Goal: Task Accomplishment & Management: Manage account settings

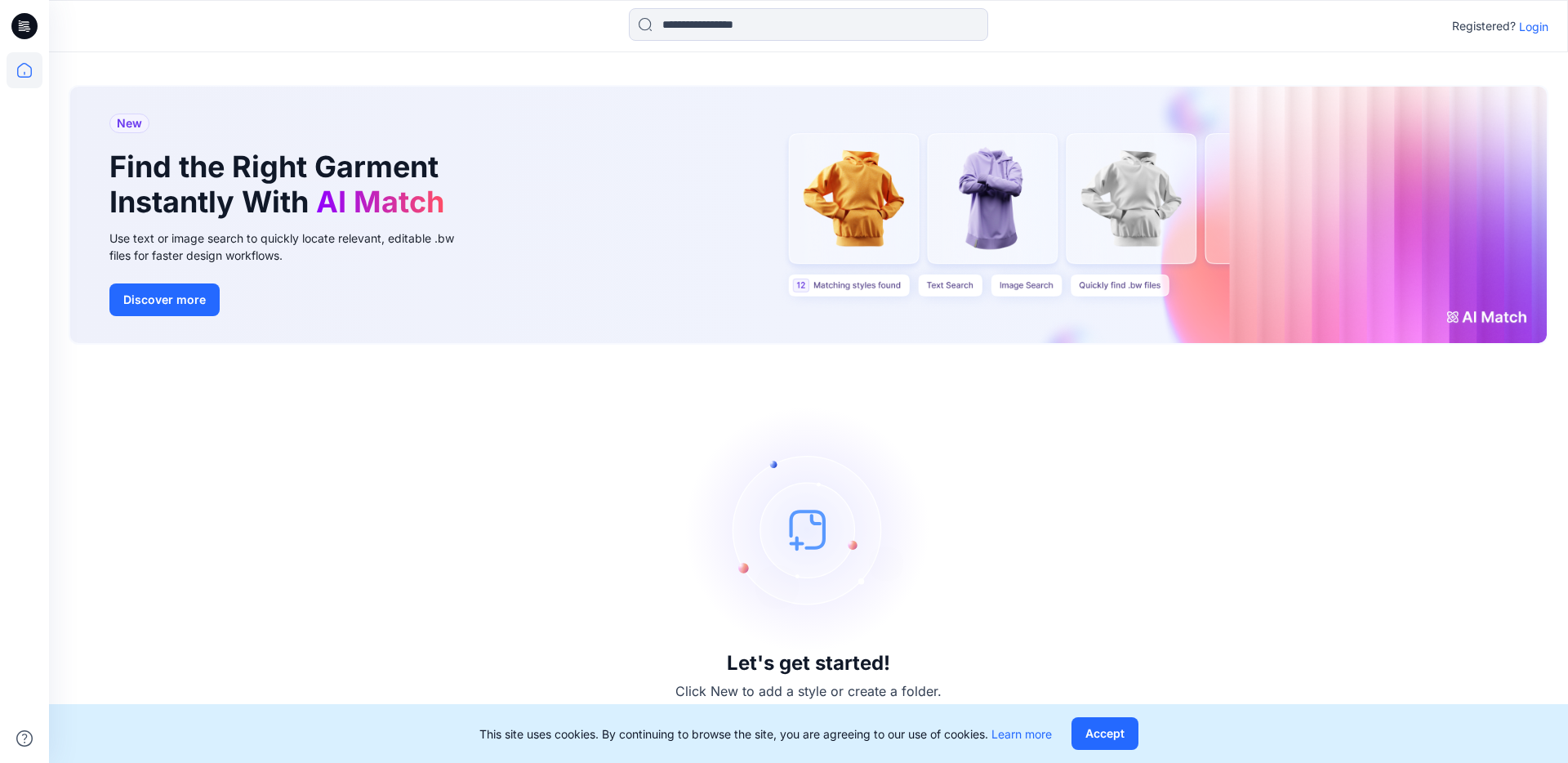
click at [1536, 29] on p "Login" at bounding box center [1533, 27] width 30 height 17
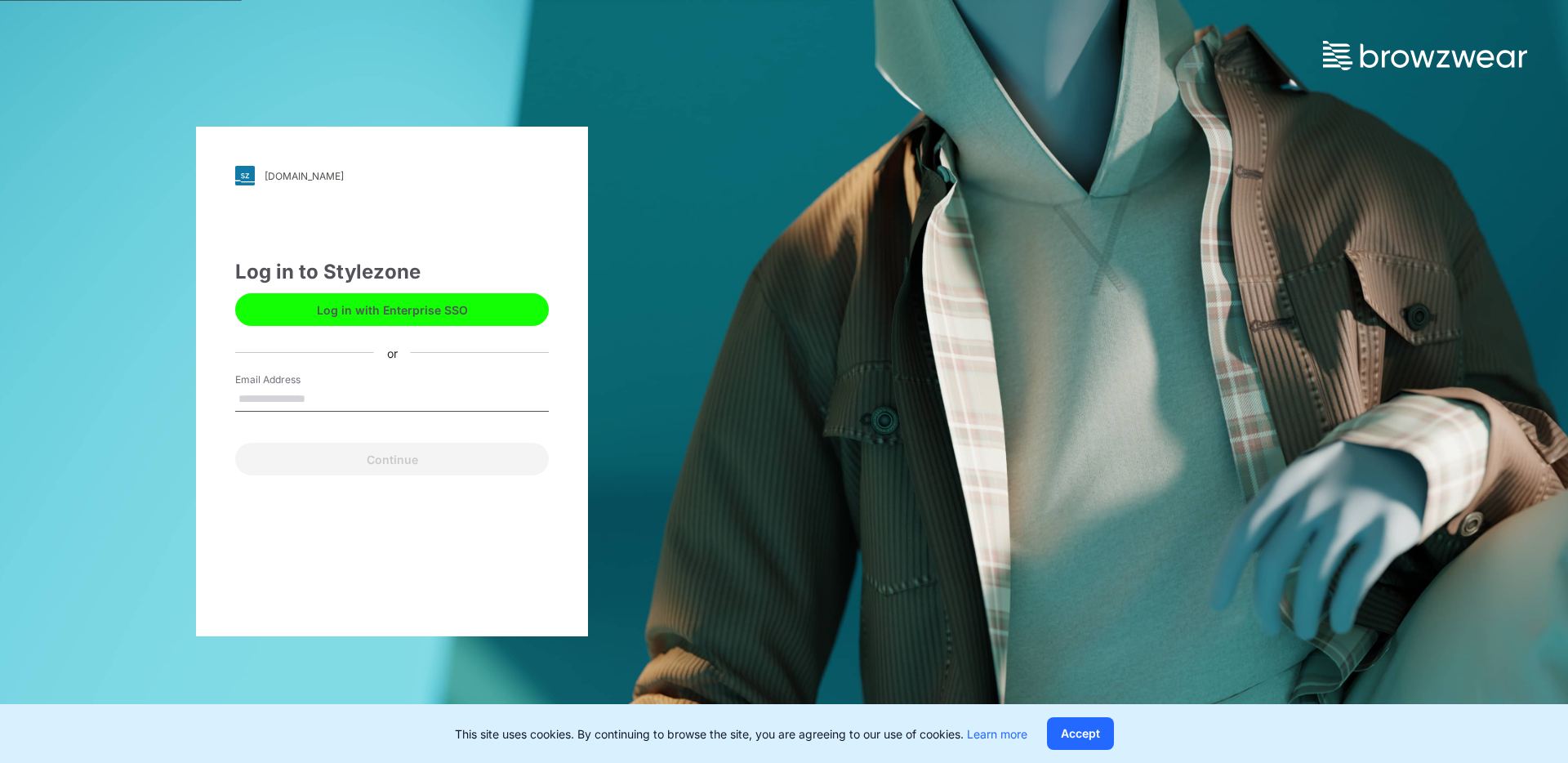
click at [292, 395] on input "Email Address" at bounding box center [392, 399] width 314 height 24
type input "**********"
click at [1087, 732] on button "Accept" at bounding box center [1081, 734] width 67 height 33
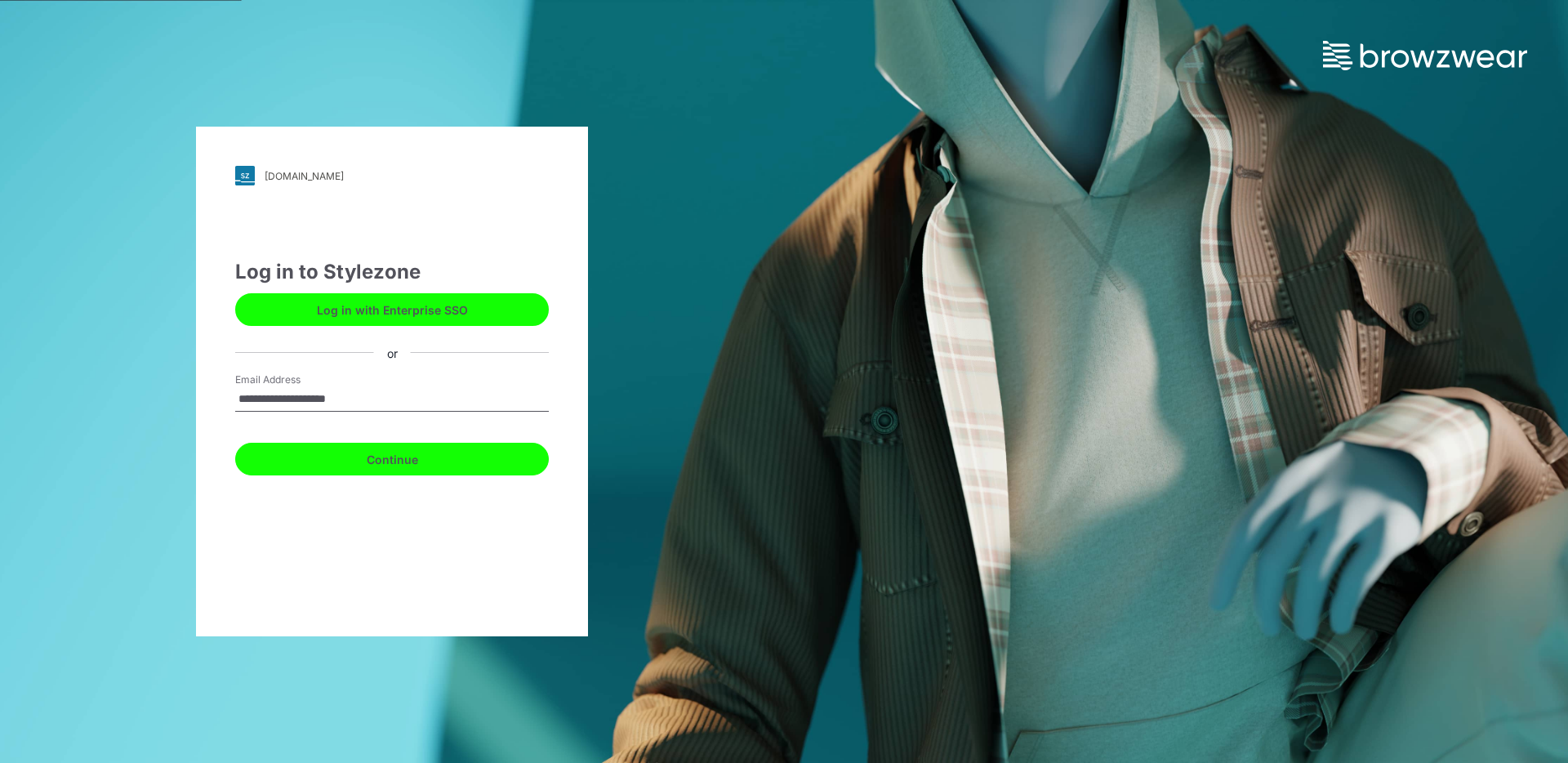
drag, startPoint x: 449, startPoint y: 454, endPoint x: 461, endPoint y: 458, distance: 12.6
click at [450, 454] on button "Continue" at bounding box center [392, 460] width 314 height 33
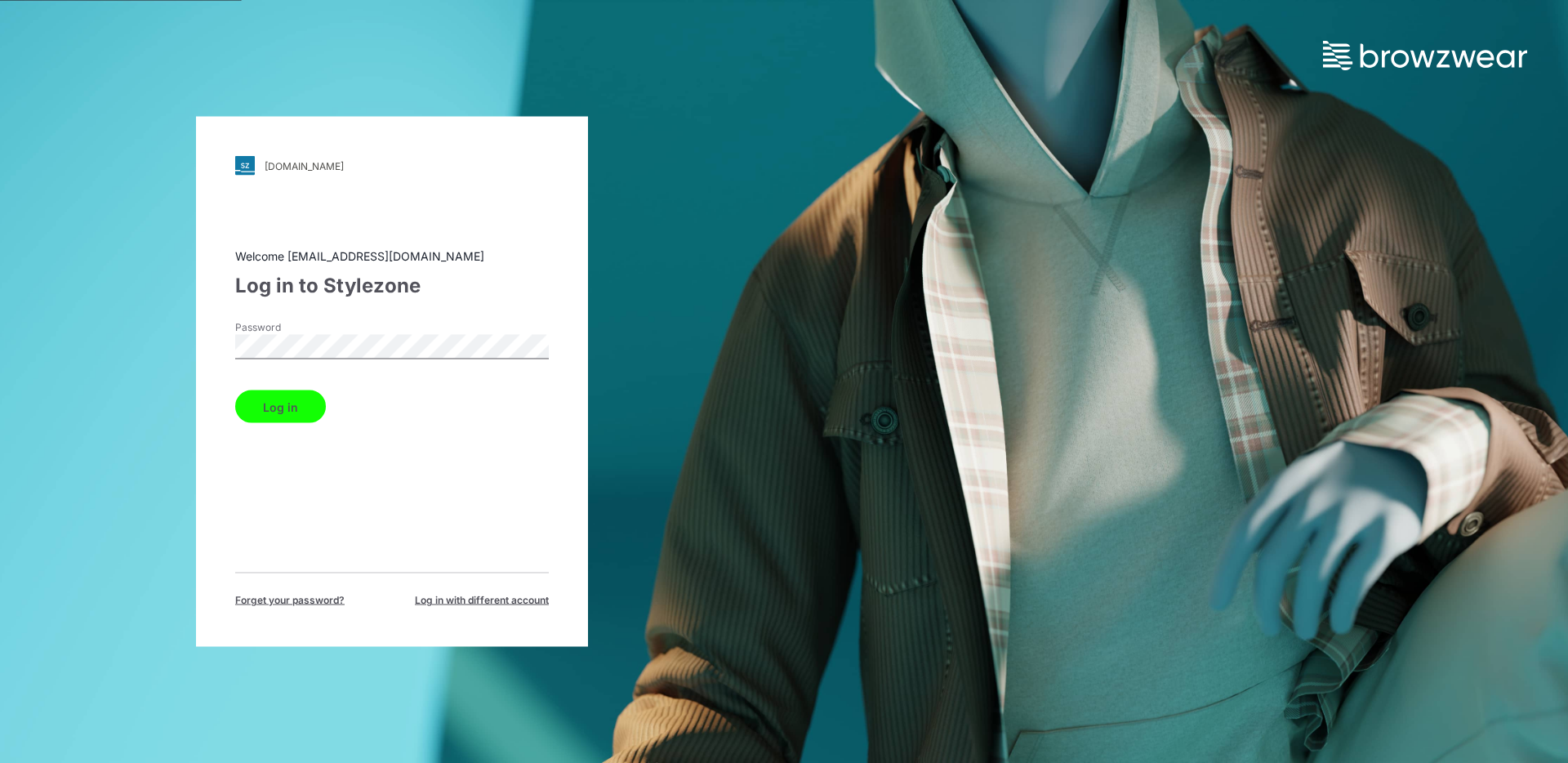
click at [299, 409] on button "Log in" at bounding box center [280, 407] width 91 height 33
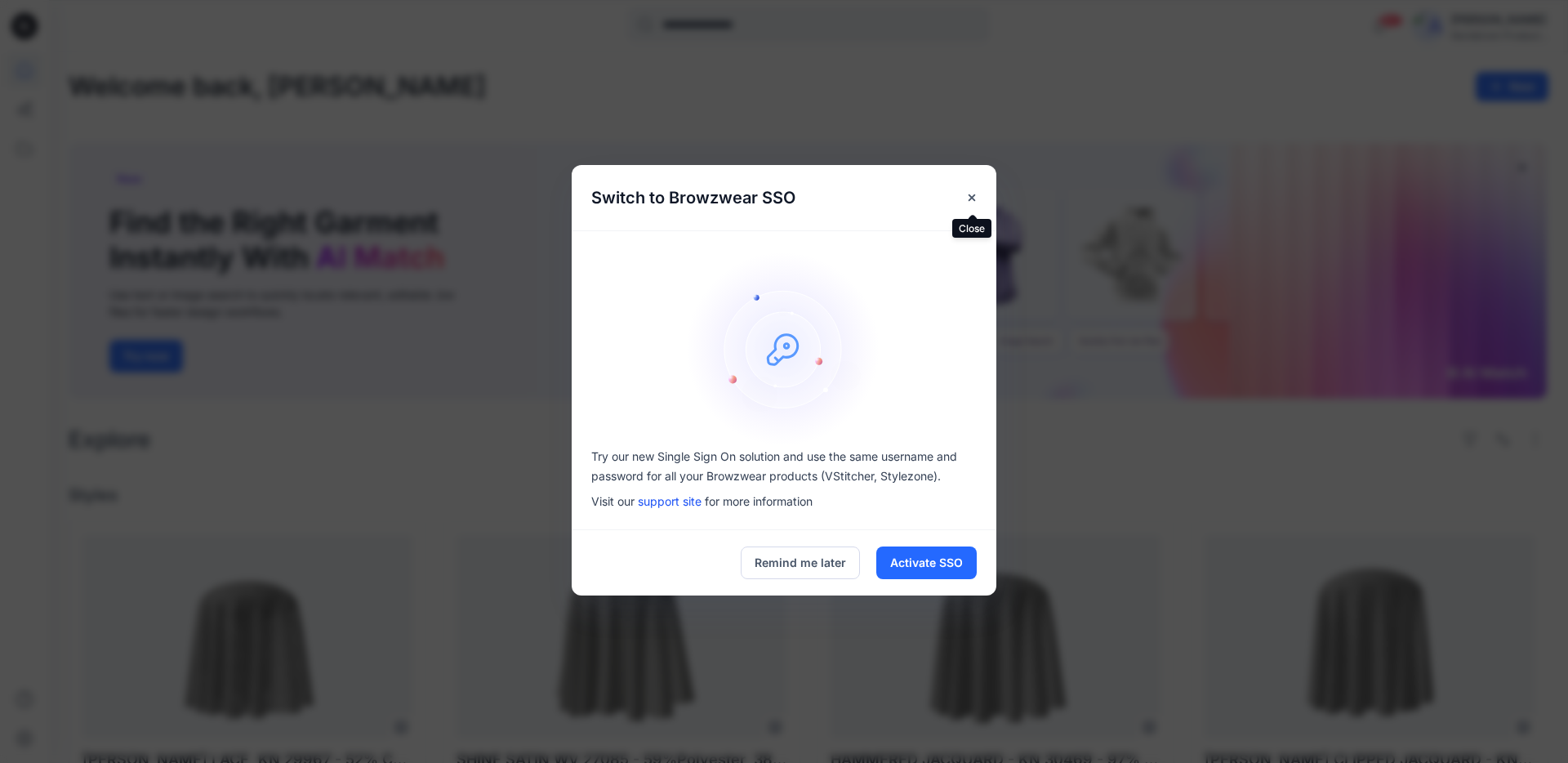
drag, startPoint x: 965, startPoint y: 201, endPoint x: 965, endPoint y: 213, distance: 12.0
click at [965, 205] on button "Close" at bounding box center [972, 197] width 30 height 30
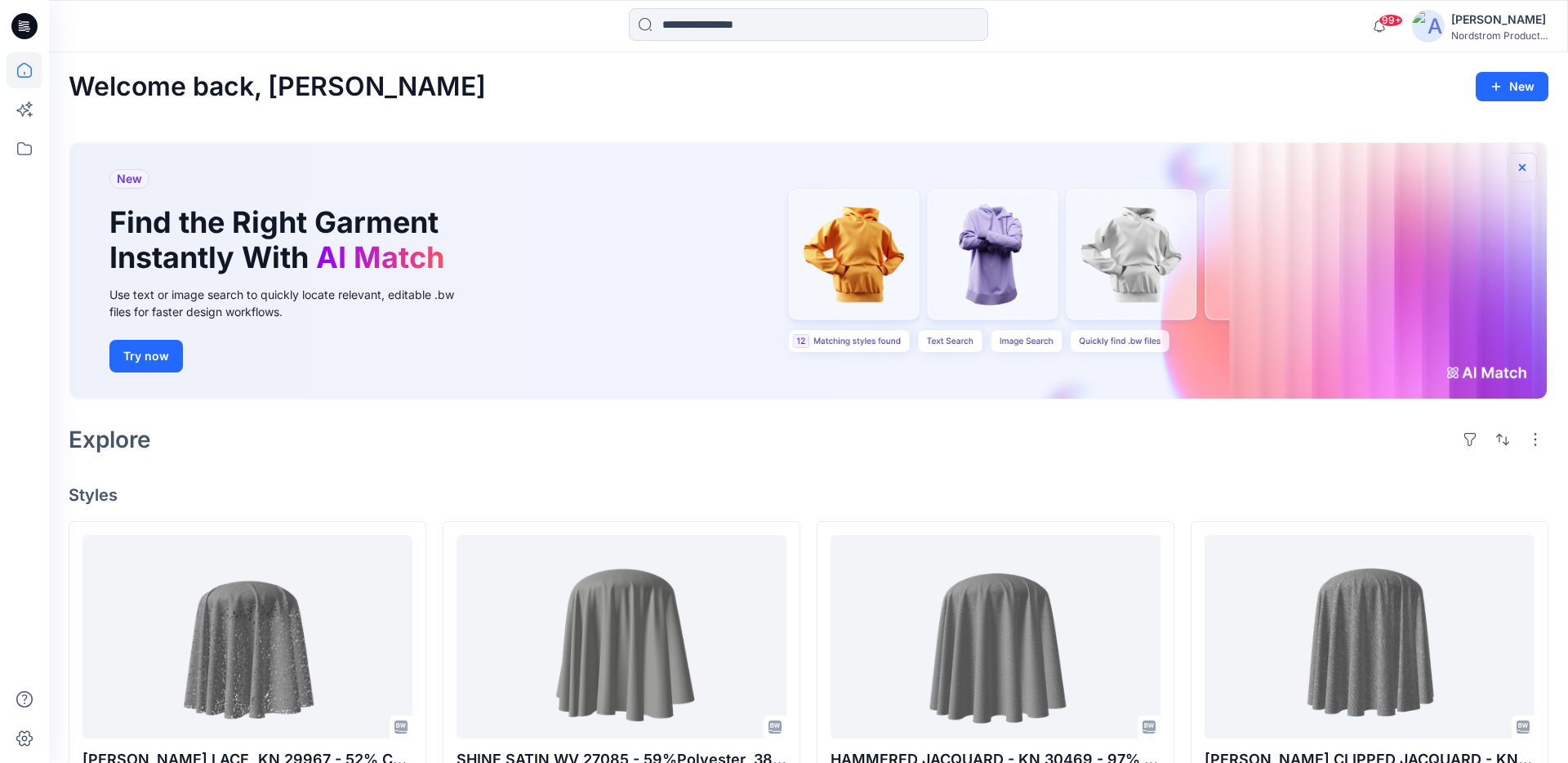
click at [1523, 168] on g "button" at bounding box center [1522, 167] width 7 height 7
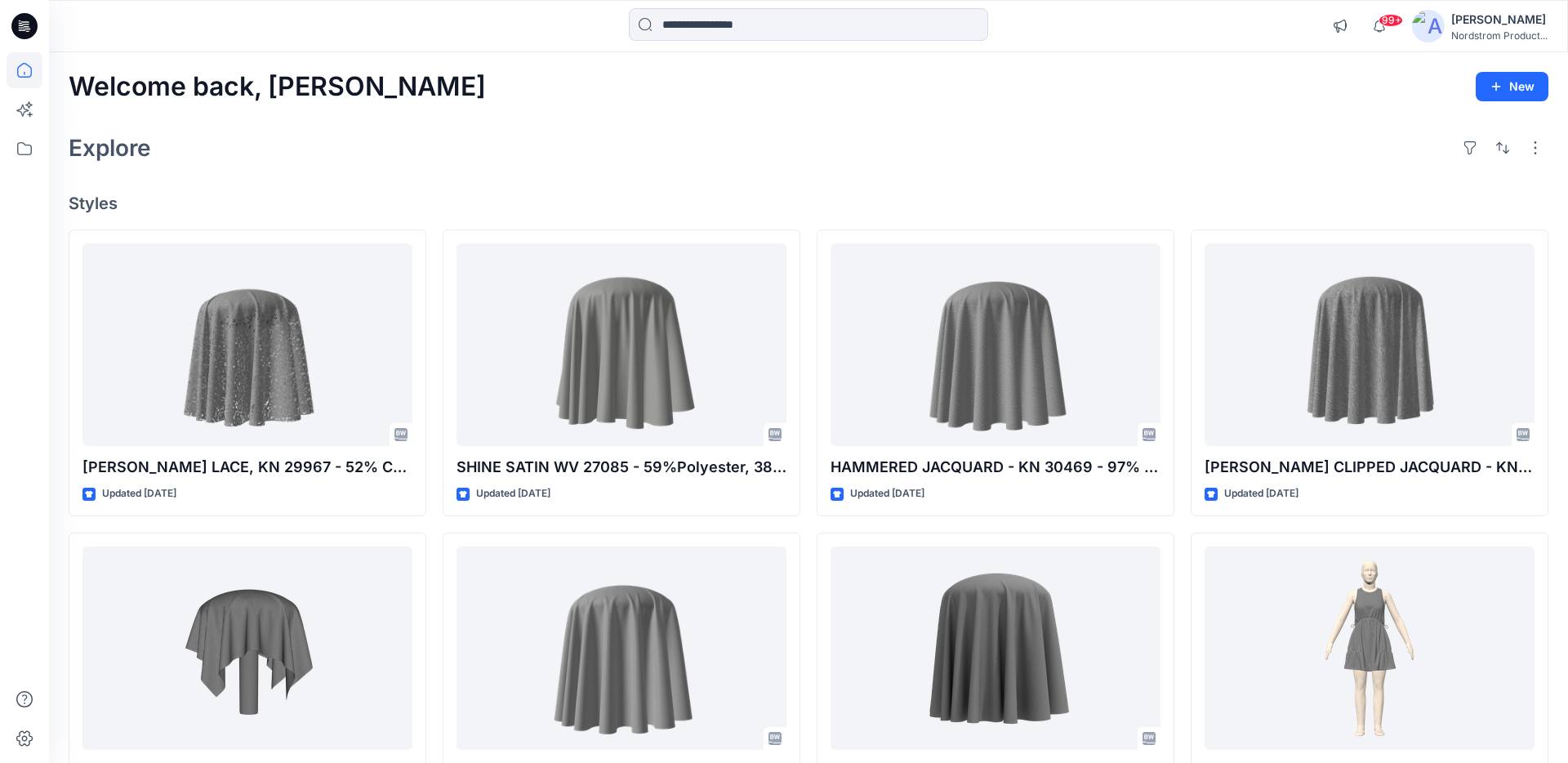
click at [25, 148] on icon at bounding box center [24, 148] width 36 height 36
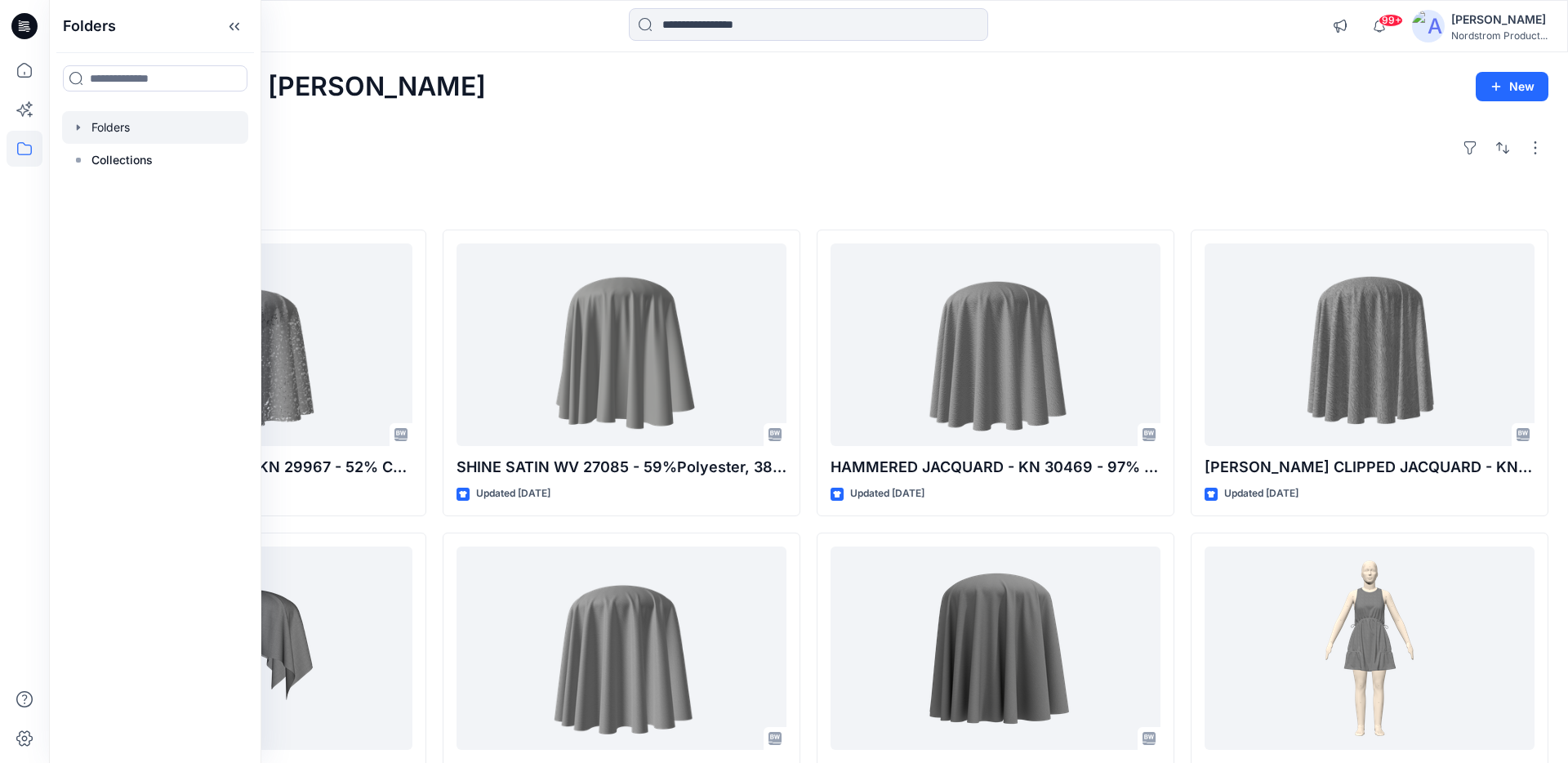
click at [121, 137] on div at bounding box center [154, 127] width 186 height 33
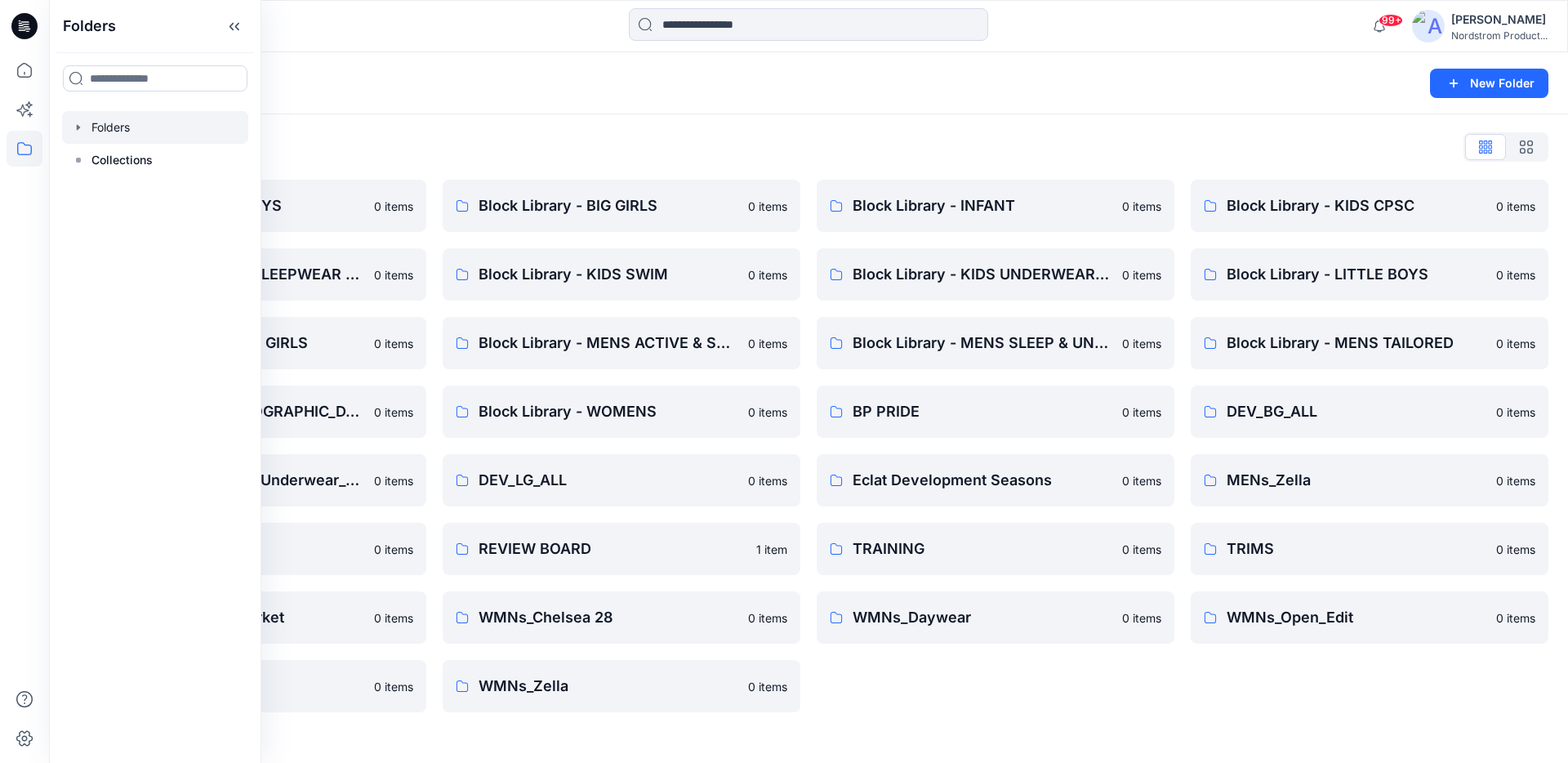
click at [898, 111] on div "Folders New Folder" at bounding box center [808, 83] width 1519 height 62
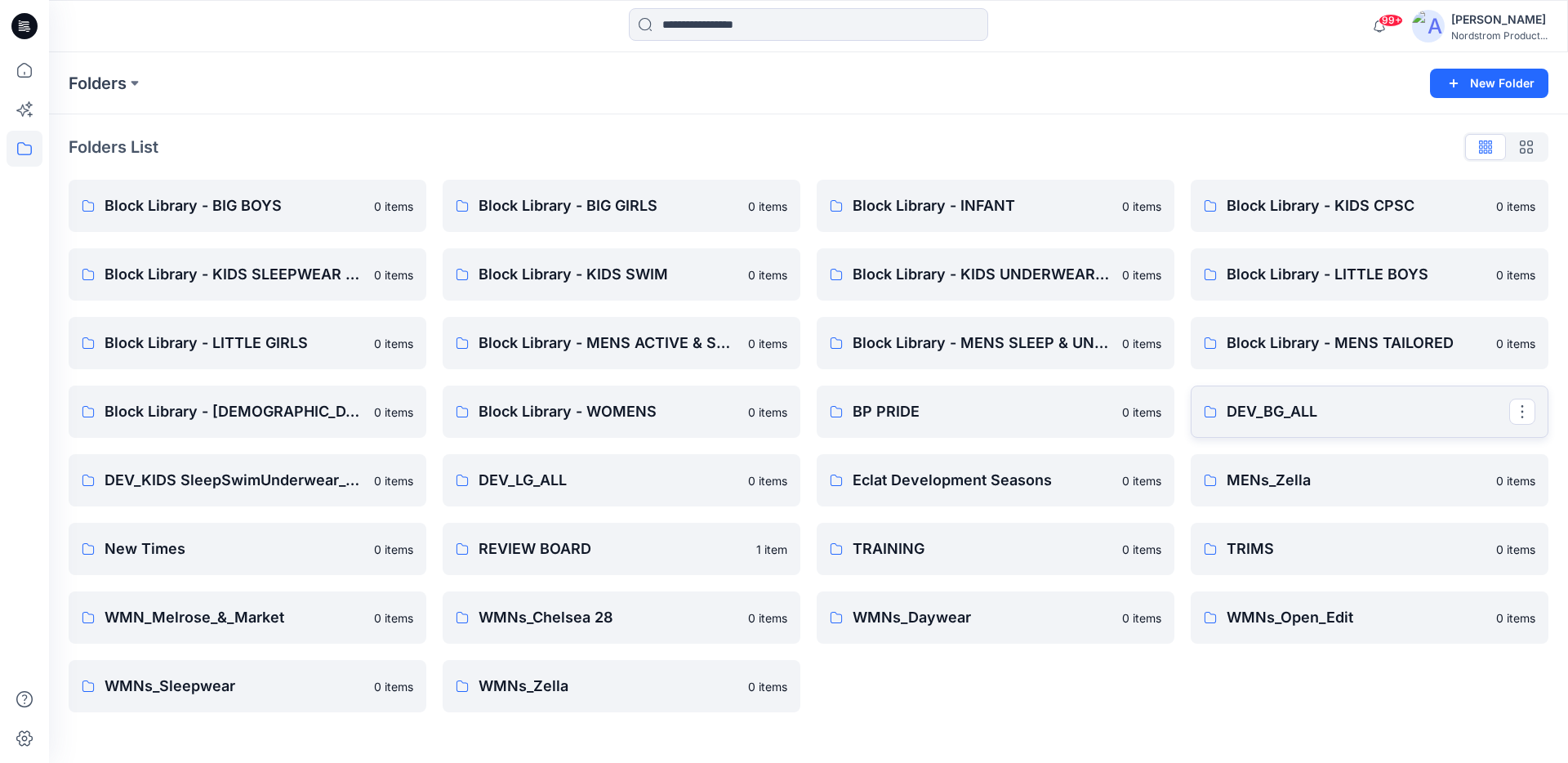
click at [1241, 414] on p "DEV_BG_ALL" at bounding box center [1368, 412] width 282 height 23
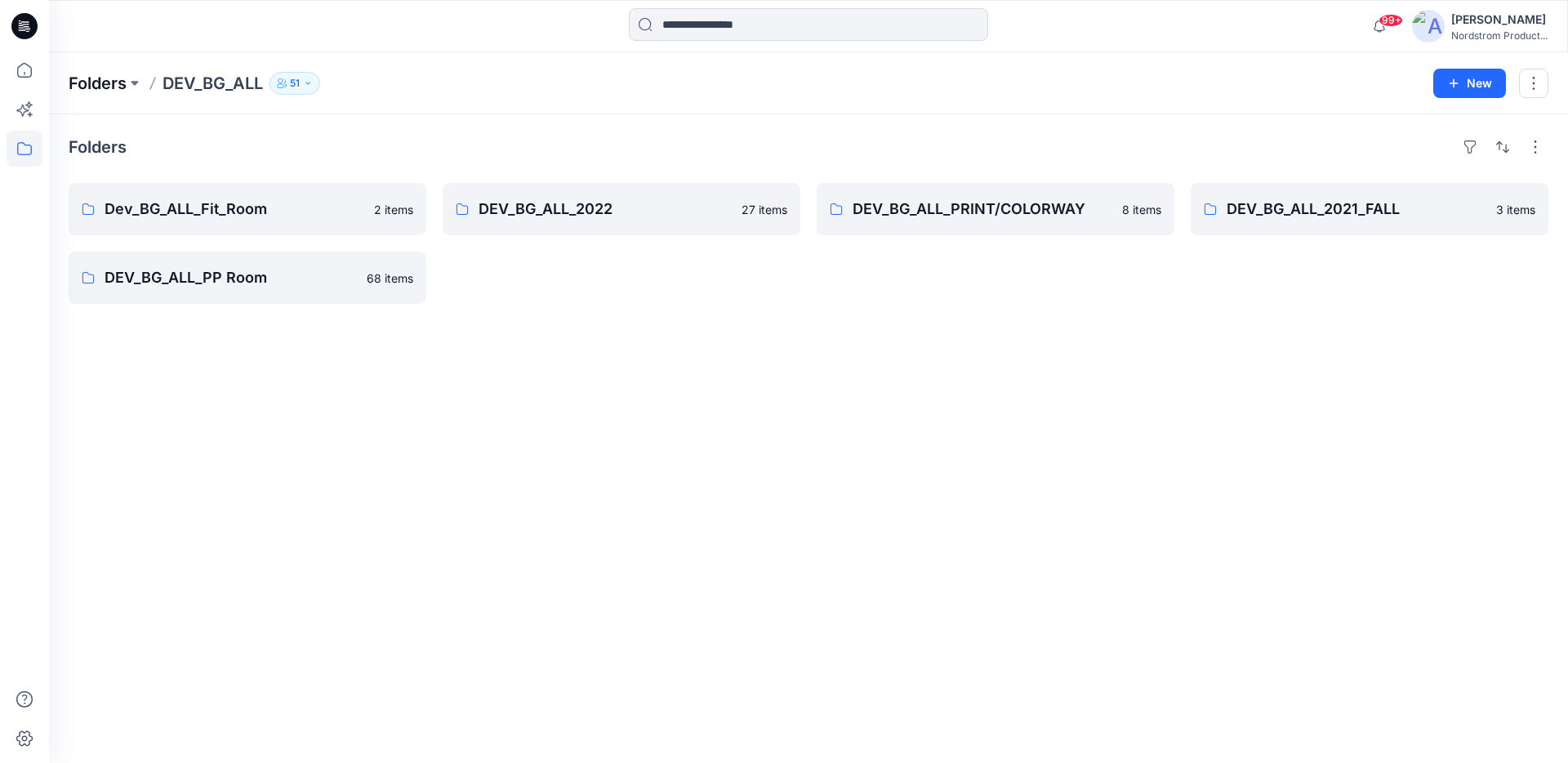
click at [113, 84] on p "Folders" at bounding box center [97, 84] width 58 height 23
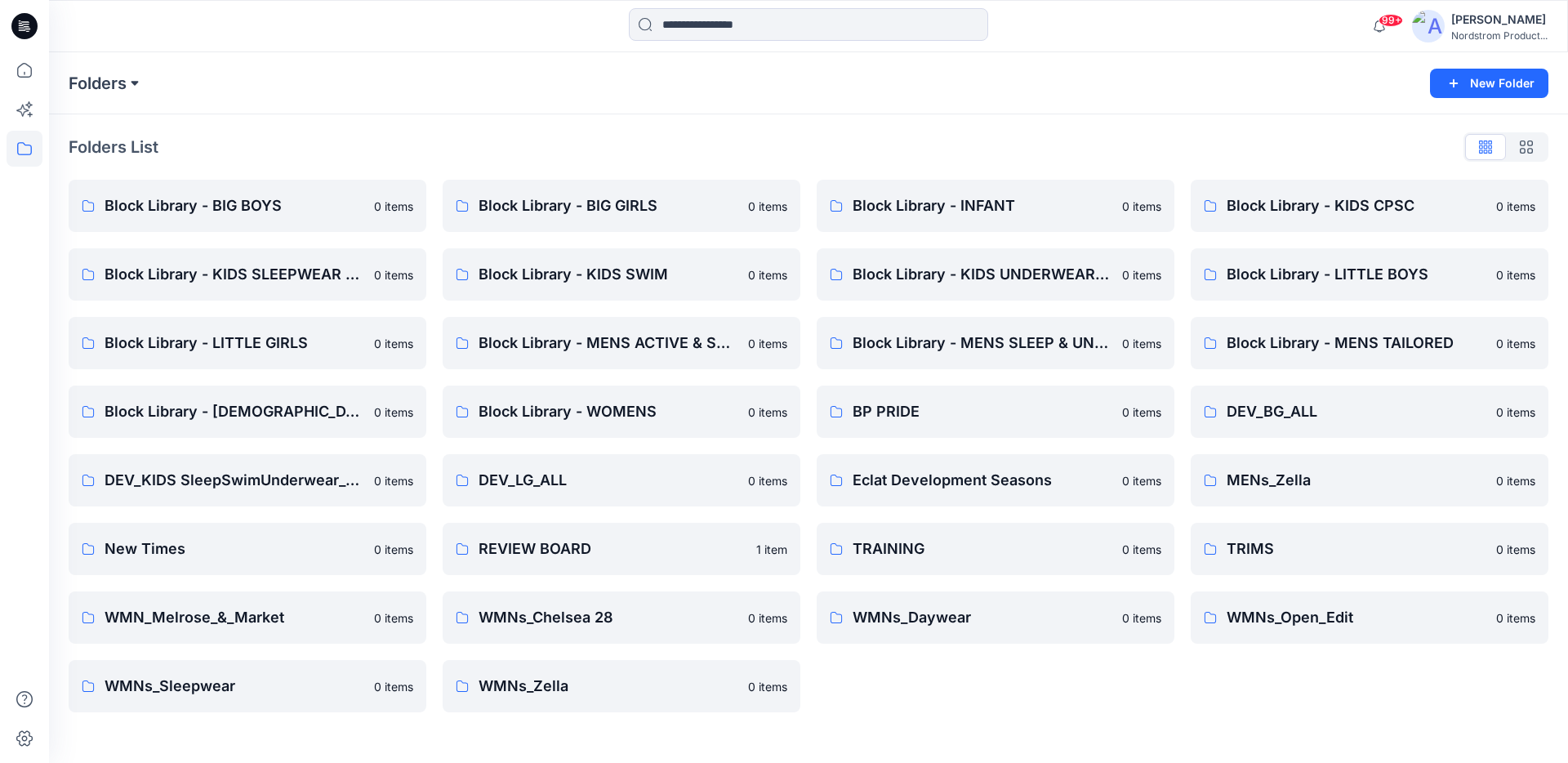
click at [134, 84] on button at bounding box center [134, 84] width 16 height 23
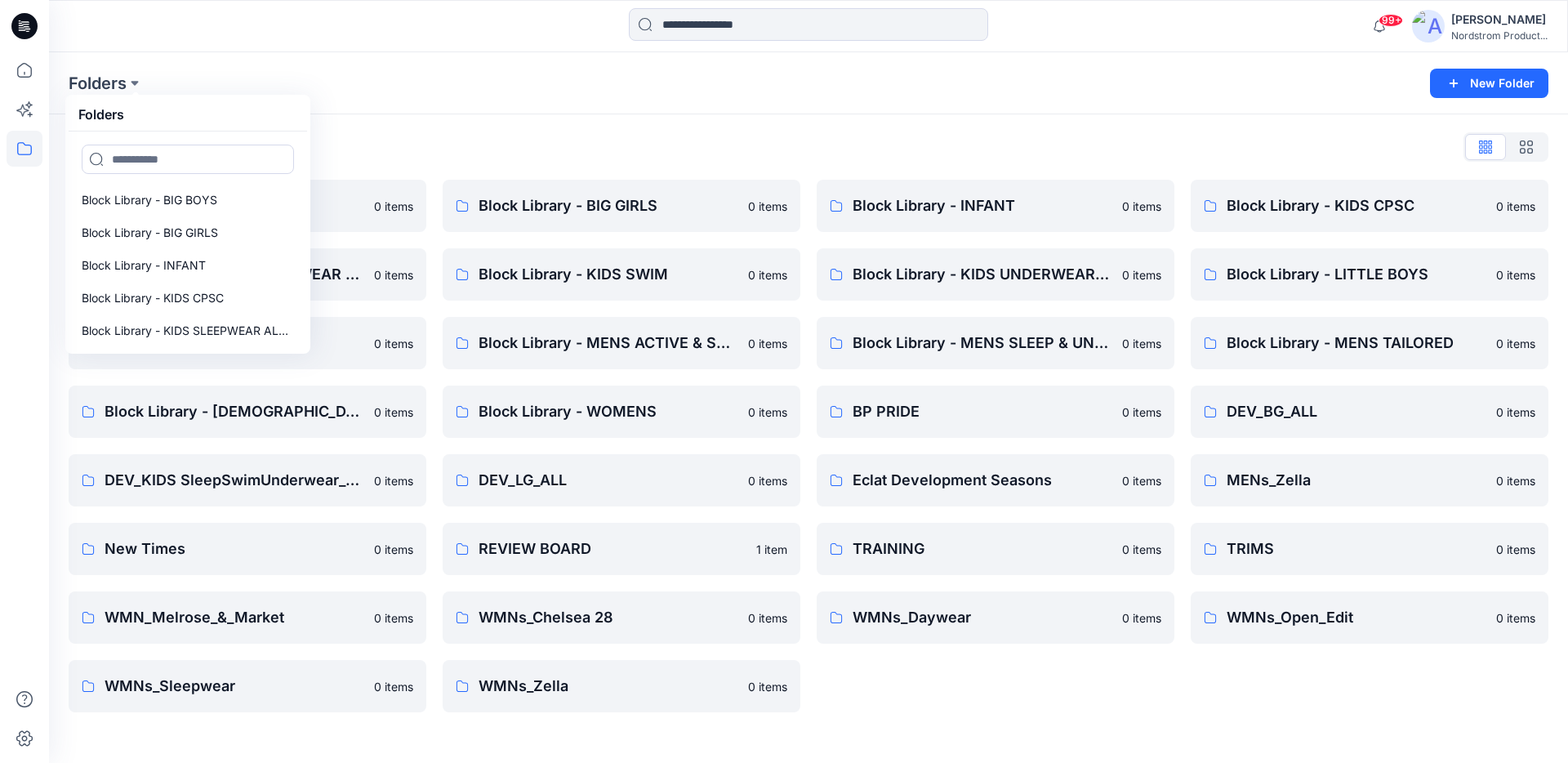
click at [497, 90] on div "Folders Folders Block Library - BIG BOYS Block Library - BIG GIRLS Block Librar…" at bounding box center [745, 84] width 1352 height 23
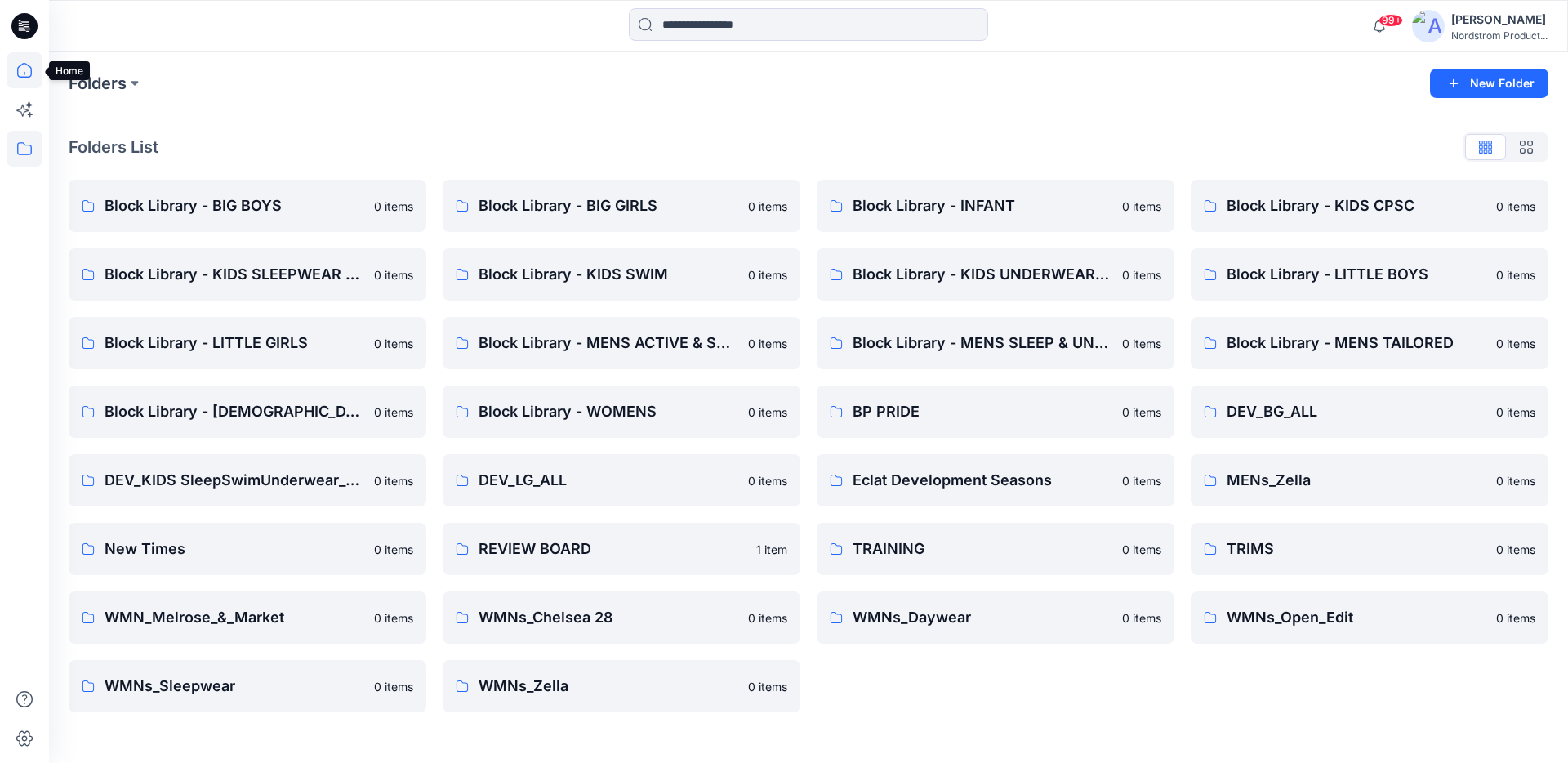
click at [24, 76] on icon at bounding box center [24, 69] width 36 height 36
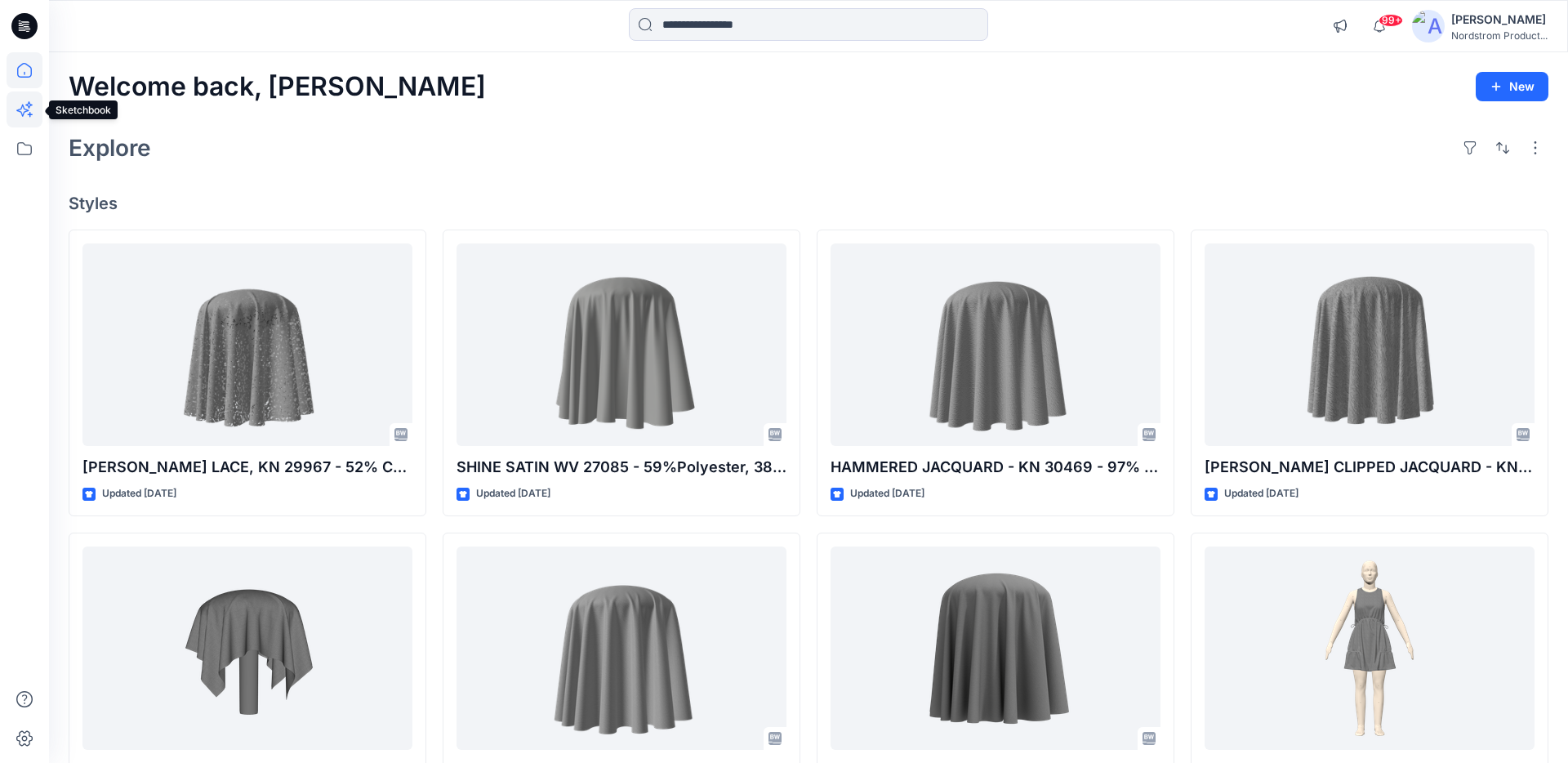
click at [23, 118] on icon at bounding box center [24, 109] width 36 height 36
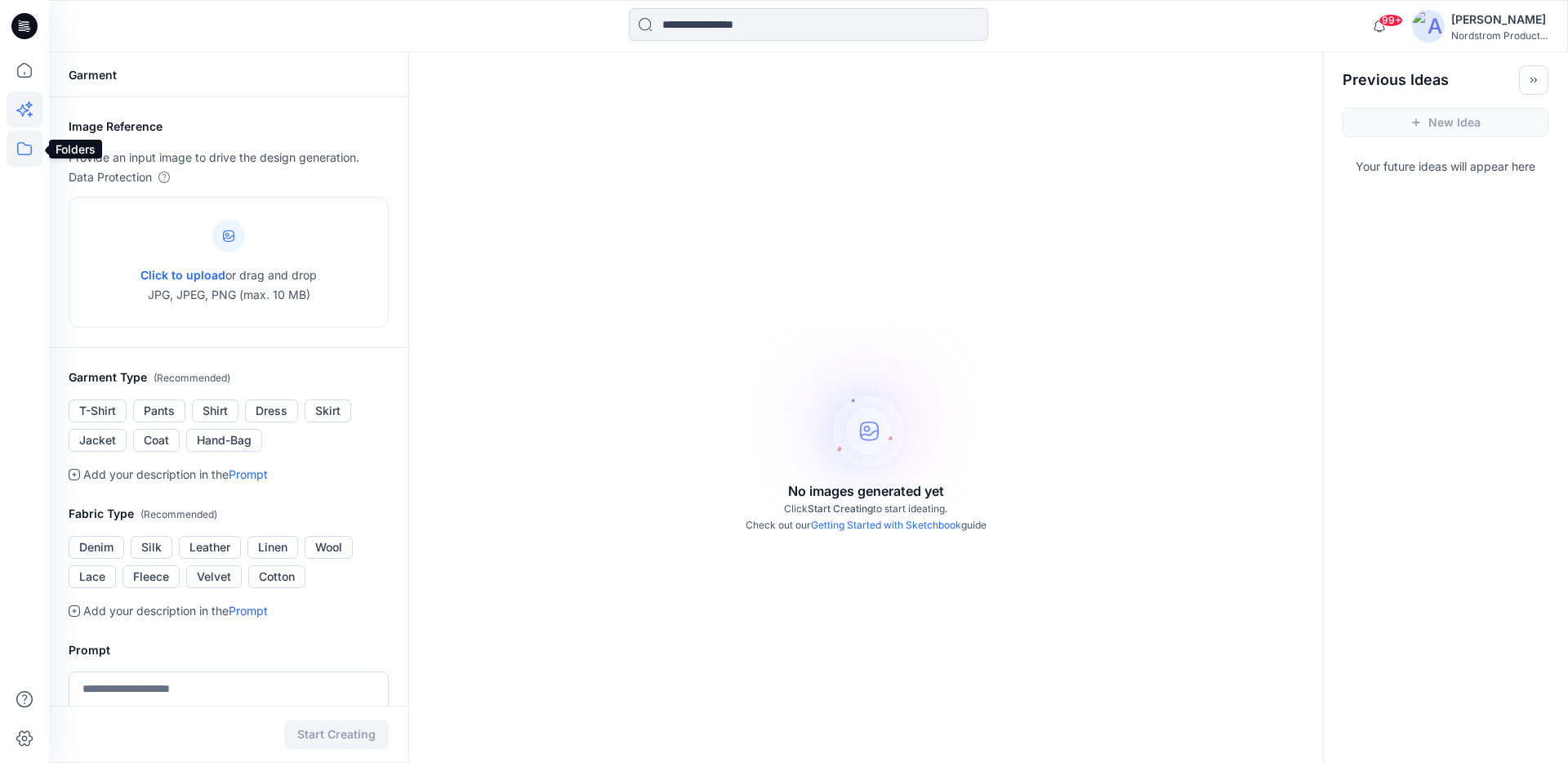
click at [25, 144] on icon at bounding box center [24, 148] width 36 height 36
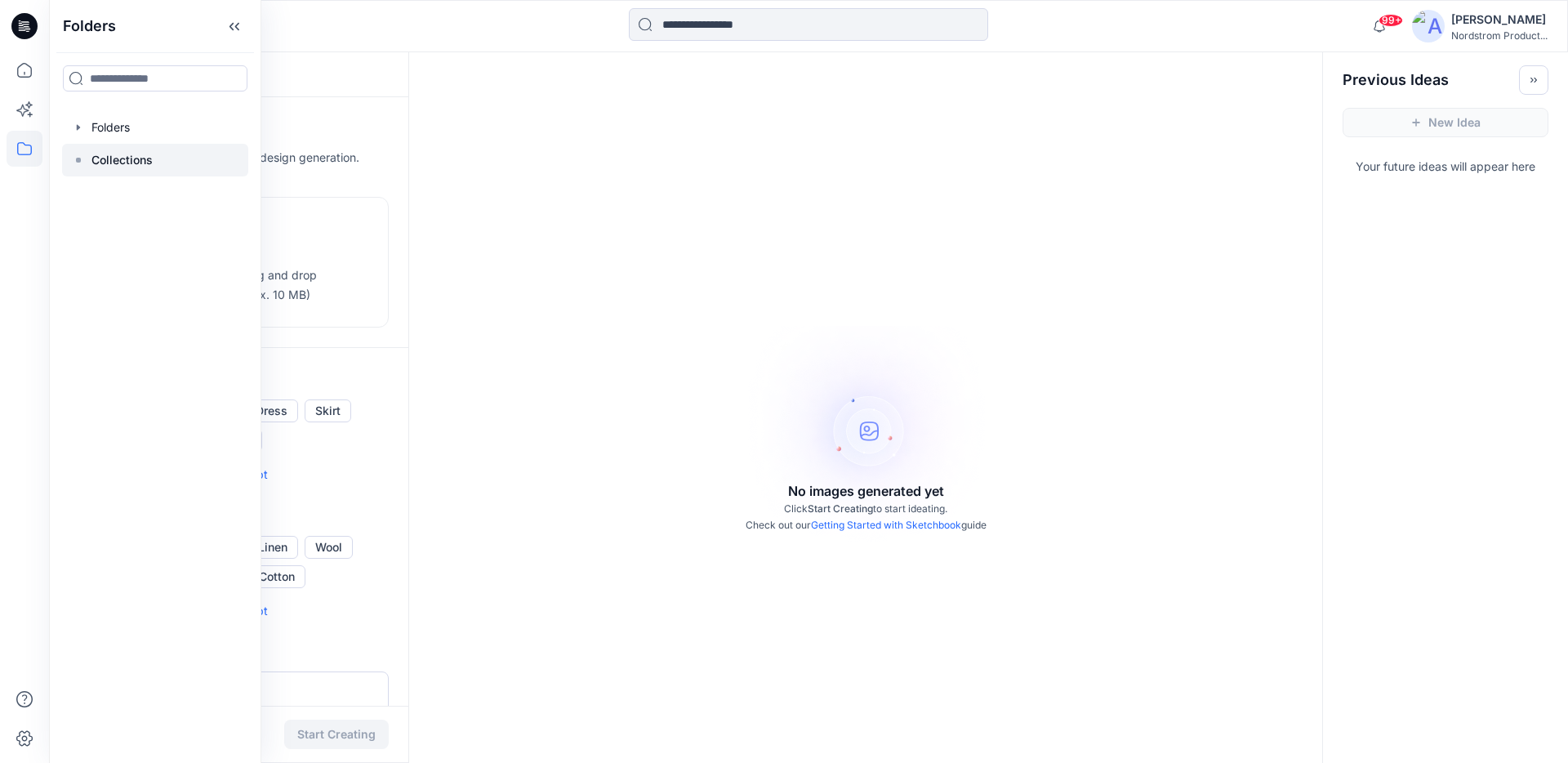
click at [100, 159] on p "Collections" at bounding box center [122, 160] width 62 height 19
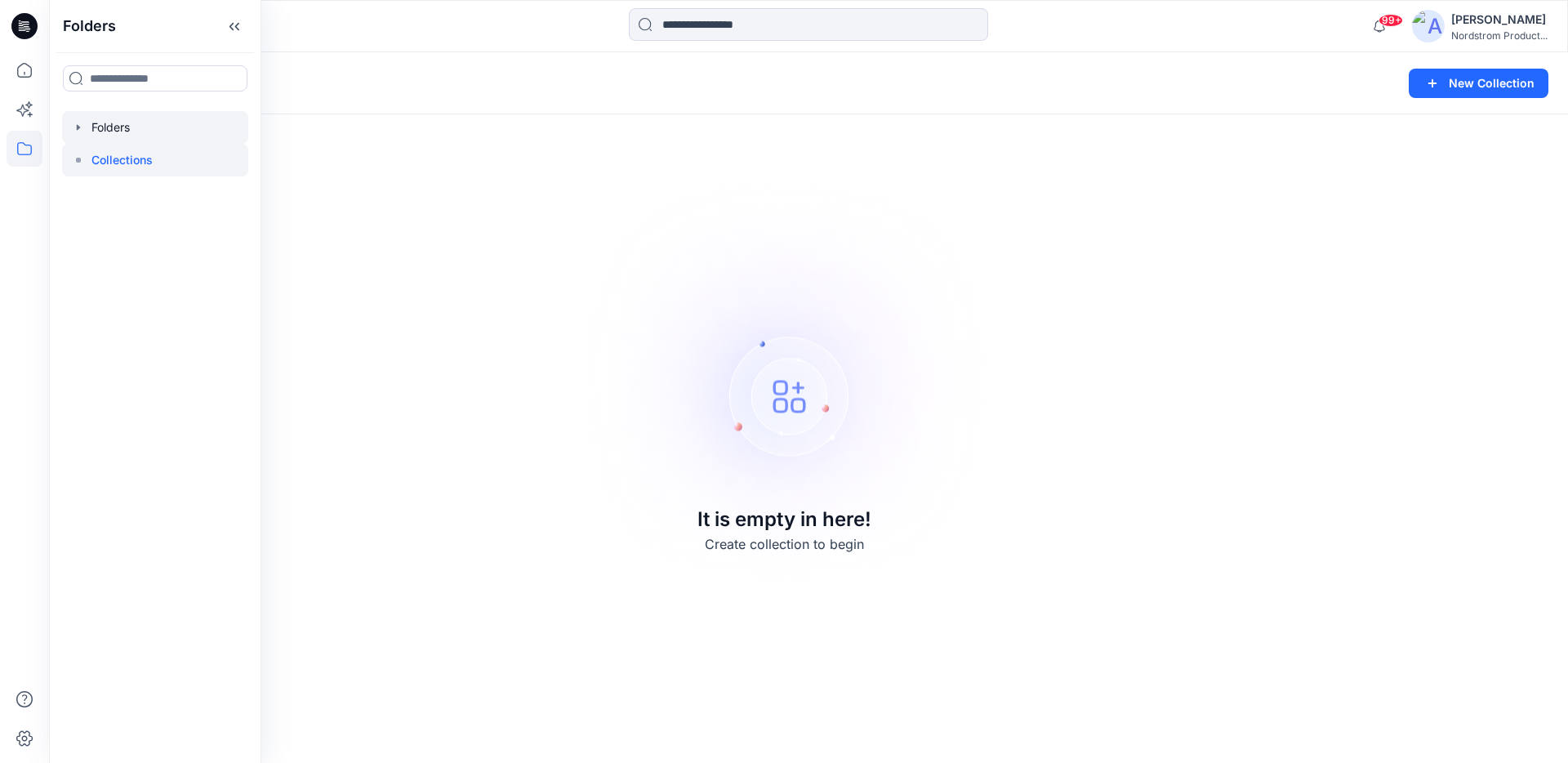
click at [136, 140] on div at bounding box center [154, 127] width 186 height 33
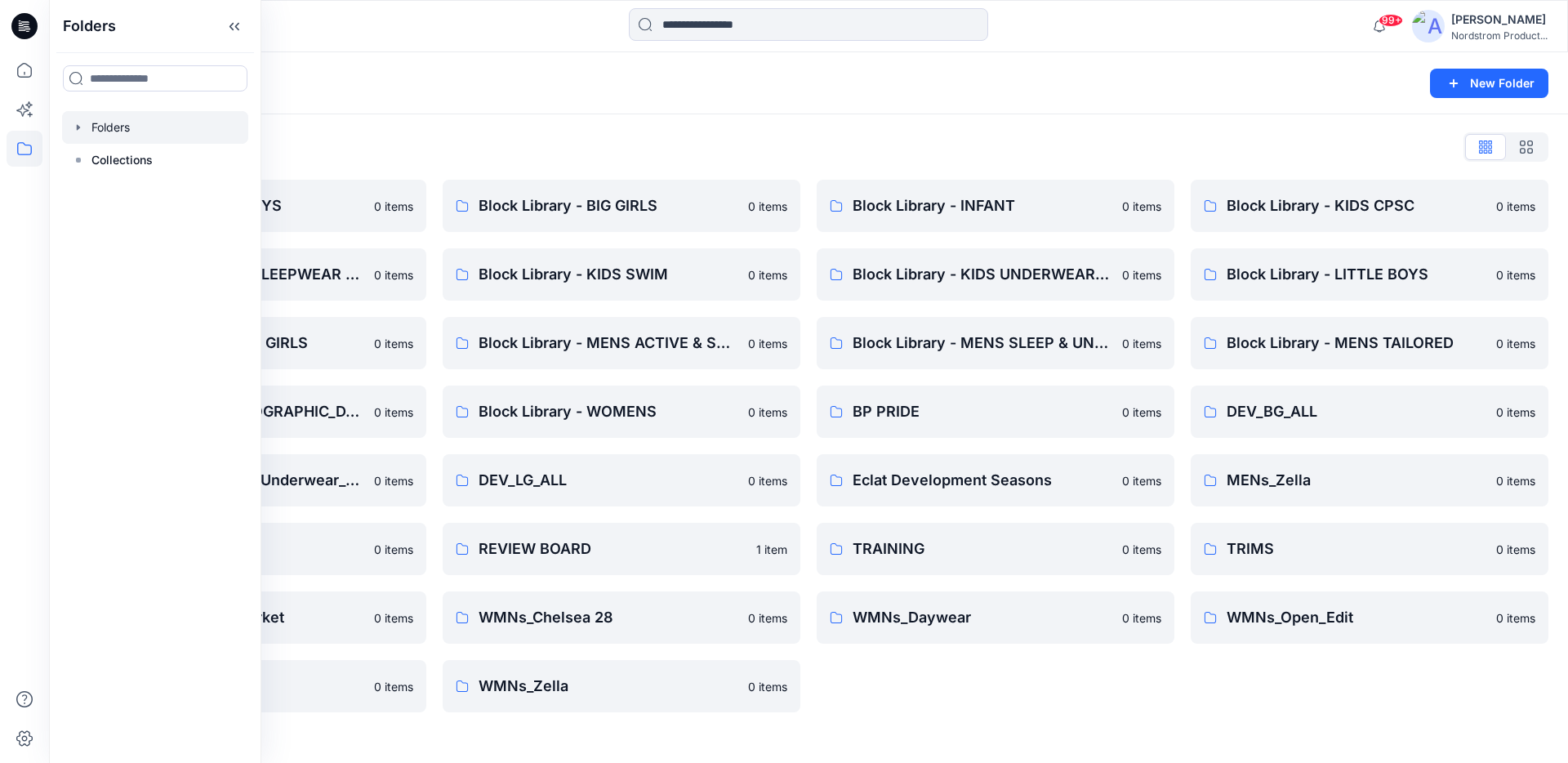
click at [626, 128] on div "Folders List Block Library - BIG BOYS 0 items Block Library - KIDS SLEEPWEAR AL…" at bounding box center [808, 423] width 1519 height 618
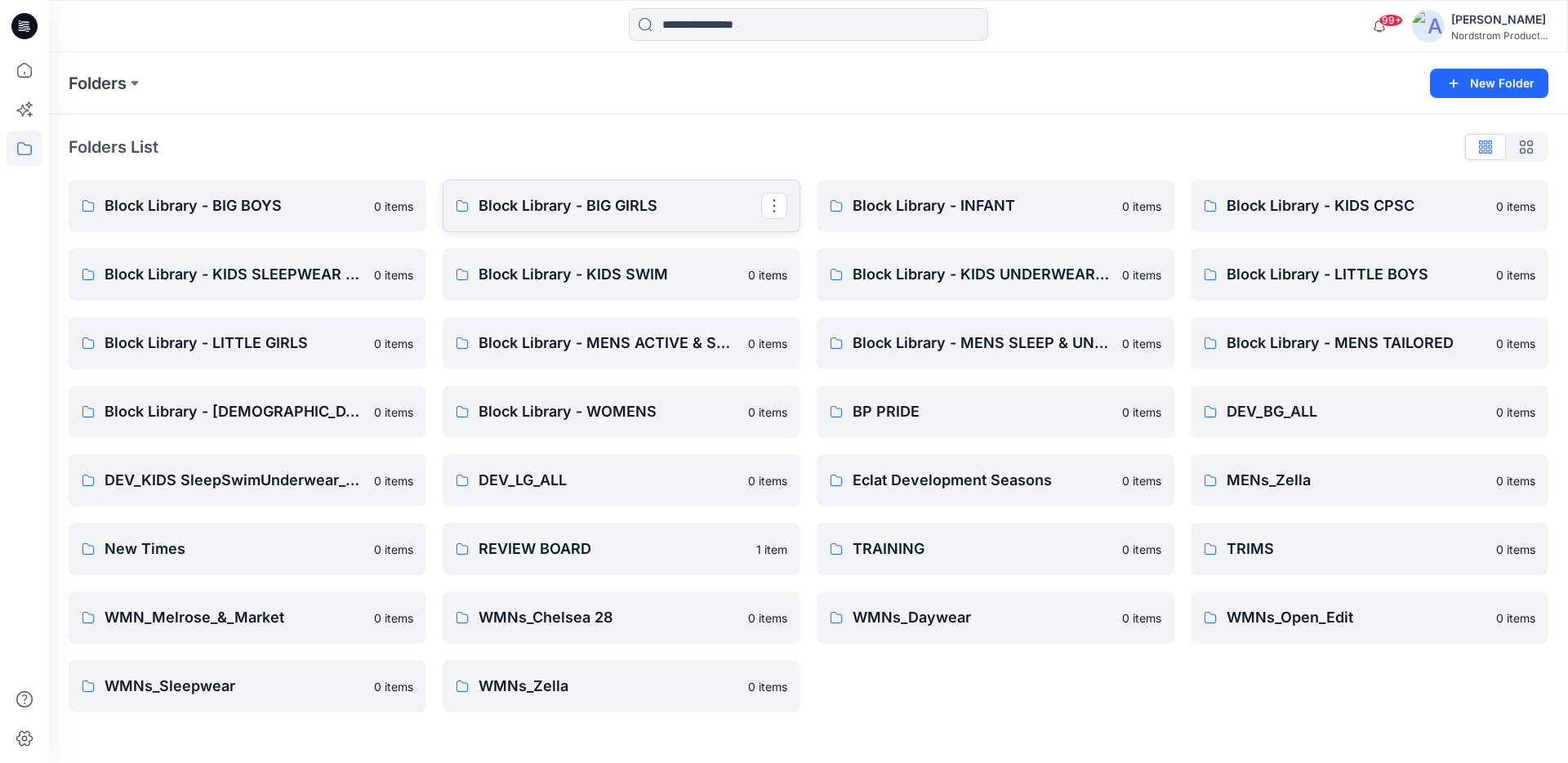
click at [583, 207] on p "Block Library - BIG GIRLS" at bounding box center [619, 206] width 282 height 23
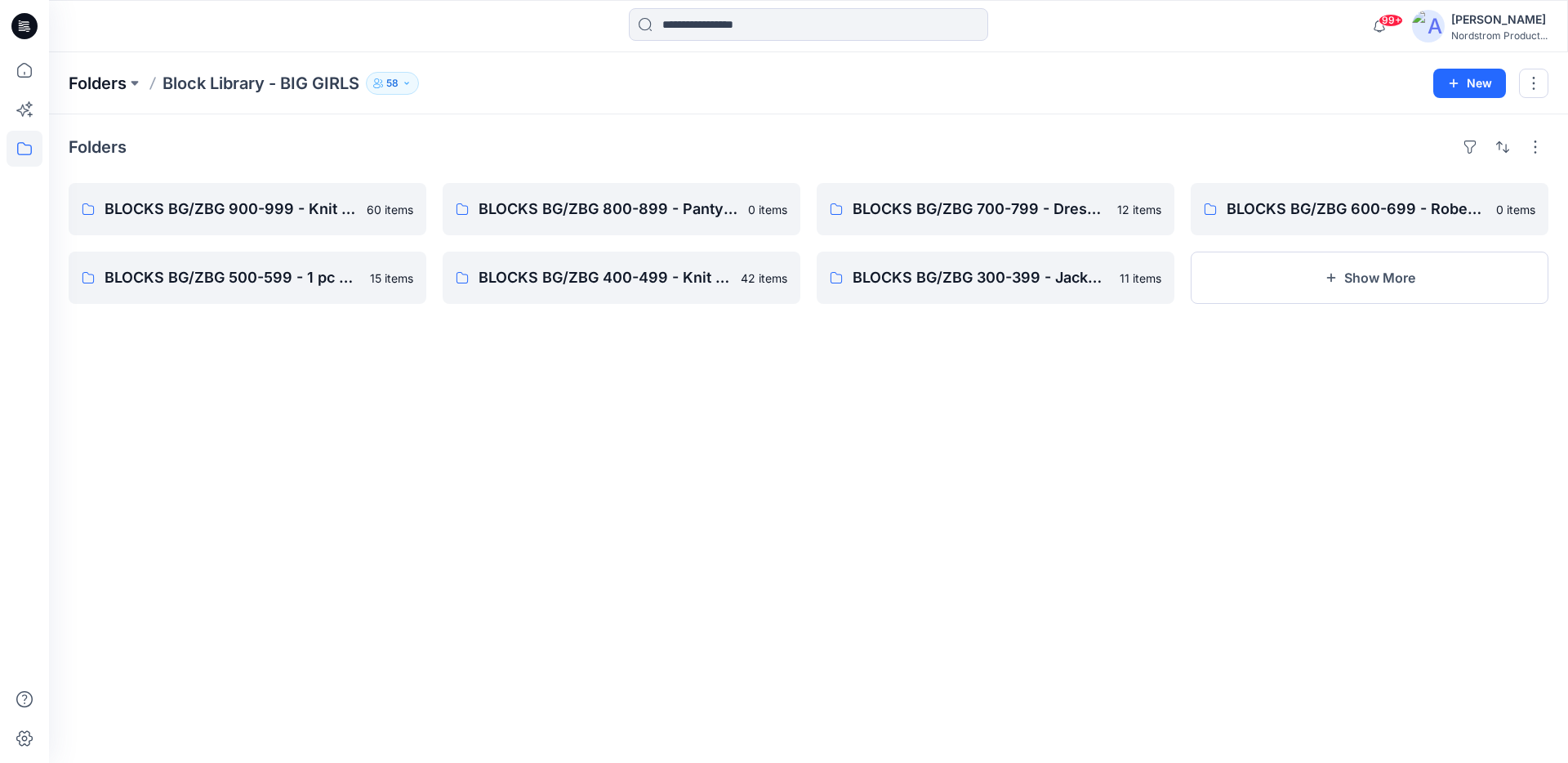
click at [111, 88] on p "Folders" at bounding box center [97, 84] width 58 height 23
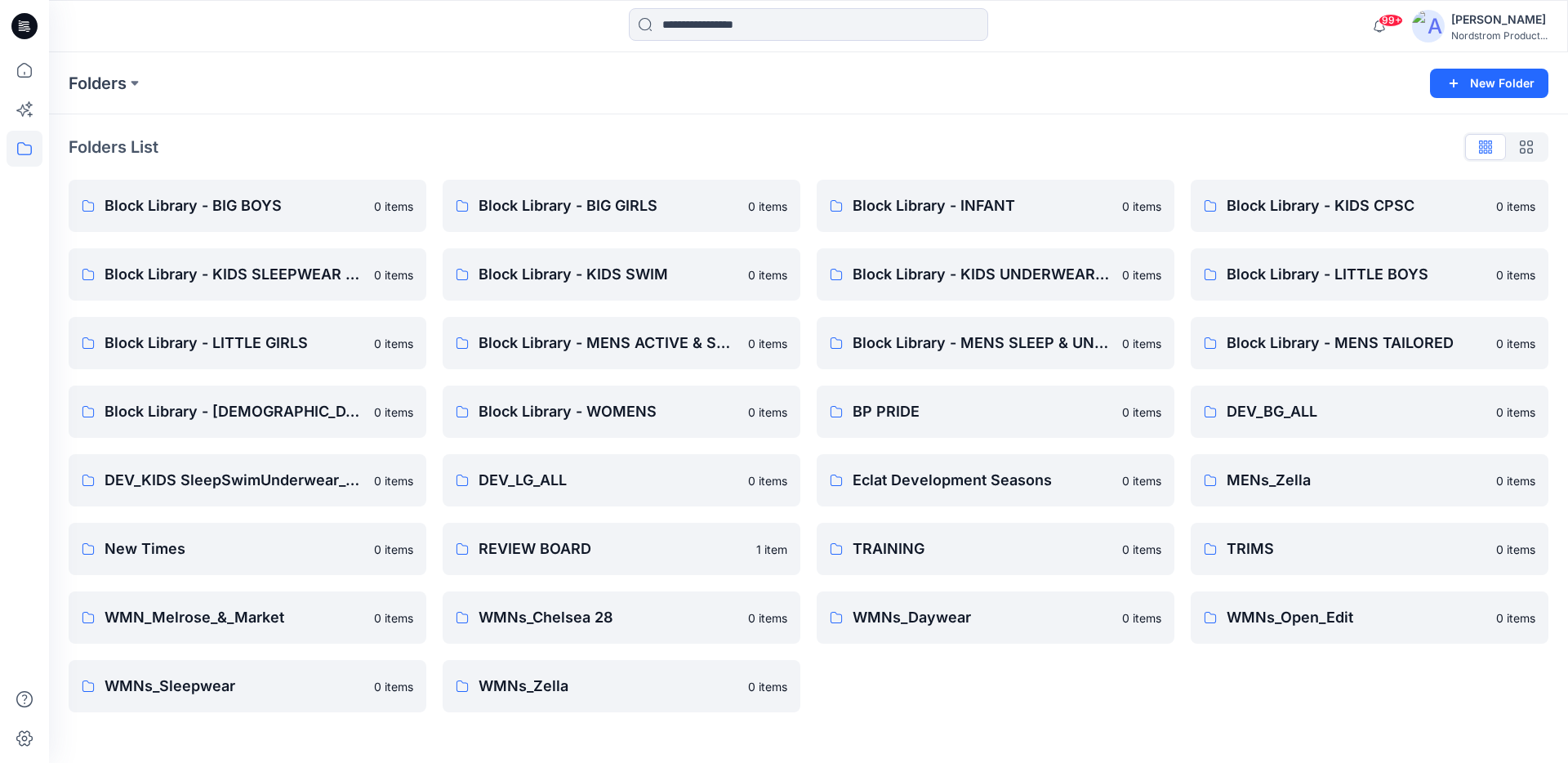
click at [372, 92] on div "Folders" at bounding box center [745, 84] width 1352 height 23
click at [1472, 86] on button "New Folder" at bounding box center [1489, 83] width 118 height 30
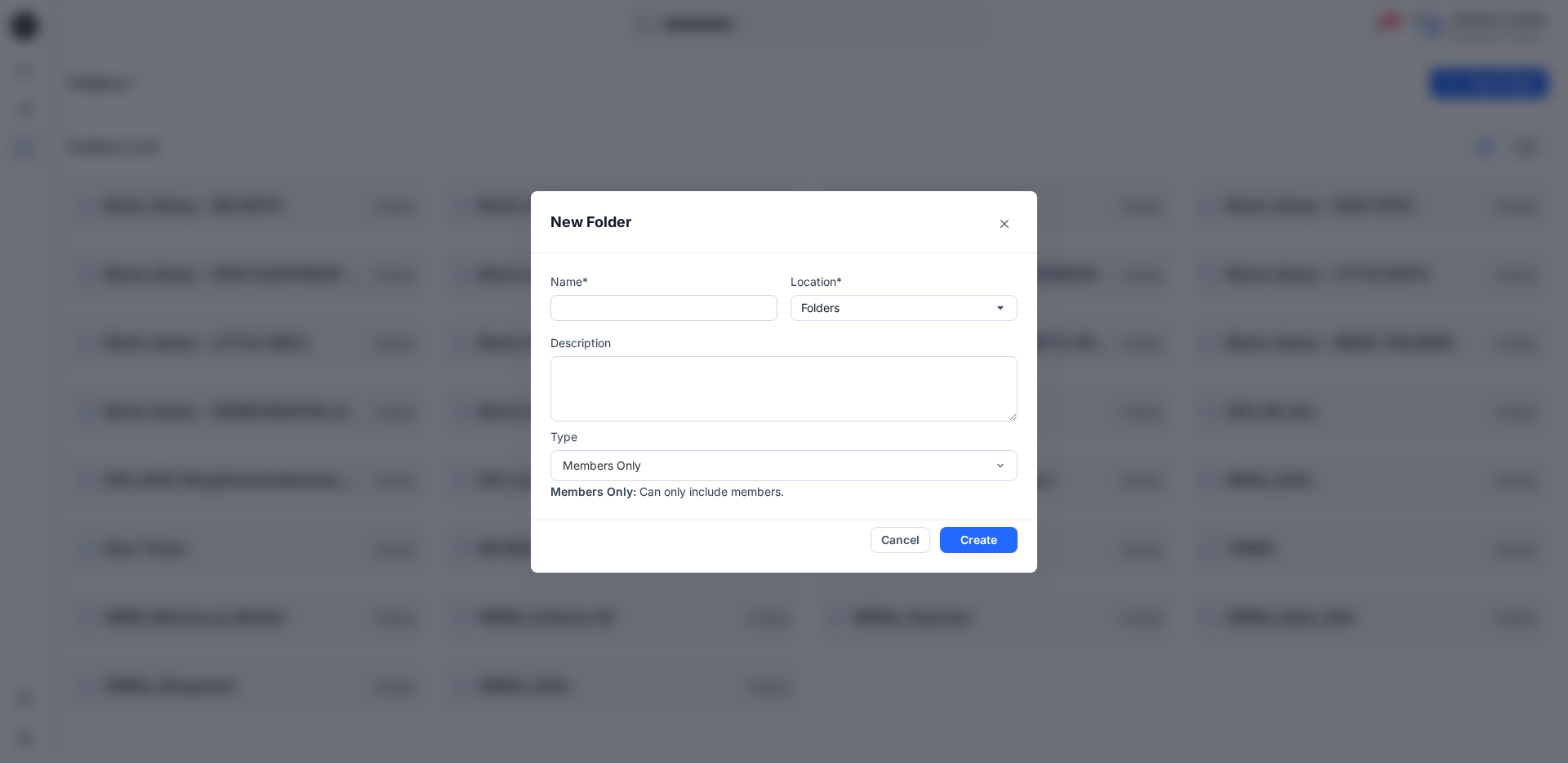
click at [633, 304] on input "text" at bounding box center [665, 307] width 227 height 26
type input "**********"
click at [728, 382] on textarea at bounding box center [784, 389] width 467 height 66
click at [695, 458] on div "Members Only" at bounding box center [773, 465] width 423 height 17
click at [697, 391] on textarea at bounding box center [784, 389] width 467 height 66
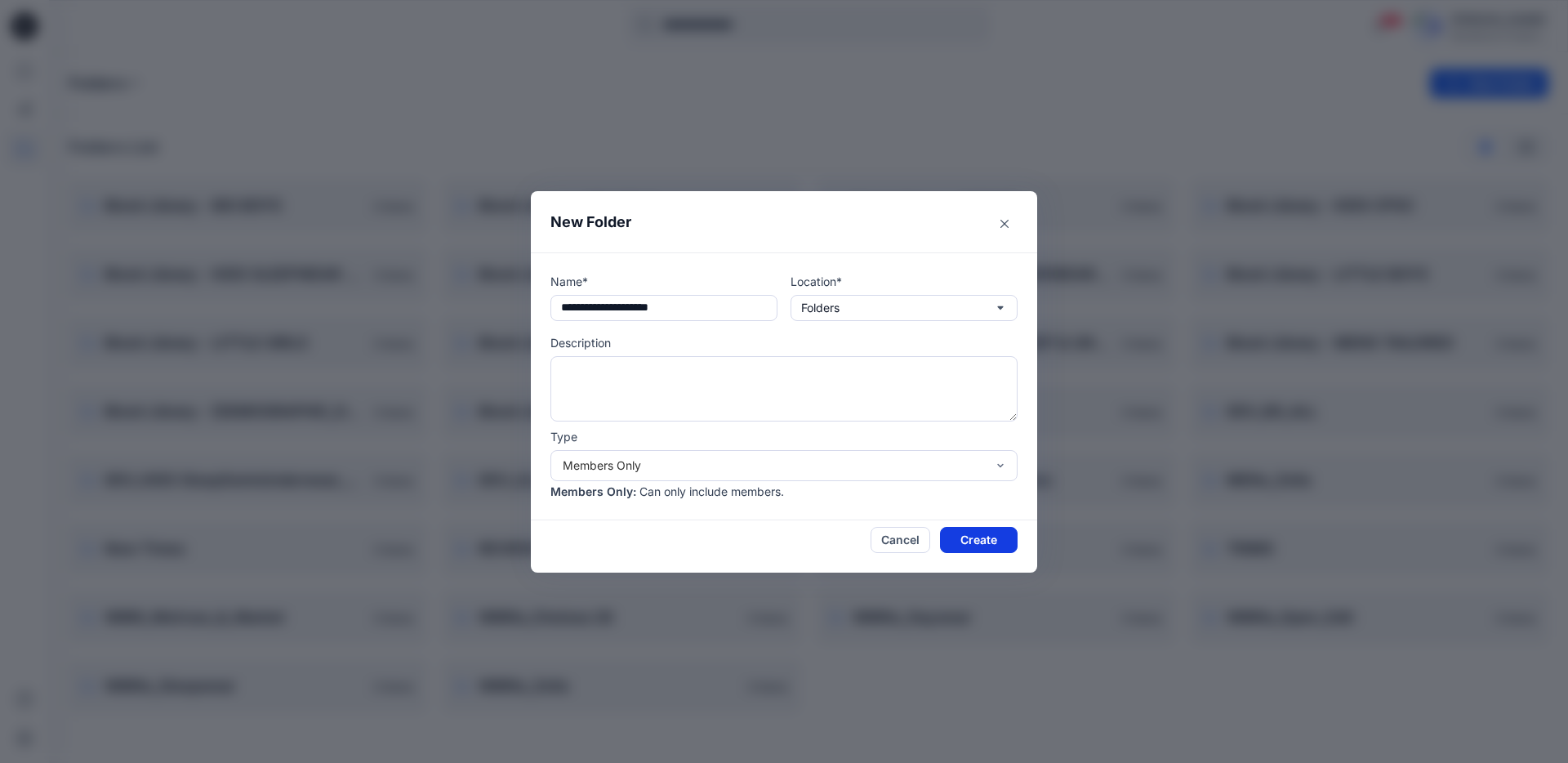
click at [997, 540] on button "Create" at bounding box center [979, 539] width 78 height 26
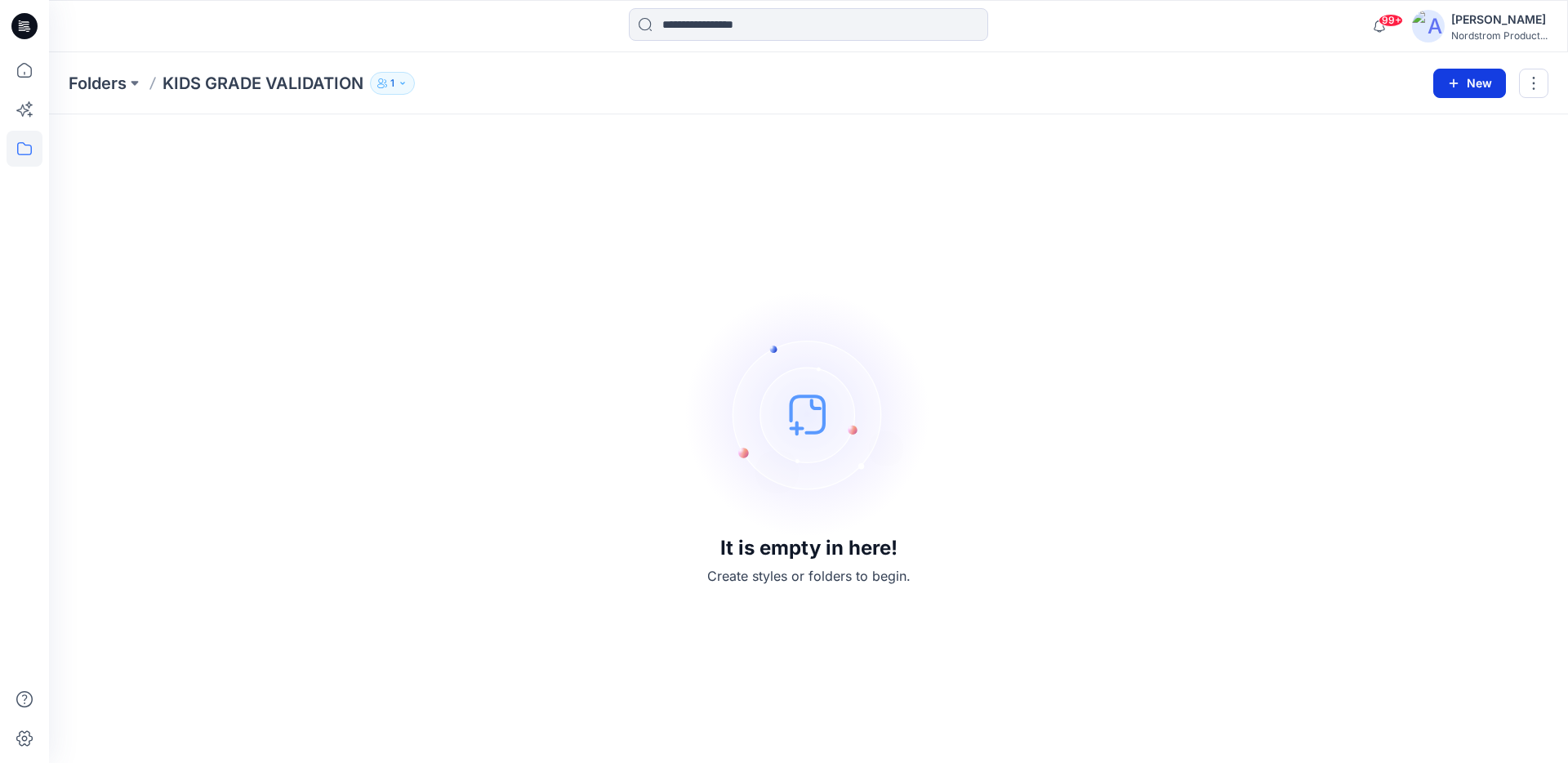
click at [1469, 83] on button "New" at bounding box center [1469, 83] width 72 height 30
click at [1424, 153] on p "New Folder" at bounding box center [1422, 156] width 61 height 17
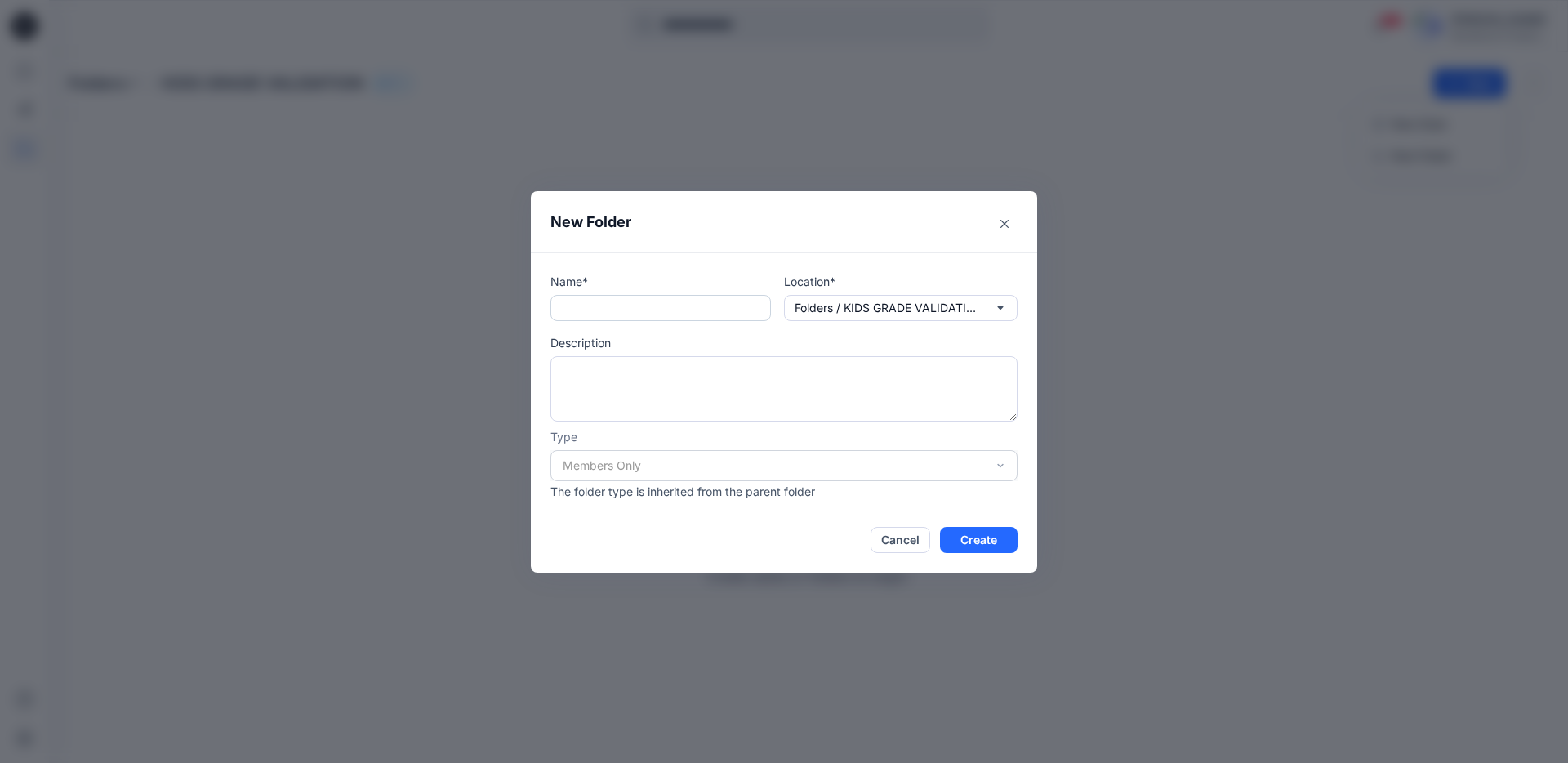
click at [702, 317] on input "text" at bounding box center [661, 307] width 221 height 26
type input "*"
type input "**********"
click at [996, 536] on button "Create" at bounding box center [979, 539] width 78 height 26
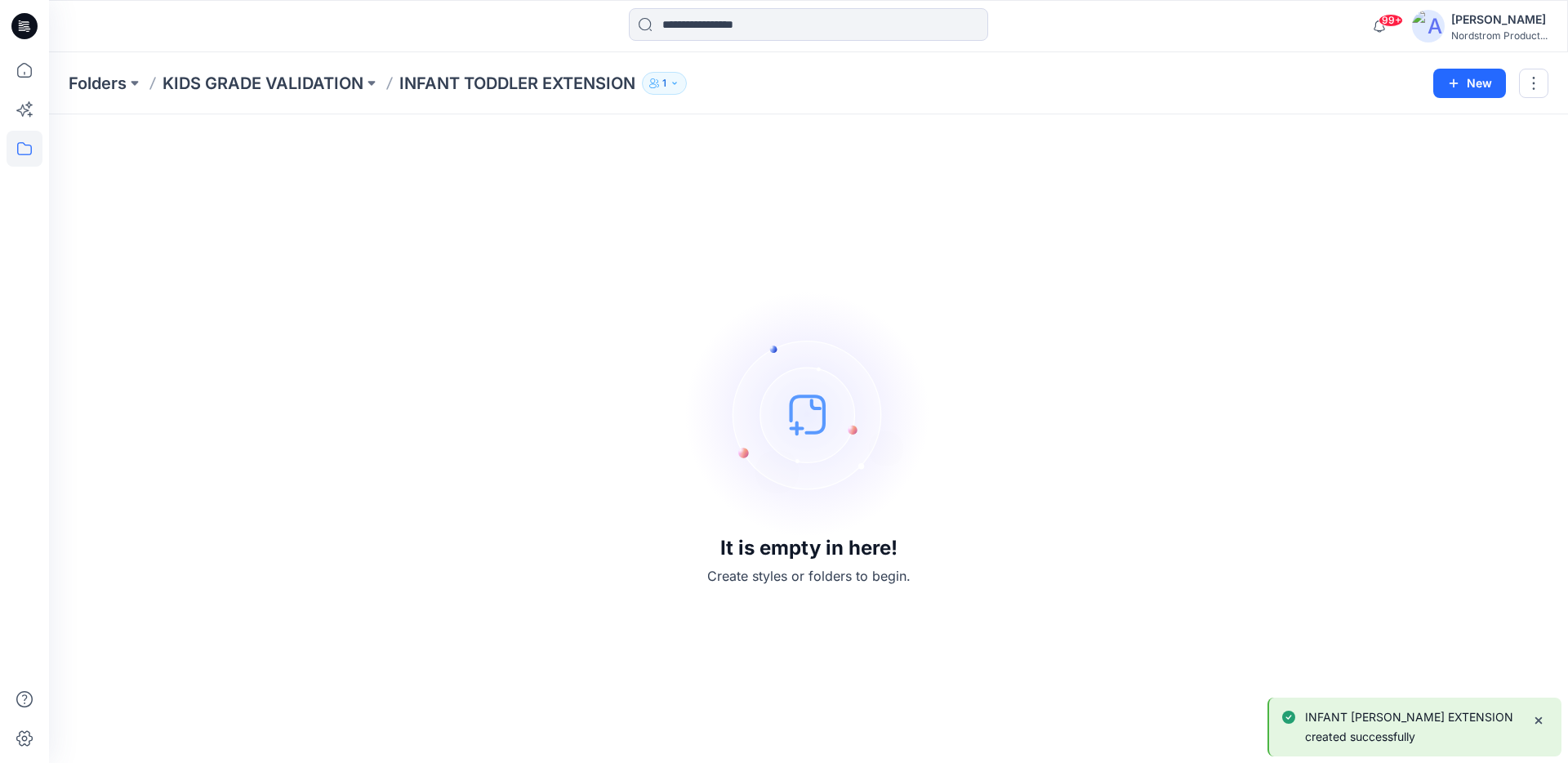
click at [217, 86] on p "KIDS GRADE VALIDATION" at bounding box center [263, 84] width 201 height 23
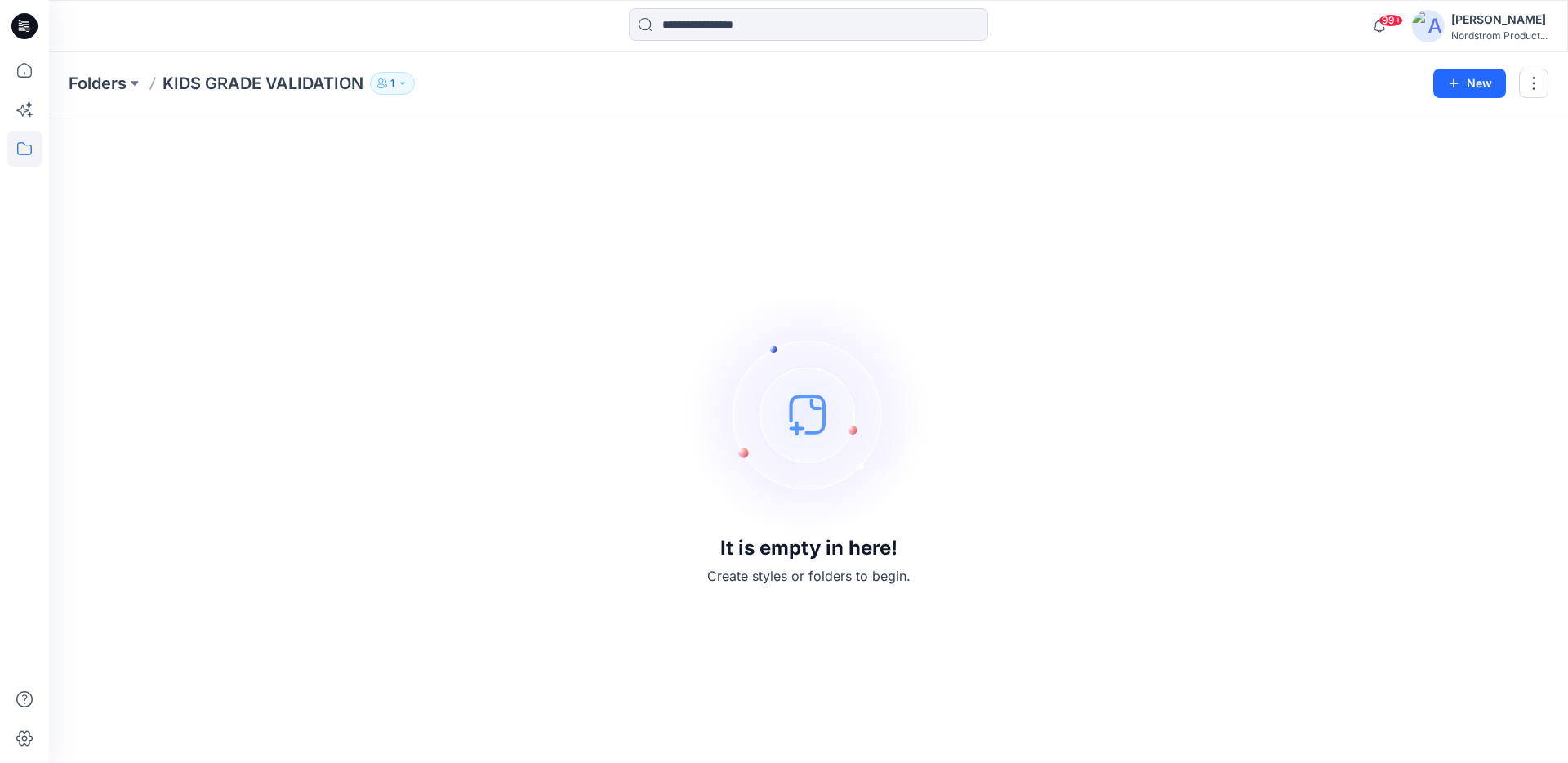
click at [226, 87] on p "KIDS GRADE VALIDATION" at bounding box center [263, 84] width 201 height 23
click at [76, 83] on p "Folders" at bounding box center [97, 84] width 58 height 23
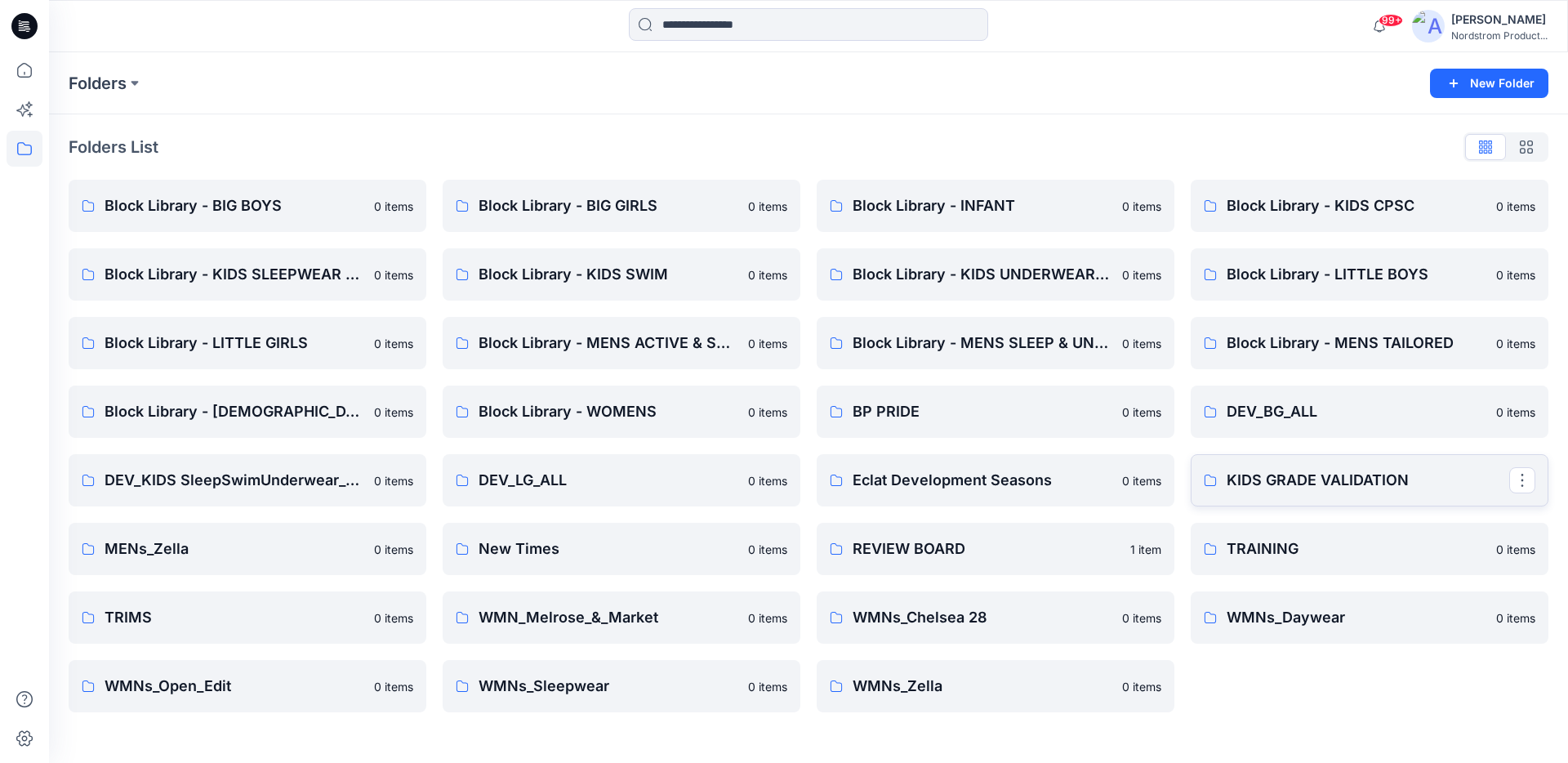
click at [1323, 482] on p "KIDS GRADE VALIDATION" at bounding box center [1368, 481] width 282 height 23
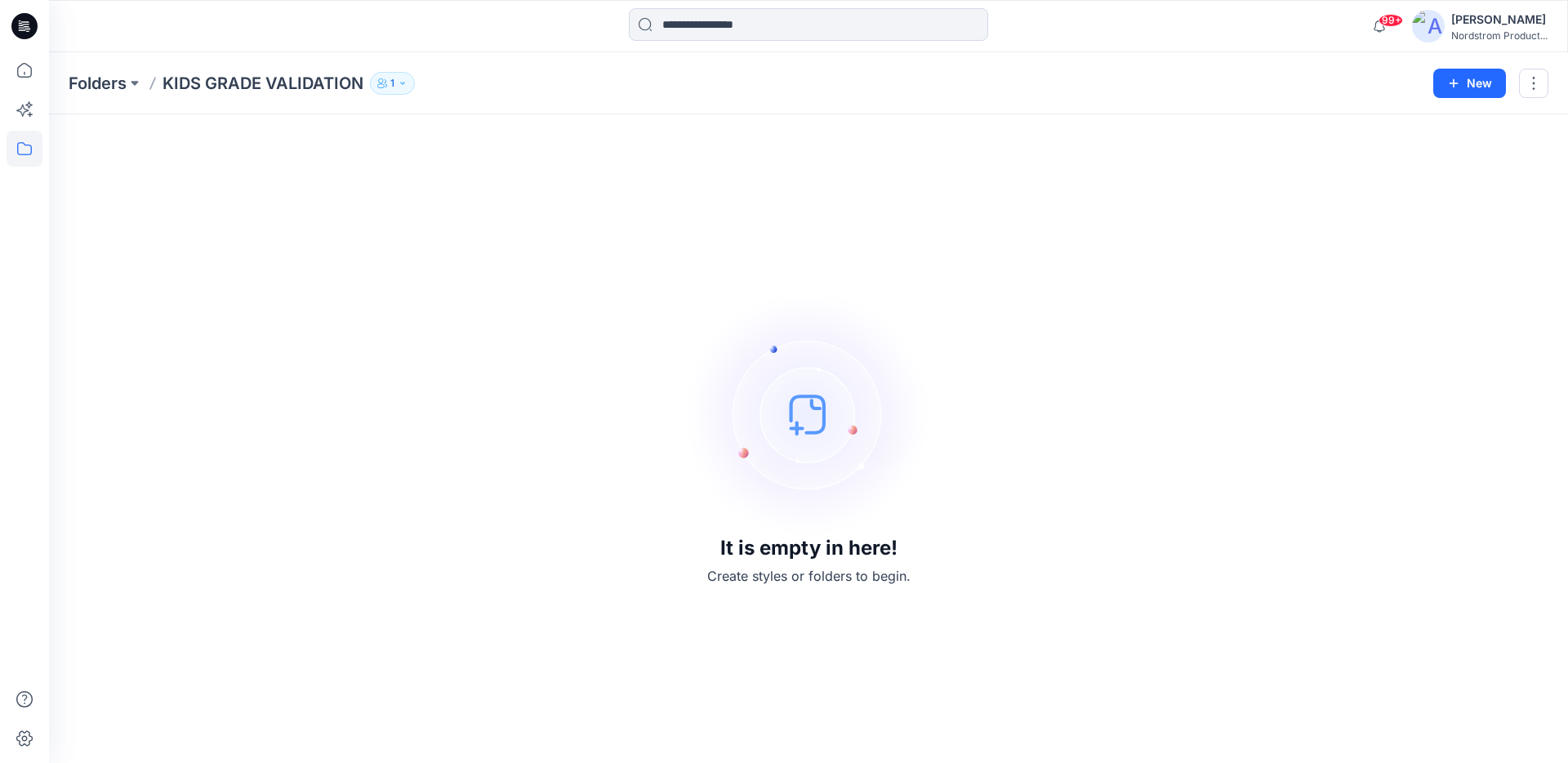
click at [405, 84] on icon "button" at bounding box center [403, 83] width 10 height 10
click at [269, 90] on p "KIDS GRADE VALIDATION" at bounding box center [263, 84] width 201 height 23
click at [268, 81] on p "KIDS GRADE VALIDATION" at bounding box center [263, 84] width 201 height 23
click at [1449, 90] on button "New" at bounding box center [1469, 83] width 72 height 30
click at [1424, 159] on p "New Folder" at bounding box center [1422, 156] width 61 height 17
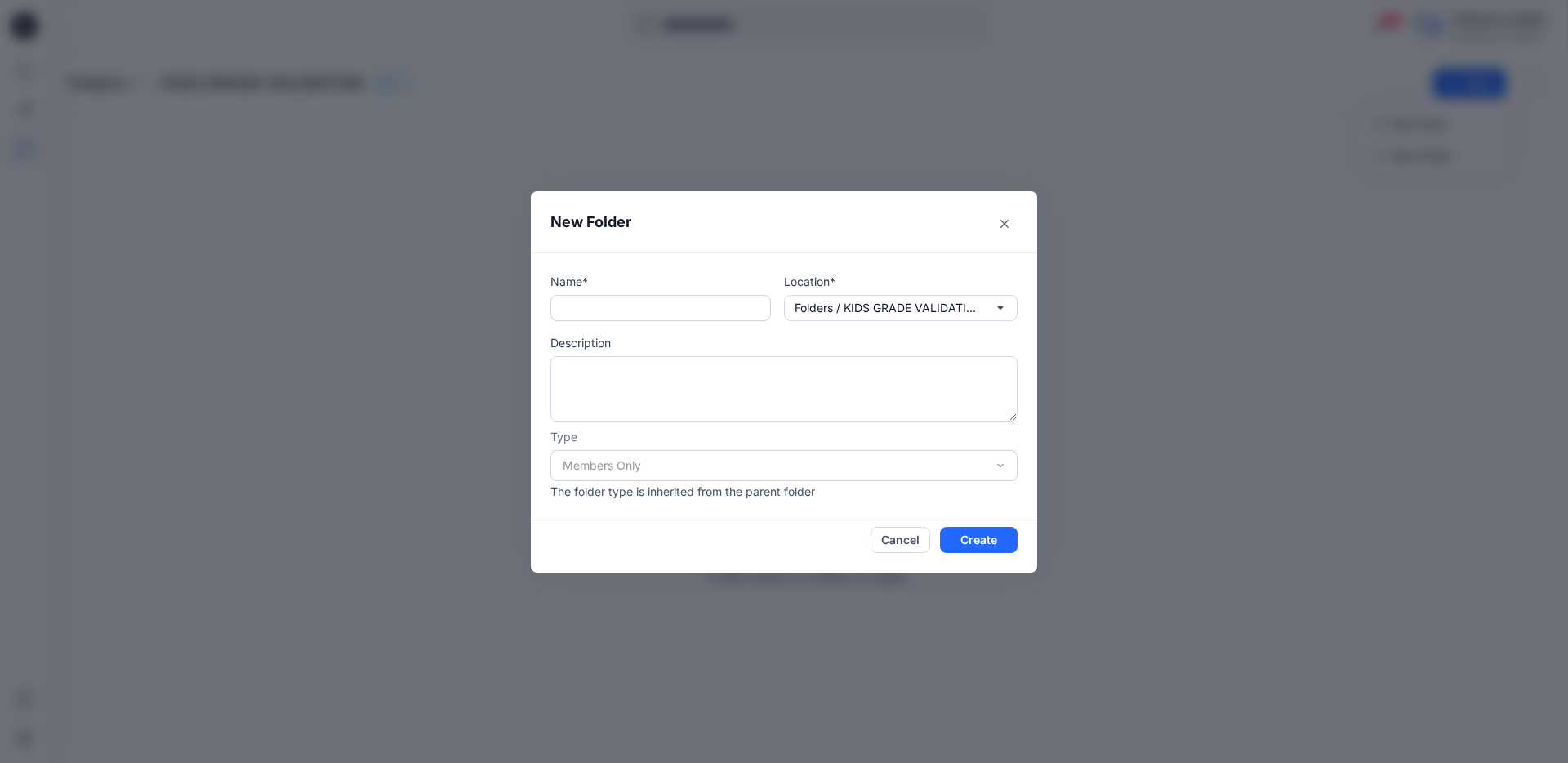
click at [654, 313] on input "text" at bounding box center [661, 307] width 221 height 26
type input "**********"
click at [953, 548] on button "Create" at bounding box center [979, 539] width 78 height 26
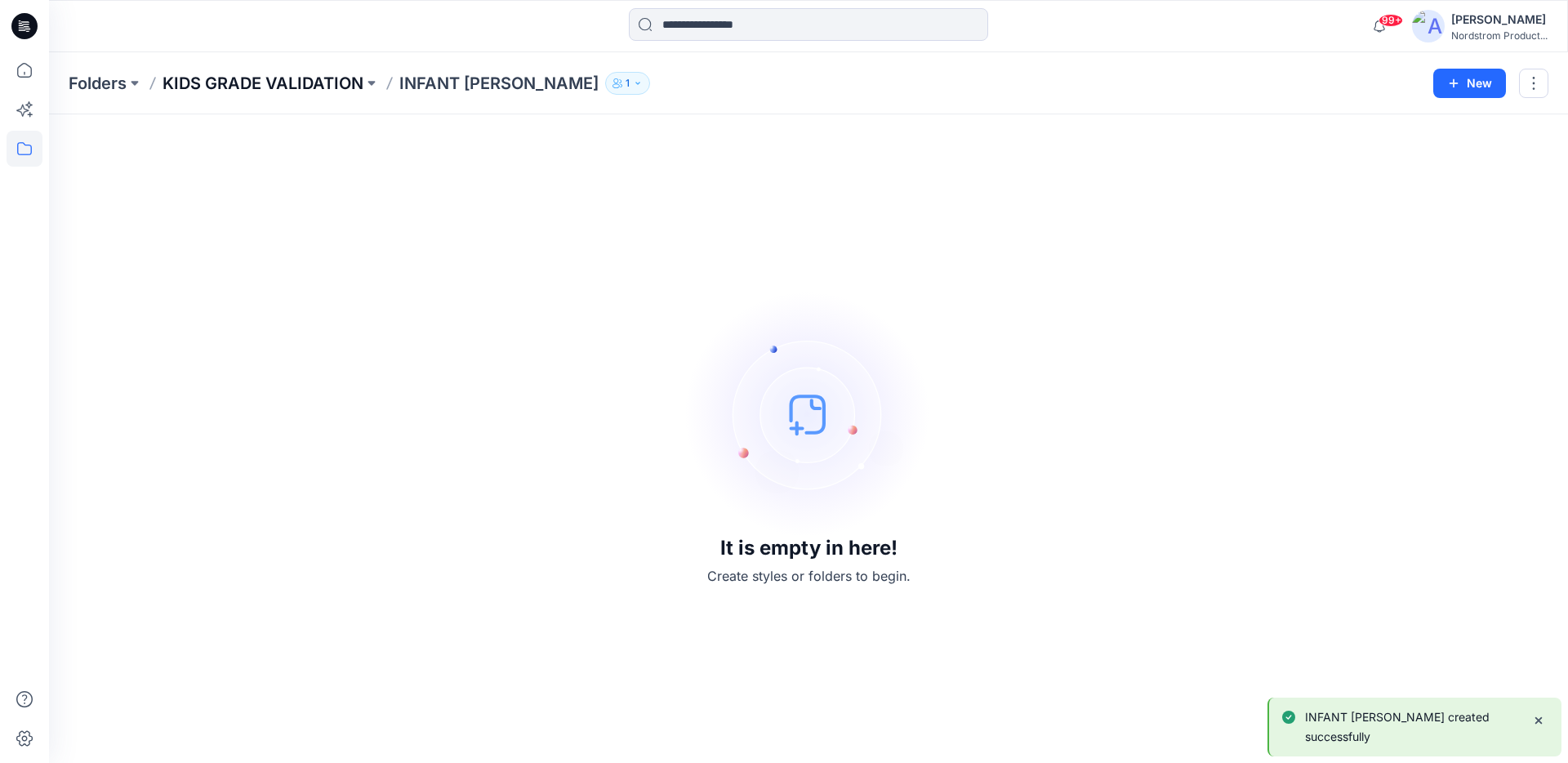
click at [236, 85] on p "KIDS GRADE VALIDATION" at bounding box center [263, 84] width 201 height 23
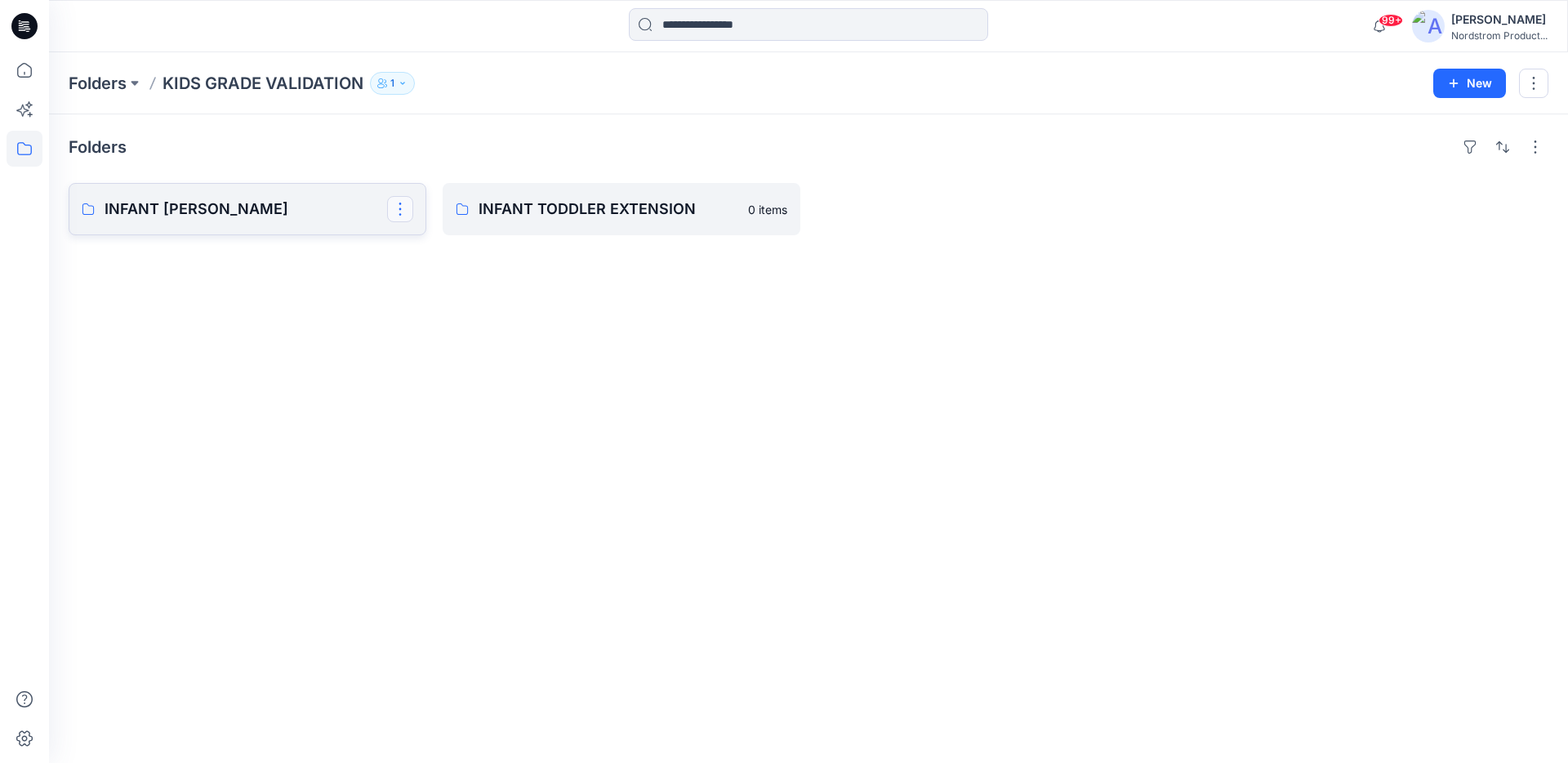
click at [397, 215] on button "button" at bounding box center [400, 209] width 26 height 26
click at [433, 310] on p "Delete Folder" at bounding box center [467, 315] width 94 height 17
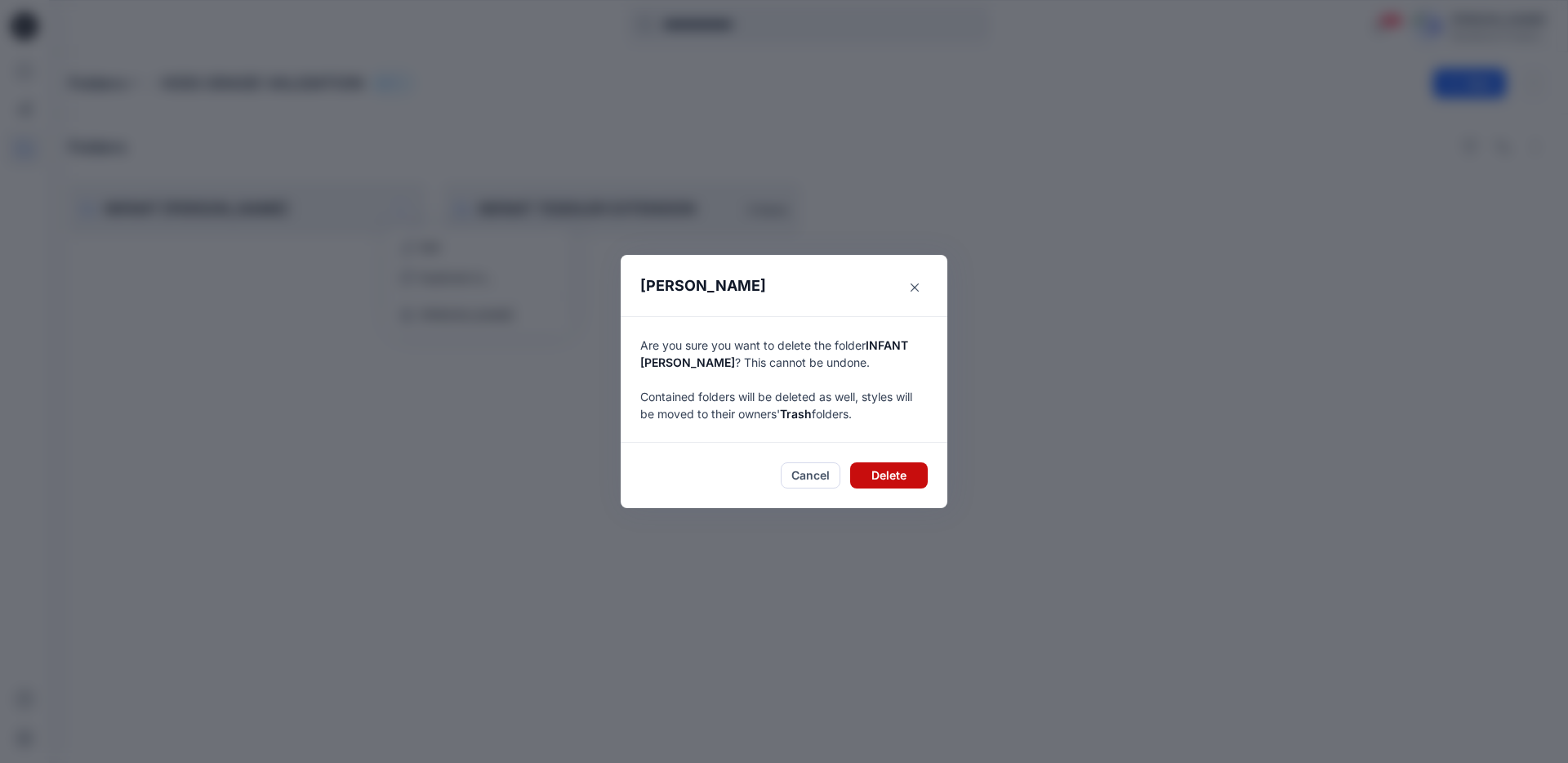
click at [872, 474] on button "Delete" at bounding box center [889, 475] width 78 height 26
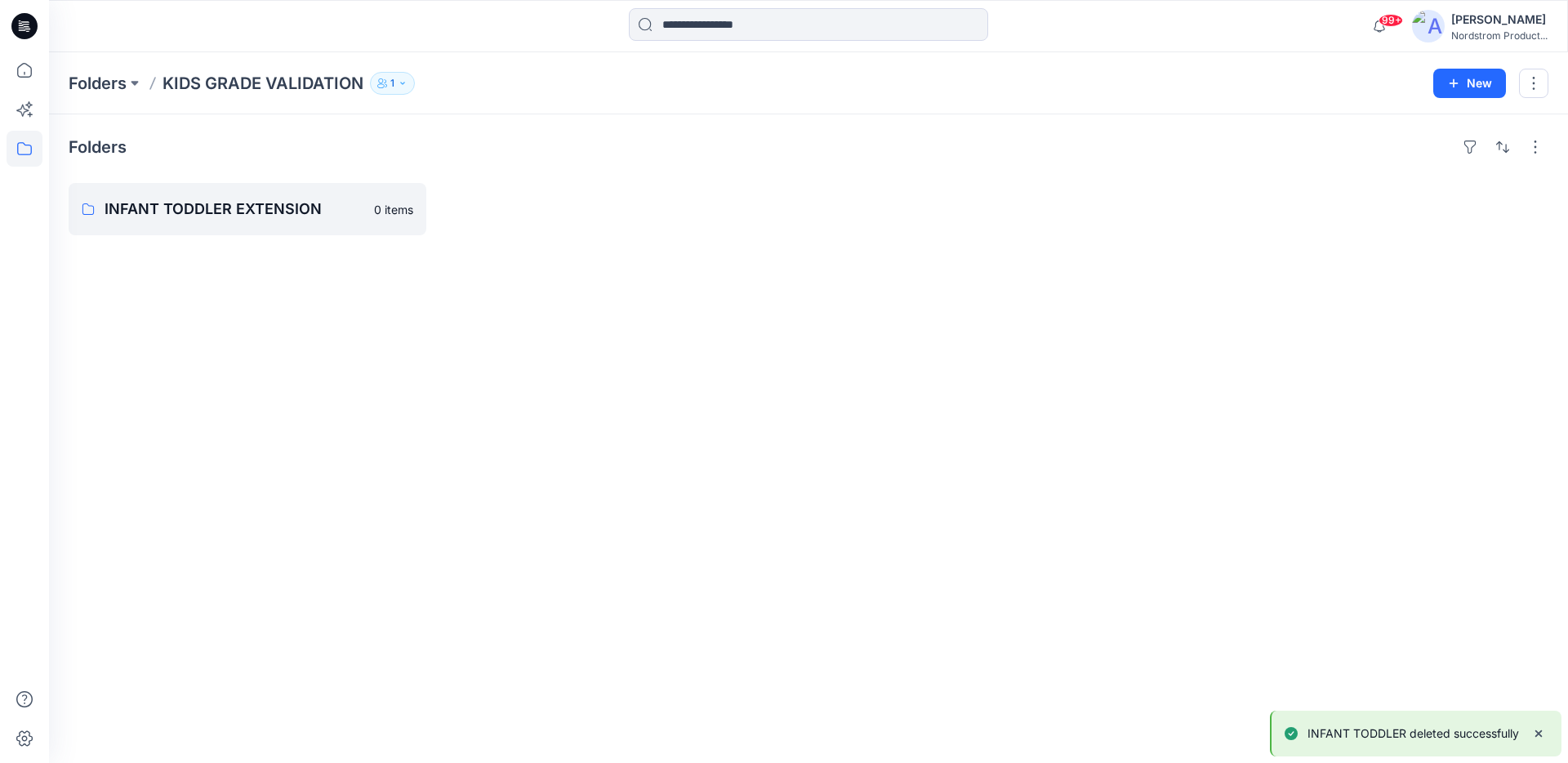
click at [205, 82] on p "KIDS GRADE VALIDATION" at bounding box center [263, 84] width 201 height 23
click at [407, 83] on icon "button" at bounding box center [403, 83] width 10 height 10
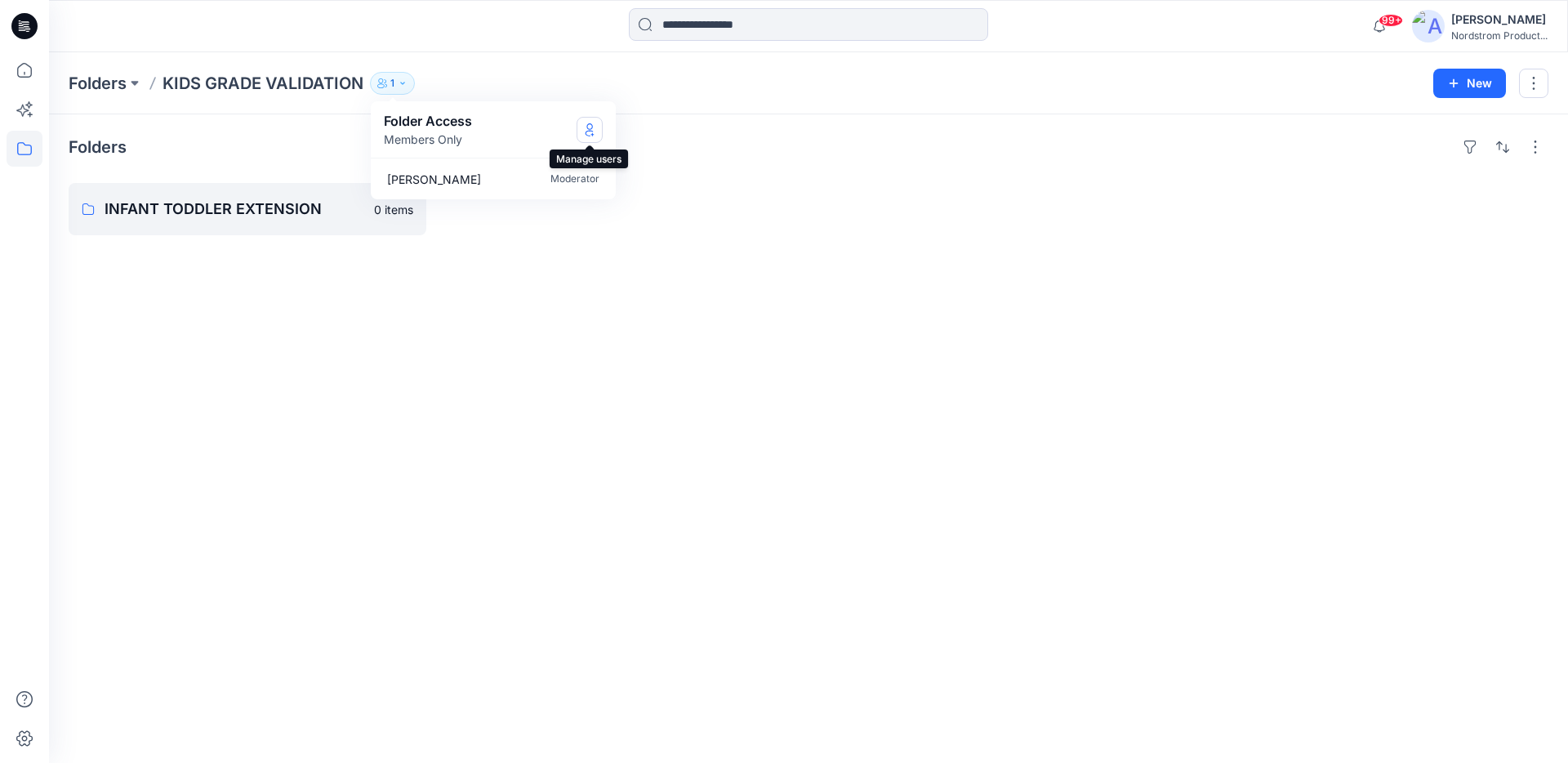
click at [593, 129] on icon "Manage Users" at bounding box center [589, 130] width 13 height 13
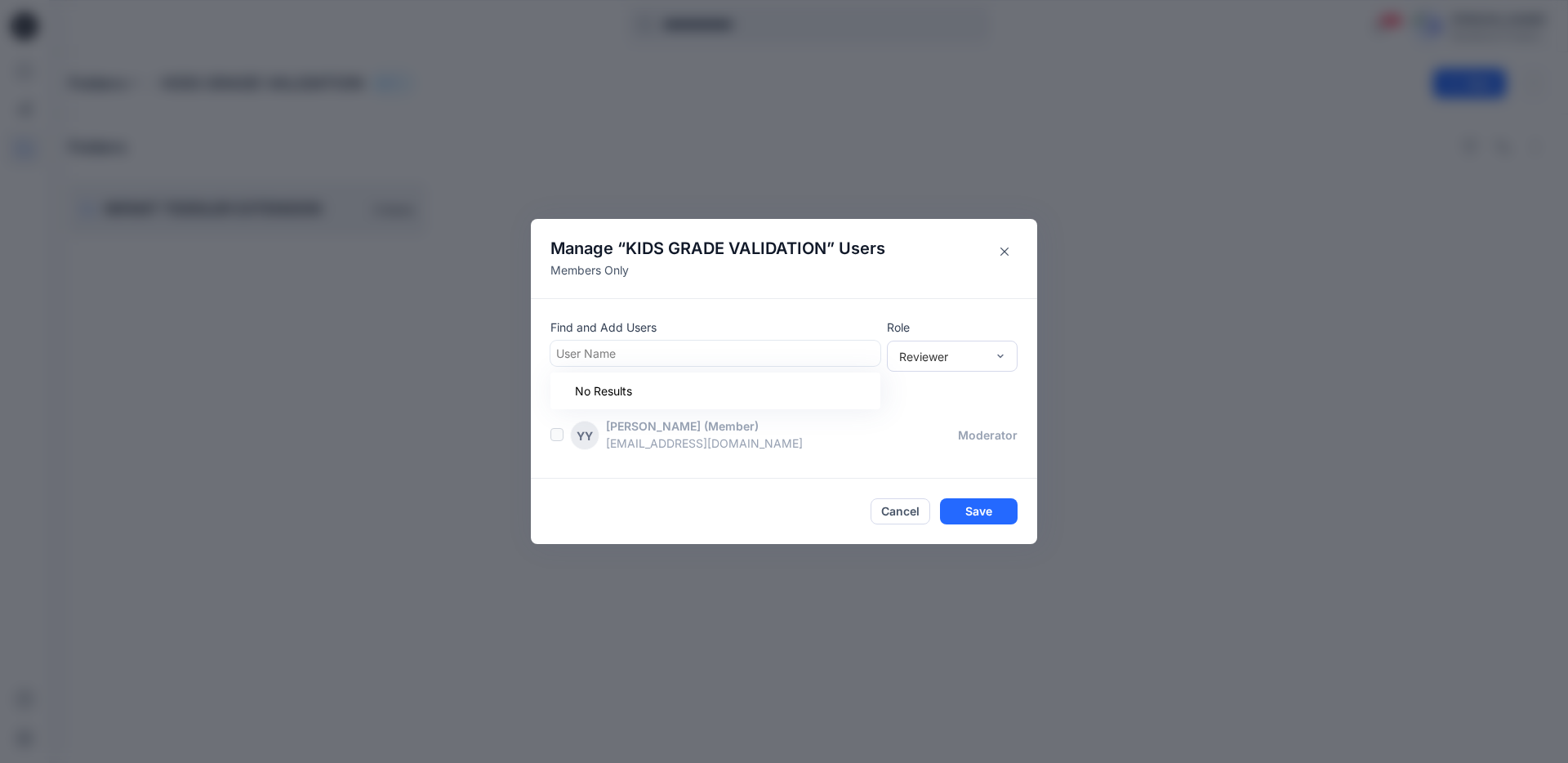
click at [668, 343] on div at bounding box center [715, 353] width 319 height 20
type input "*"
type input "******"
click at [710, 400] on div "DA Debbie Abbott" at bounding box center [716, 394] width 310 height 23
click at [985, 351] on div "Reviewer" at bounding box center [942, 355] width 103 height 17
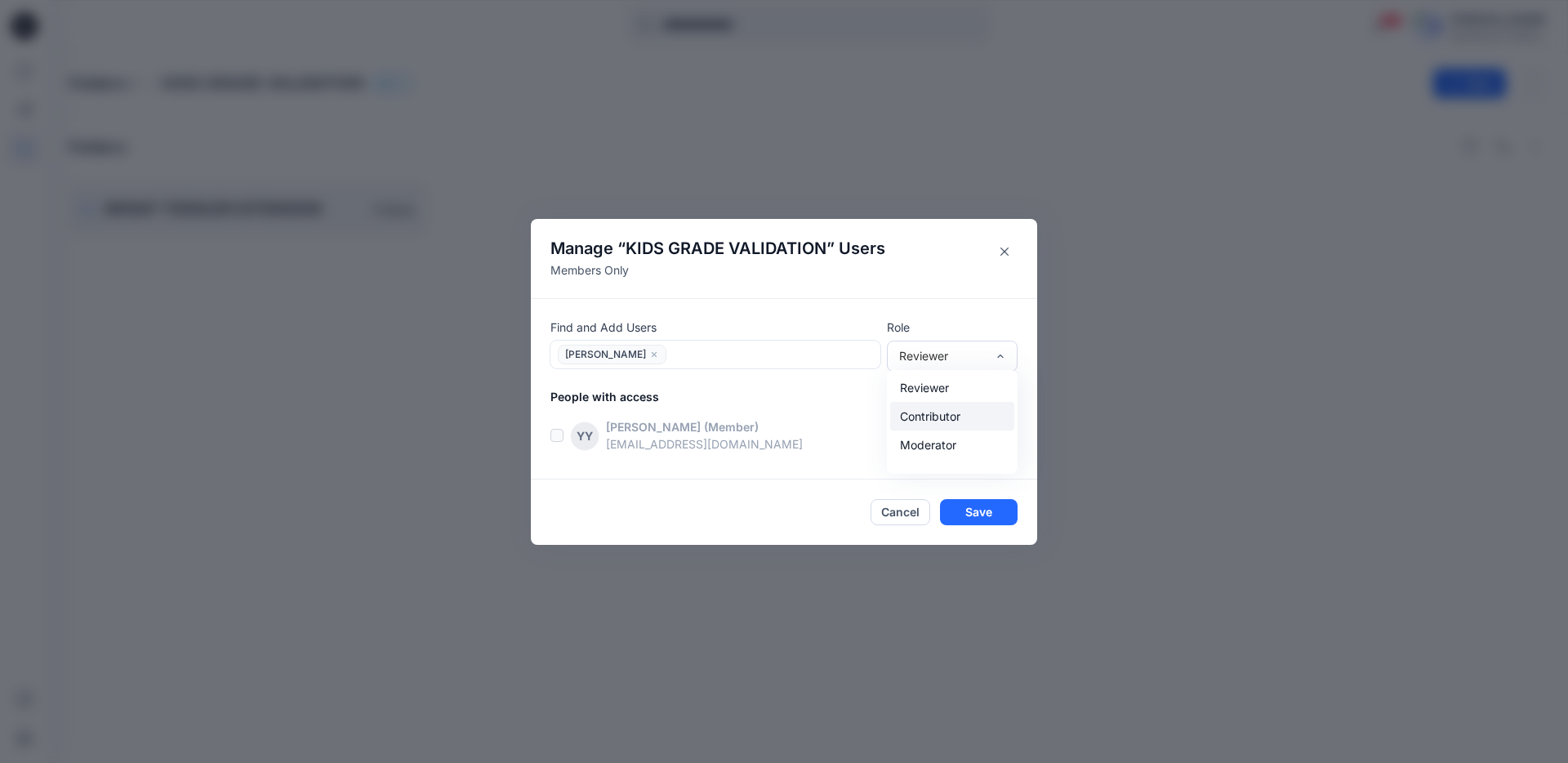
click at [975, 419] on div "Contributor" at bounding box center [952, 416] width 124 height 29
click at [967, 508] on button "Save" at bounding box center [979, 512] width 78 height 26
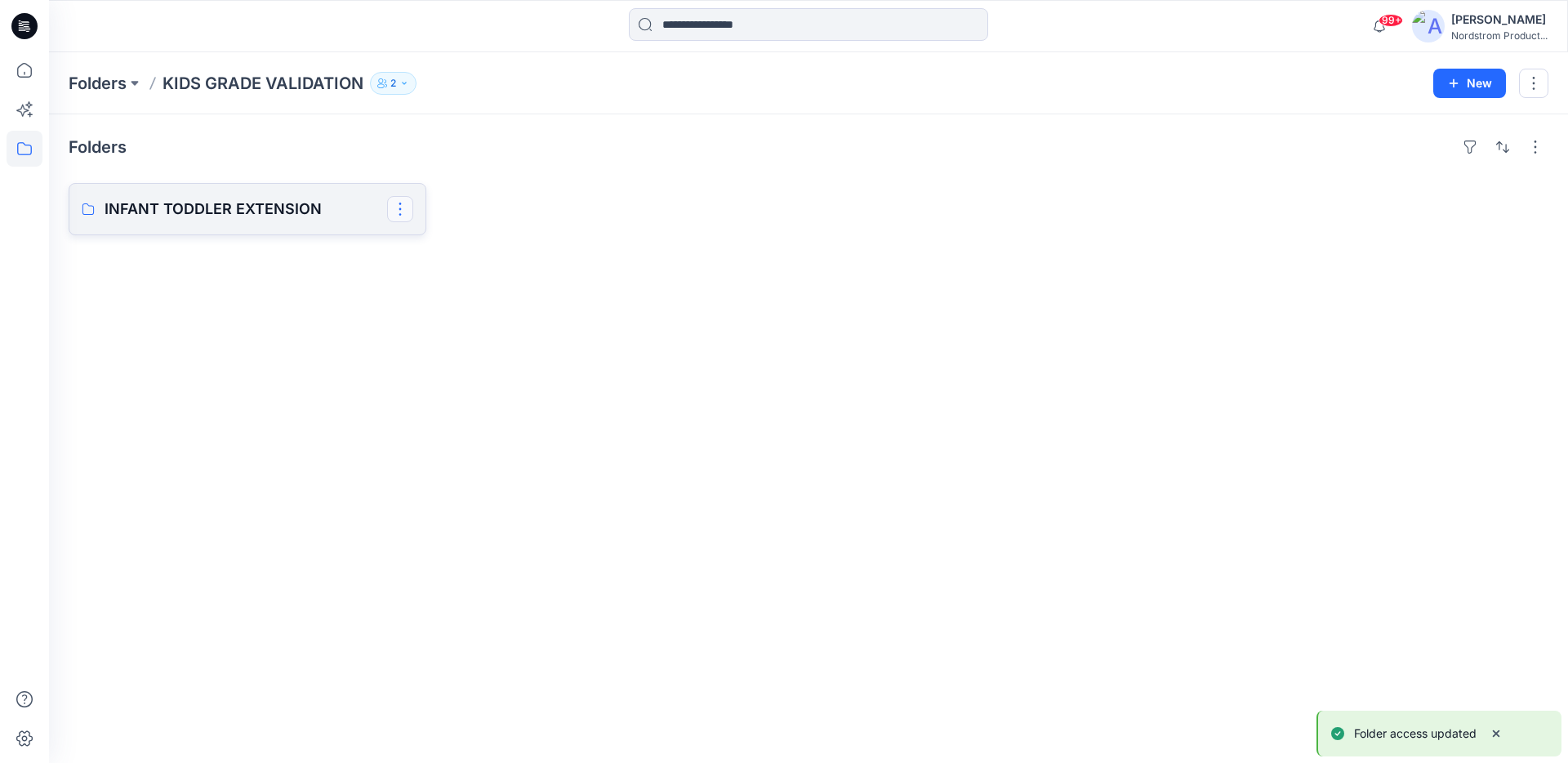
click at [393, 215] on button "button" at bounding box center [400, 209] width 26 height 26
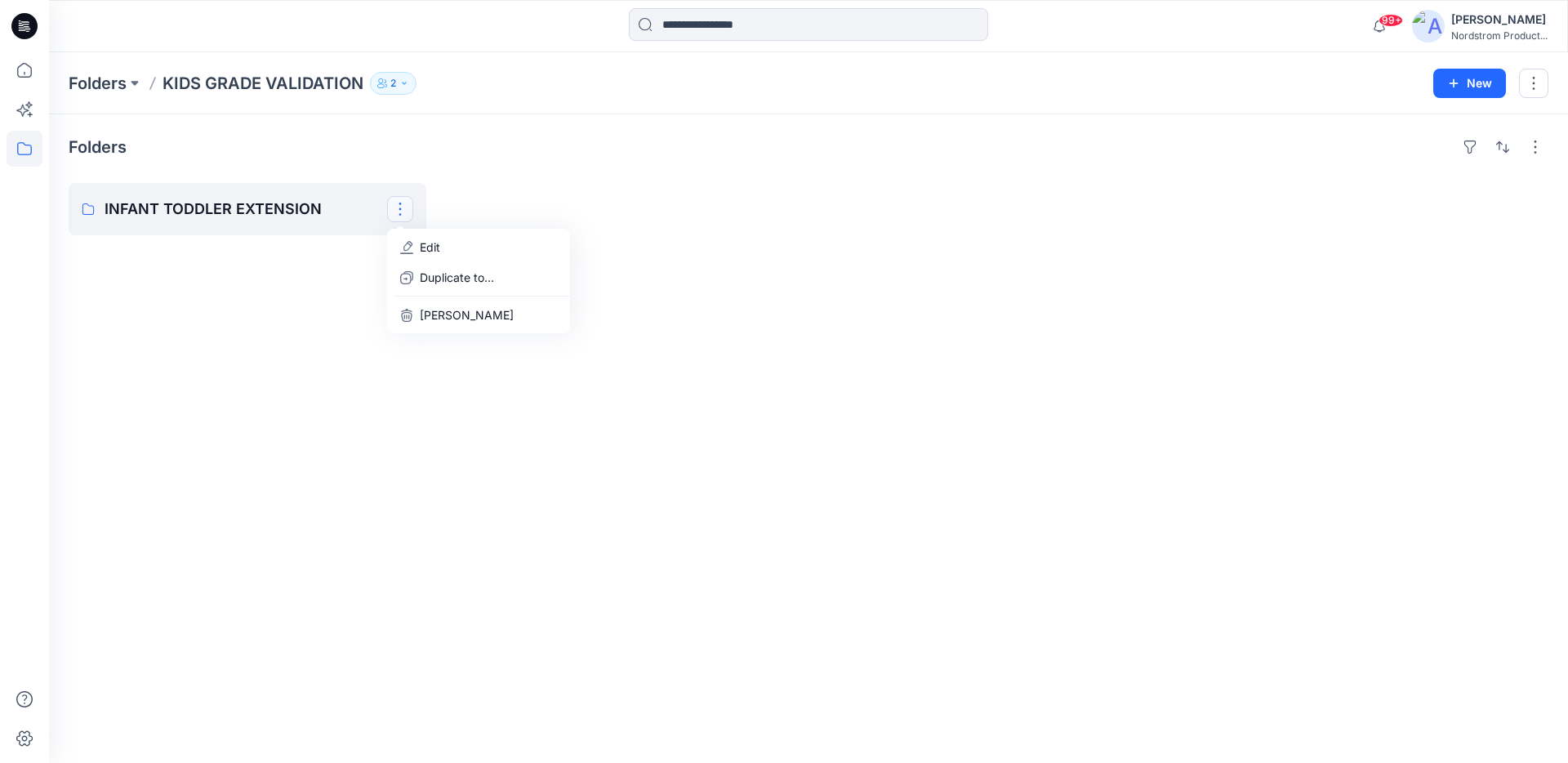
click at [411, 83] on button "2" at bounding box center [393, 84] width 46 height 23
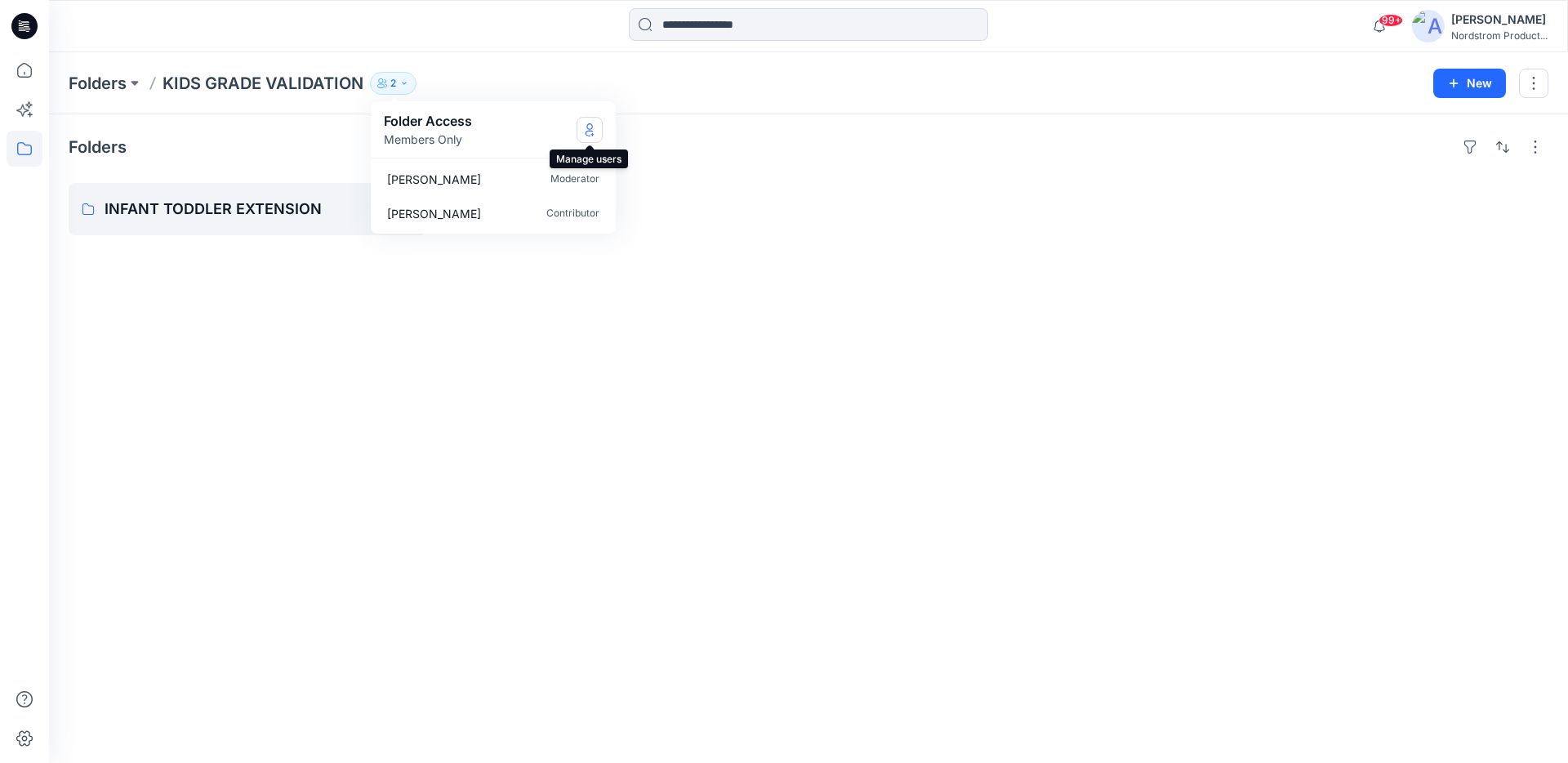
click at [597, 131] on button "Manage Users" at bounding box center [589, 129] width 26 height 26
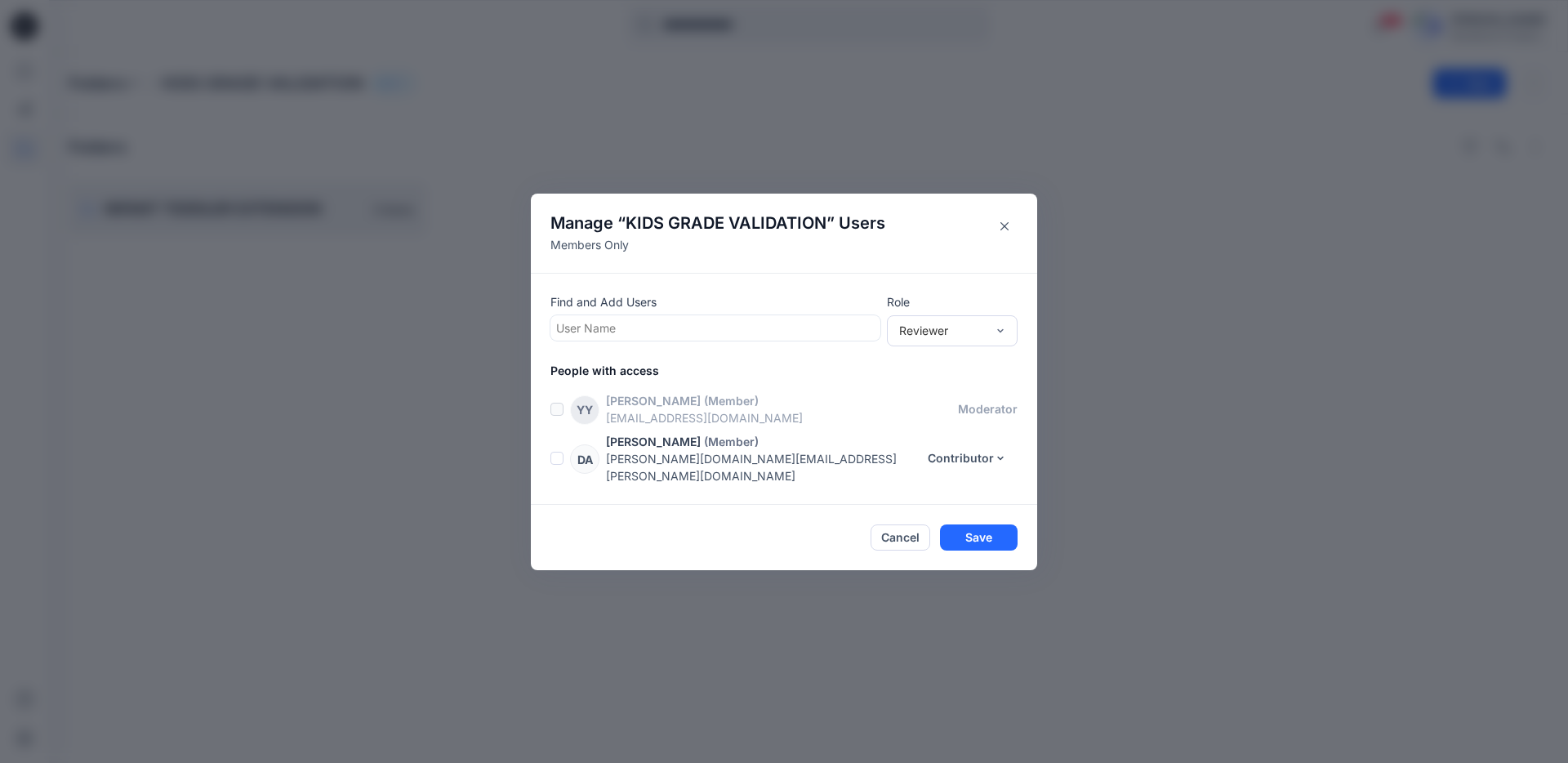
click at [635, 334] on div at bounding box center [715, 328] width 319 height 20
type input "*******"
click at [640, 380] on p "Jo Bradford" at bounding box center [636, 369] width 94 height 21
click at [970, 338] on div "Reviewer" at bounding box center [943, 330] width 87 height 17
drag, startPoint x: 948, startPoint y: 403, endPoint x: 958, endPoint y: 427, distance: 26.0
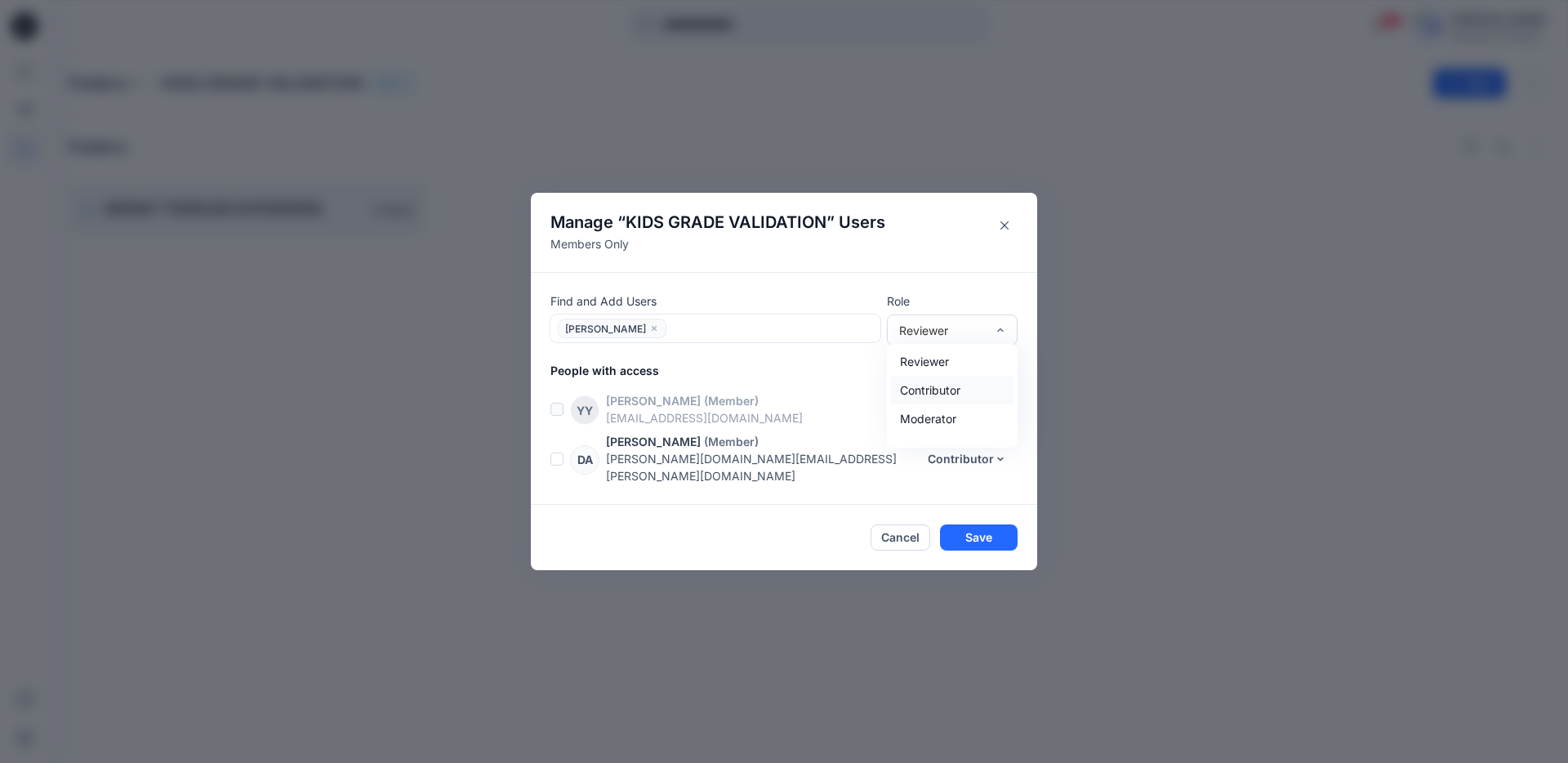
click at [948, 403] on div "Contributor" at bounding box center [952, 390] width 124 height 29
click at [970, 529] on button "Save" at bounding box center [979, 537] width 78 height 26
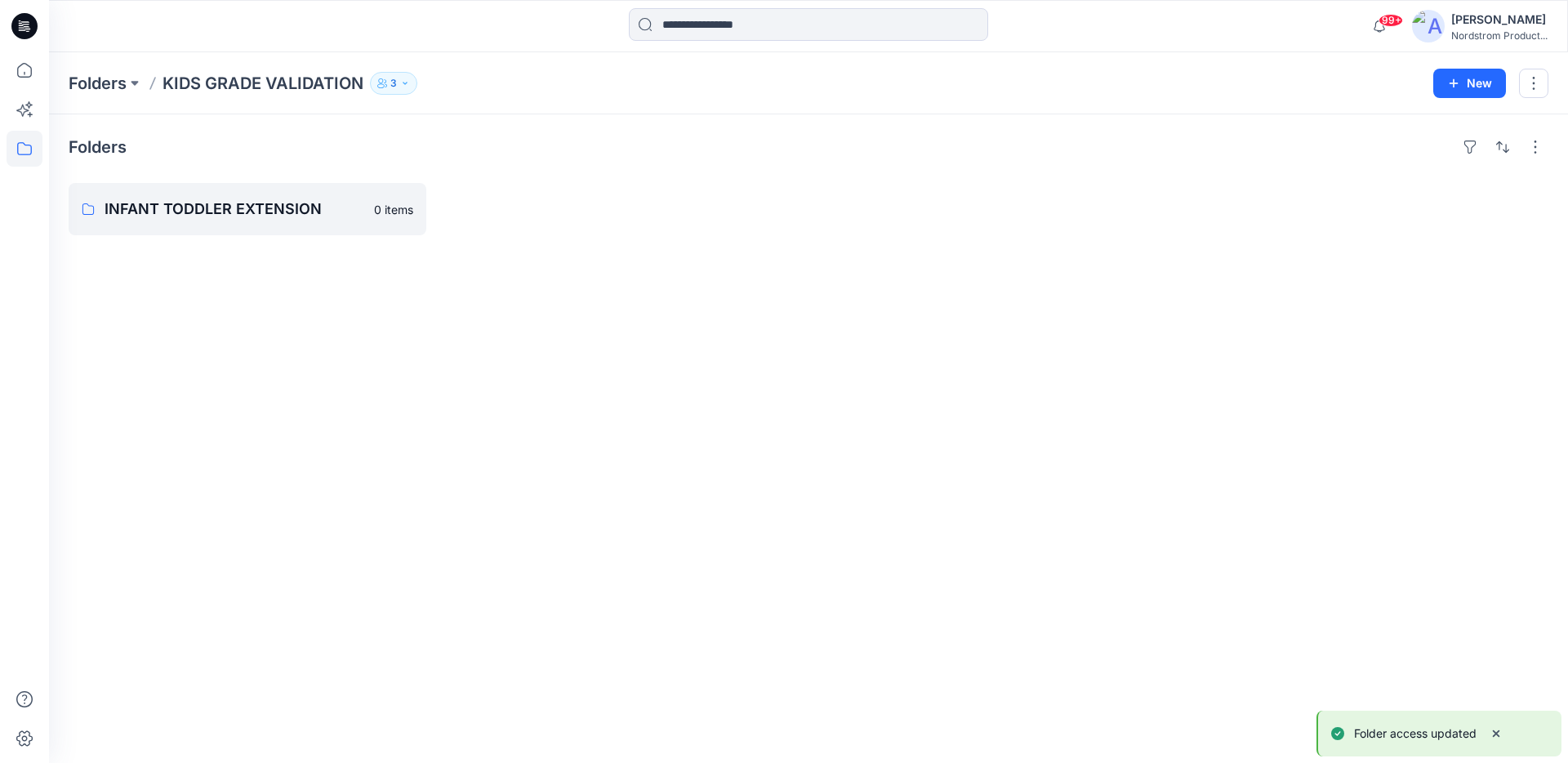
click at [402, 88] on icon "button" at bounding box center [405, 83] width 10 height 10
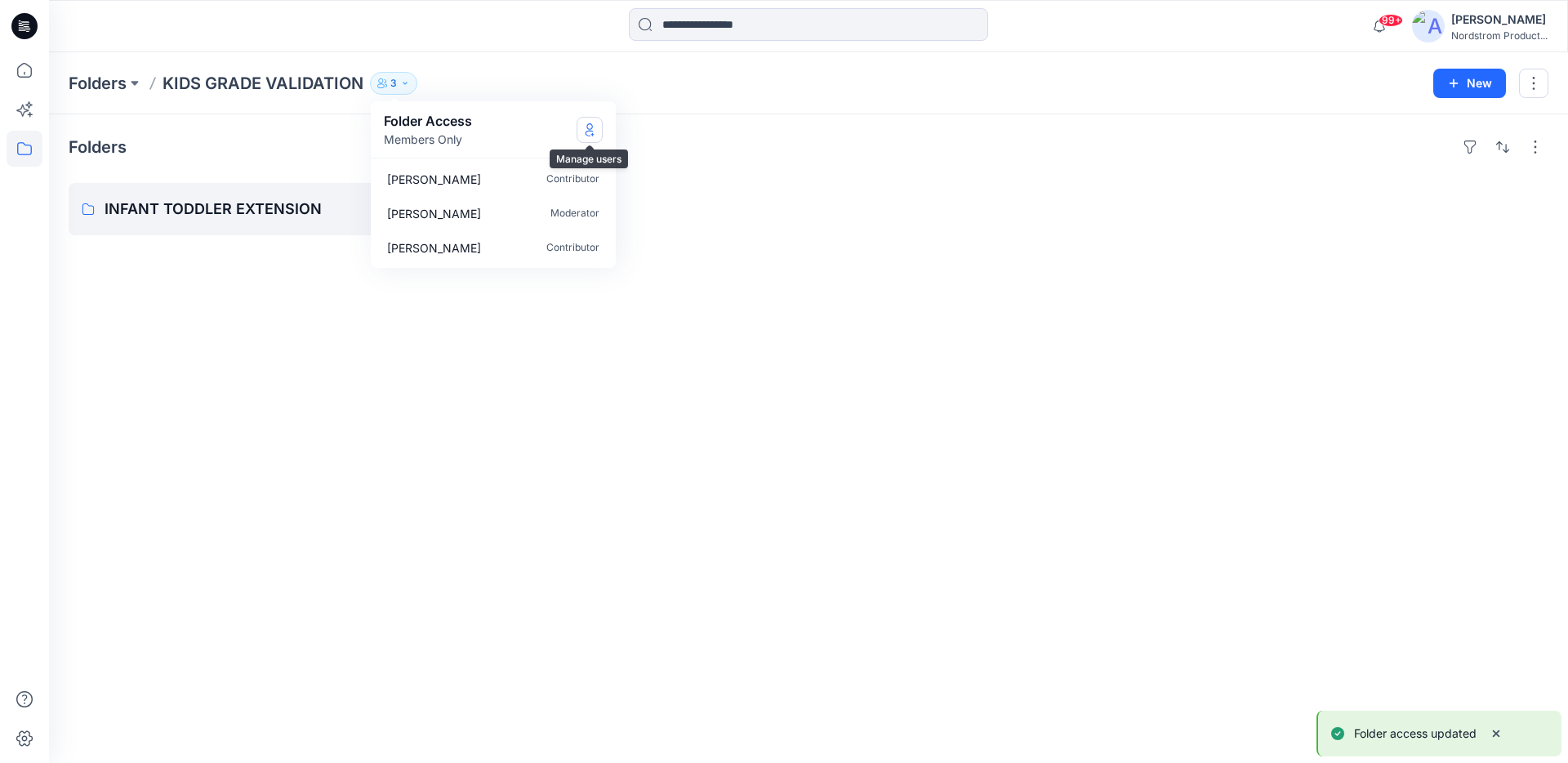
click at [595, 133] on icon "Manage Users" at bounding box center [589, 130] width 13 height 13
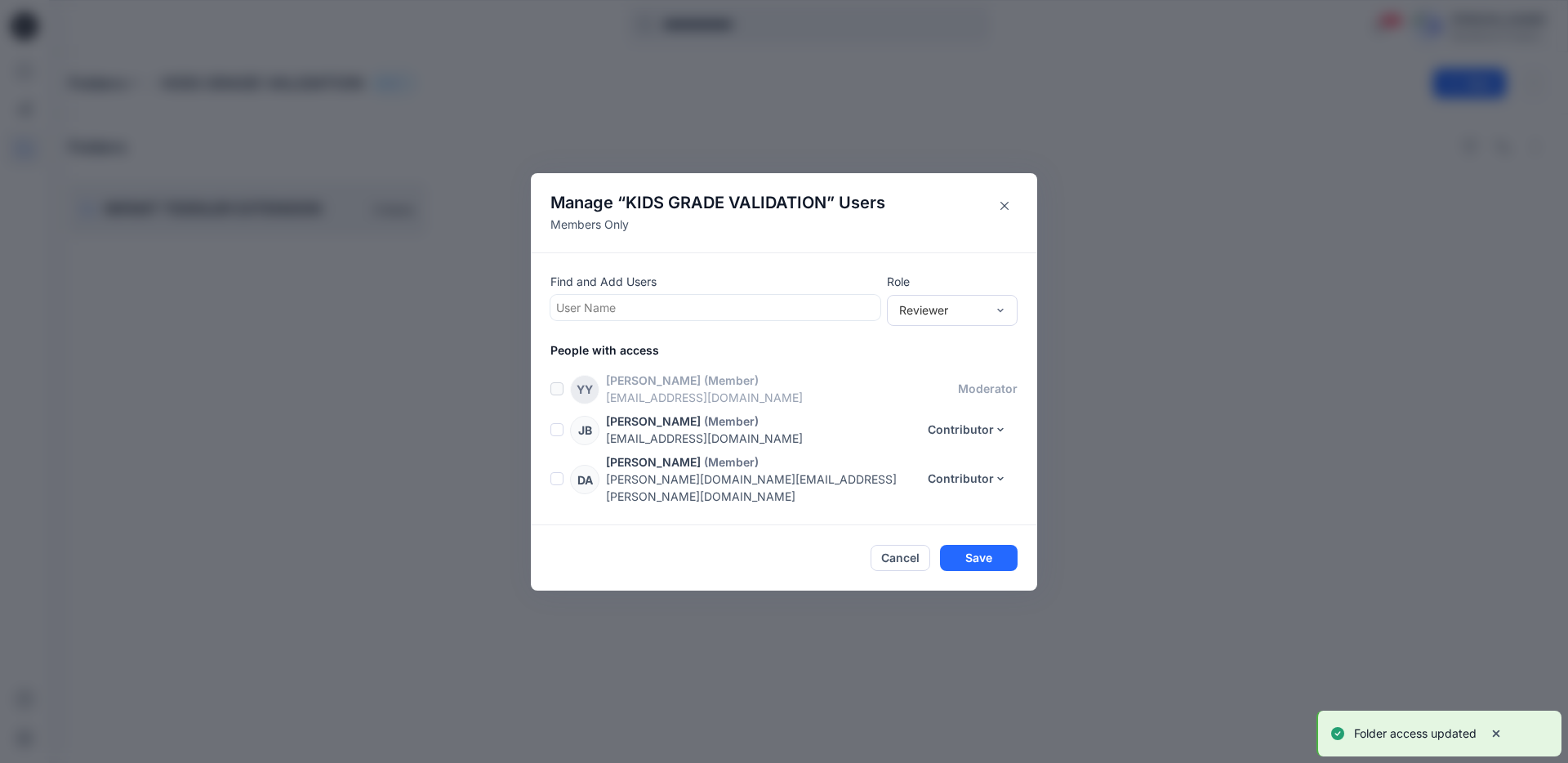
click at [673, 317] on div at bounding box center [715, 307] width 319 height 20
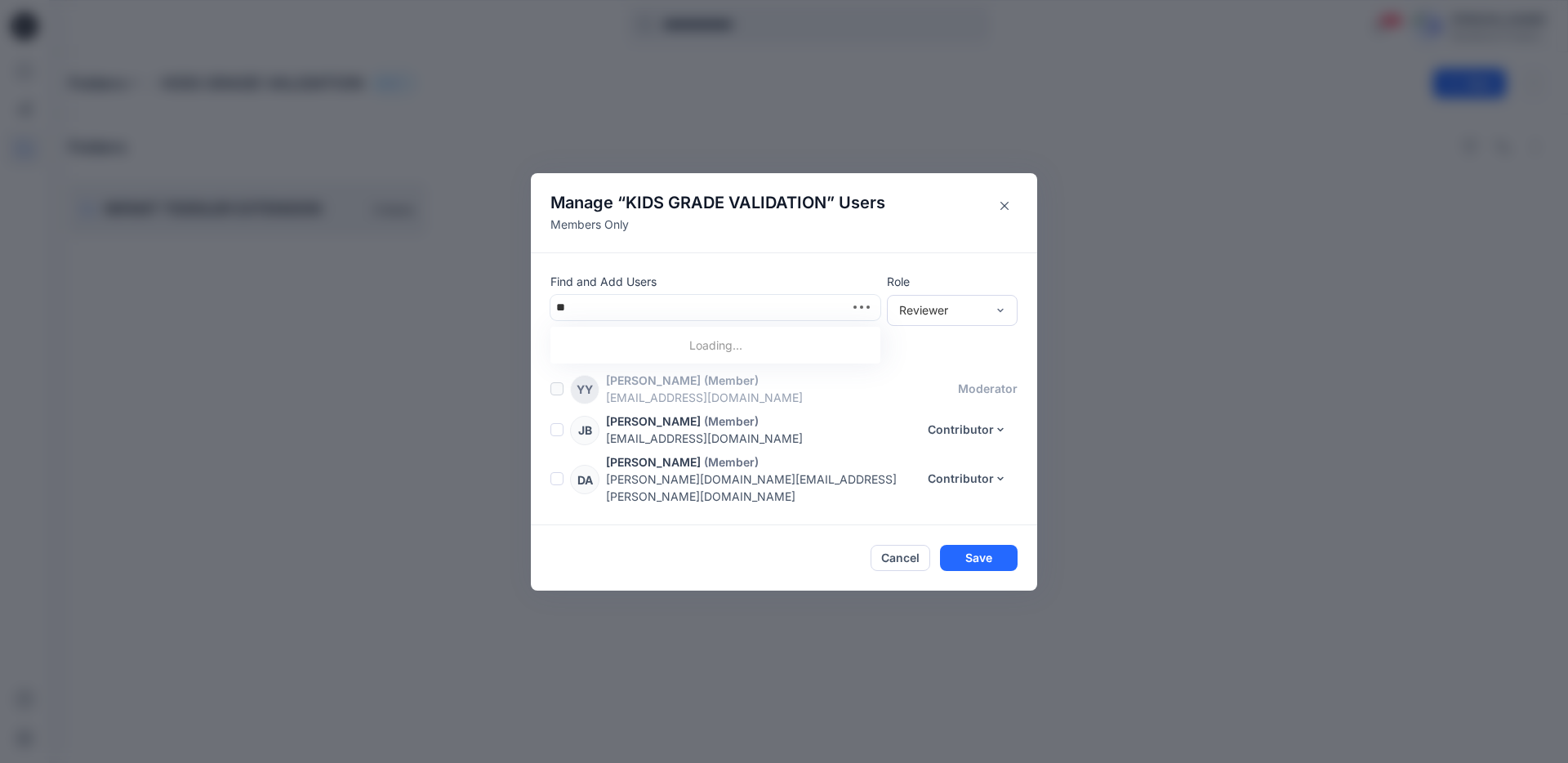
type input "*"
type input "******"
click at [653, 359] on p "Yesica Valdovinos" at bounding box center [636, 349] width 94 height 21
click at [989, 319] on div "Reviewer" at bounding box center [942, 310] width 103 height 17
drag, startPoint x: 925, startPoint y: 382, endPoint x: 945, endPoint y: 406, distance: 31.2
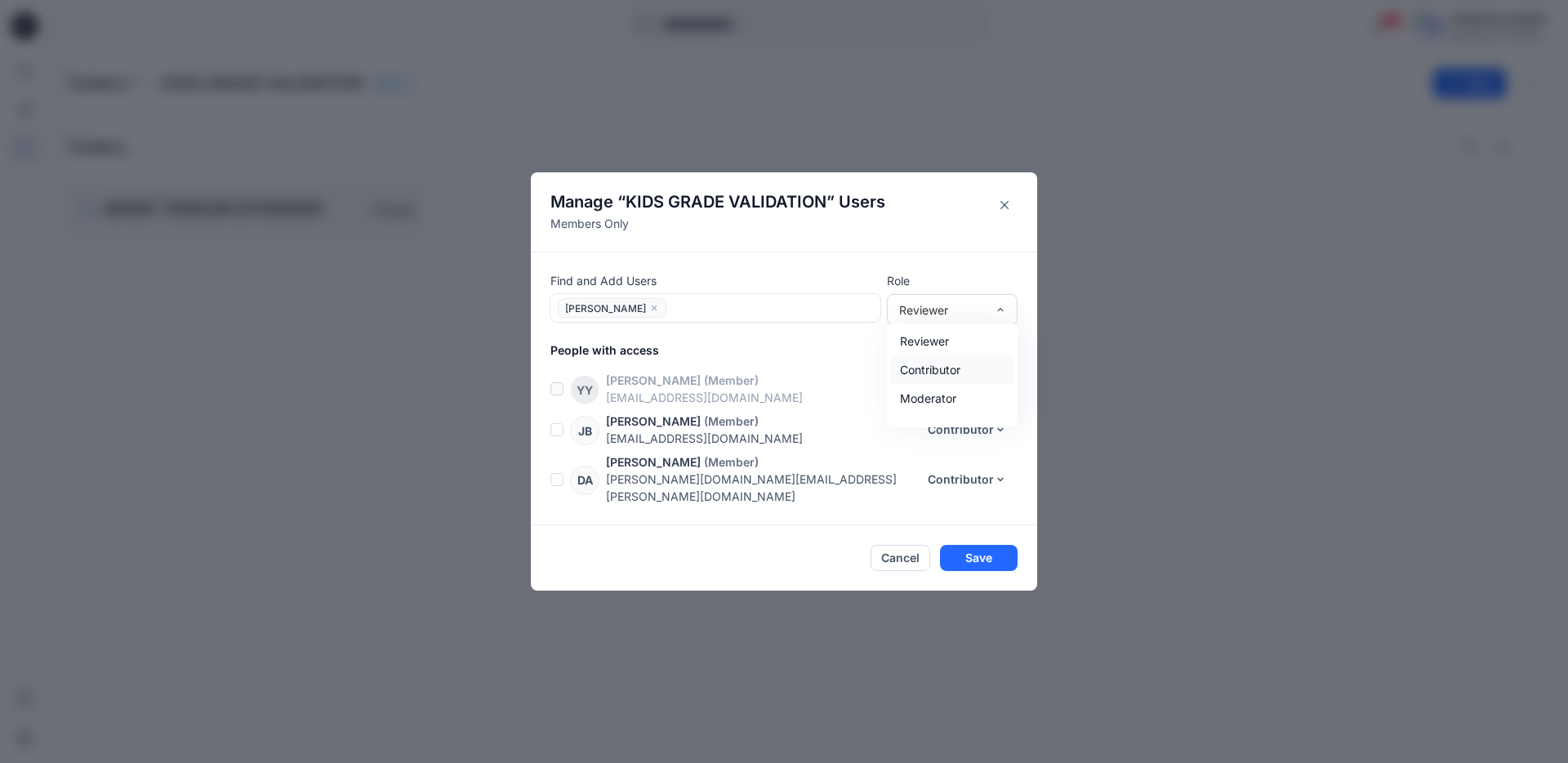
click at [928, 384] on div "Contributor" at bounding box center [952, 370] width 124 height 29
click at [979, 551] on button "Save" at bounding box center [979, 558] width 78 height 26
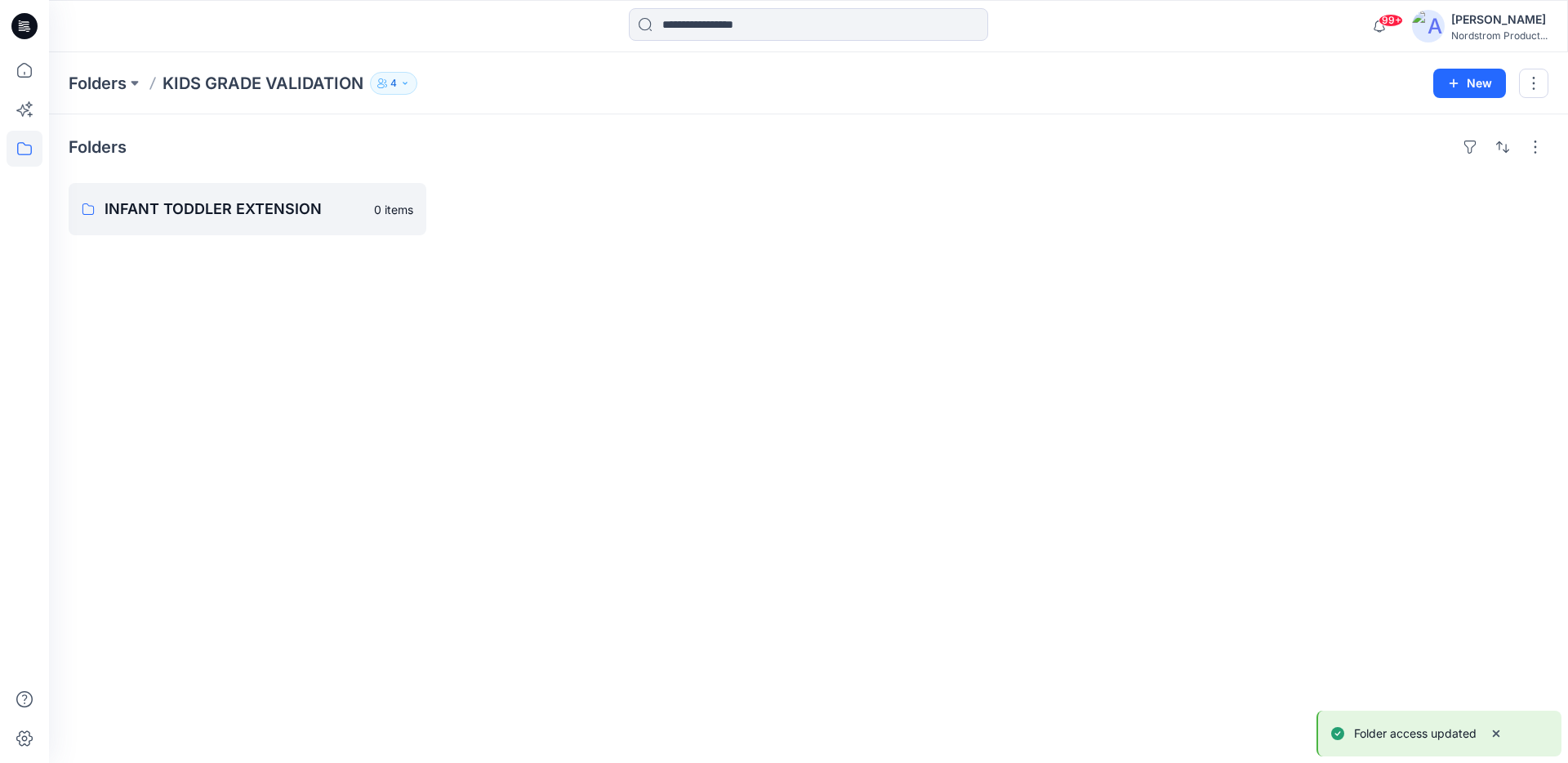
click at [401, 80] on icon "button" at bounding box center [405, 83] width 10 height 10
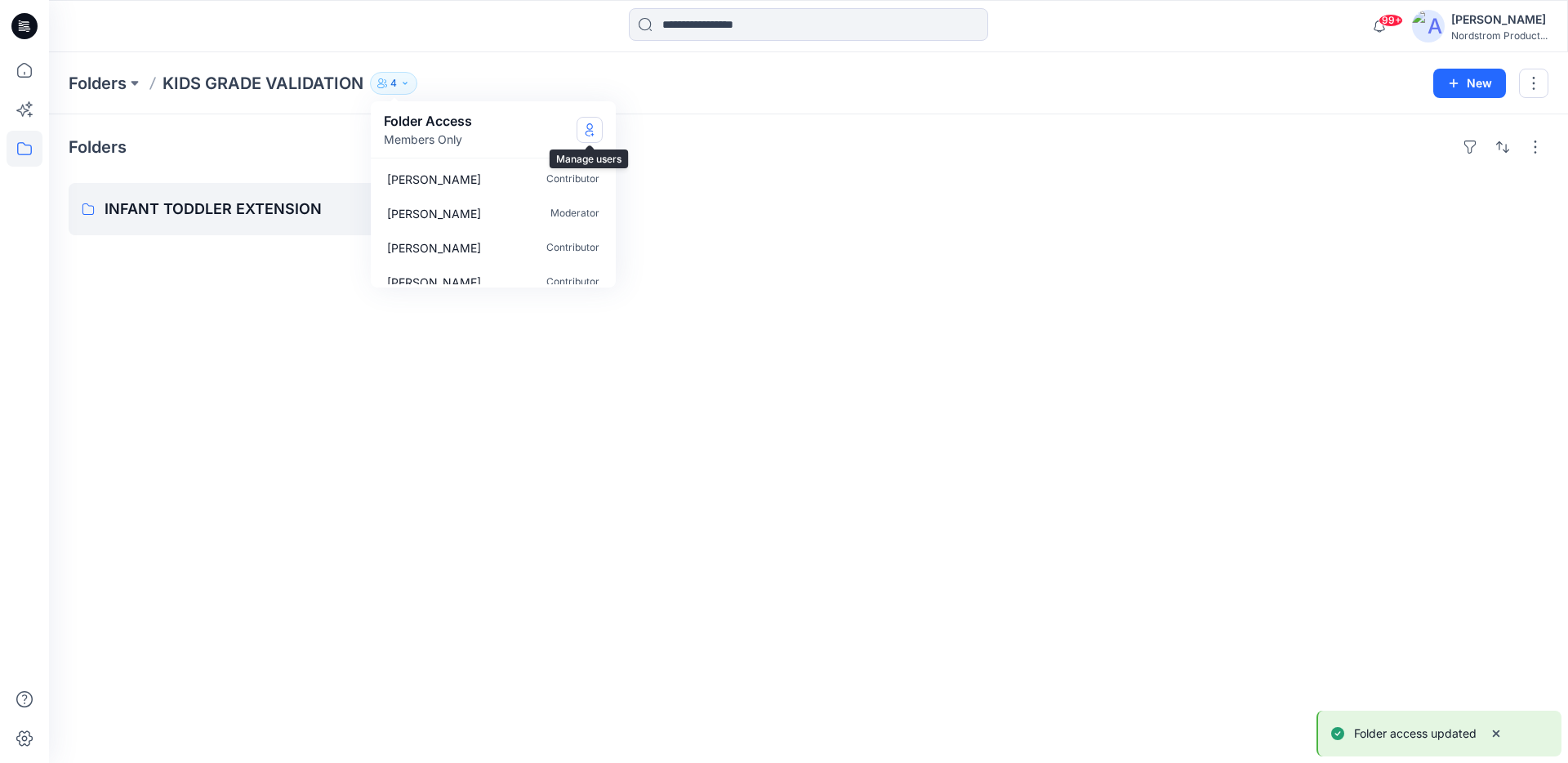
click at [593, 132] on icon "Manage Users" at bounding box center [589, 130] width 13 height 13
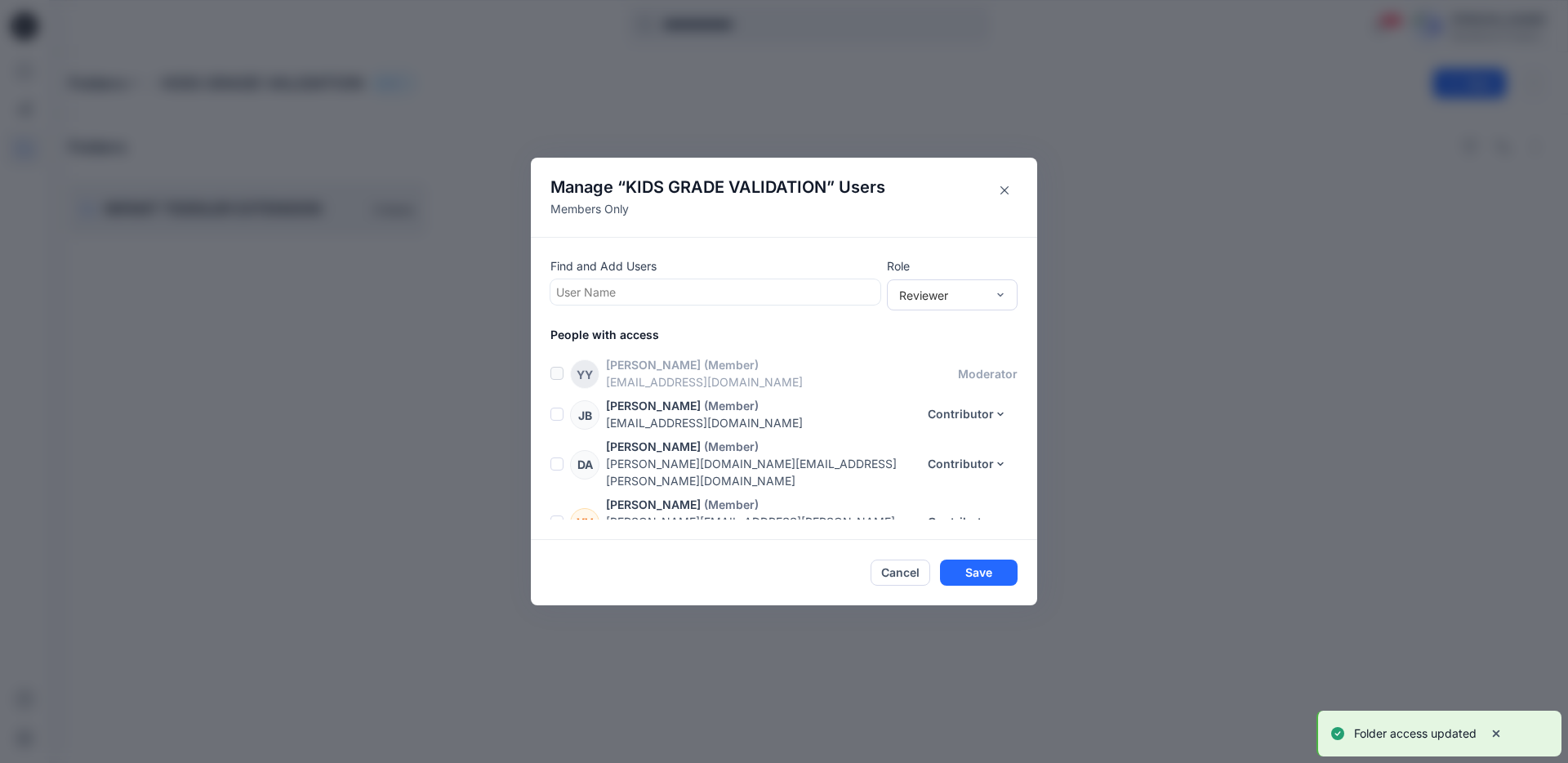
click at [614, 303] on div at bounding box center [715, 292] width 319 height 20
click at [614, 293] on div at bounding box center [715, 292] width 319 height 20
click at [894, 572] on button "Cancel" at bounding box center [901, 572] width 60 height 26
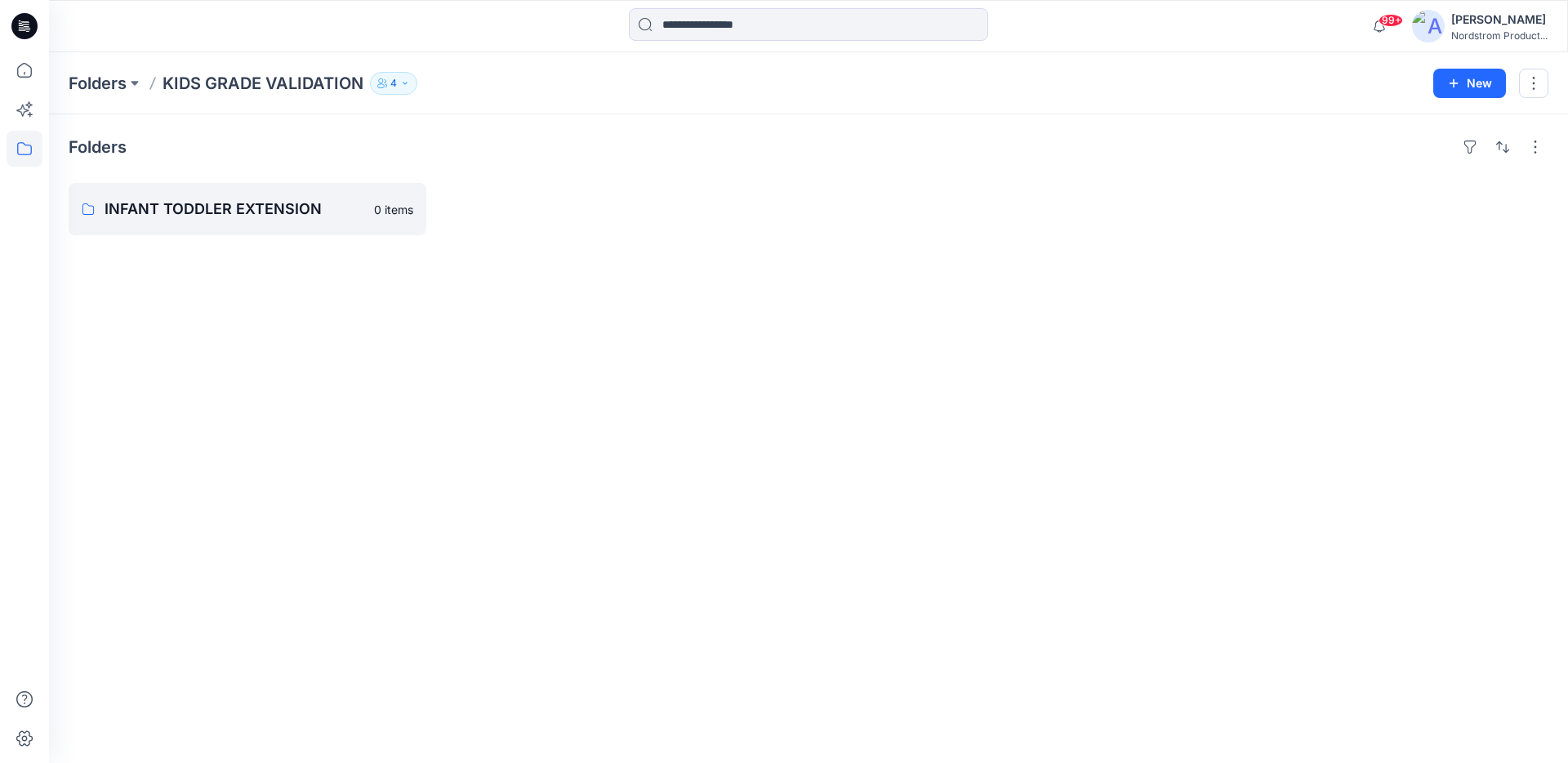
click at [556, 390] on div "Folders INFANT TODDLER EXTENSION 0 items" at bounding box center [808, 438] width 1519 height 648
click at [703, 212] on div at bounding box center [621, 209] width 357 height 52
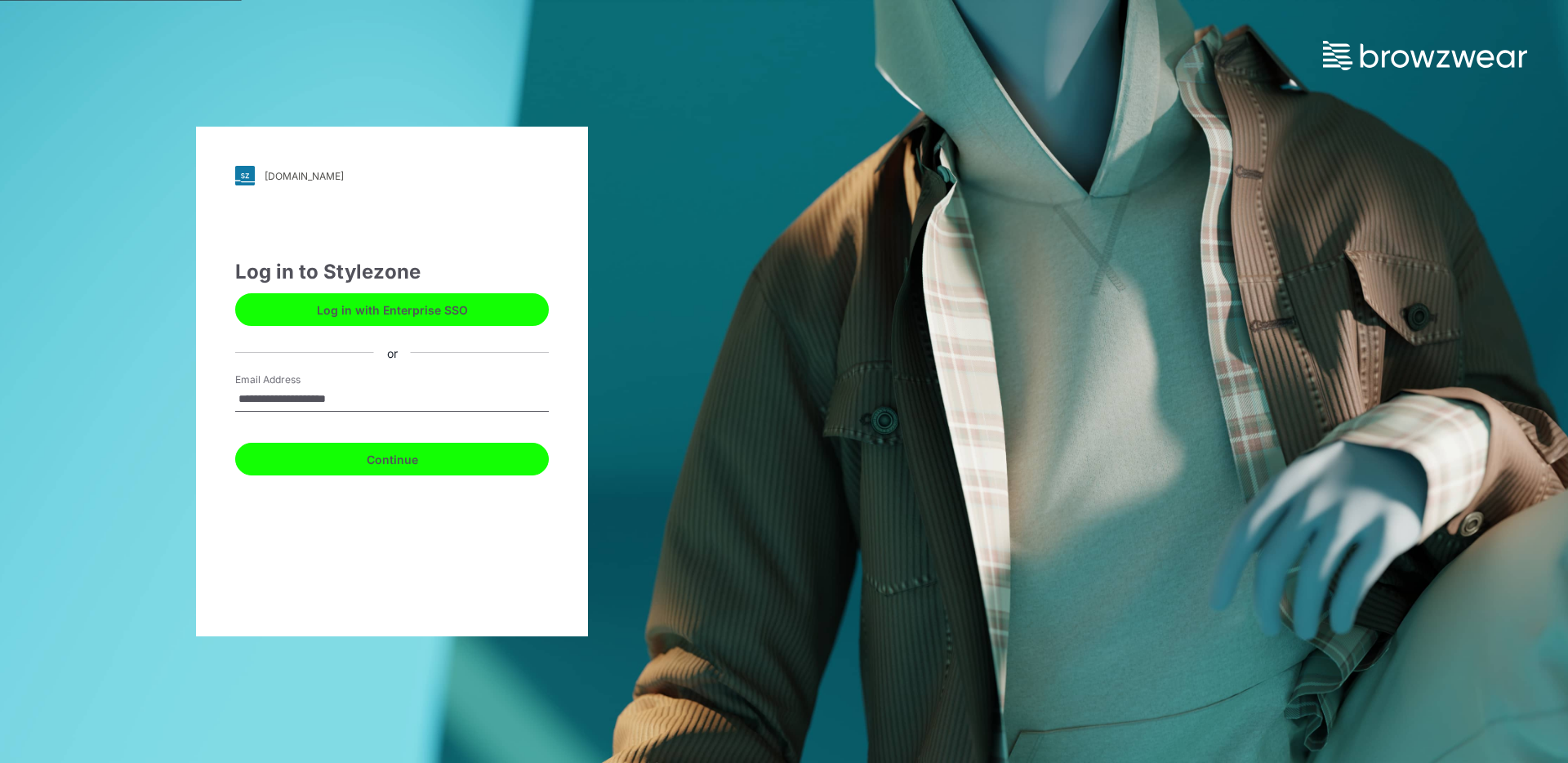
click at [261, 458] on button "Continue" at bounding box center [392, 460] width 314 height 33
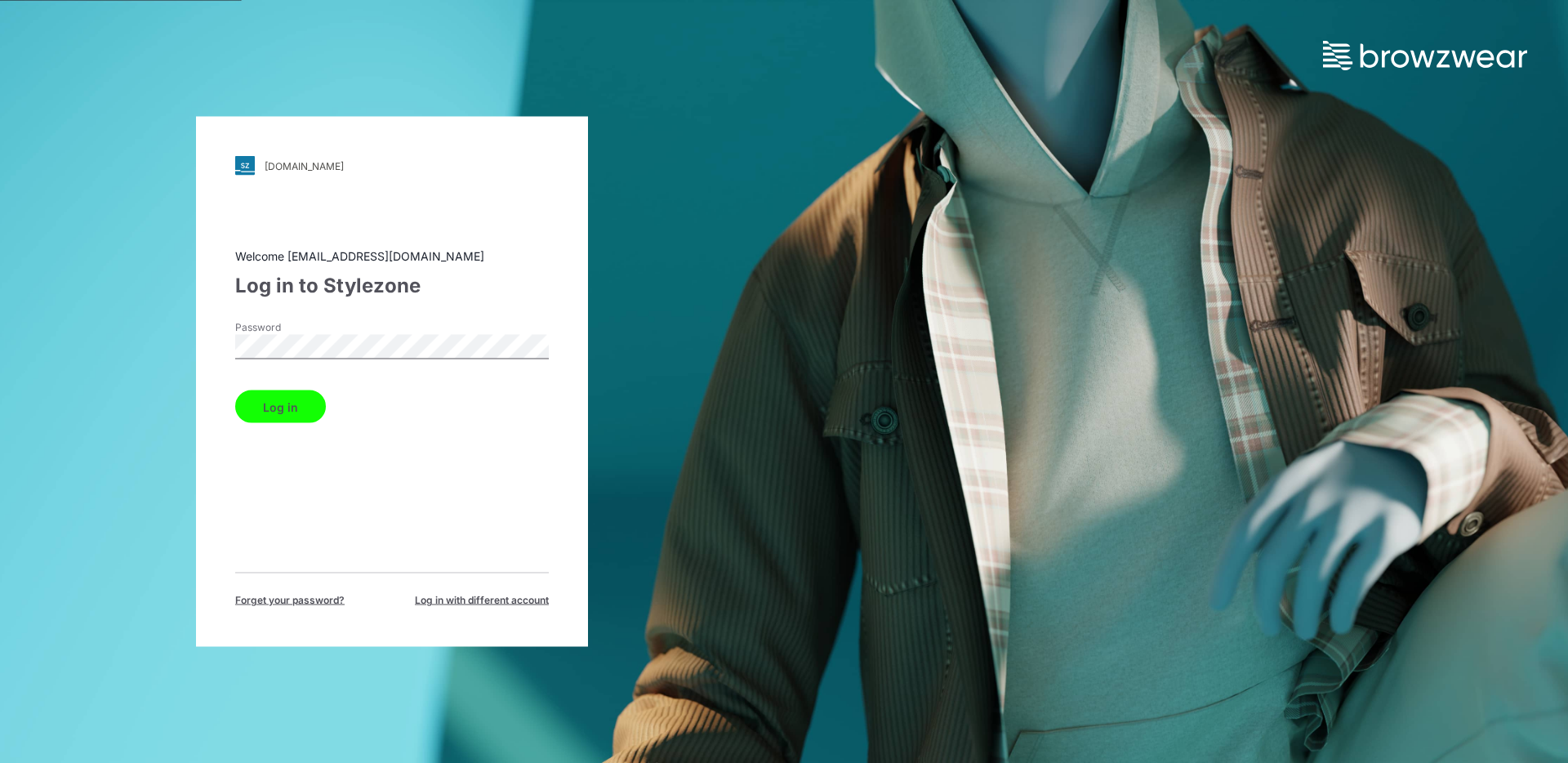
click at [268, 414] on button "Log in" at bounding box center [280, 407] width 91 height 33
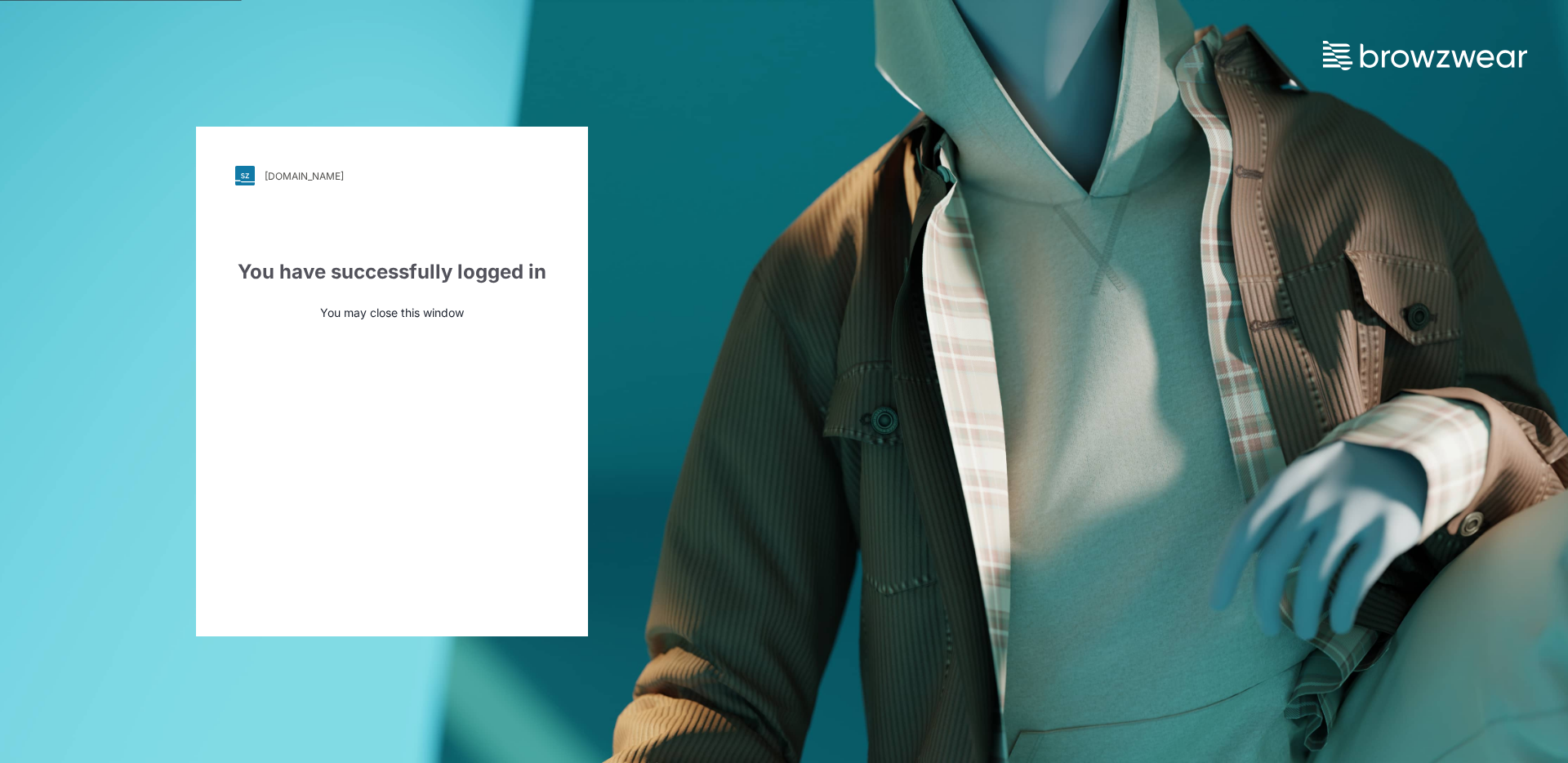
click at [1389, 125] on div "npg.stylezone.com Loading... You have successfully logged in You may close this…" at bounding box center [784, 382] width 1568 height 763
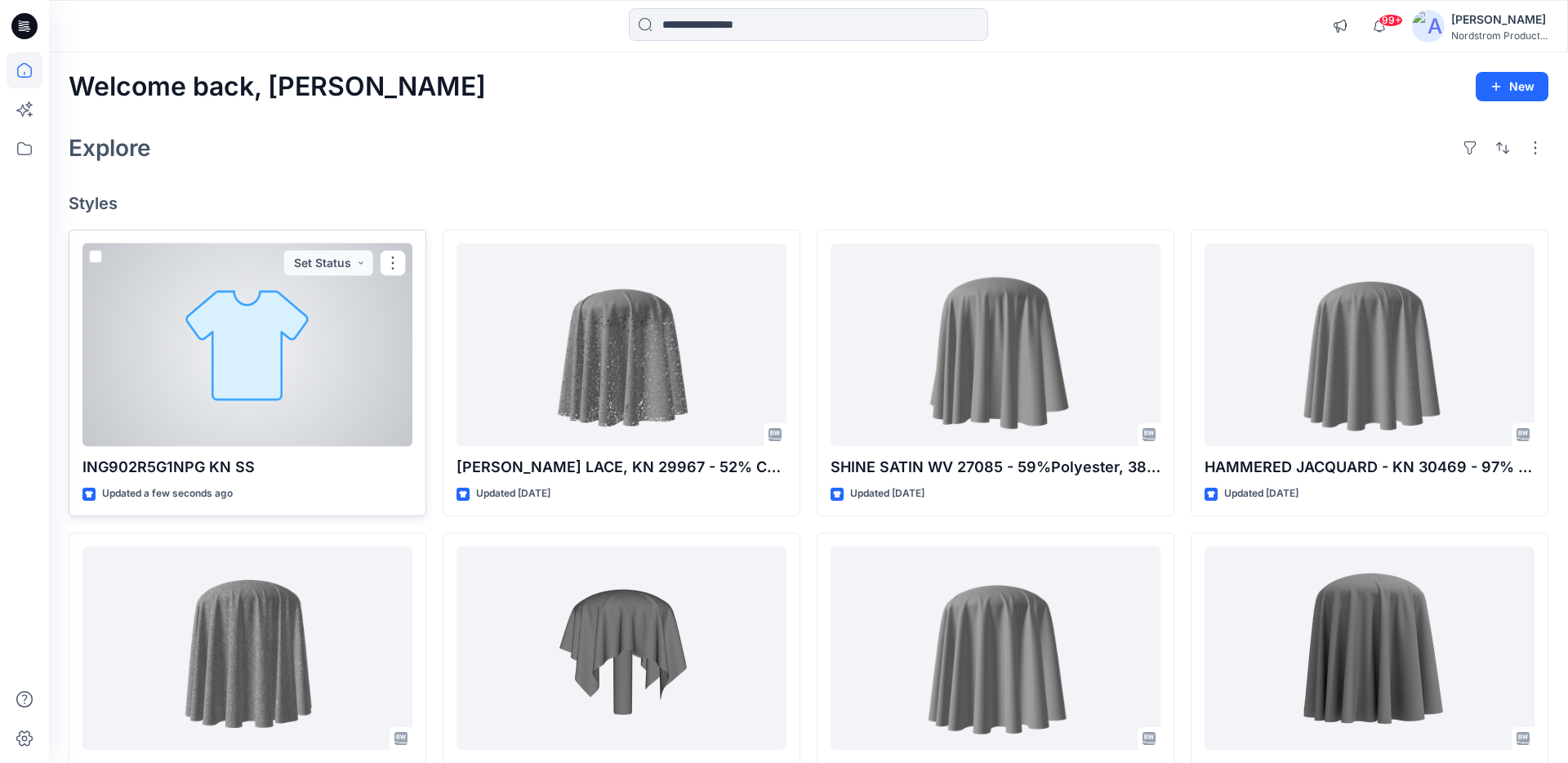
click at [287, 347] on div at bounding box center [248, 345] width 330 height 203
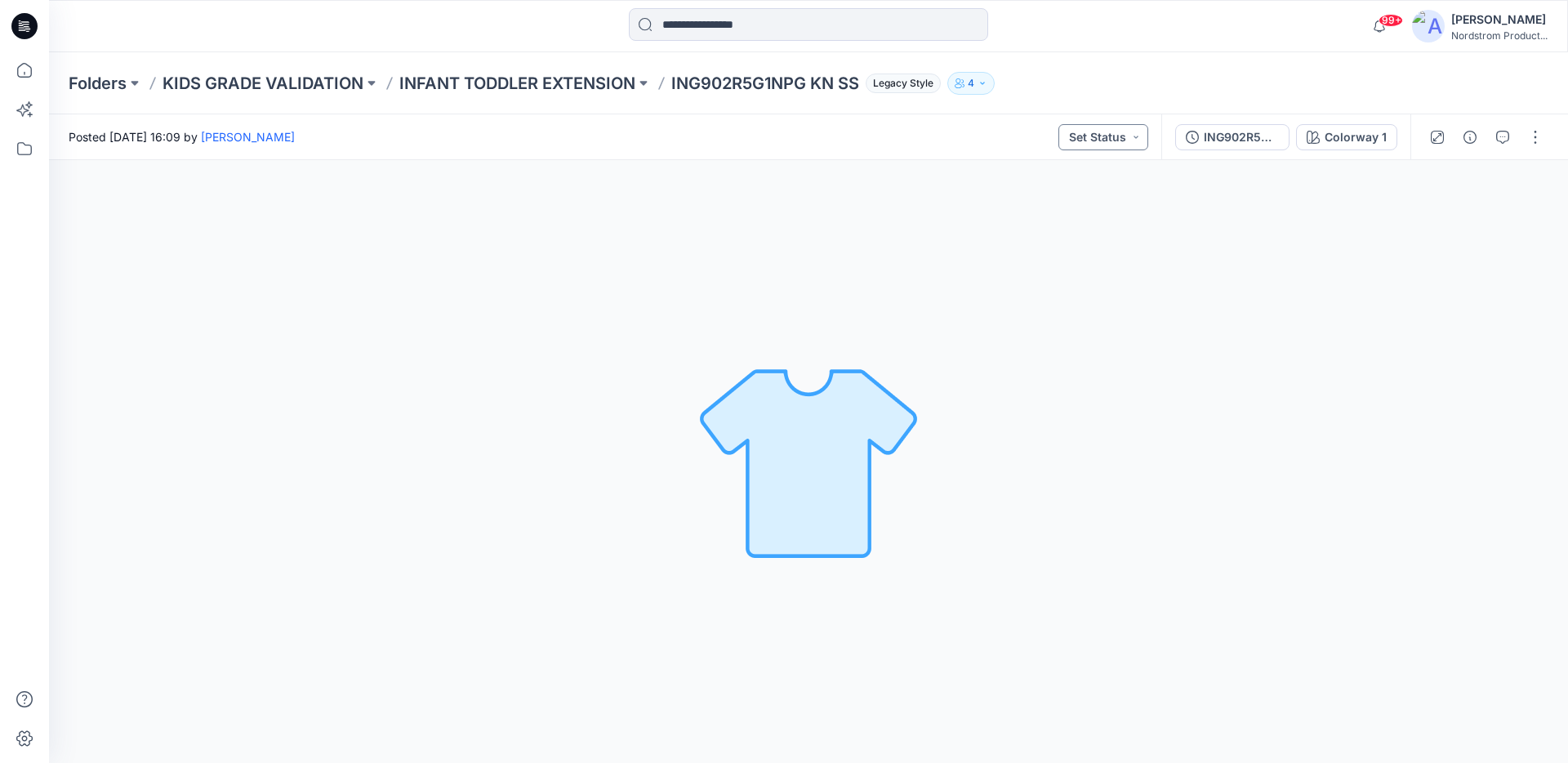
click at [1123, 143] on button "Set Status" at bounding box center [1103, 137] width 90 height 26
click at [1054, 250] on p "Accepted" at bounding box center [1062, 250] width 53 height 21
click at [1503, 140] on icon "button" at bounding box center [1503, 138] width 13 height 13
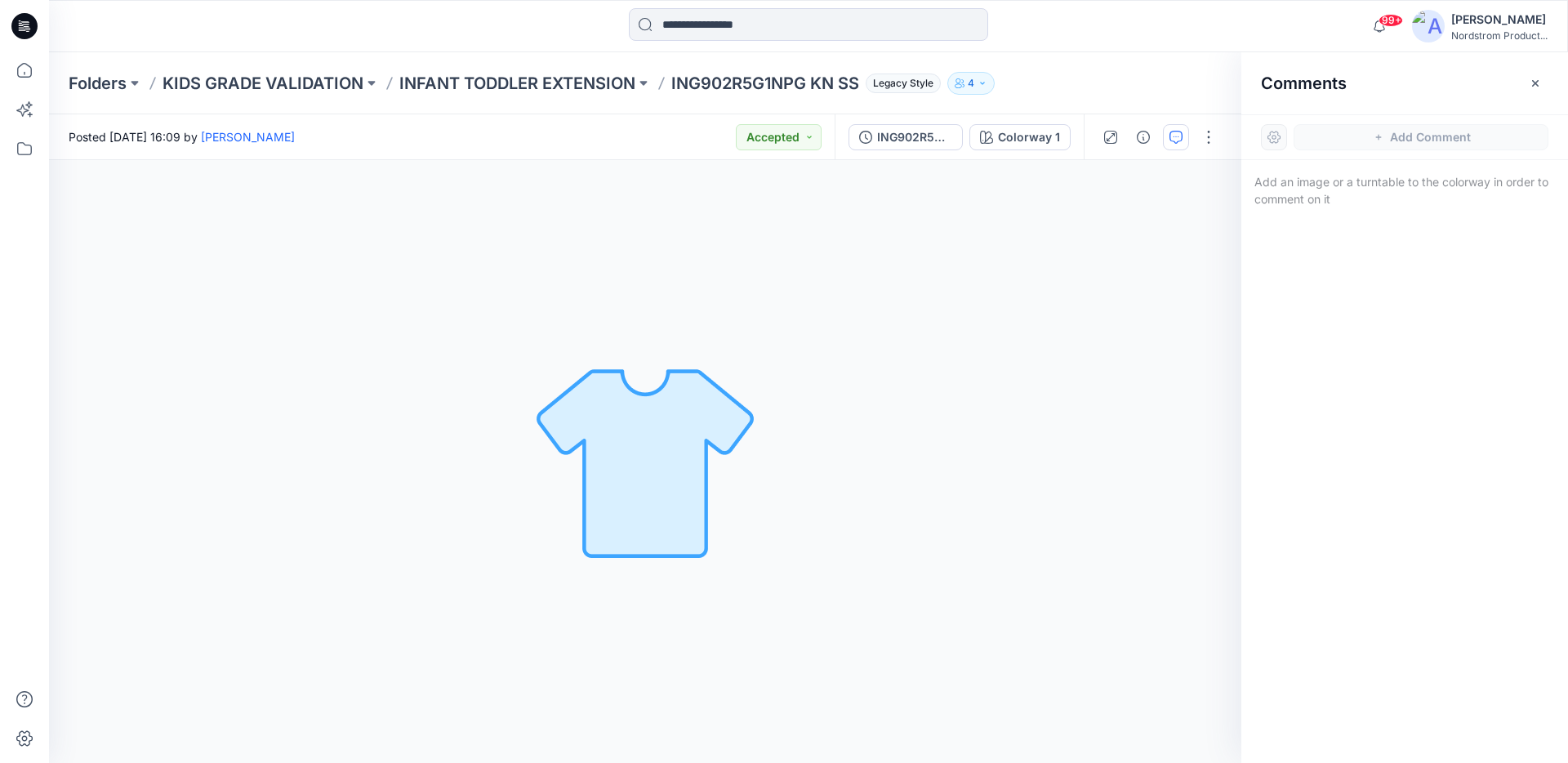
click at [1531, 85] on icon "button" at bounding box center [1535, 84] width 13 height 13
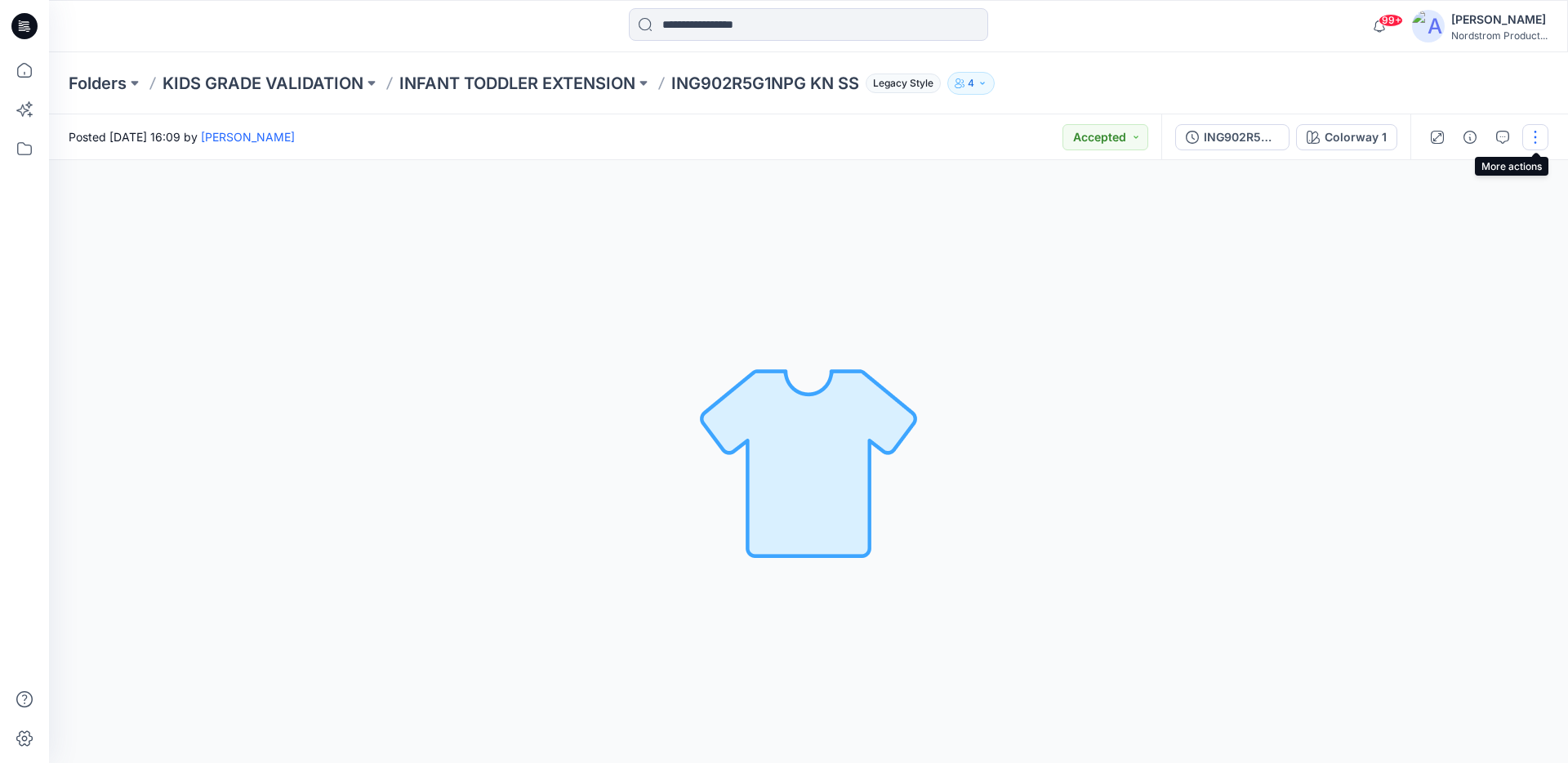
click at [1529, 142] on button "button" at bounding box center [1535, 137] width 26 height 26
click at [1433, 171] on p "Edit" at bounding box center [1430, 175] width 20 height 17
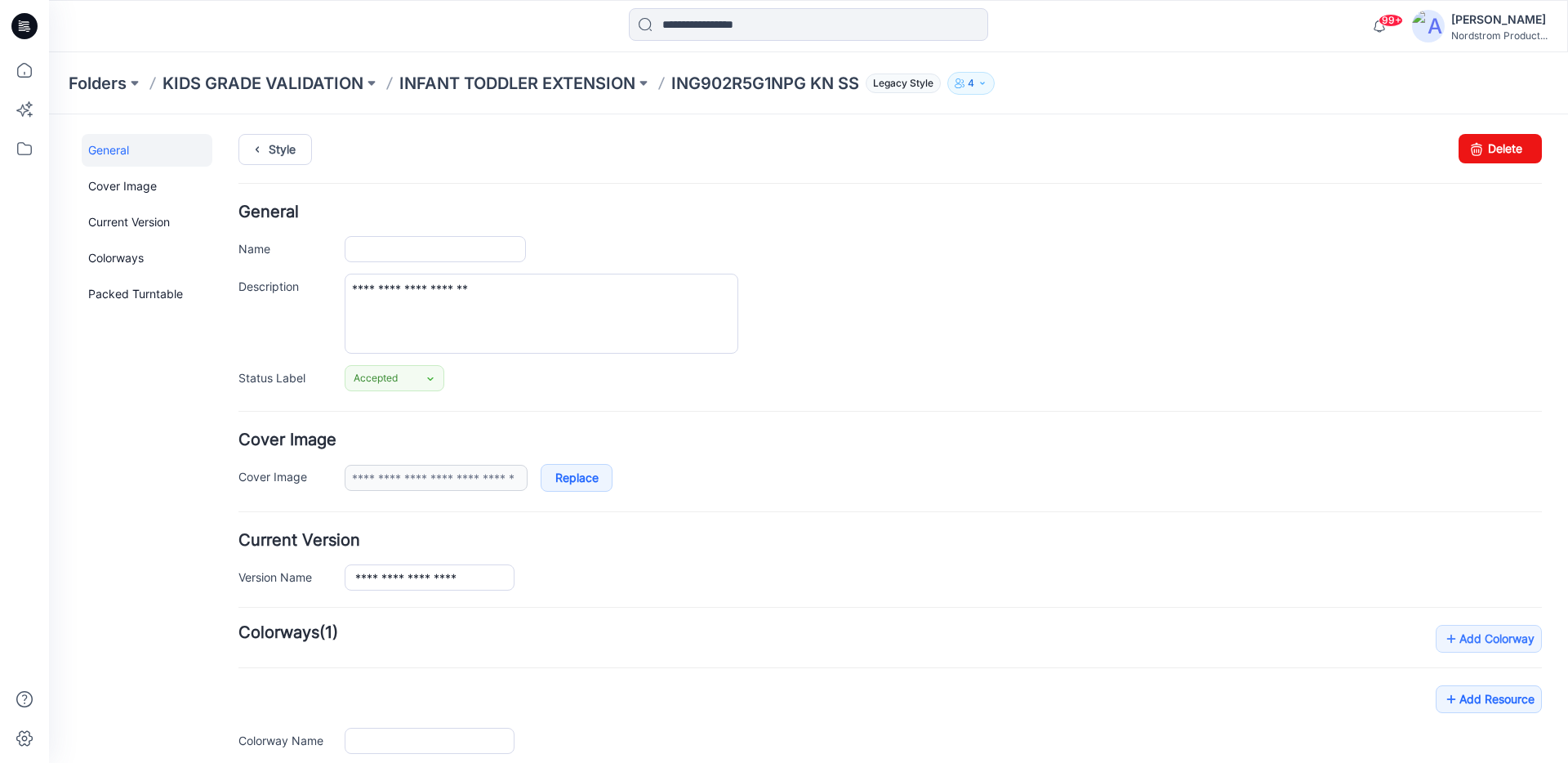
type input "**********"
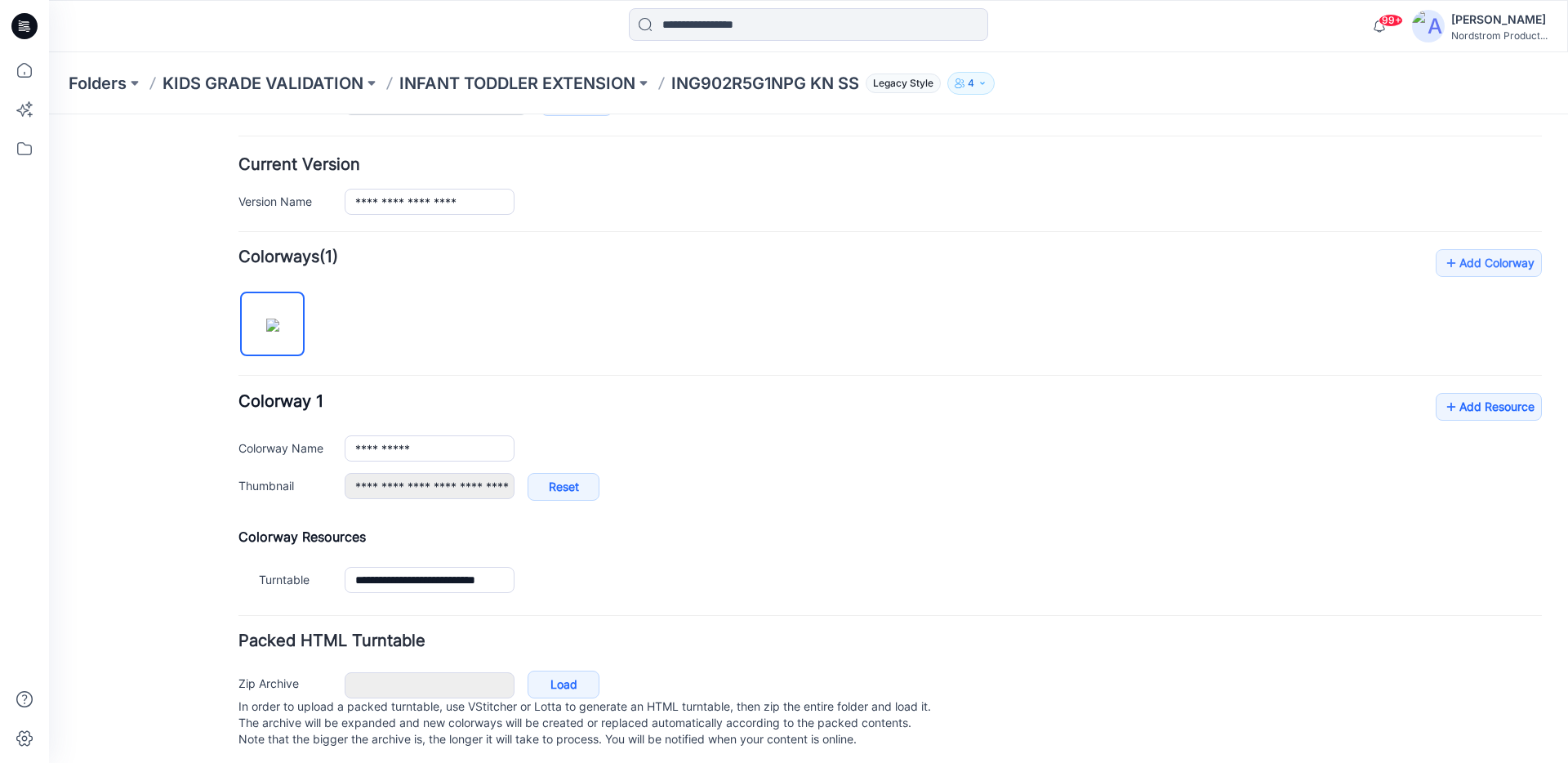
scroll to position [399, 0]
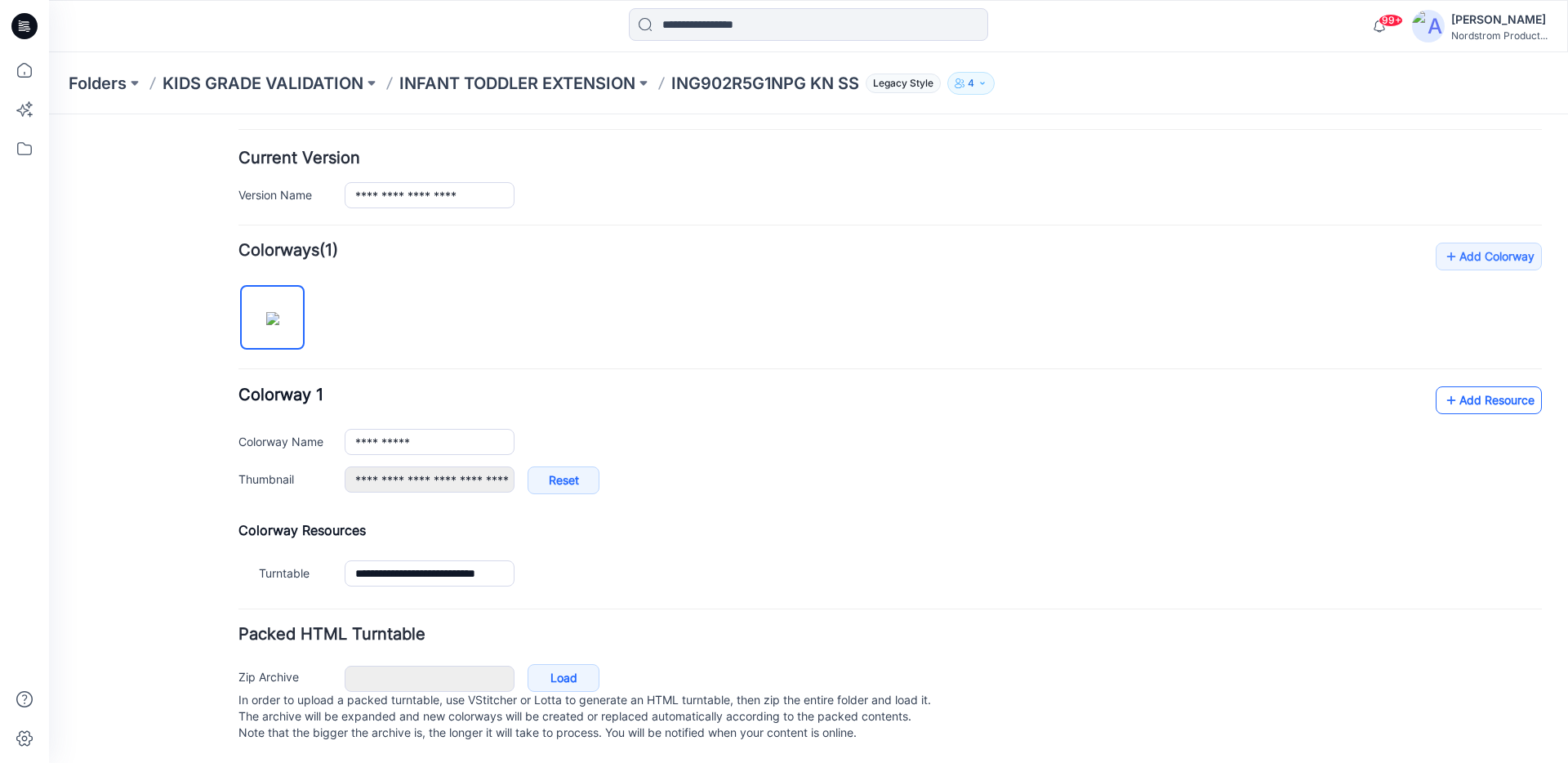
click at [1463, 386] on link "Add Resource" at bounding box center [1489, 400] width 106 height 28
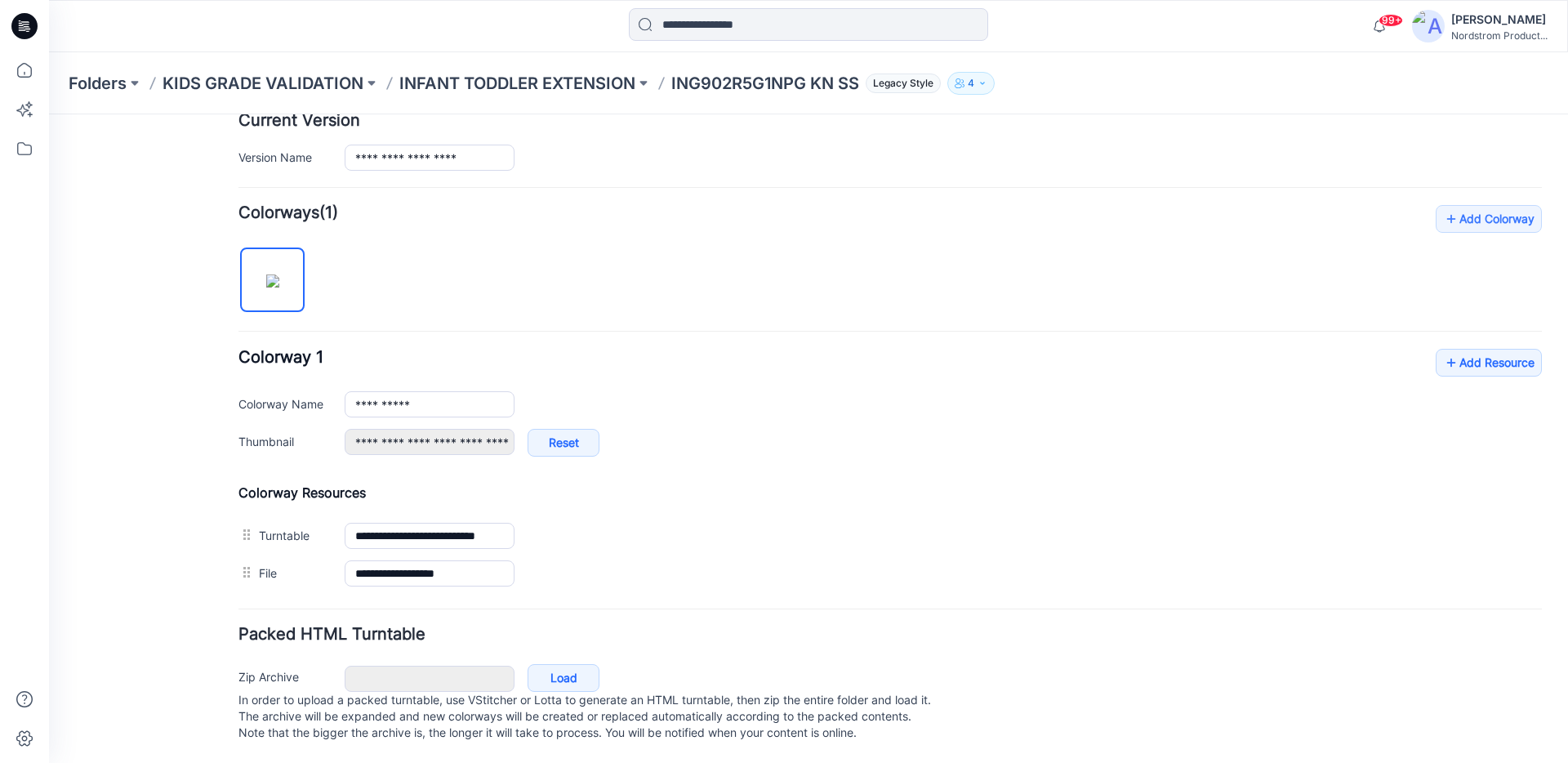
scroll to position [0, 0]
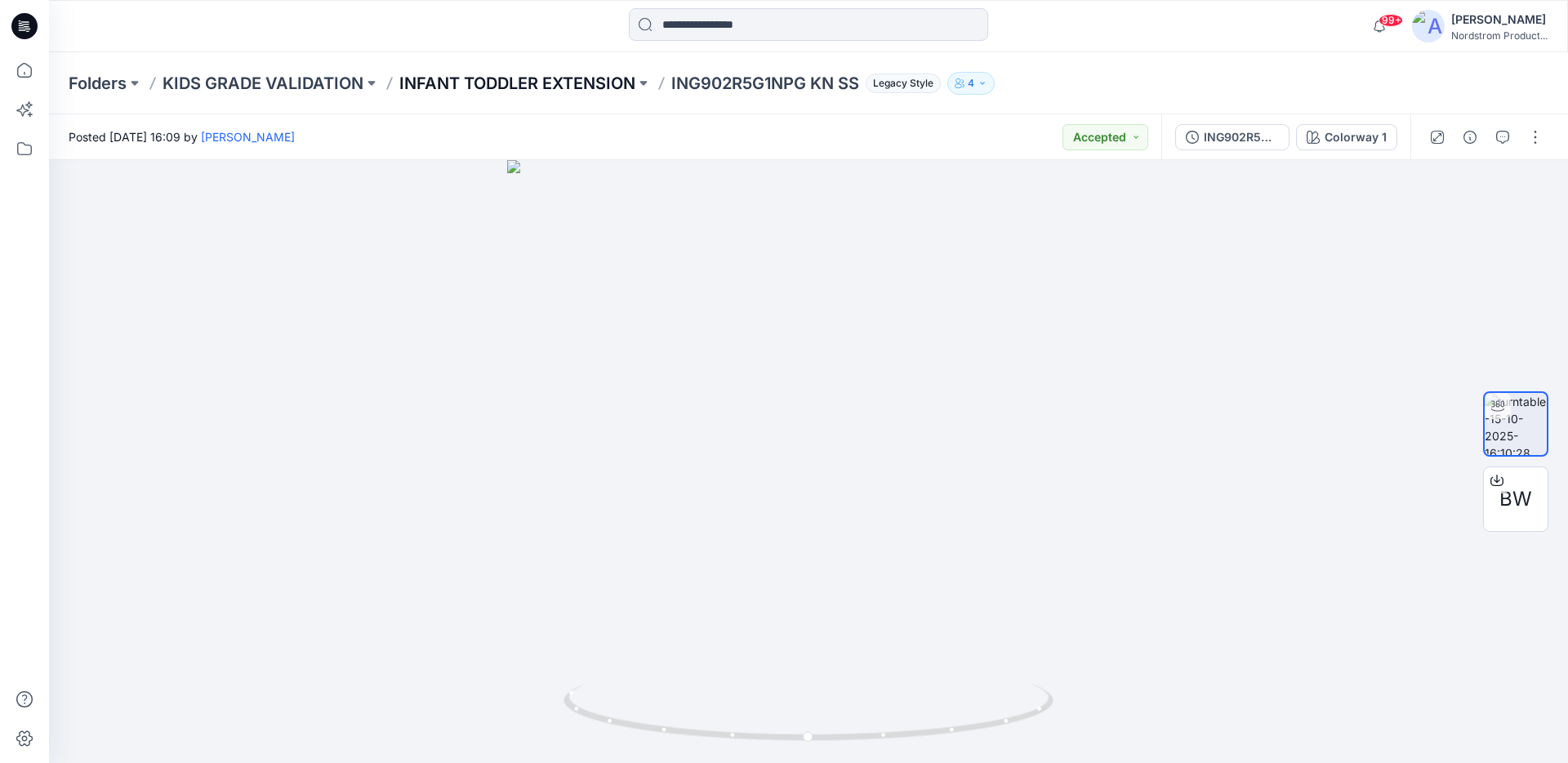
click at [576, 81] on p "INFANT TODDLER EXTENSION" at bounding box center [517, 84] width 236 height 23
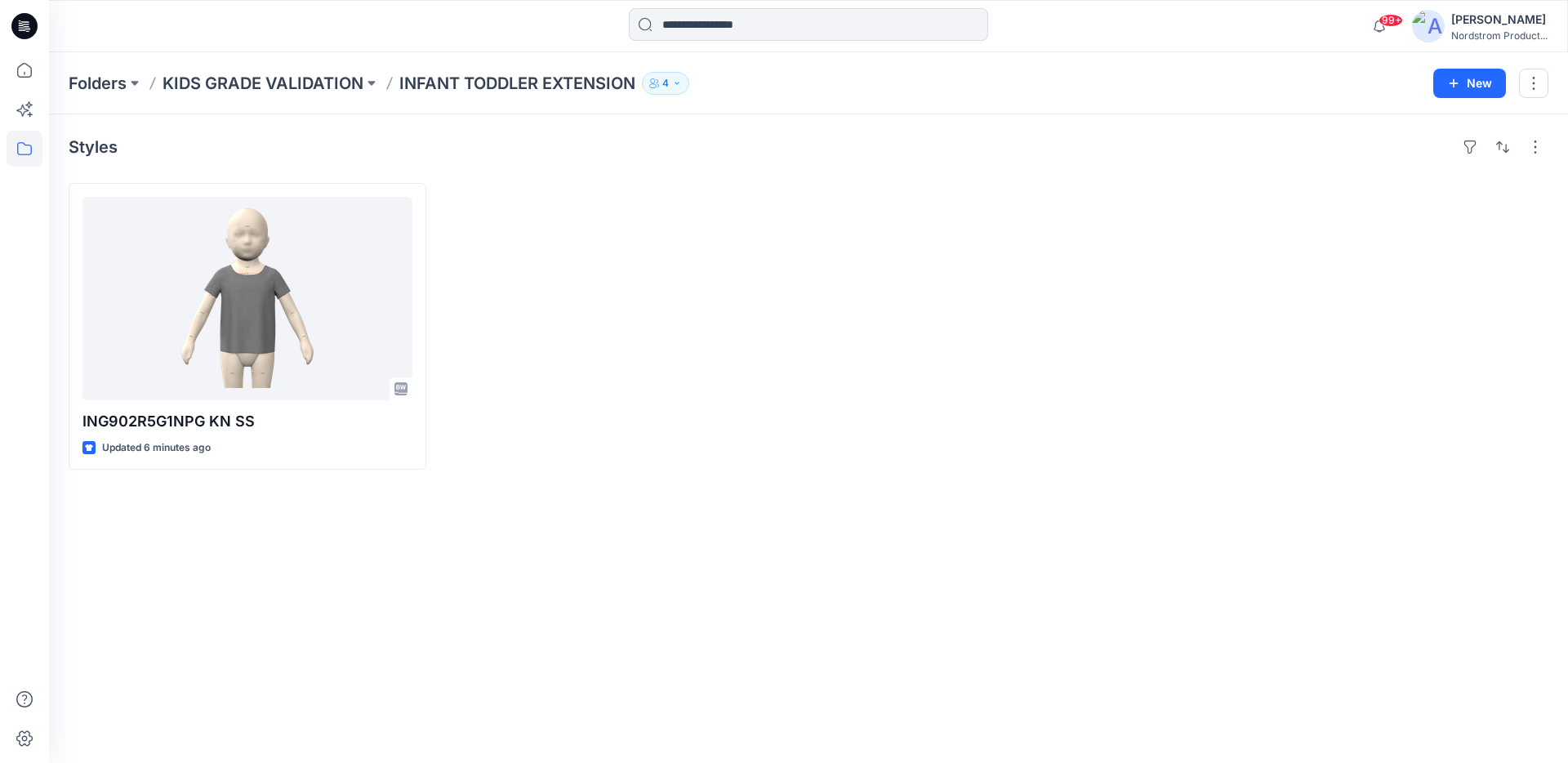
click at [874, 272] on div at bounding box center [995, 327] width 357 height 287
click at [958, 235] on div at bounding box center [995, 327] width 357 height 287
click at [474, 92] on p "INFANT TODDLER EXTENSION" at bounding box center [517, 84] width 236 height 23
click at [559, 82] on p "INFANT TODDLER EXTENSION" at bounding box center [517, 84] width 236 height 23
click at [595, 85] on p "INFANT TODDLER EXTENSION" at bounding box center [517, 84] width 236 height 23
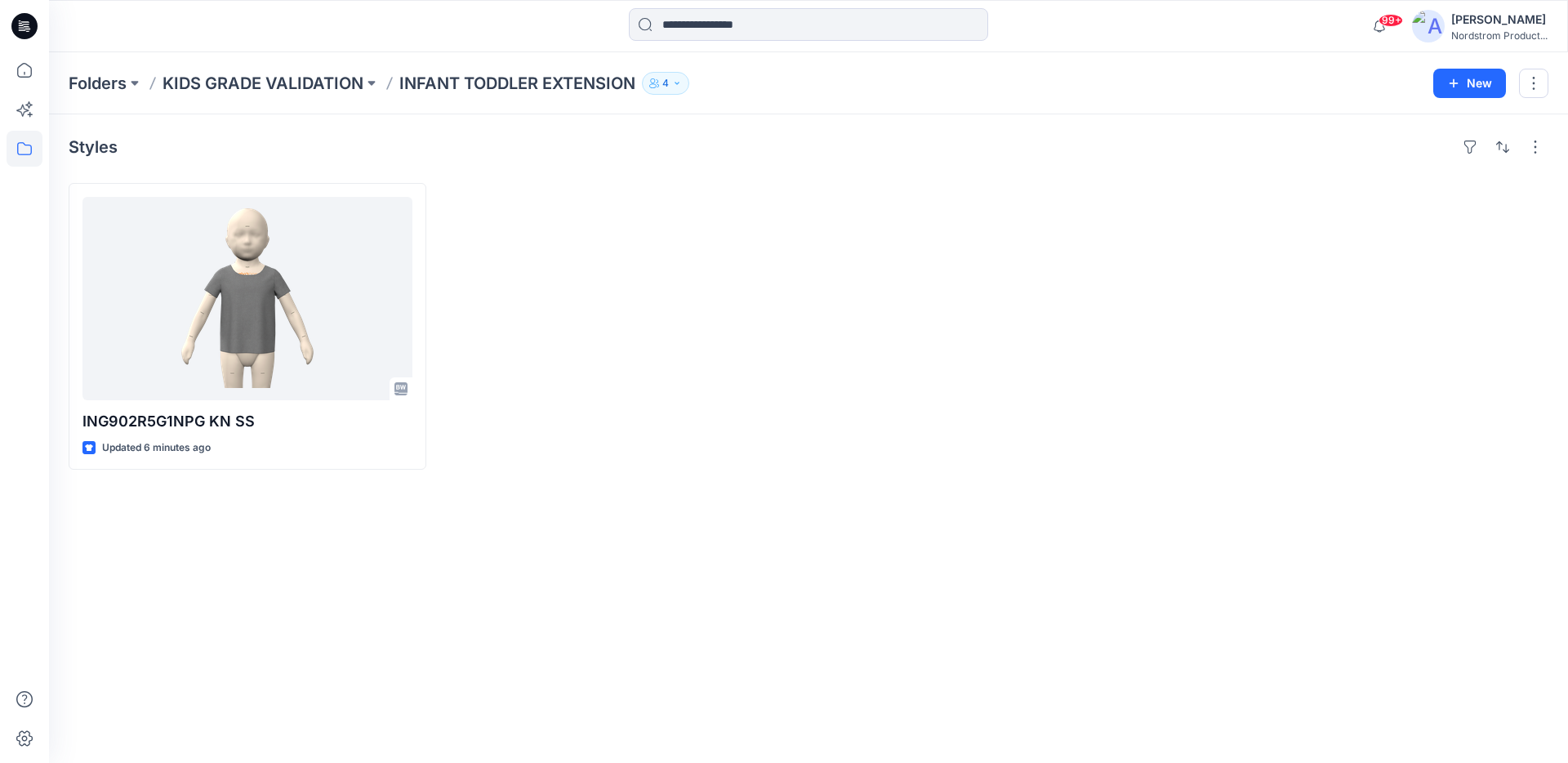
click at [540, 83] on p "INFANT TODDLER EXTENSION" at bounding box center [517, 84] width 236 height 23
click at [314, 81] on p "KIDS GRADE VALIDATION" at bounding box center [263, 84] width 201 height 23
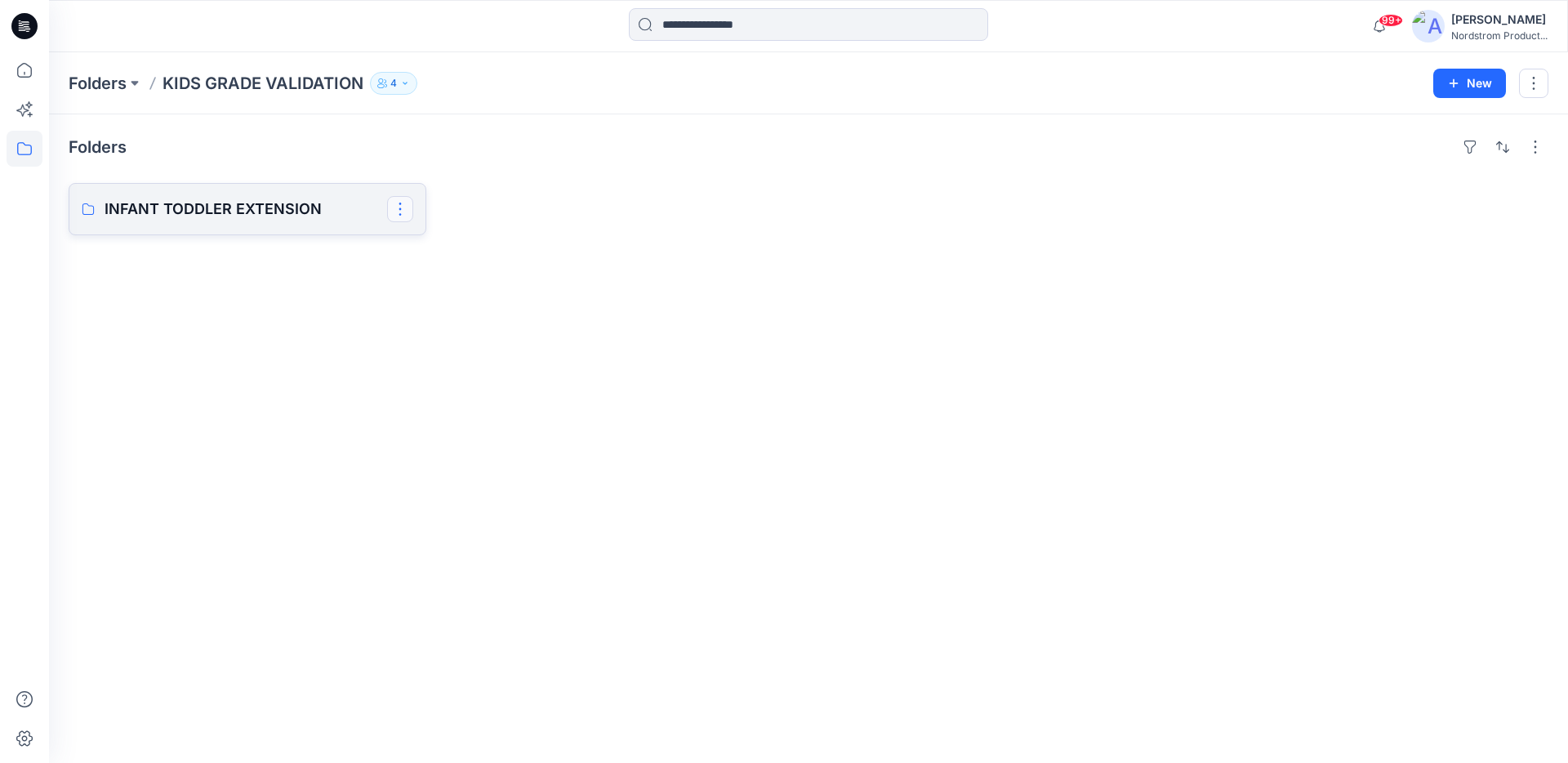
click at [400, 212] on button "button" at bounding box center [400, 209] width 26 height 26
click at [451, 245] on button "Edit" at bounding box center [478, 247] width 176 height 30
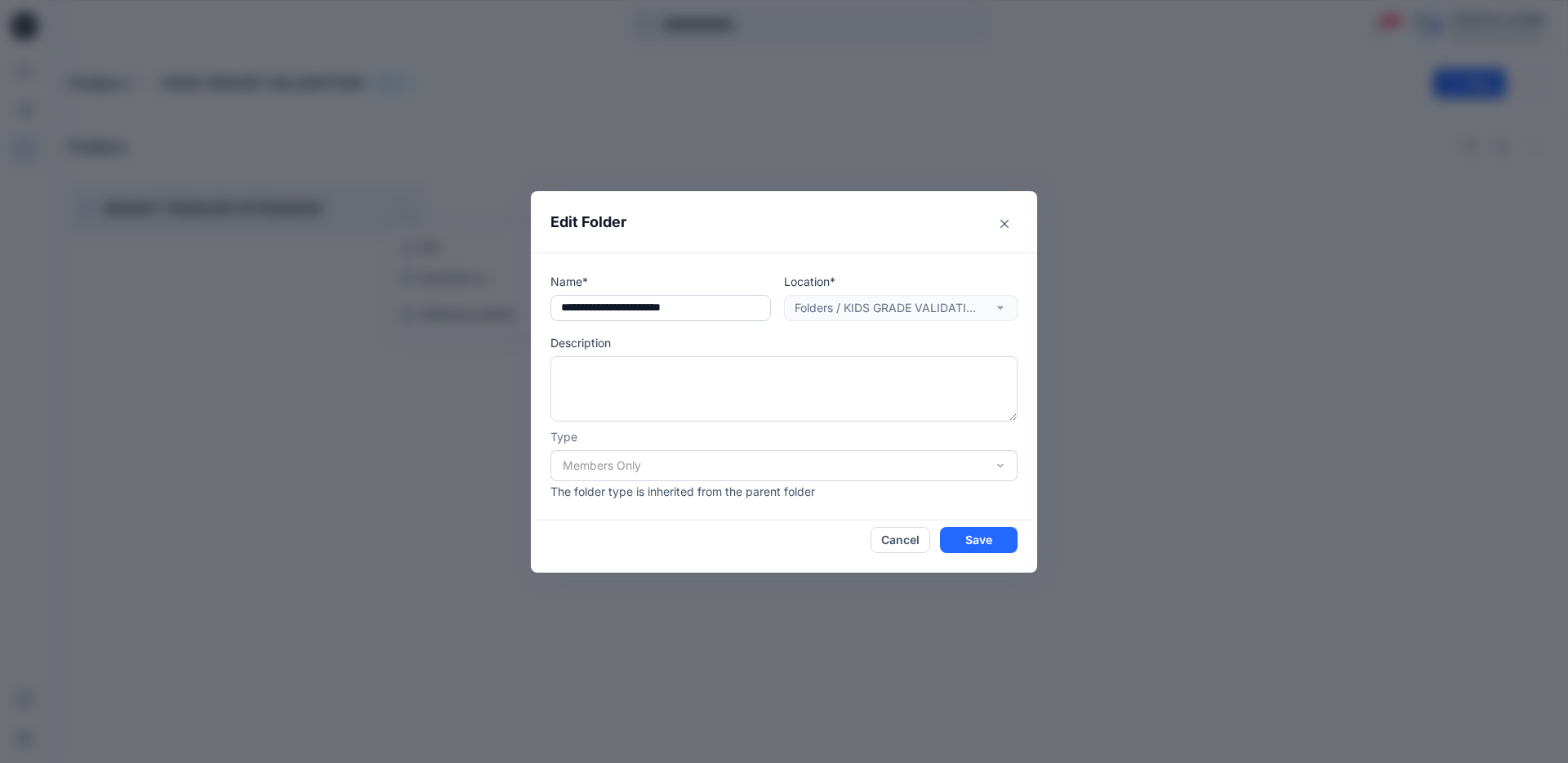
click at [565, 303] on input "**********" at bounding box center [661, 307] width 221 height 26
drag, startPoint x: 732, startPoint y: 309, endPoint x: 745, endPoint y: 307, distance: 13.2
click at [733, 309] on input "**********" at bounding box center [661, 307] width 221 height 26
type input "**********"
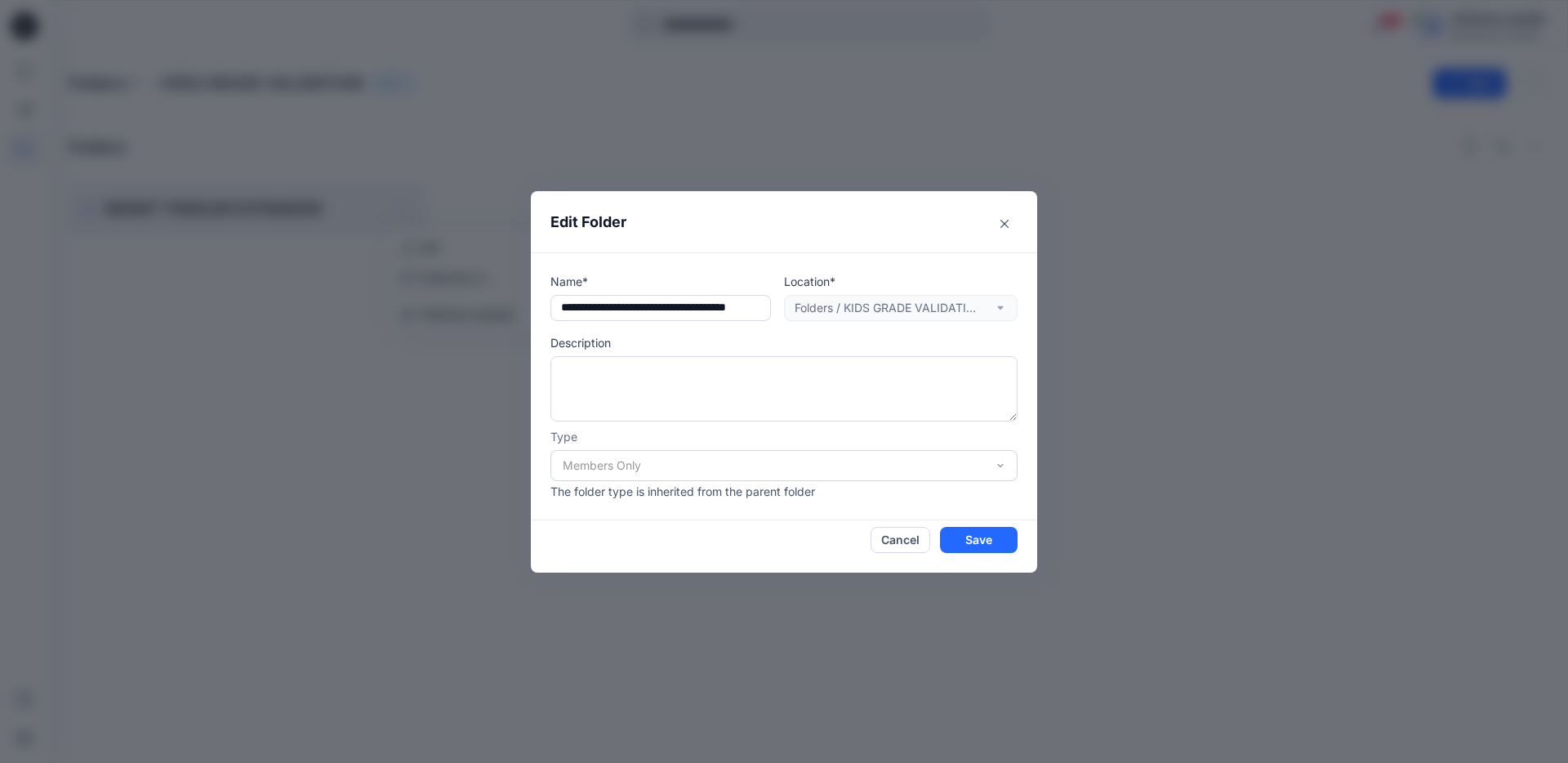
drag, startPoint x: 780, startPoint y: 336, endPoint x: 771, endPoint y: 336, distance: 9.0
click at [780, 336] on p "Description" at bounding box center [784, 343] width 467 height 17
click at [961, 542] on button "Save" at bounding box center [979, 539] width 78 height 26
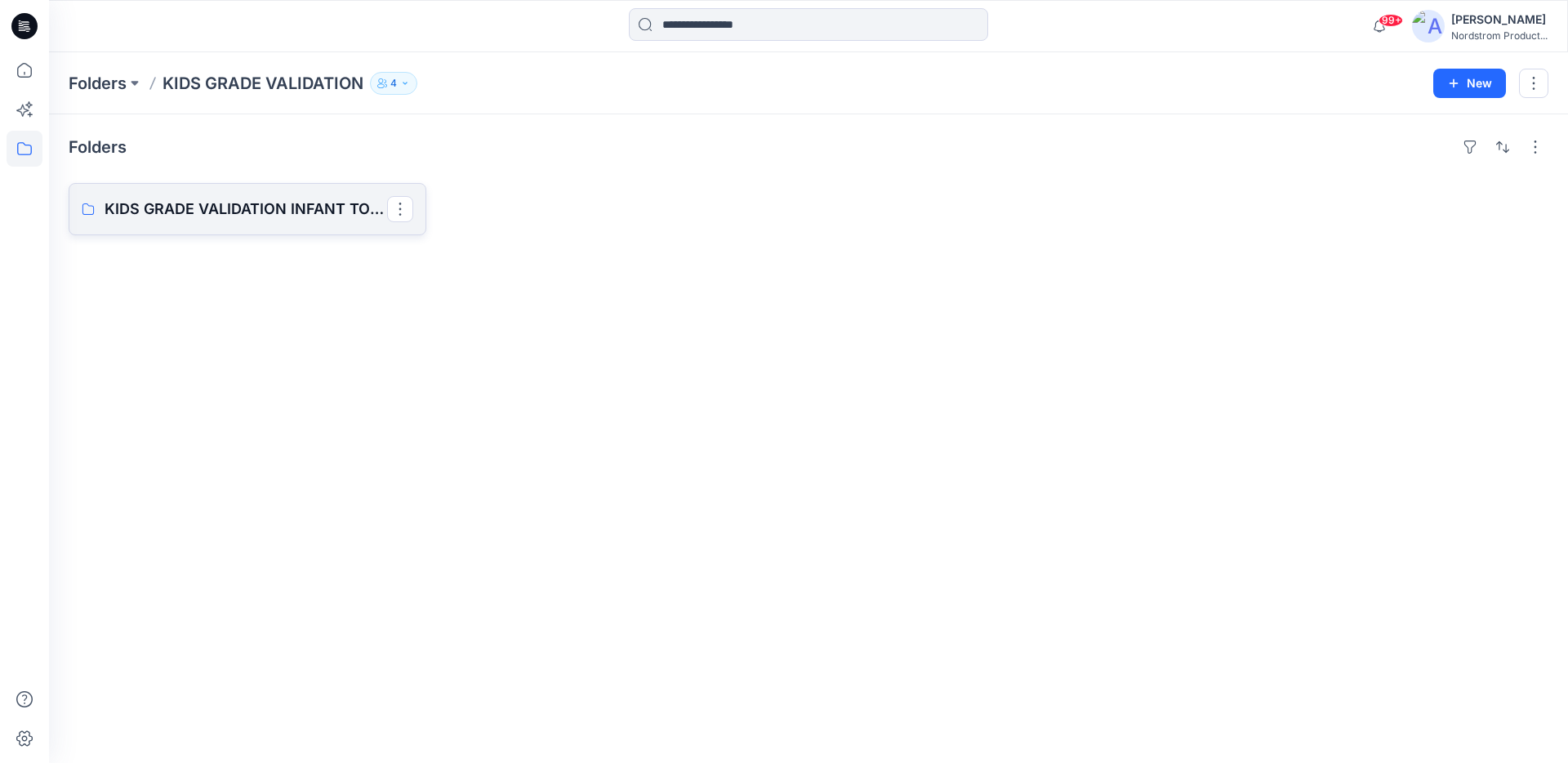
click at [273, 206] on p "KIDS GRADE VALIDATION INFANT TODDLER EXT" at bounding box center [246, 209] width 282 height 23
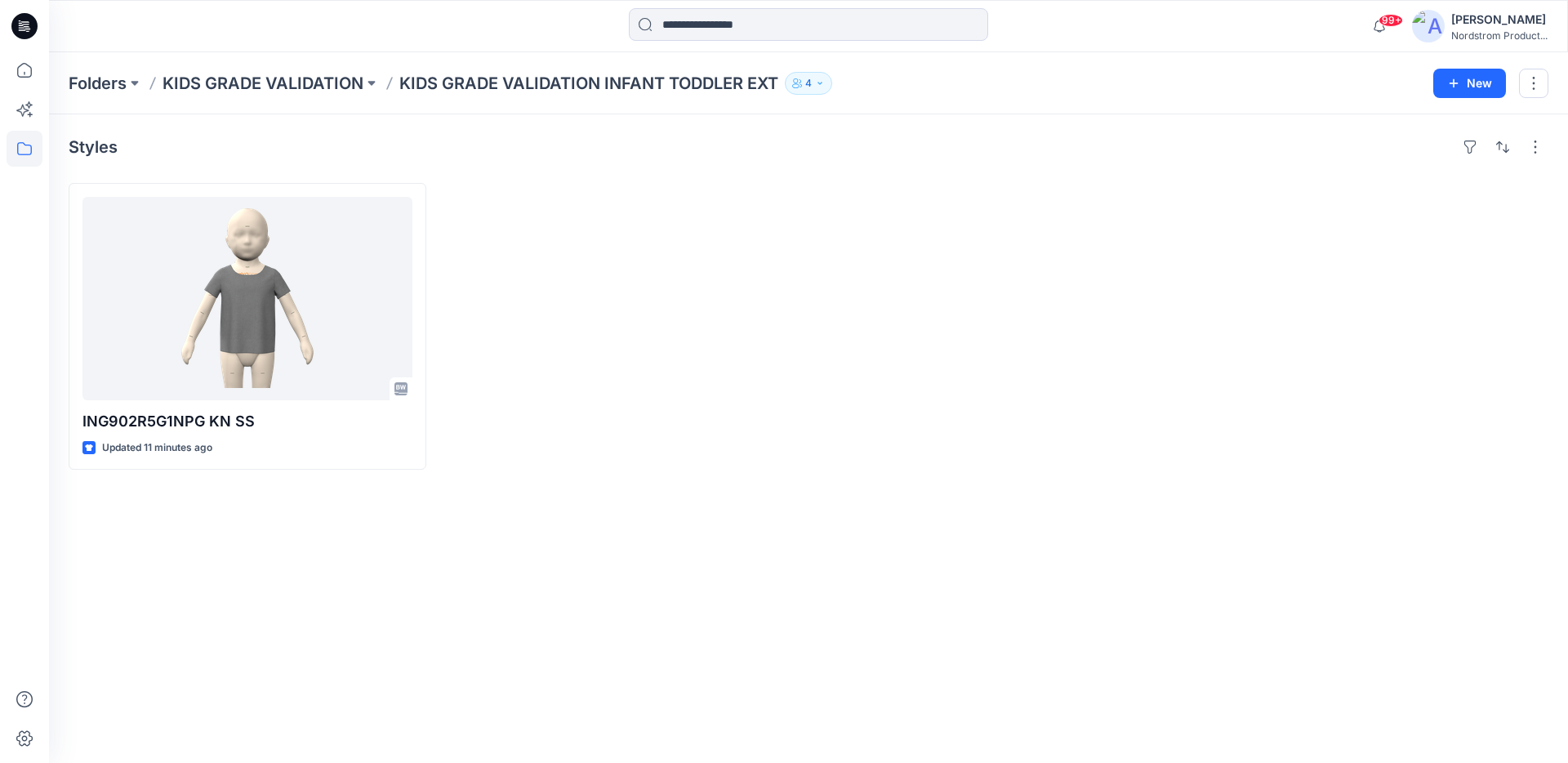
click at [239, 98] on div "Folders KIDS GRADE VALIDATION KIDS GRADE VALIDATION INFANT TODDLER EXT 4 New" at bounding box center [808, 83] width 1519 height 62
click at [20, 149] on icon at bounding box center [24, 148] width 36 height 36
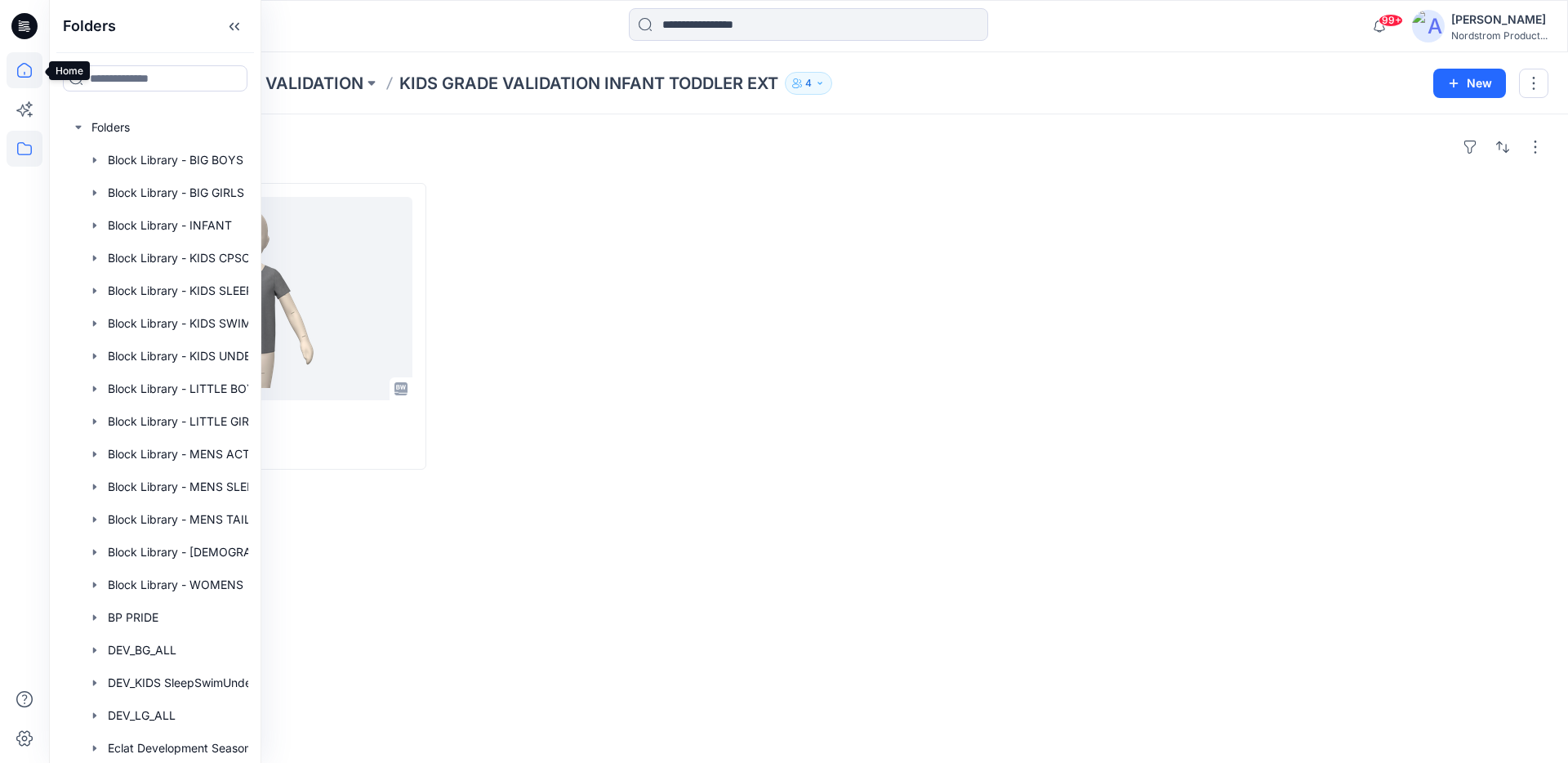
click at [19, 65] on icon at bounding box center [24, 69] width 36 height 36
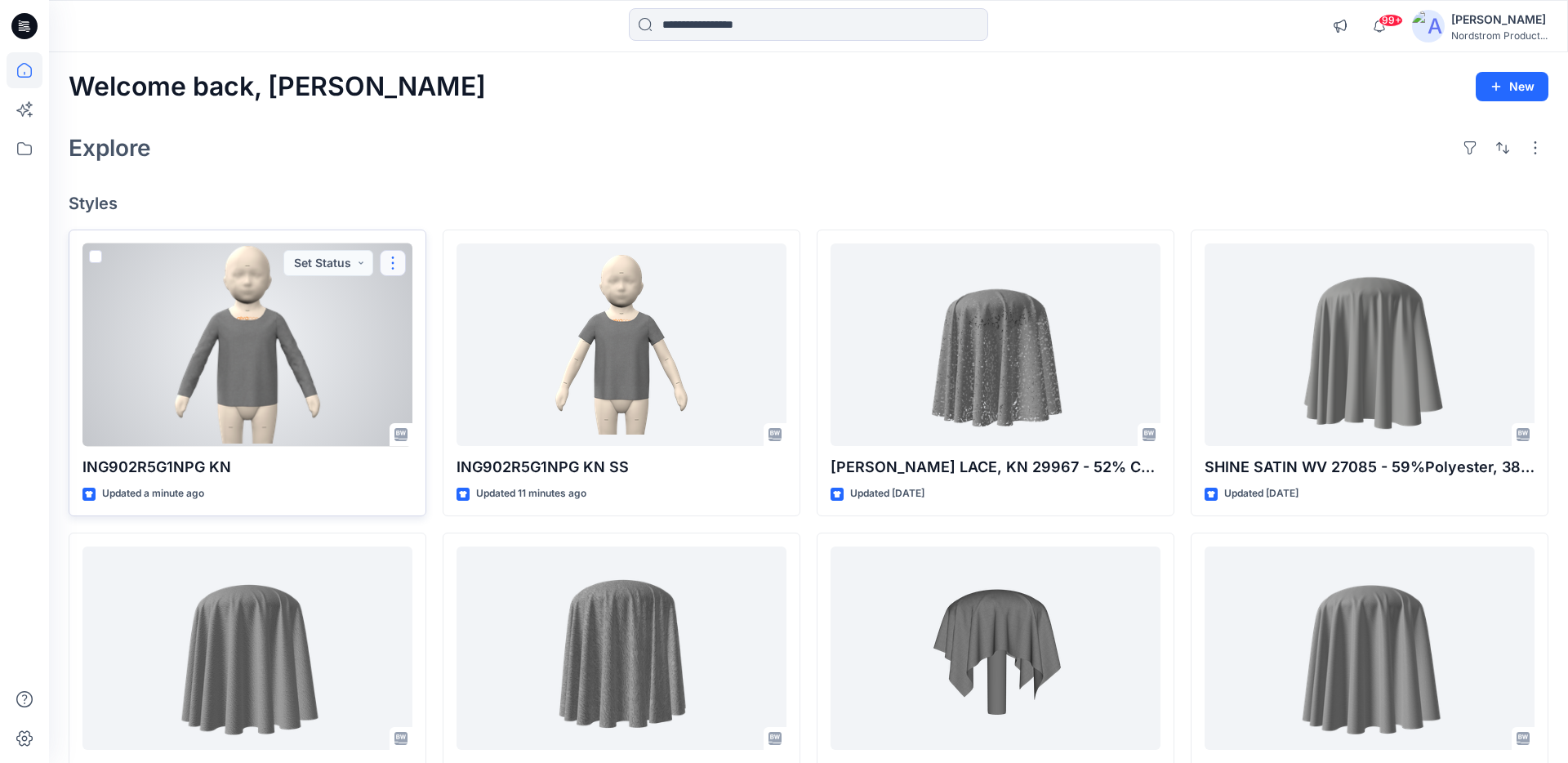
click at [395, 266] on button "button" at bounding box center [392, 262] width 26 height 26
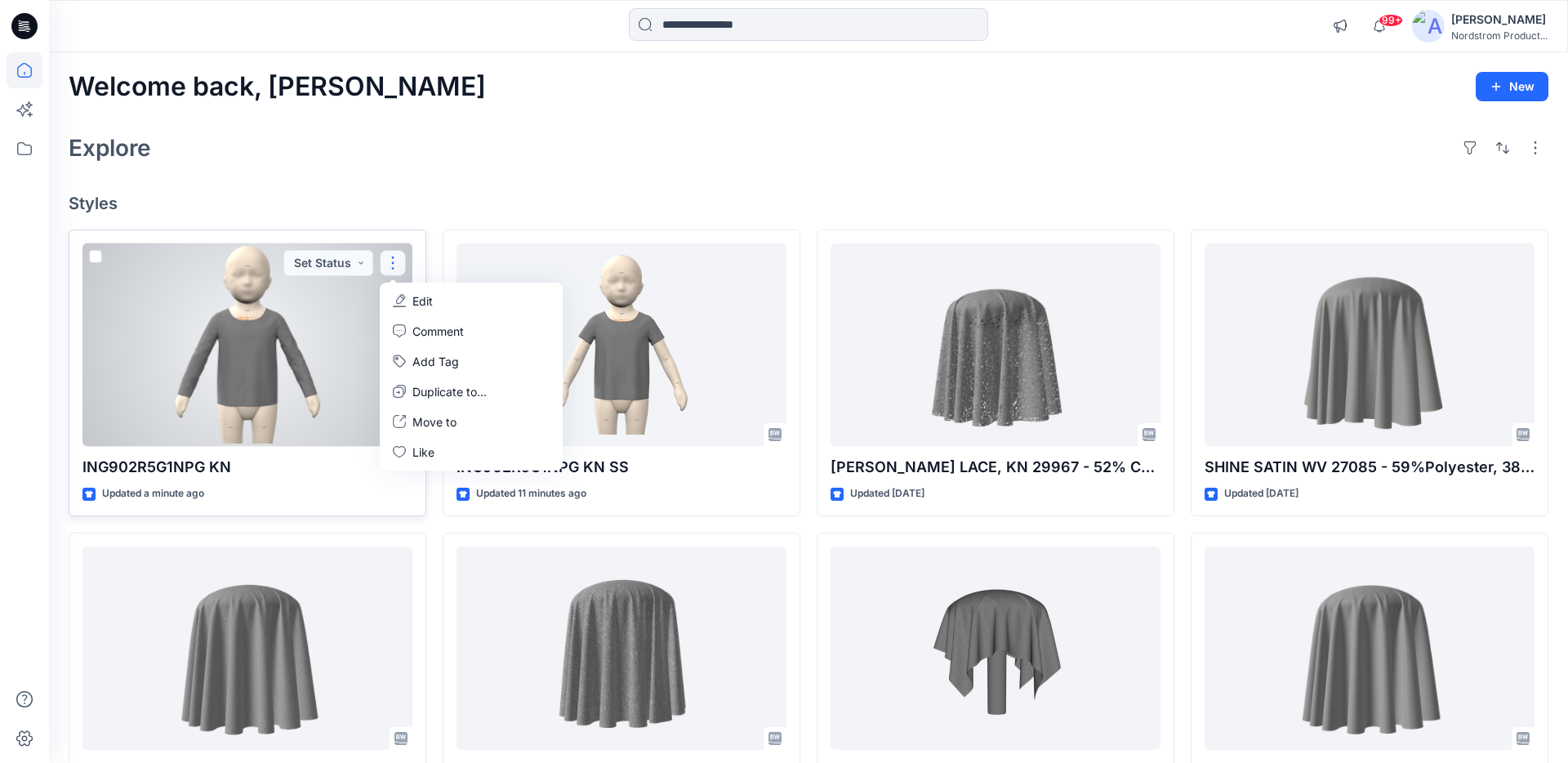
click at [410, 292] on button "Edit" at bounding box center [471, 301] width 176 height 30
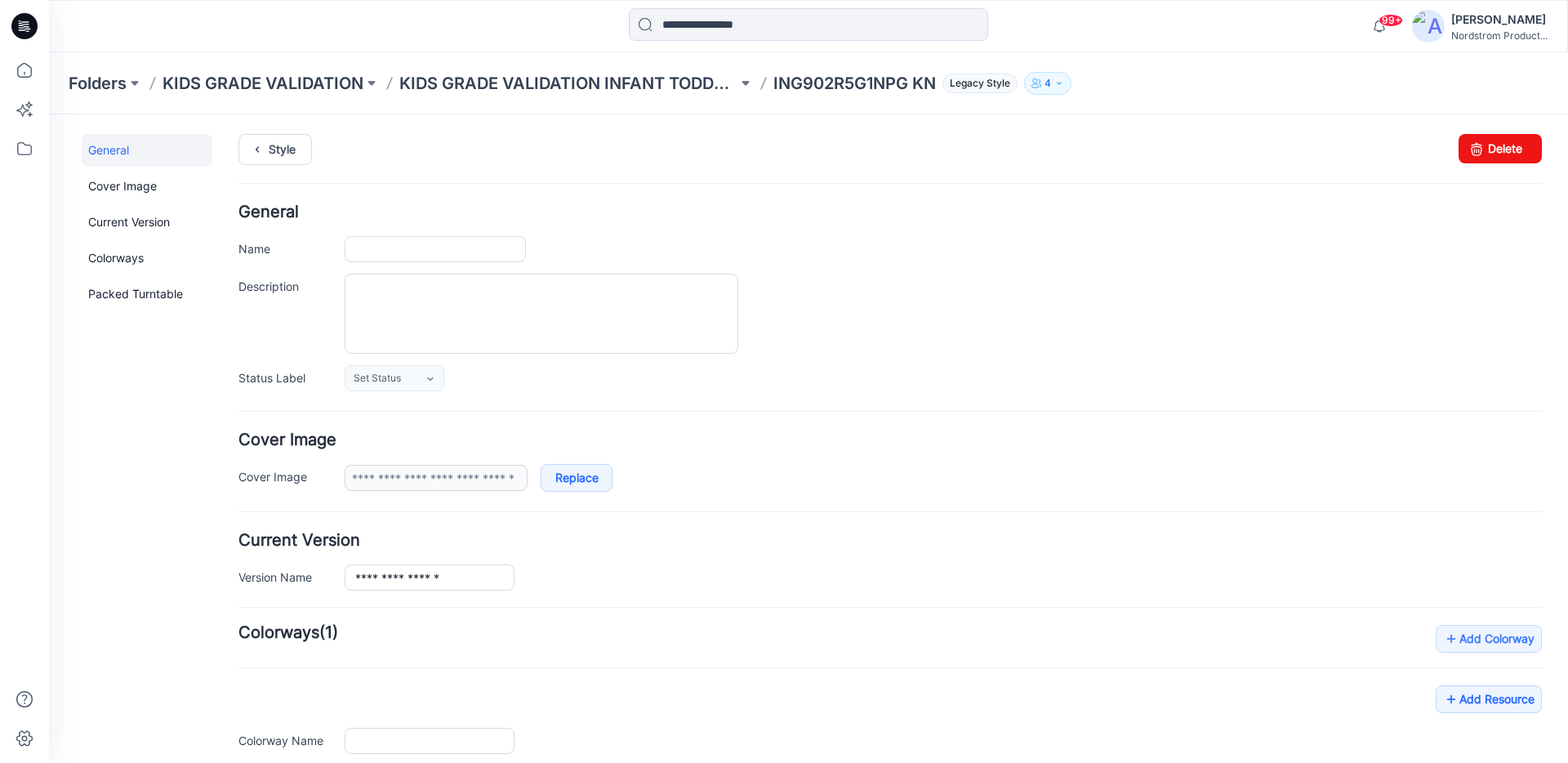
type input "**********"
click at [492, 259] on input "**********" at bounding box center [435, 249] width 181 height 26
type input "**********"
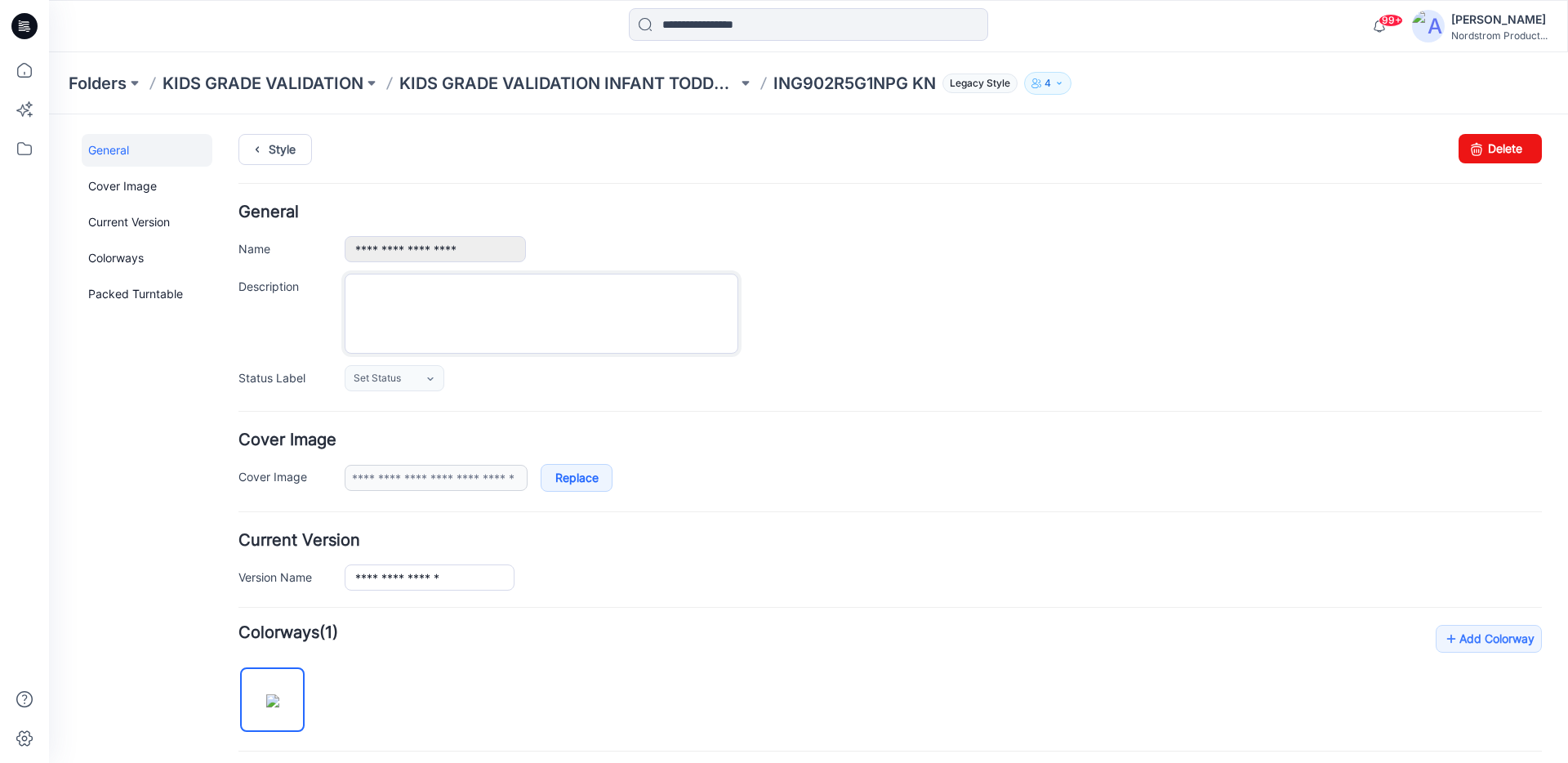
click at [459, 297] on textarea "Description" at bounding box center [541, 313] width 394 height 80
paste textarea "**********"
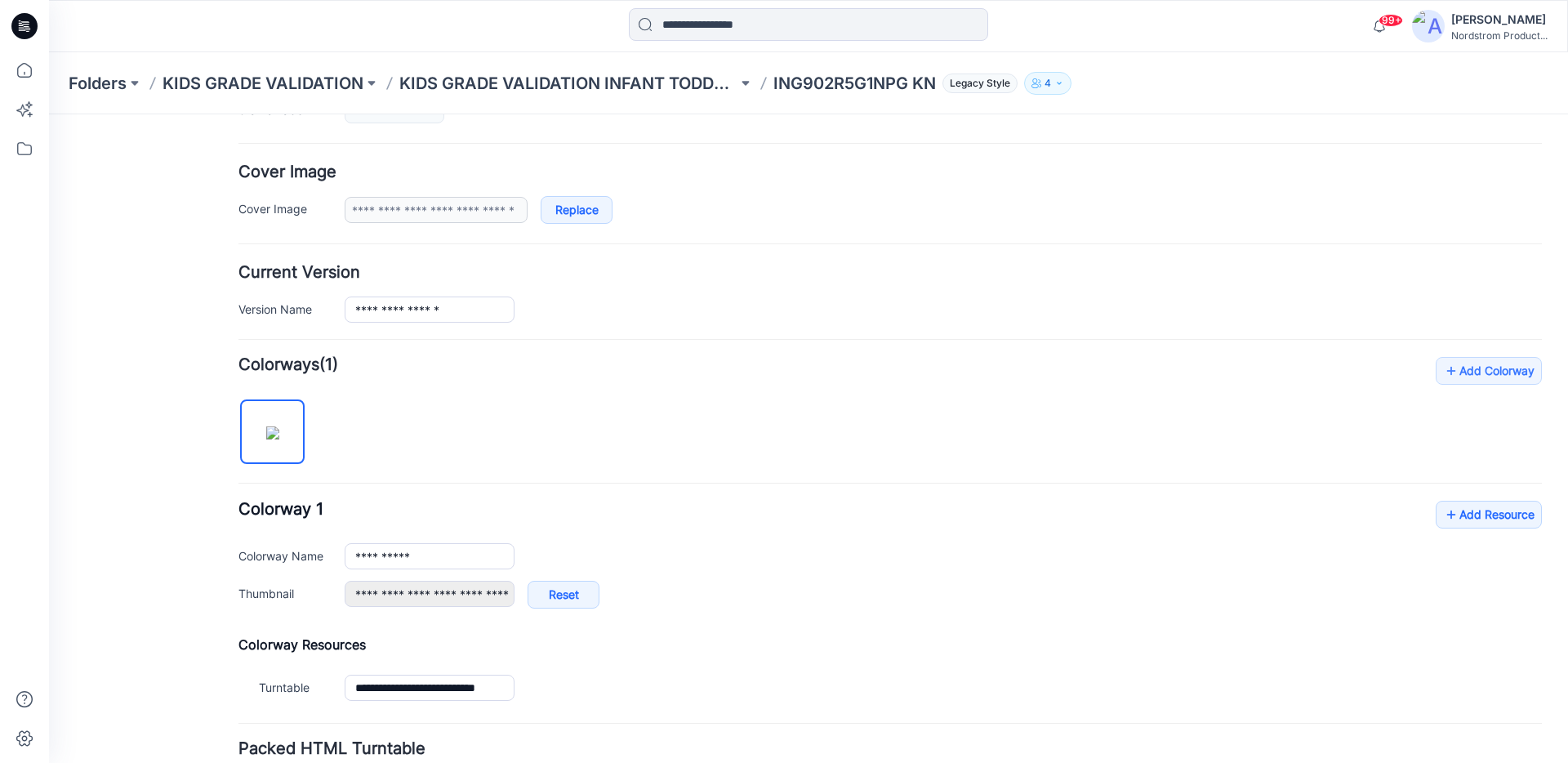
scroll to position [273, 0]
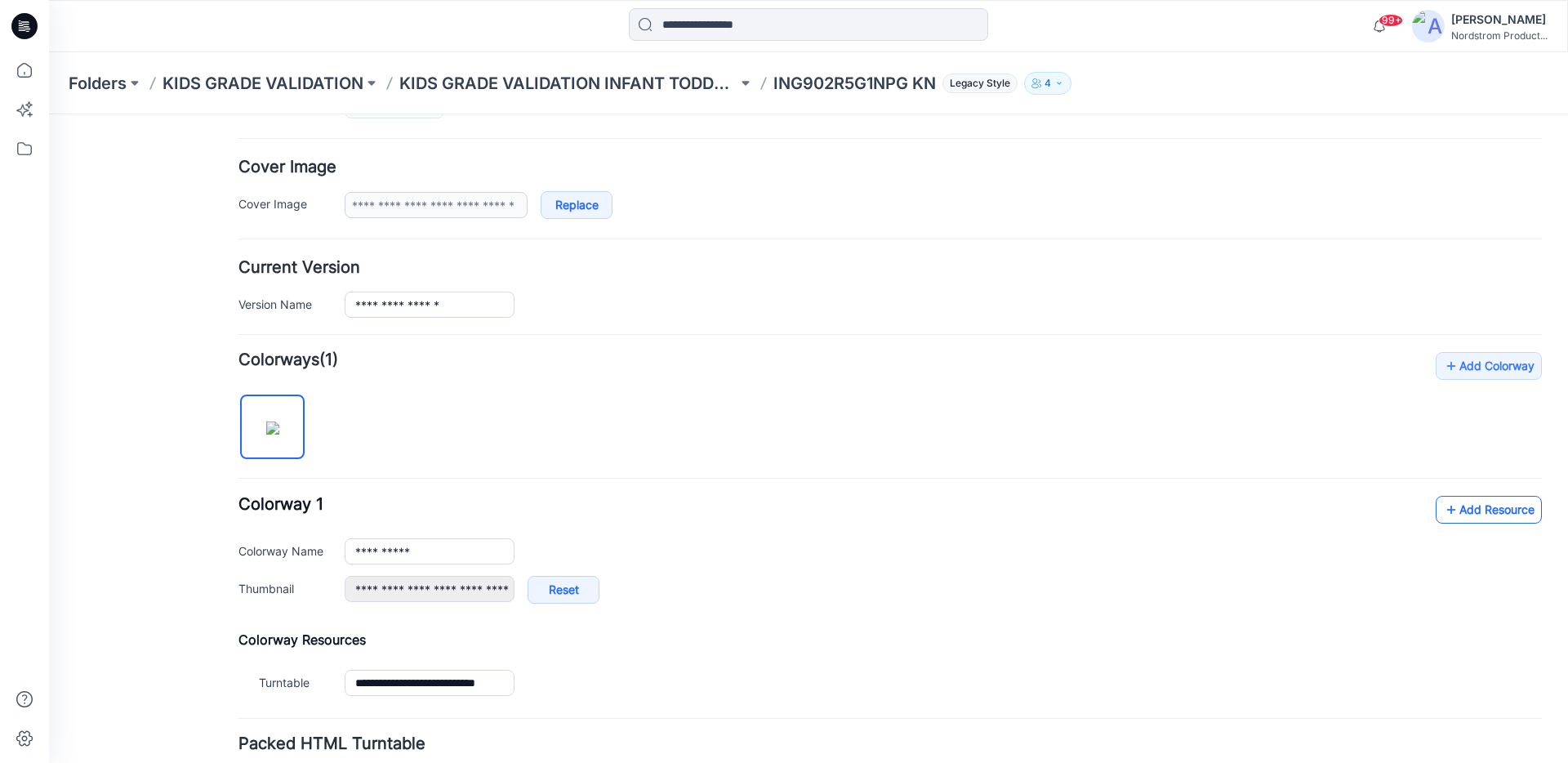
type textarea "**********"
click at [1494, 509] on link "Add Resource" at bounding box center [1489, 510] width 106 height 28
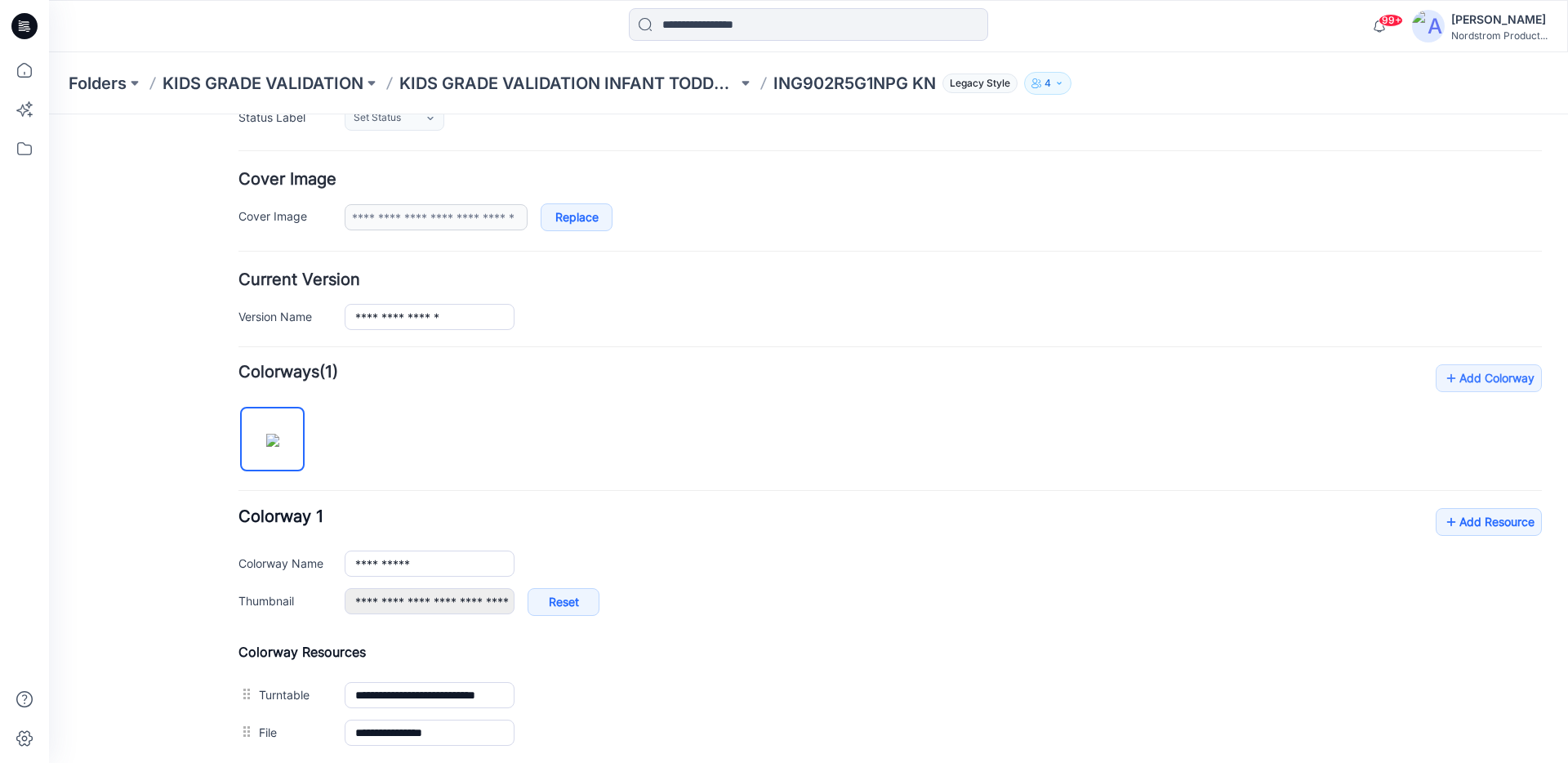
scroll to position [0, 0]
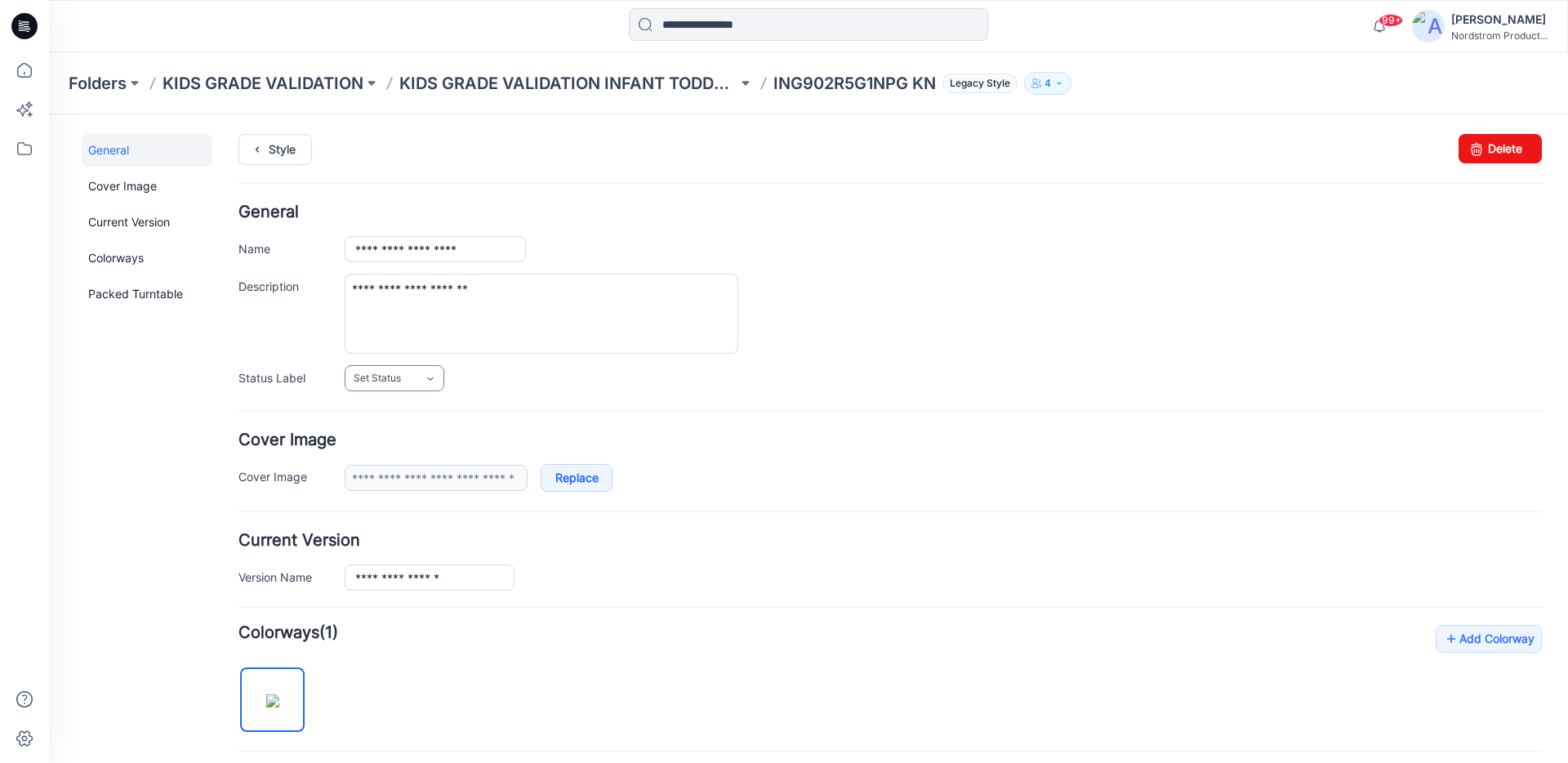
click at [420, 378] on link "Set Status" at bounding box center [394, 378] width 99 height 26
click at [379, 476] on link "Accepted" at bounding box center [439, 485] width 181 height 35
click at [928, 378] on div "Accepted Set Status Review Accepted Accepted w/CORRECTIONS Rejected 3D in proce…" at bounding box center [943, 378] width 1197 height 26
click at [548, 77] on p "KIDS GRADE VALIDATION INFANT TODDLER EXT" at bounding box center [568, 84] width 338 height 23
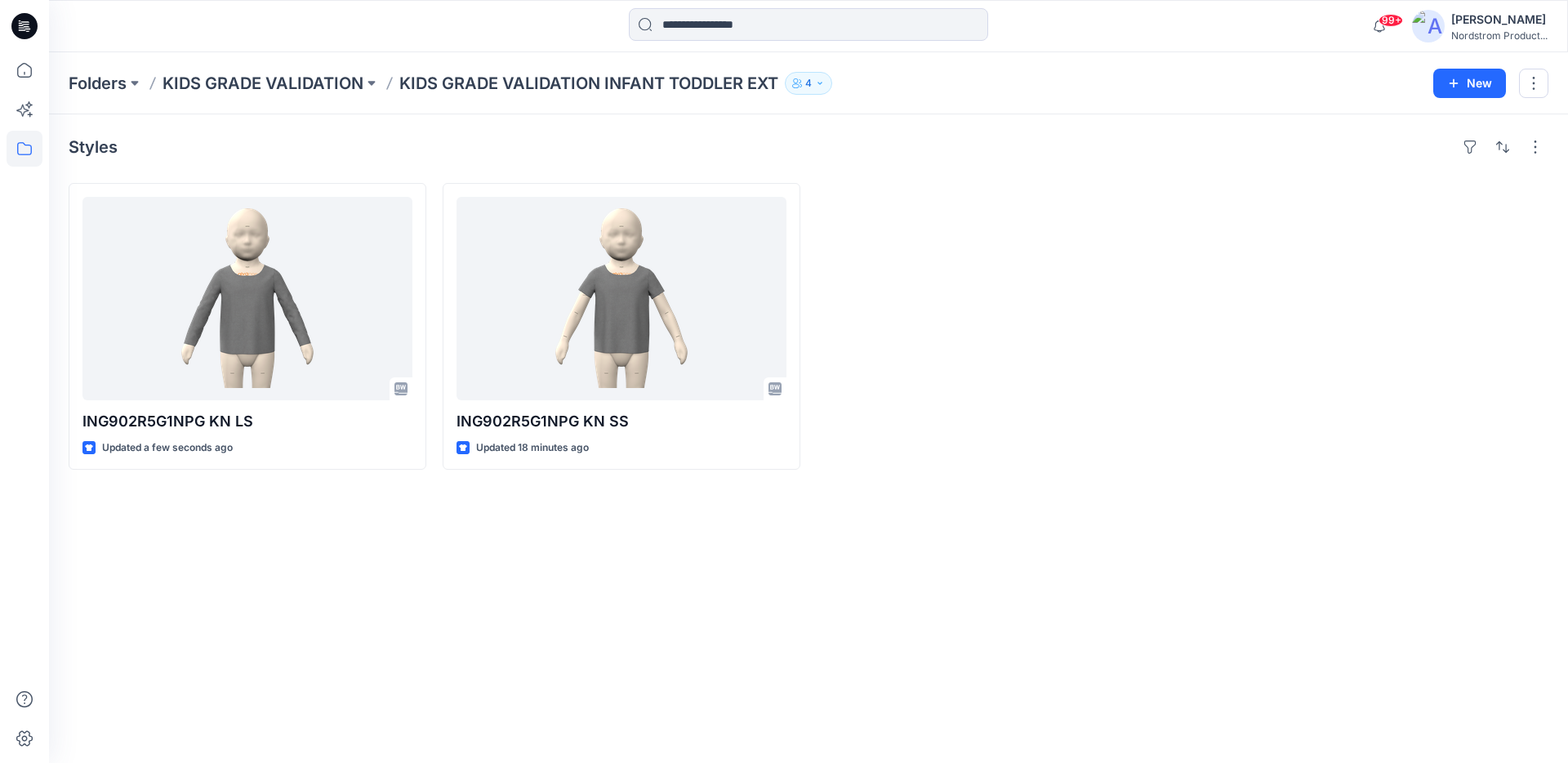
click at [1002, 336] on div at bounding box center [995, 327] width 357 height 287
click at [277, 86] on p "KIDS GRADE VALIDATION" at bounding box center [263, 84] width 201 height 23
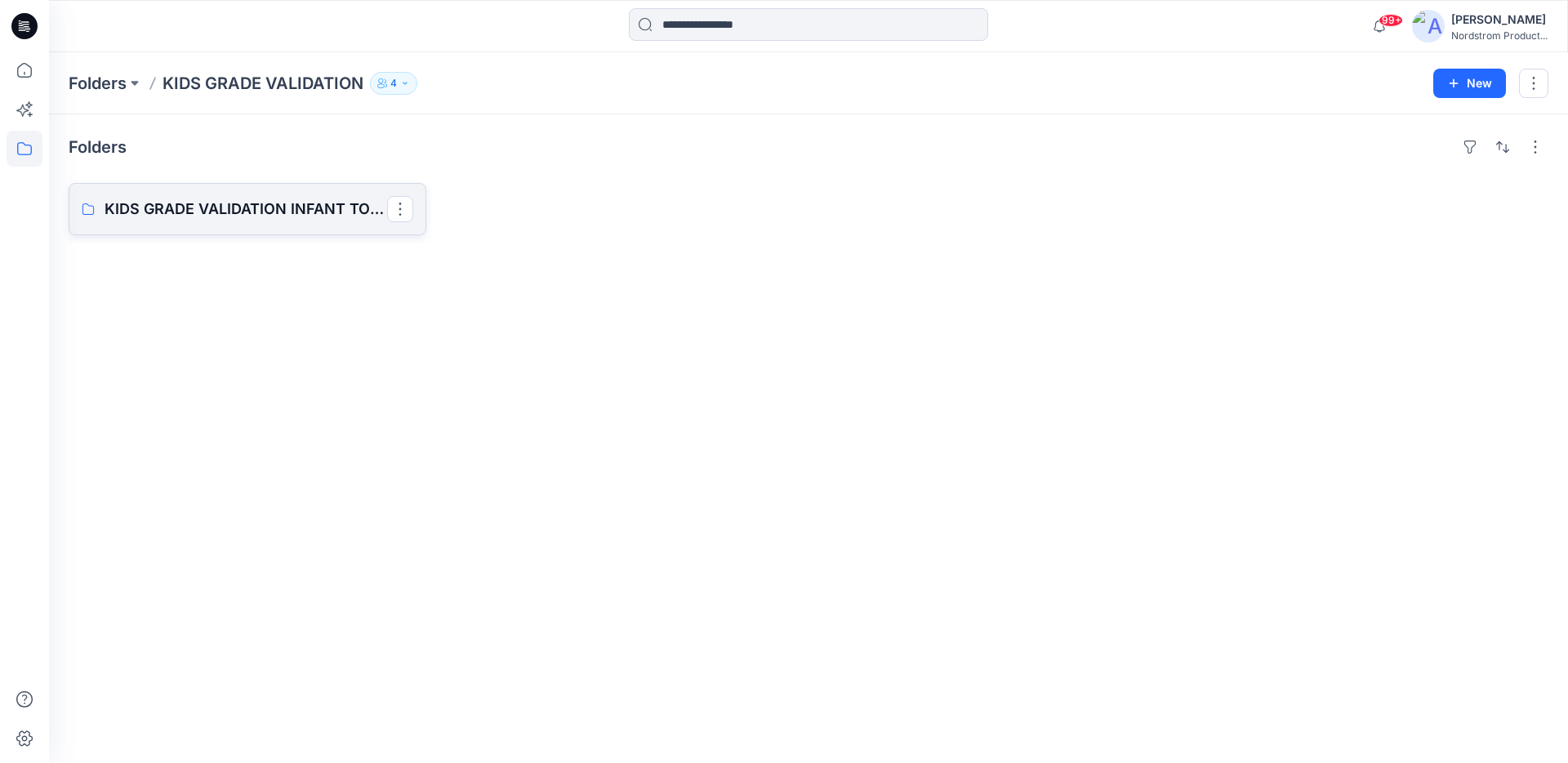
click at [268, 195] on link "KIDS GRADE VALIDATION INFANT TODDLER EXT" at bounding box center [247, 209] width 357 height 52
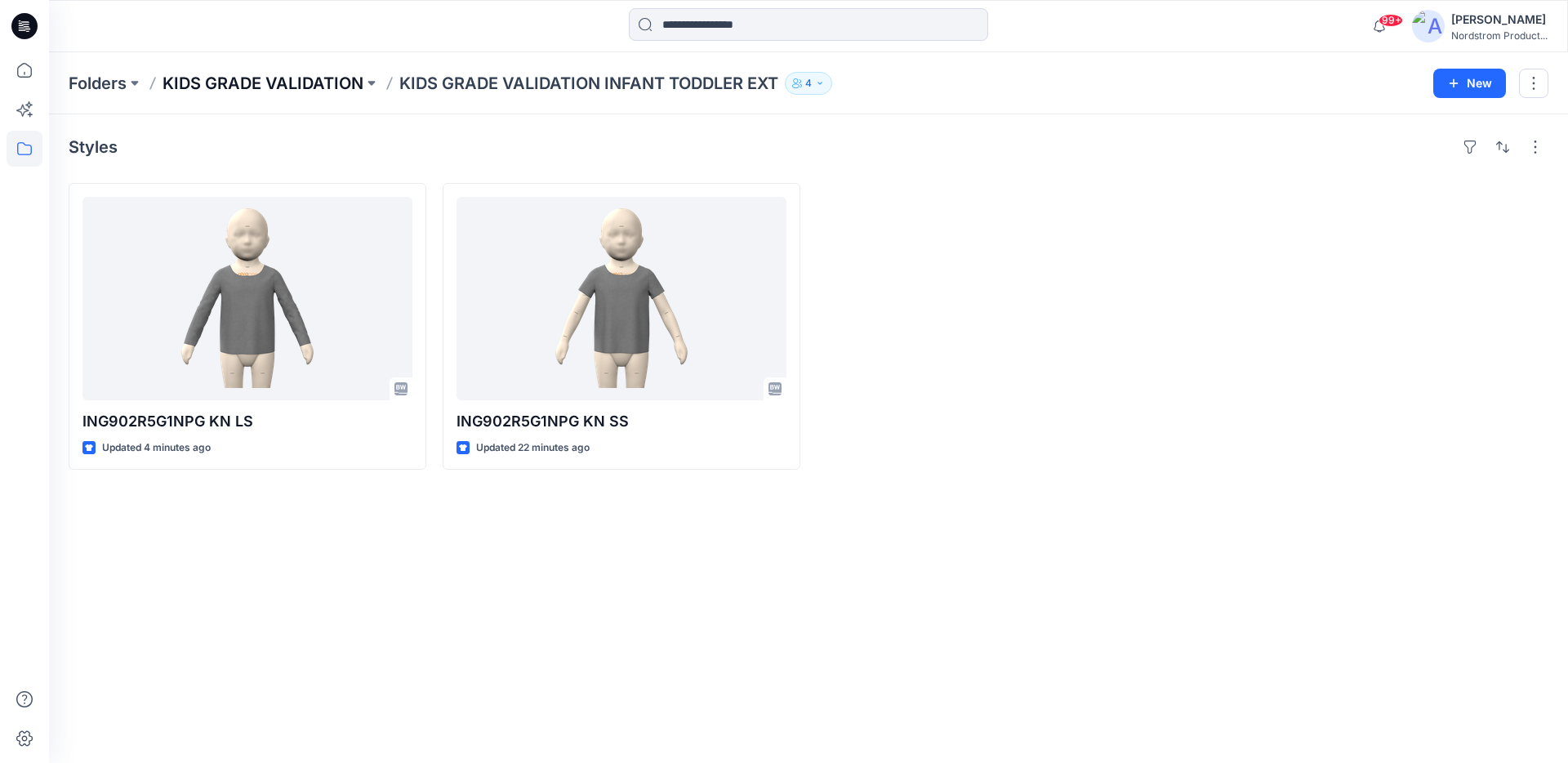
click at [232, 94] on p "KIDS GRADE VALIDATION" at bounding box center [263, 84] width 201 height 23
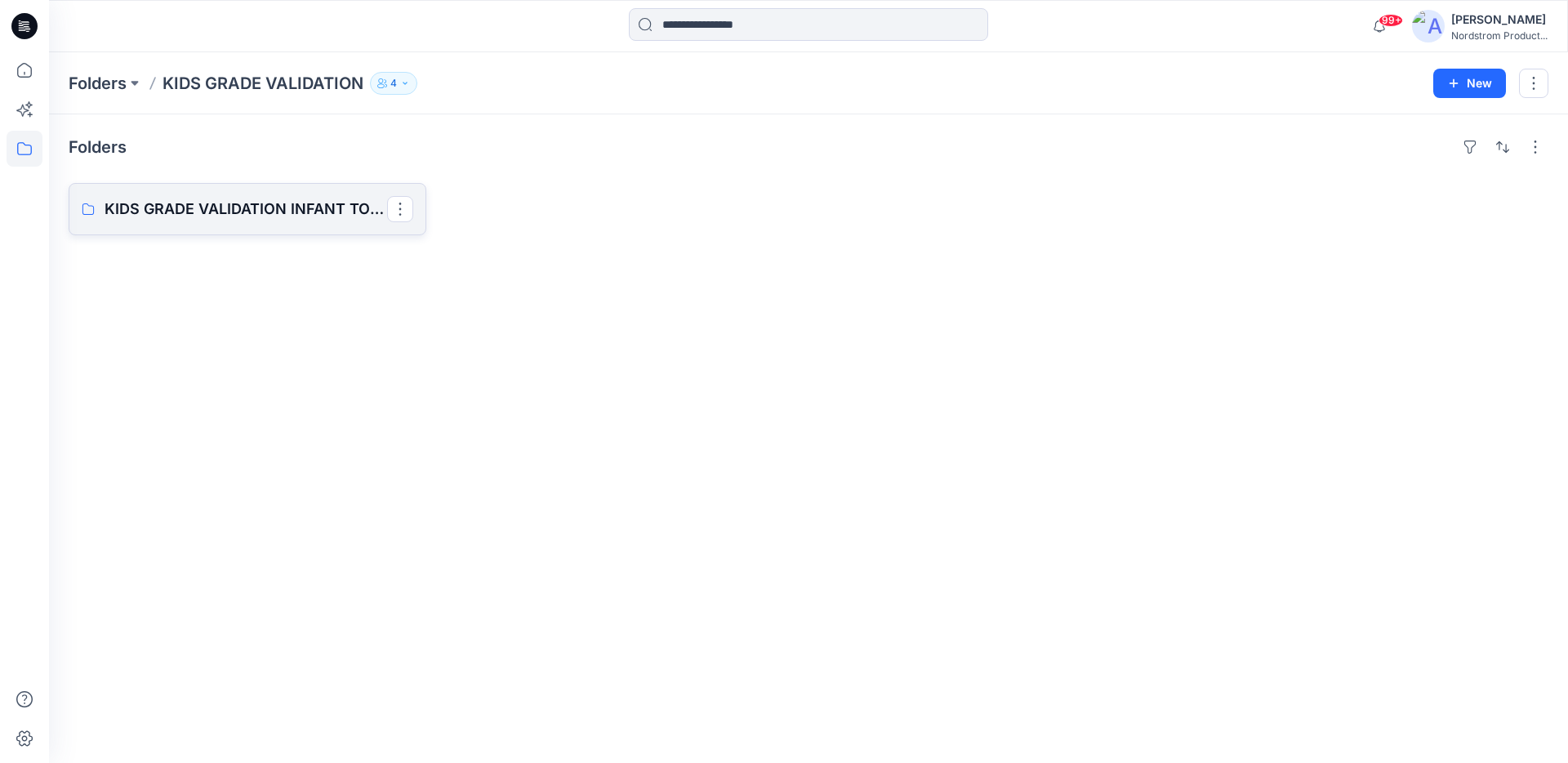
click at [289, 207] on p "KIDS GRADE VALIDATION INFANT TODDLER EXT" at bounding box center [246, 209] width 282 height 23
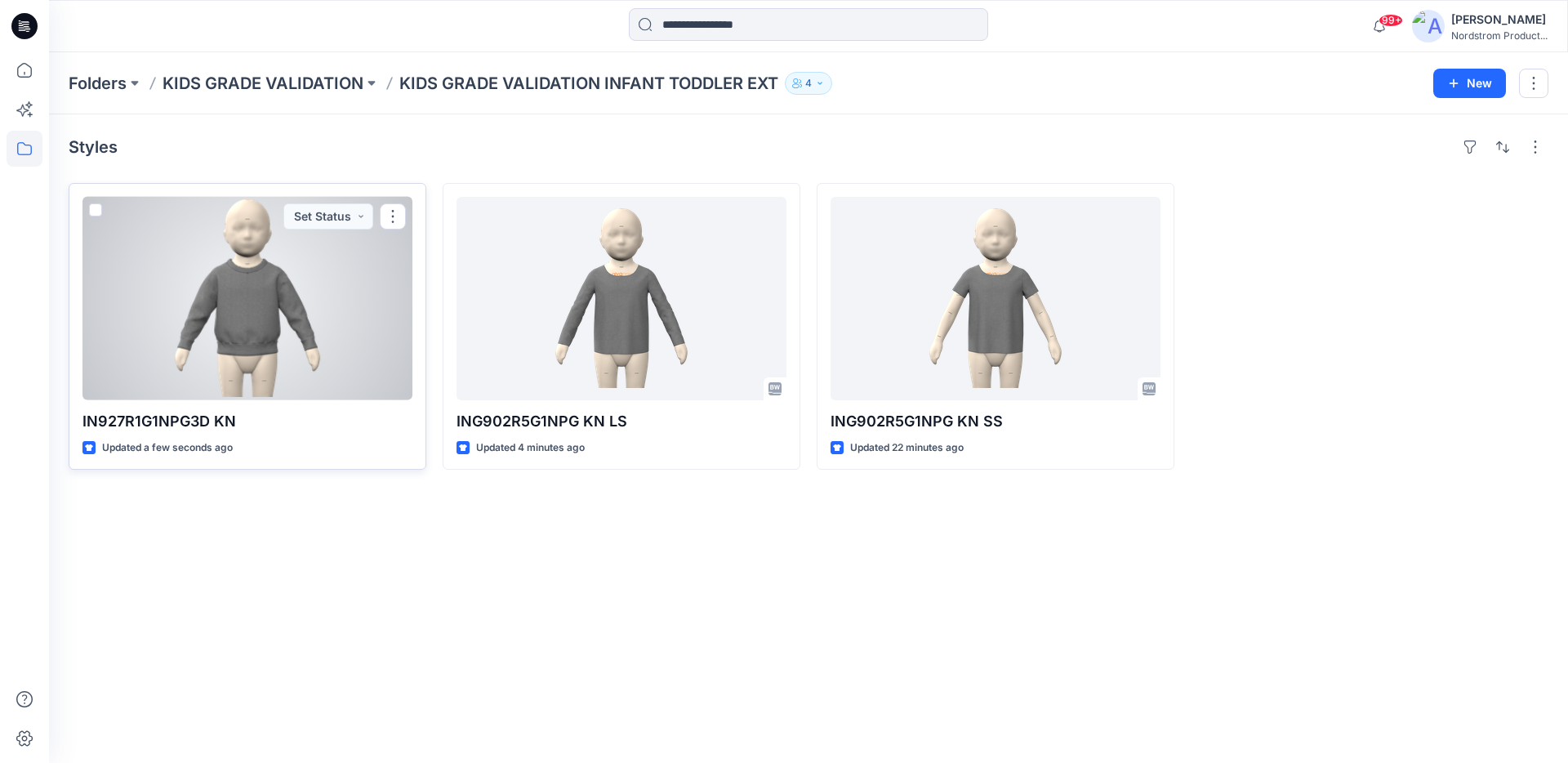
click at [266, 345] on div at bounding box center [248, 298] width 330 height 203
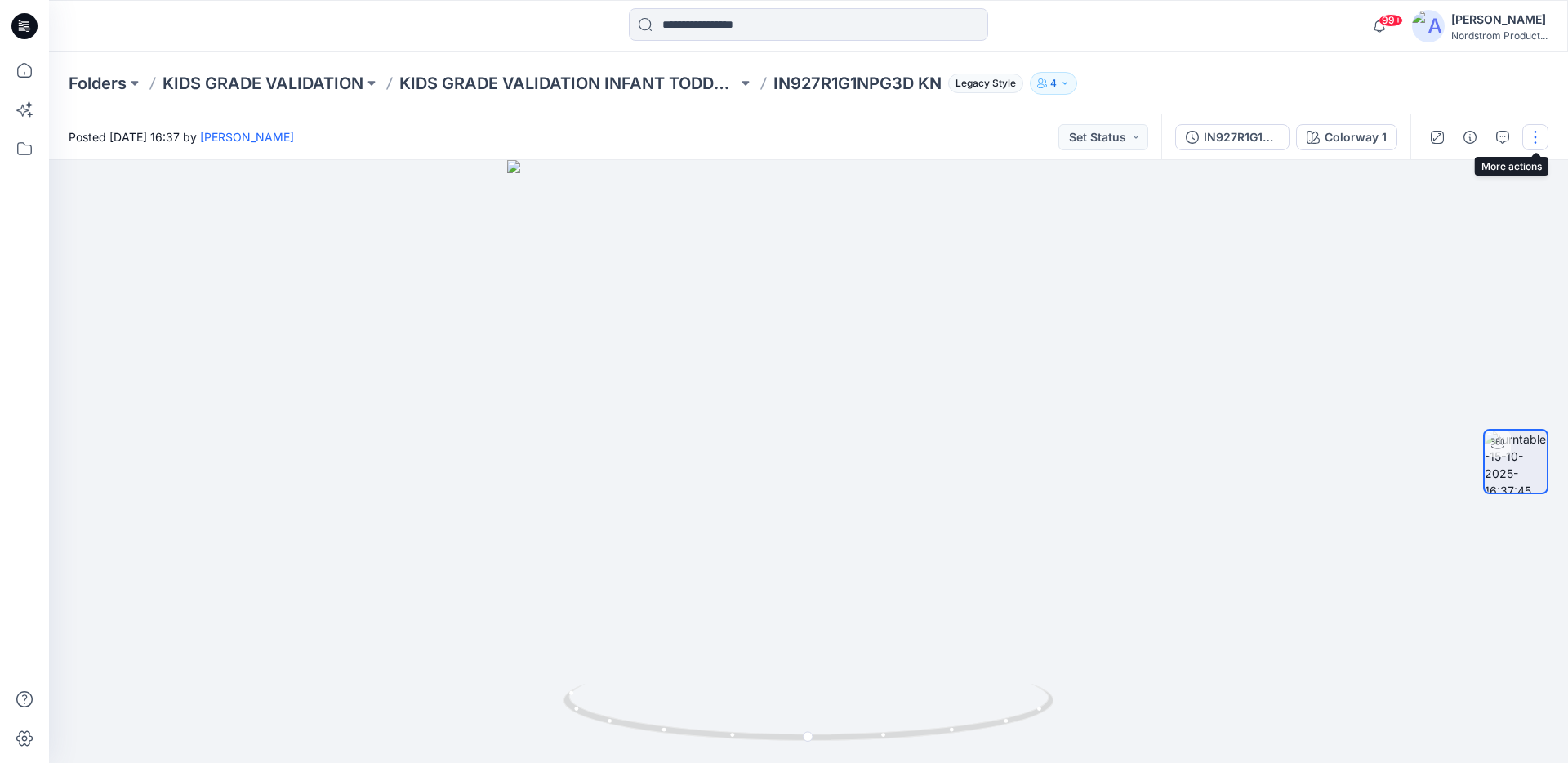
click at [1533, 141] on button "button" at bounding box center [1535, 137] width 26 height 26
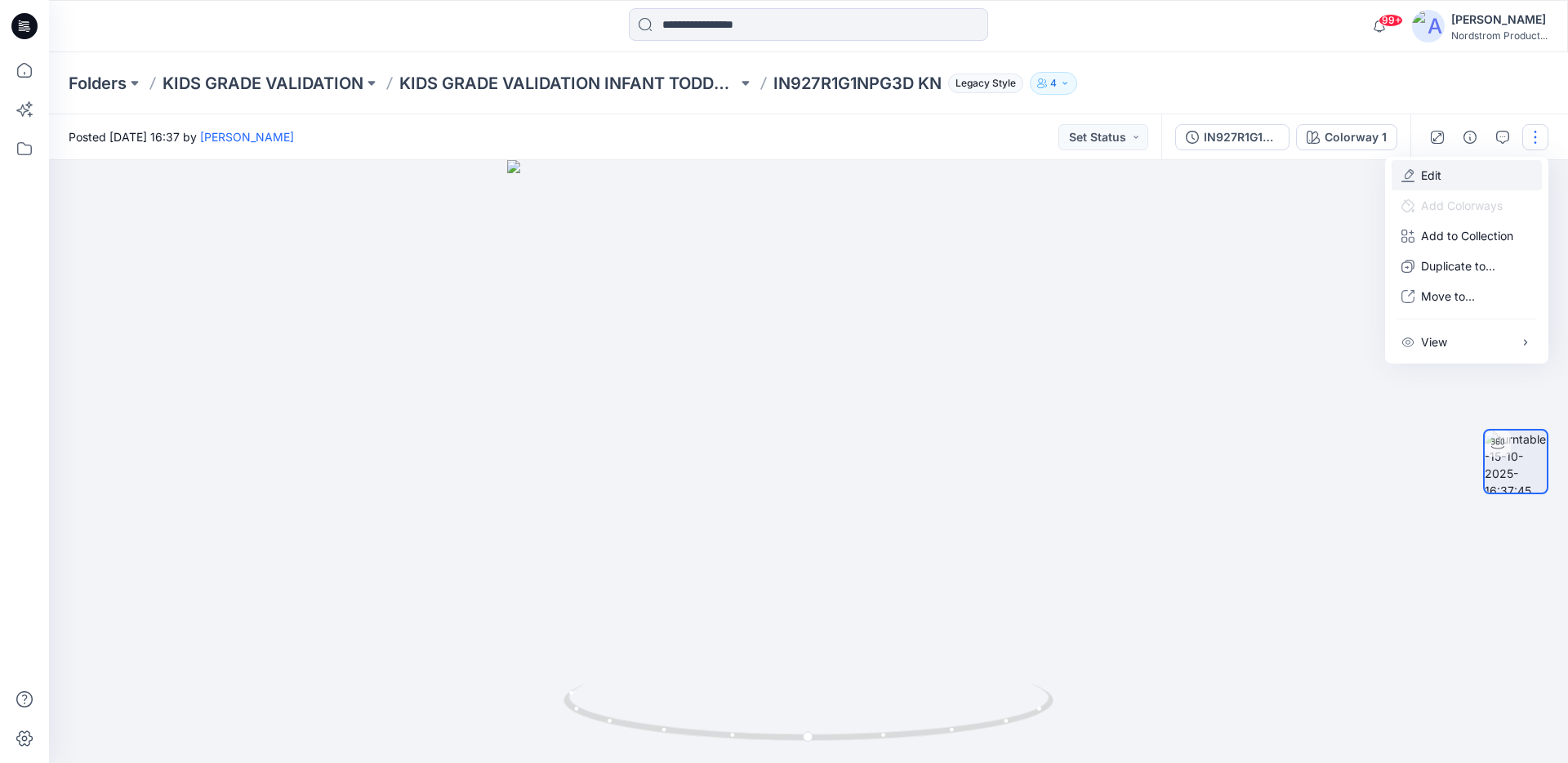
click at [1485, 161] on button "Edit" at bounding box center [1467, 174] width 150 height 30
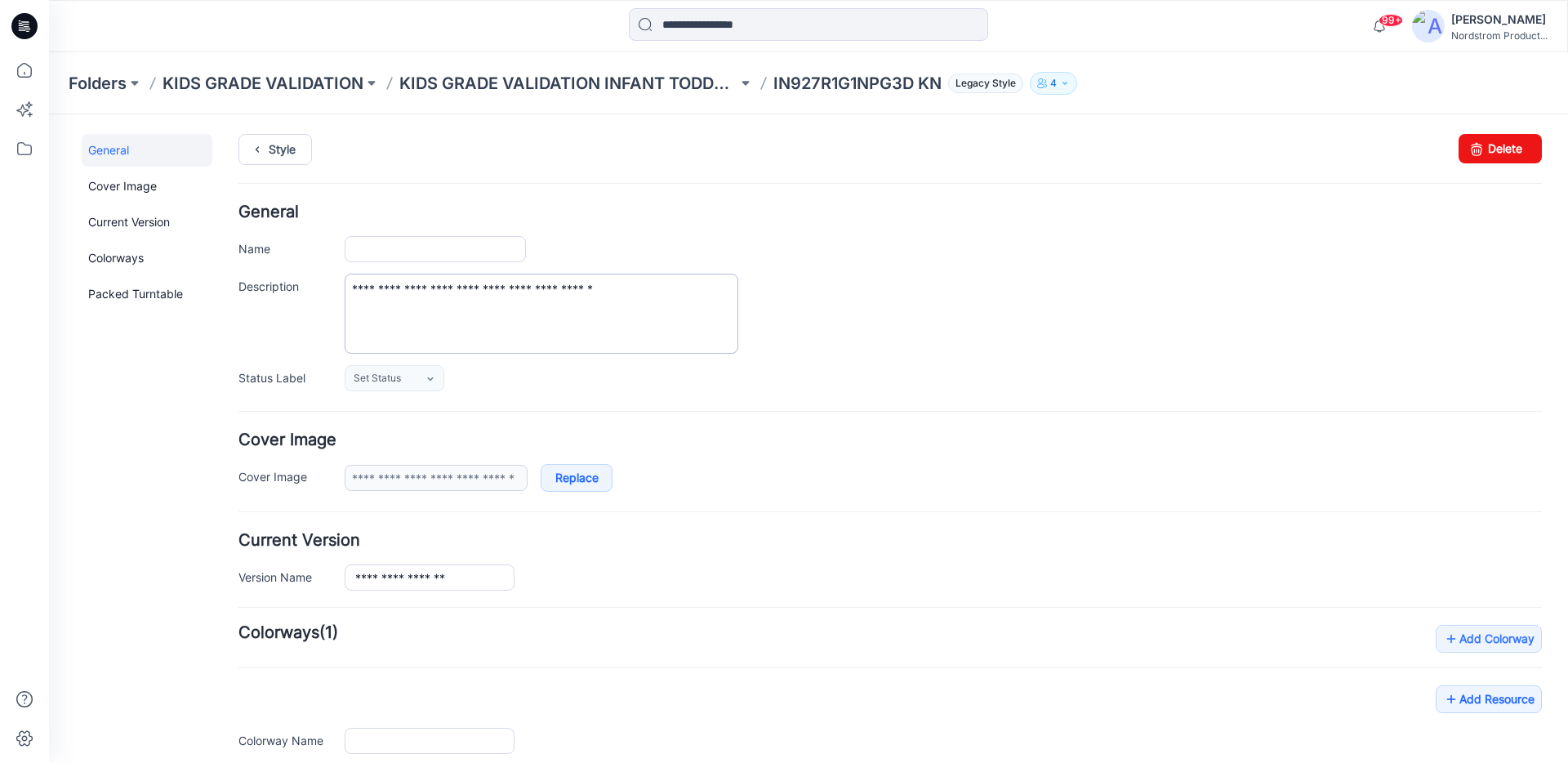
type input "**********"
click at [471, 422] on form "**********" at bounding box center [890, 667] width 1303 height 925
click at [431, 379] on icon at bounding box center [430, 379] width 6 height 3
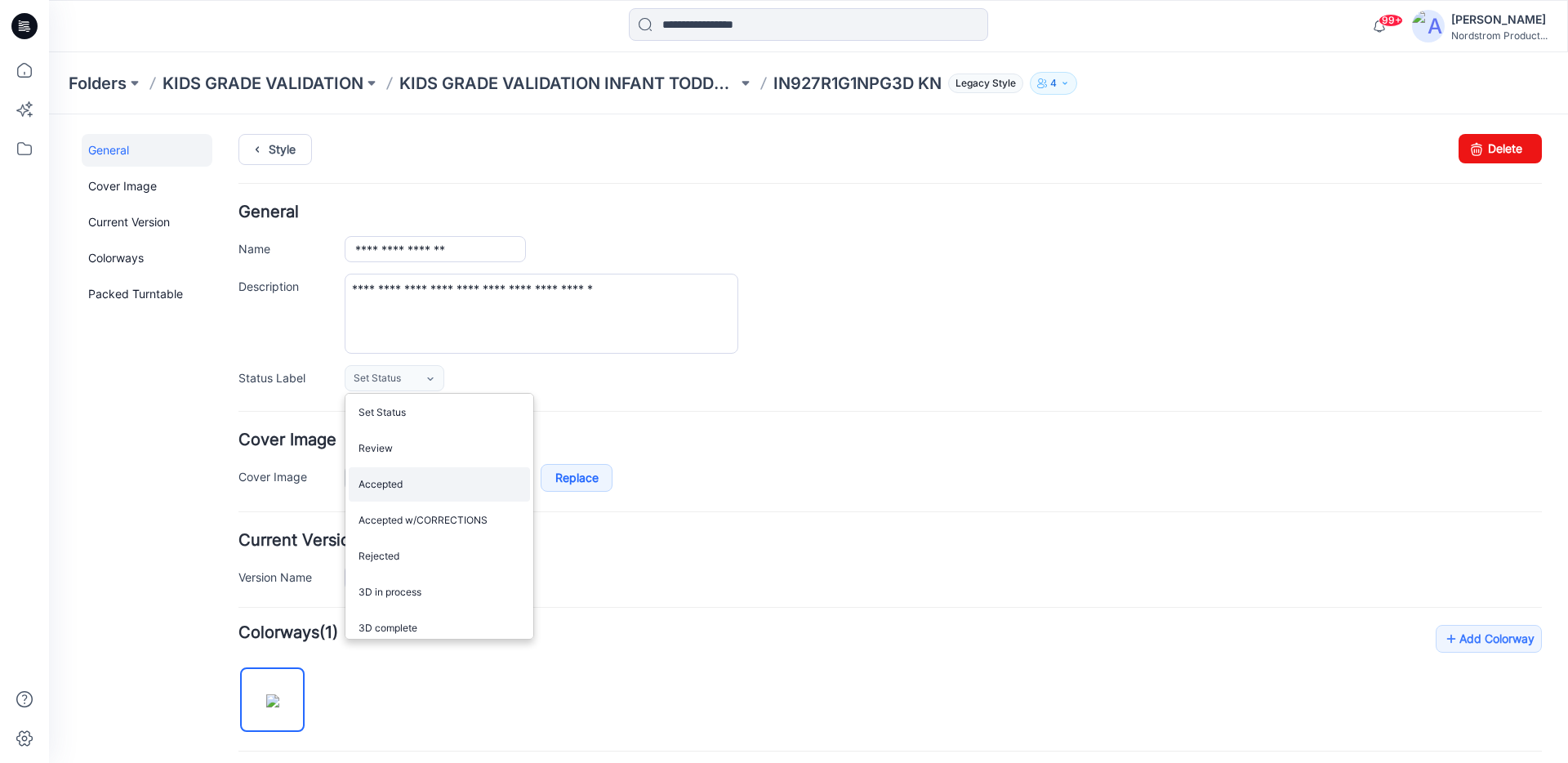
click at [390, 487] on link "Accepted" at bounding box center [439, 485] width 181 height 35
click at [686, 435] on h4 "Cover Image" at bounding box center [890, 440] width 1303 height 15
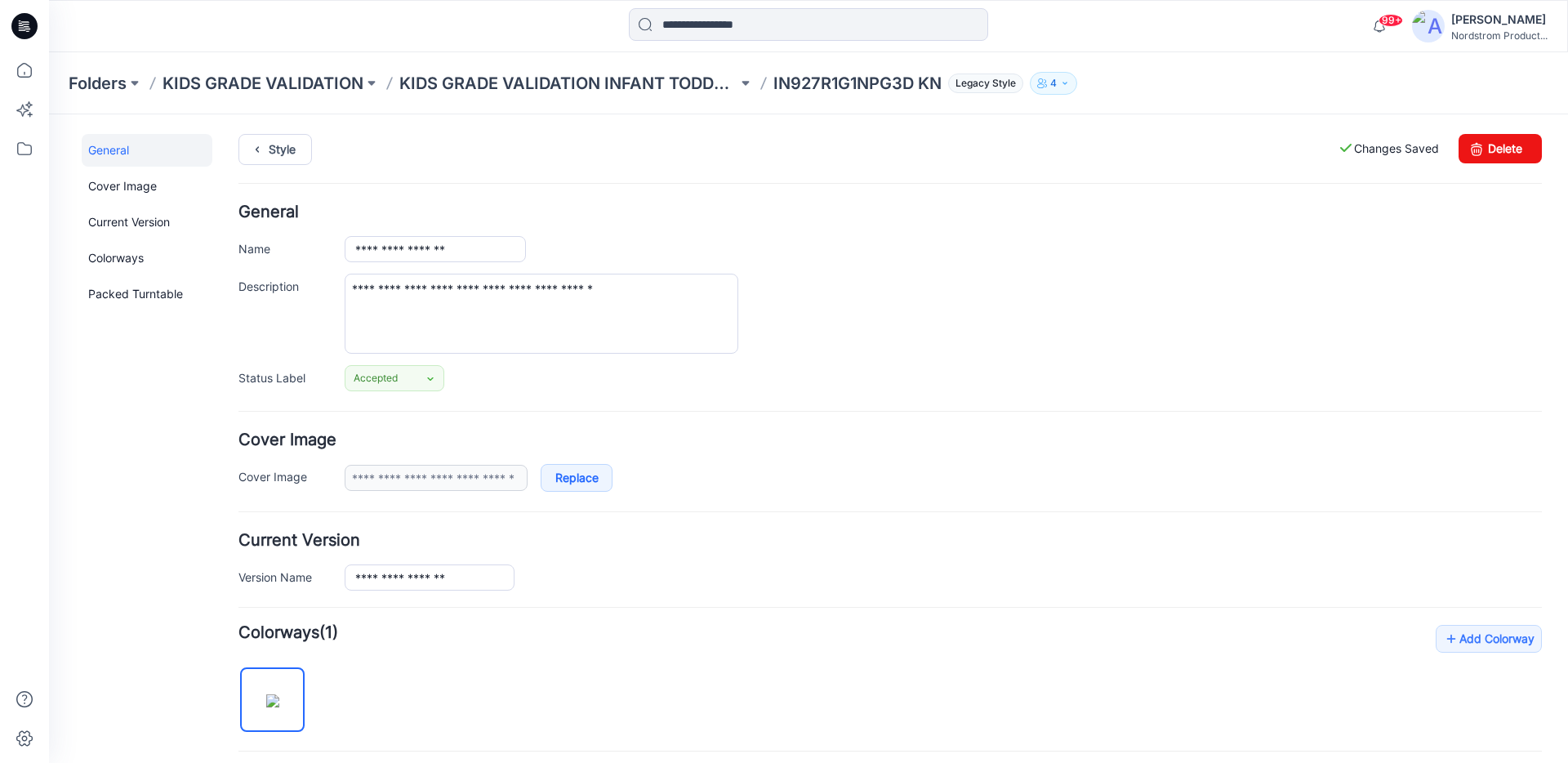
scroll to position [262, 0]
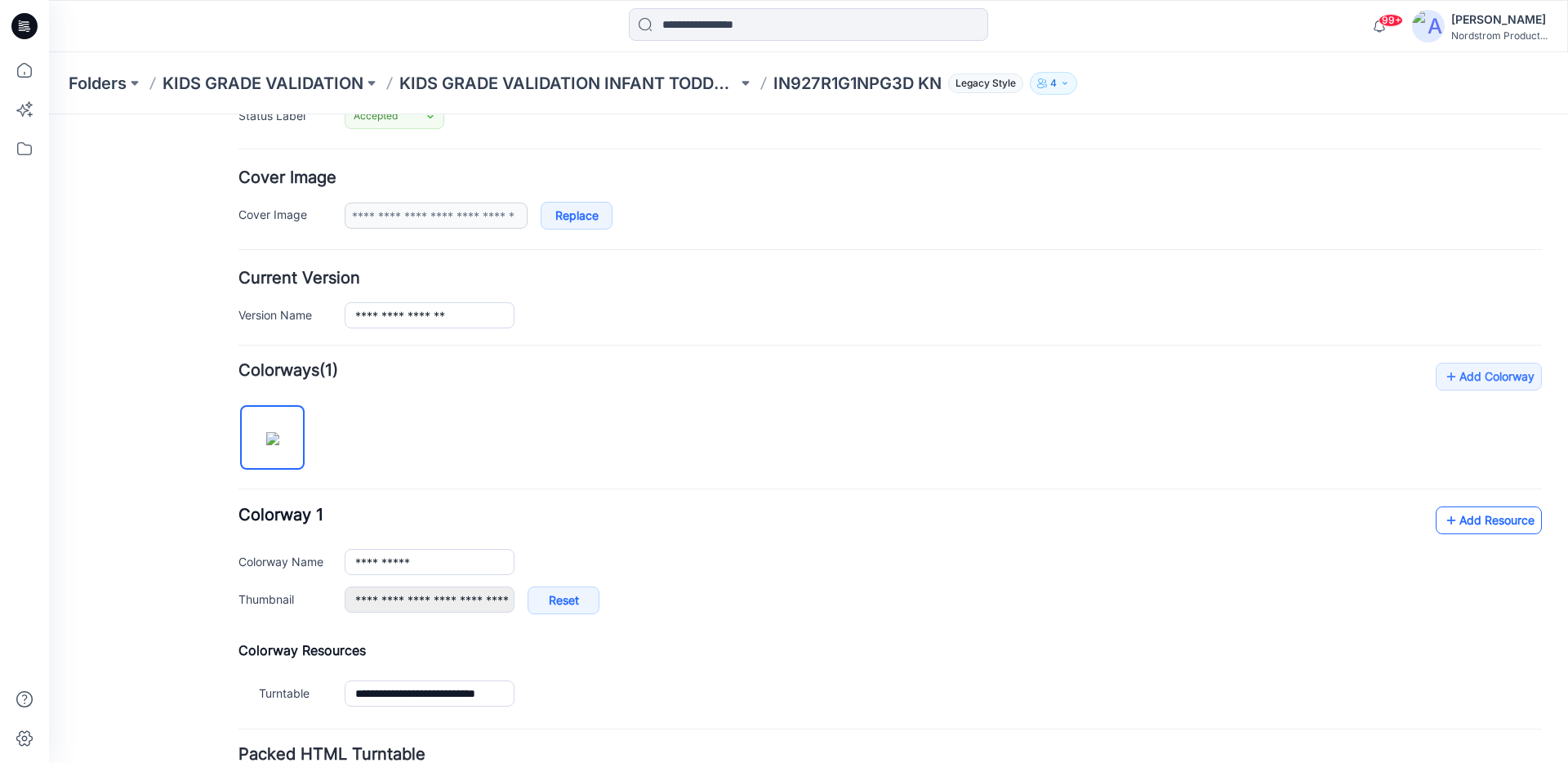
click at [1458, 523] on link "Add Resource" at bounding box center [1489, 520] width 106 height 28
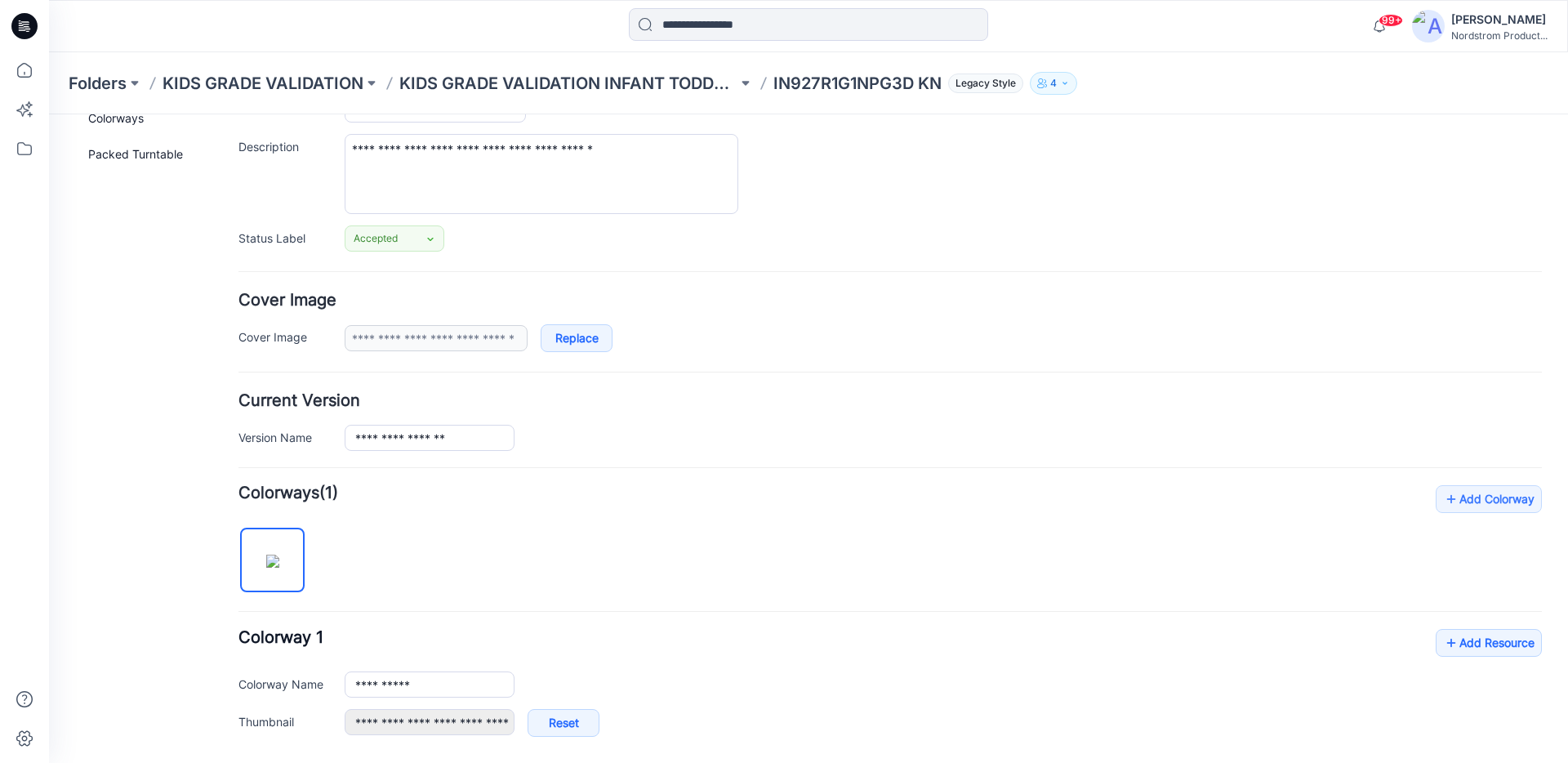
scroll to position [0, 0]
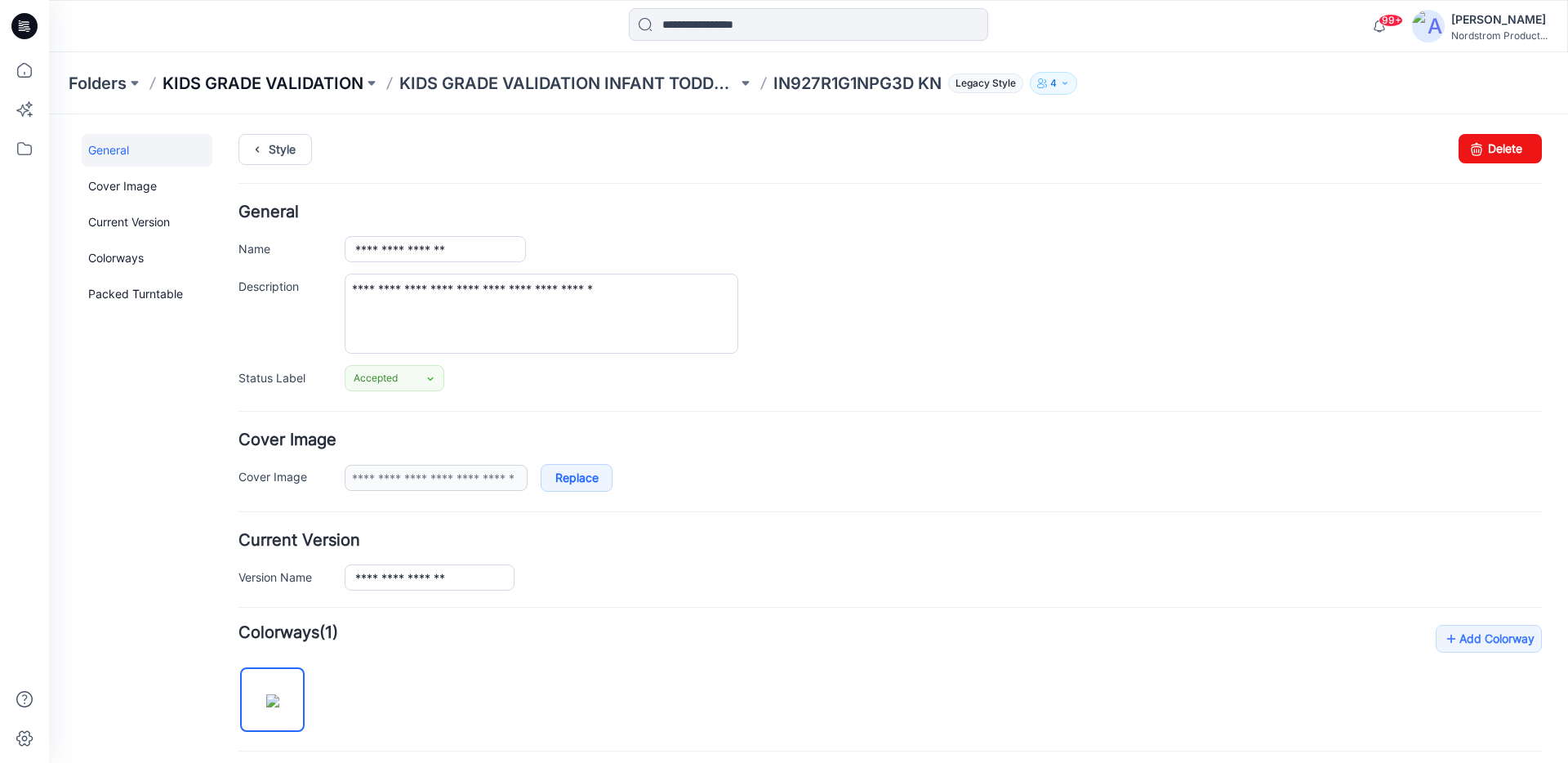
click at [266, 84] on p "KIDS GRADE VALIDATION" at bounding box center [263, 84] width 201 height 23
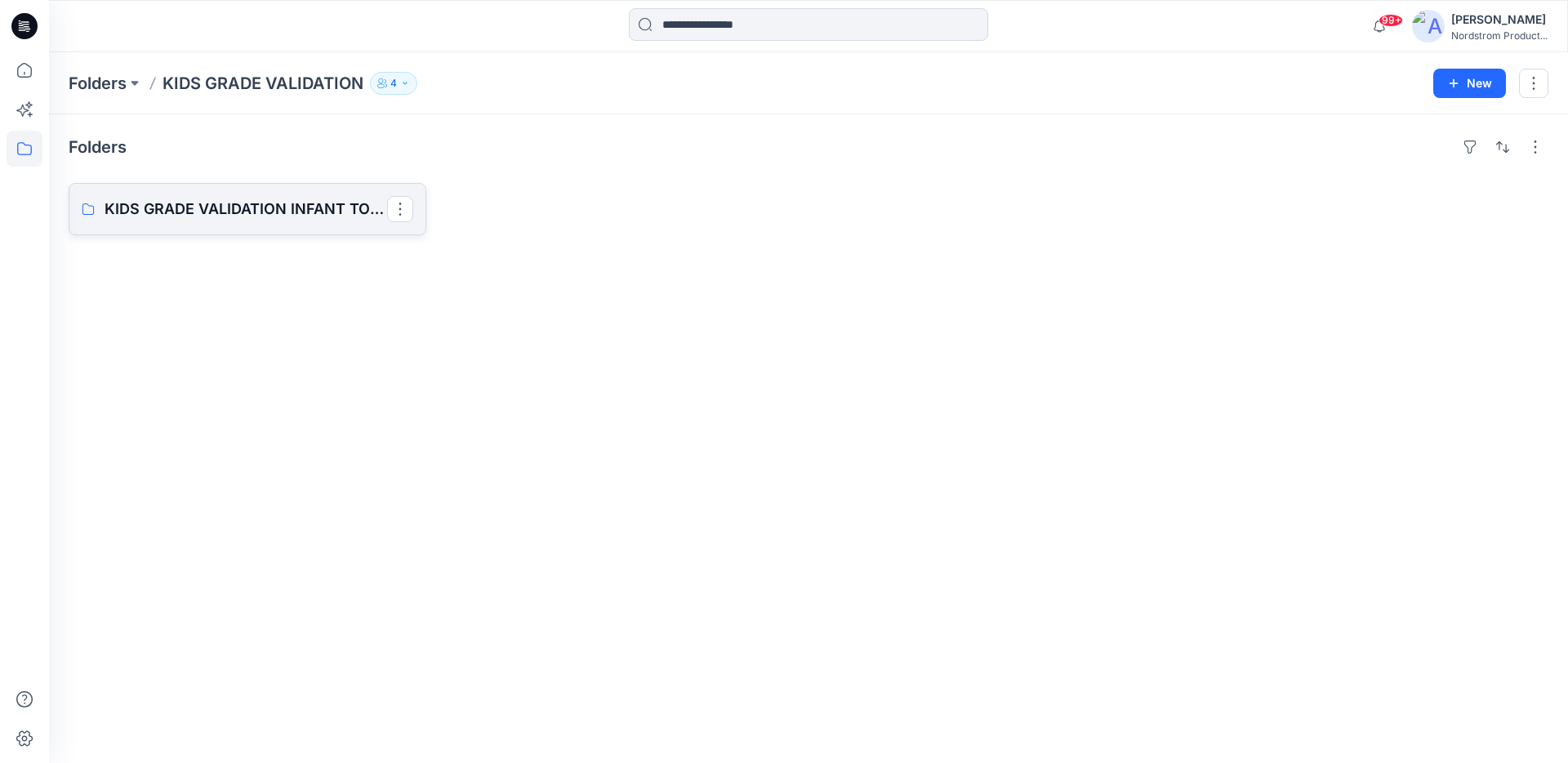
click at [317, 207] on p "KIDS GRADE VALIDATION INFANT TODDLER EXT" at bounding box center [246, 209] width 282 height 23
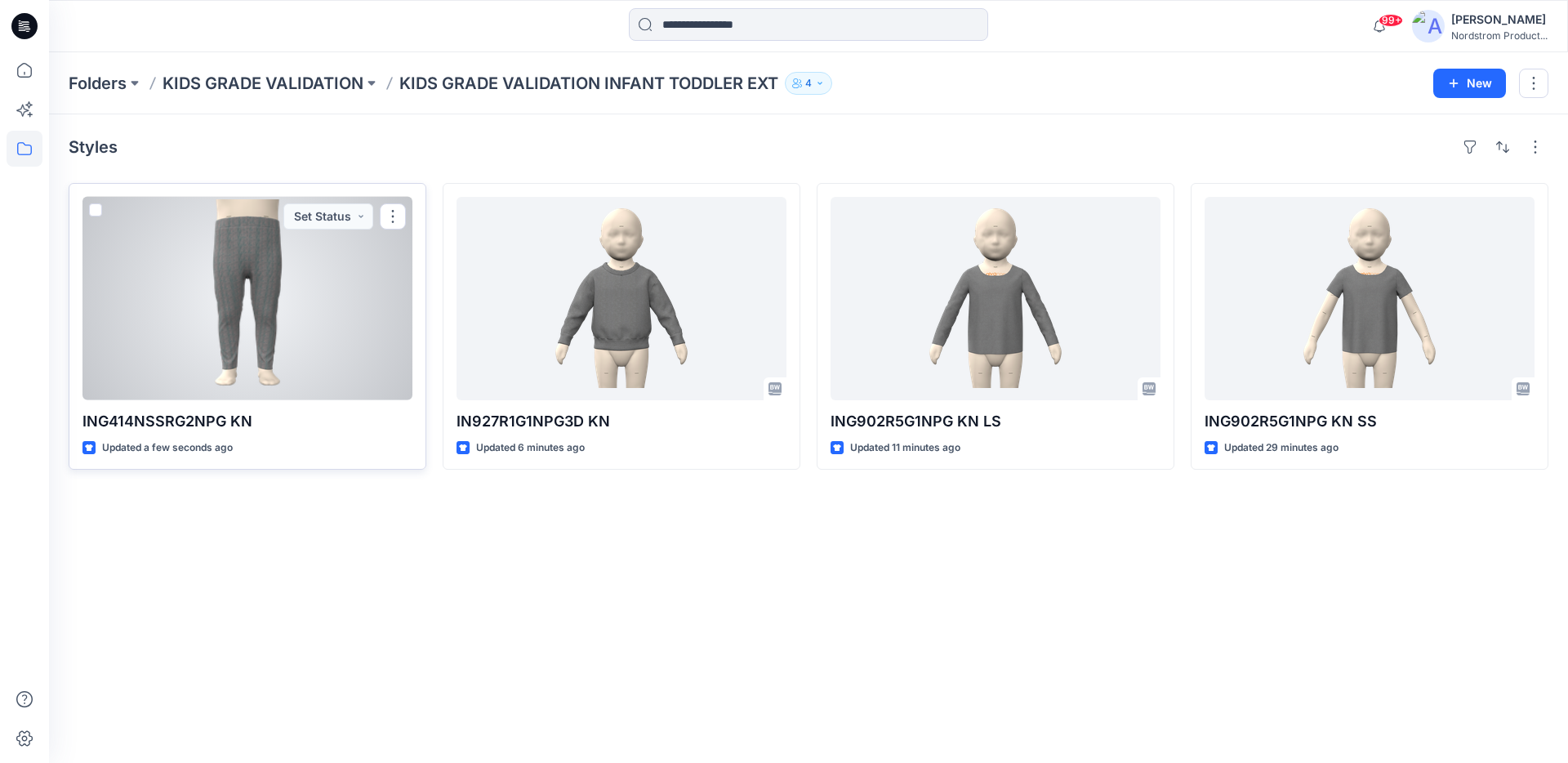
click at [320, 368] on div at bounding box center [248, 298] width 330 height 203
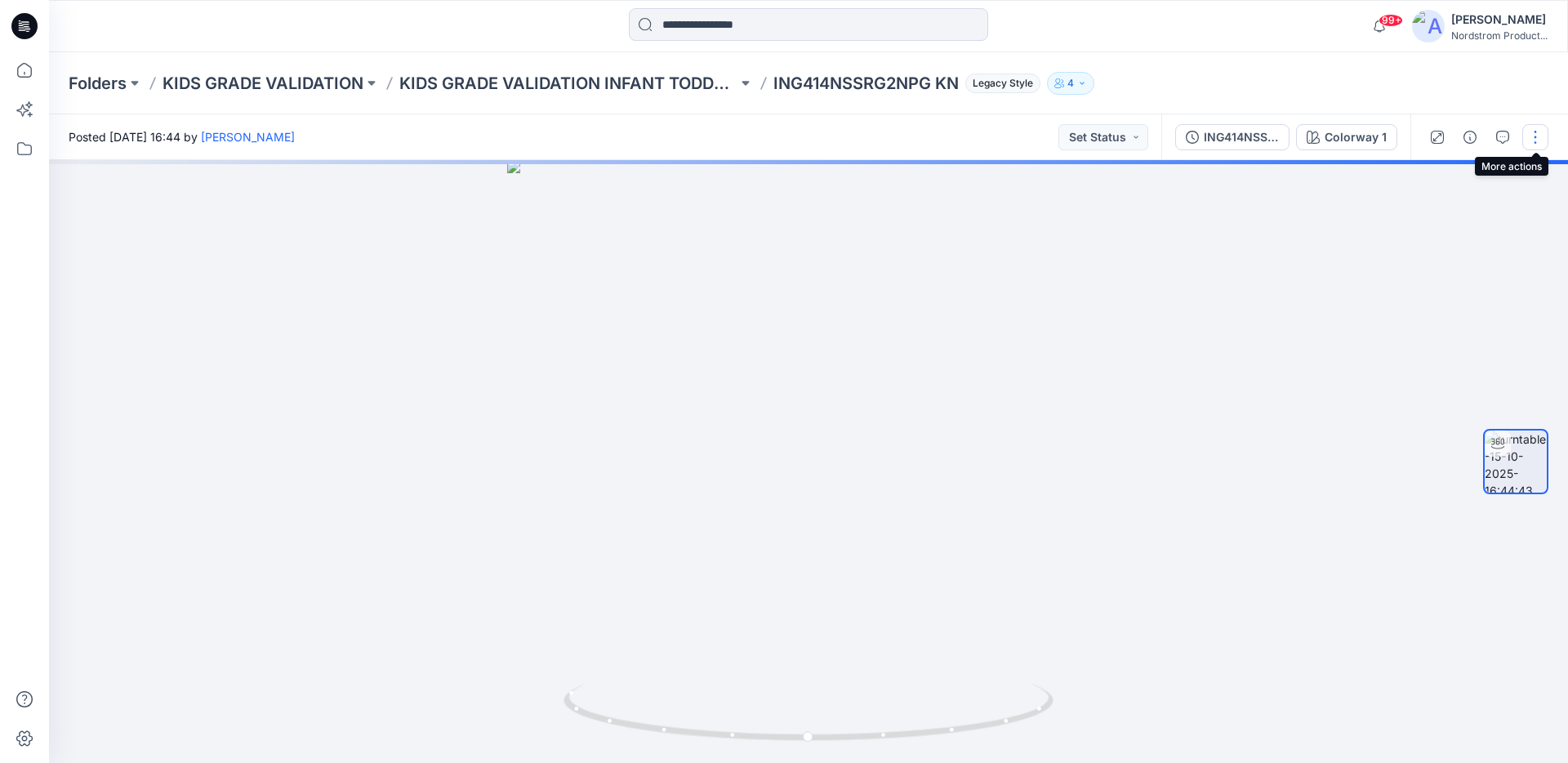
click at [1536, 138] on button "button" at bounding box center [1535, 137] width 26 height 26
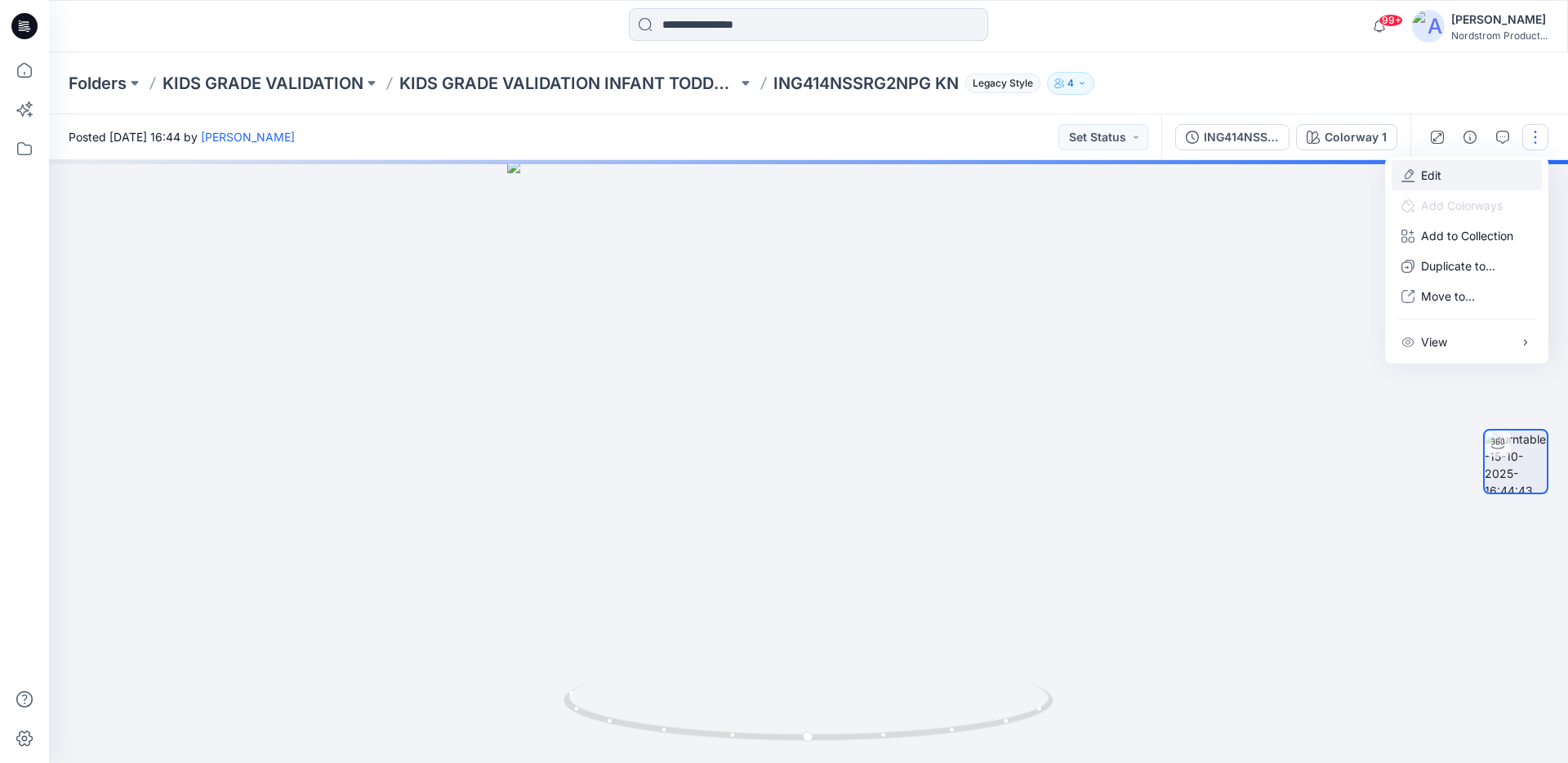
click at [1453, 176] on button "Edit" at bounding box center [1467, 174] width 150 height 30
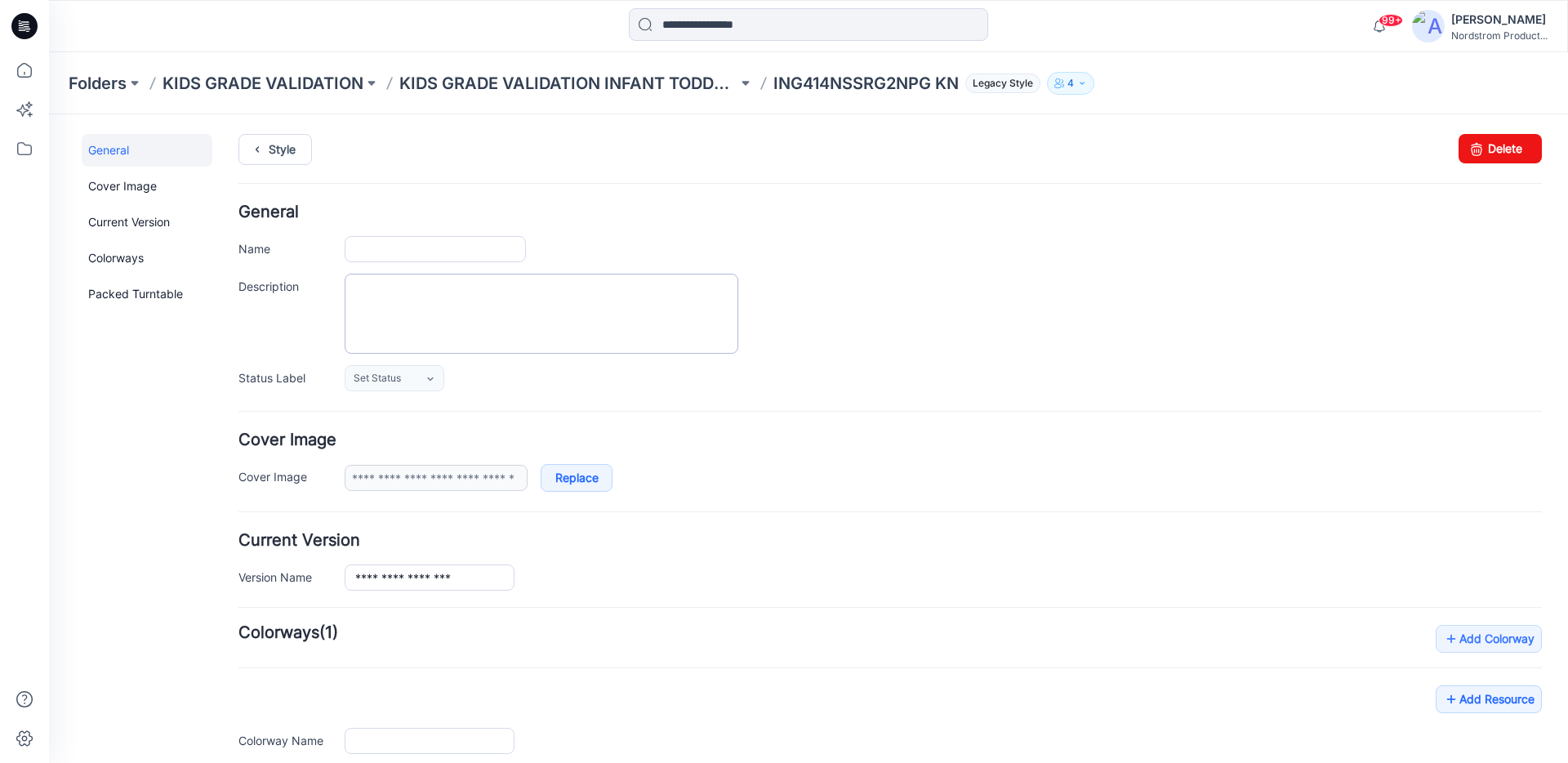
type input "**********"
click at [469, 309] on textarea "Description" at bounding box center [541, 313] width 394 height 80
paste textarea "**********"
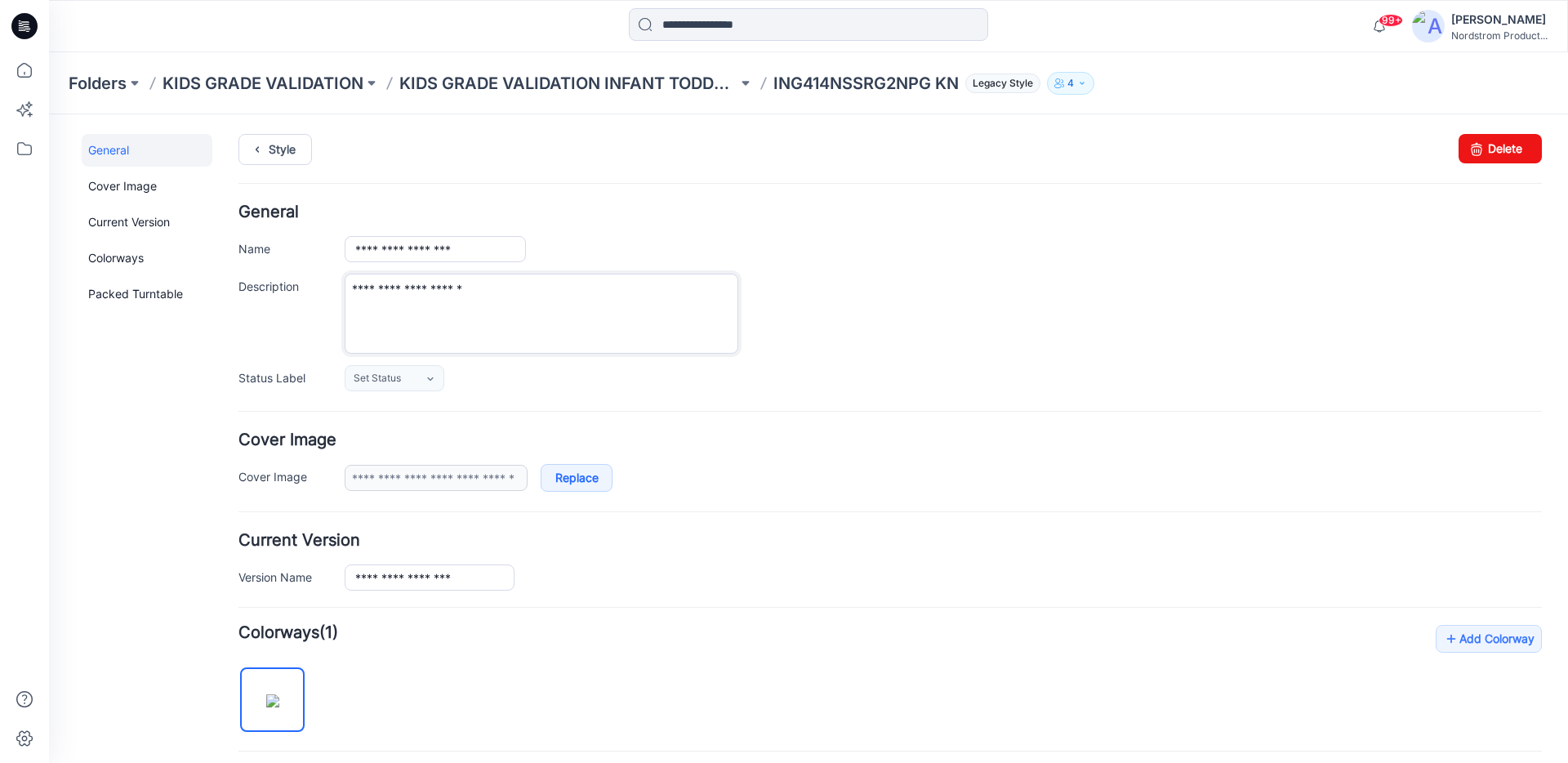
scroll to position [303, 0]
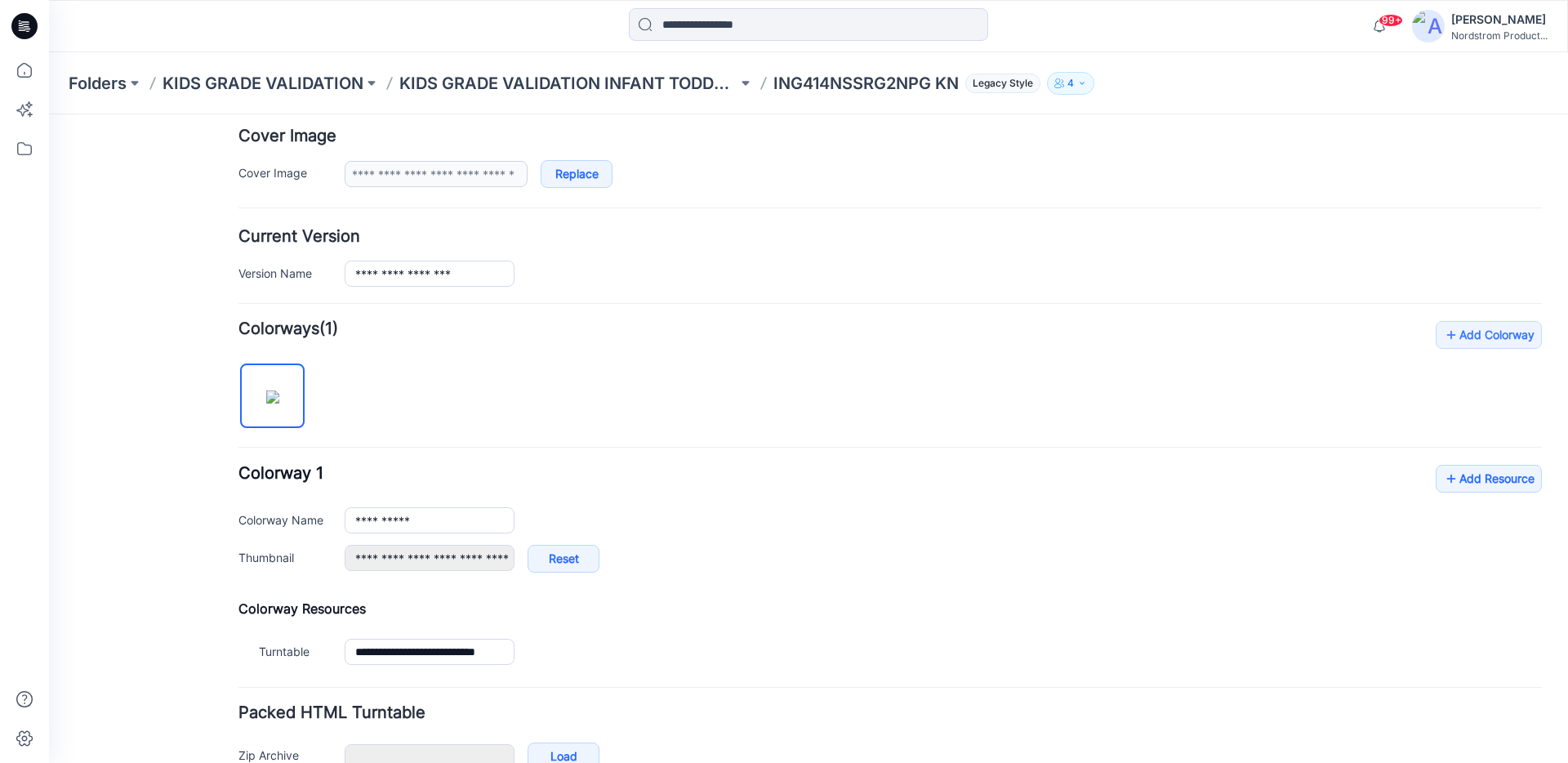
type textarea "**********"
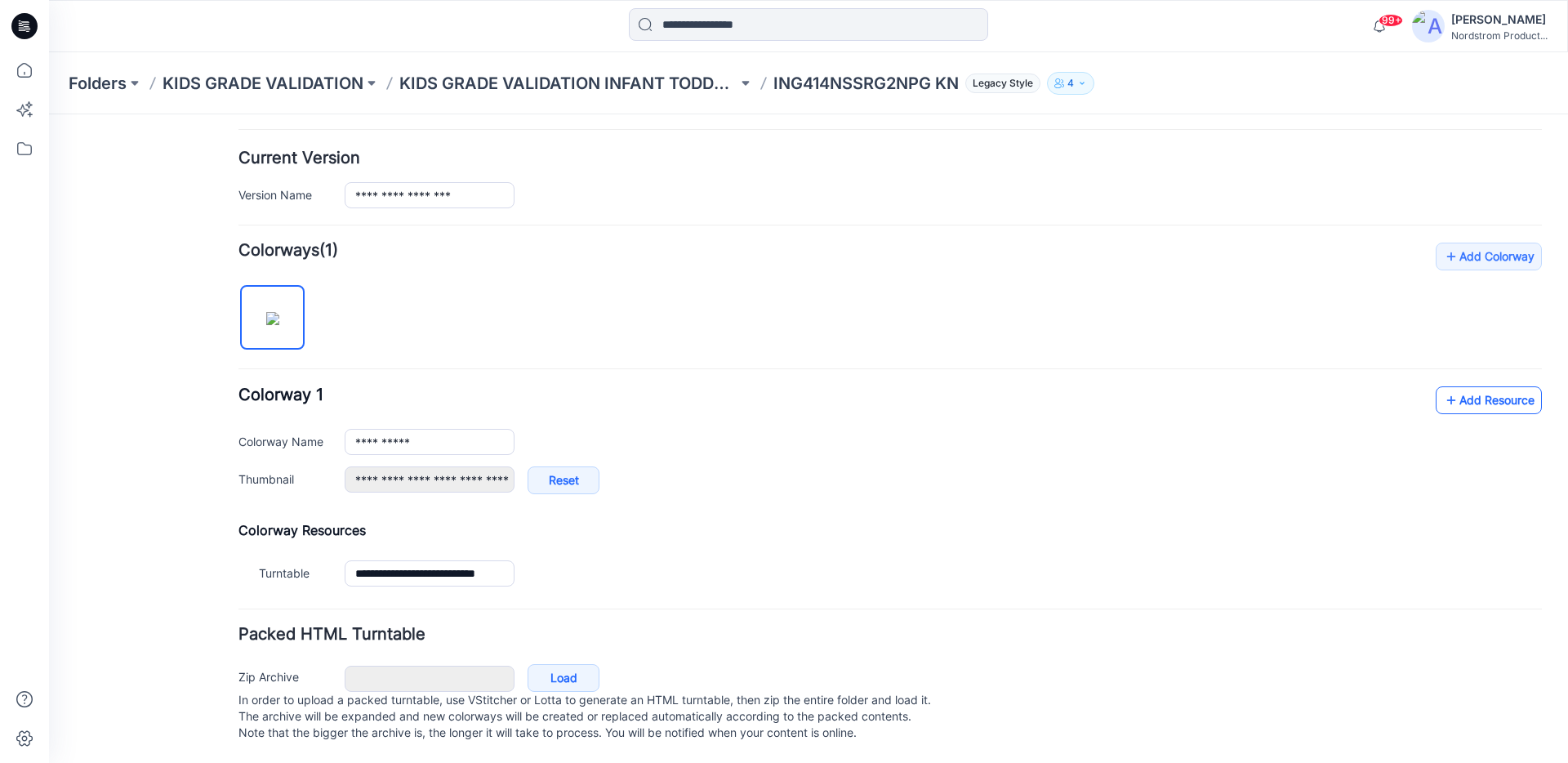
click at [1464, 386] on link "Add Resource" at bounding box center [1489, 400] width 106 height 28
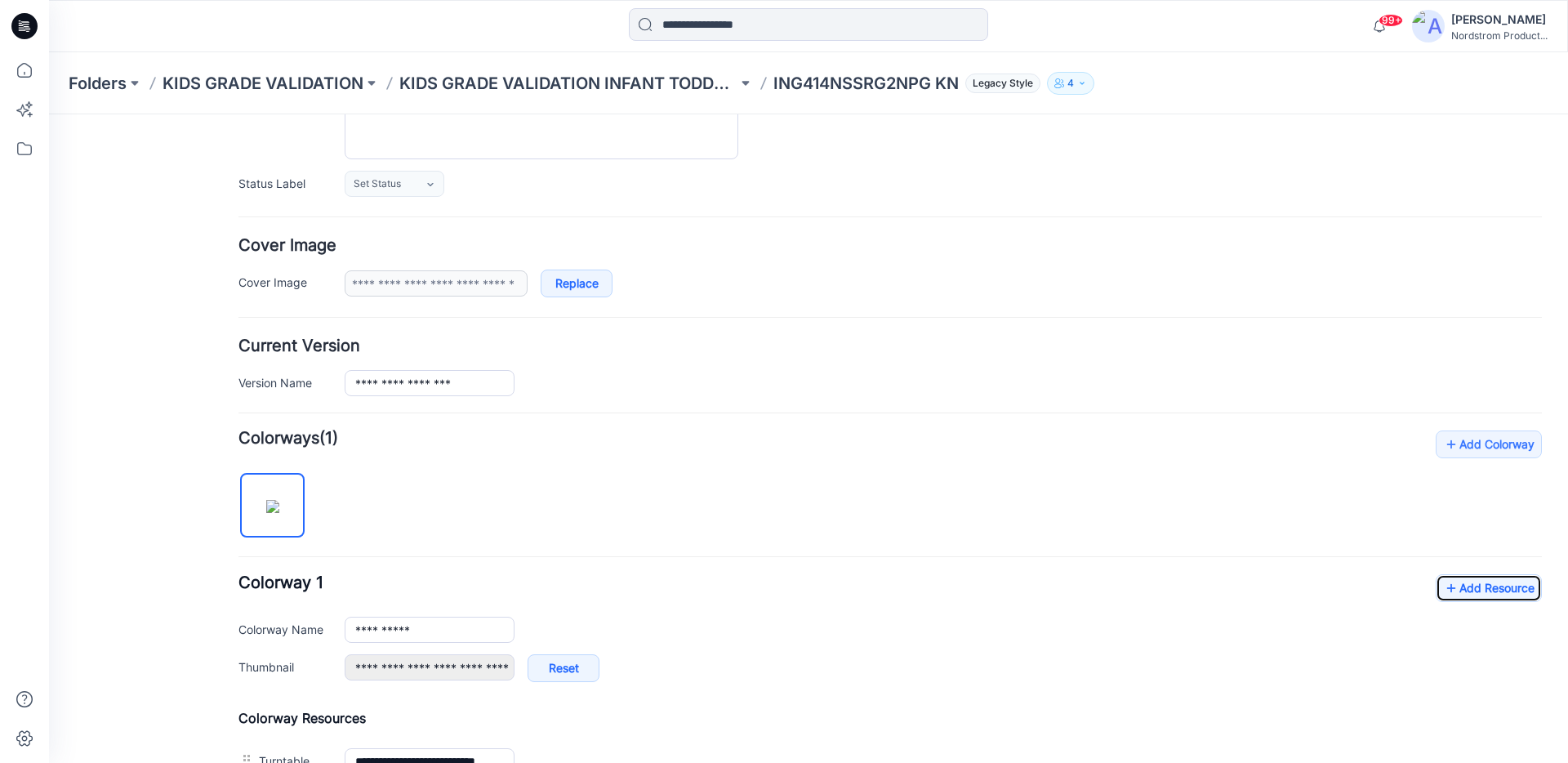
scroll to position [0, 0]
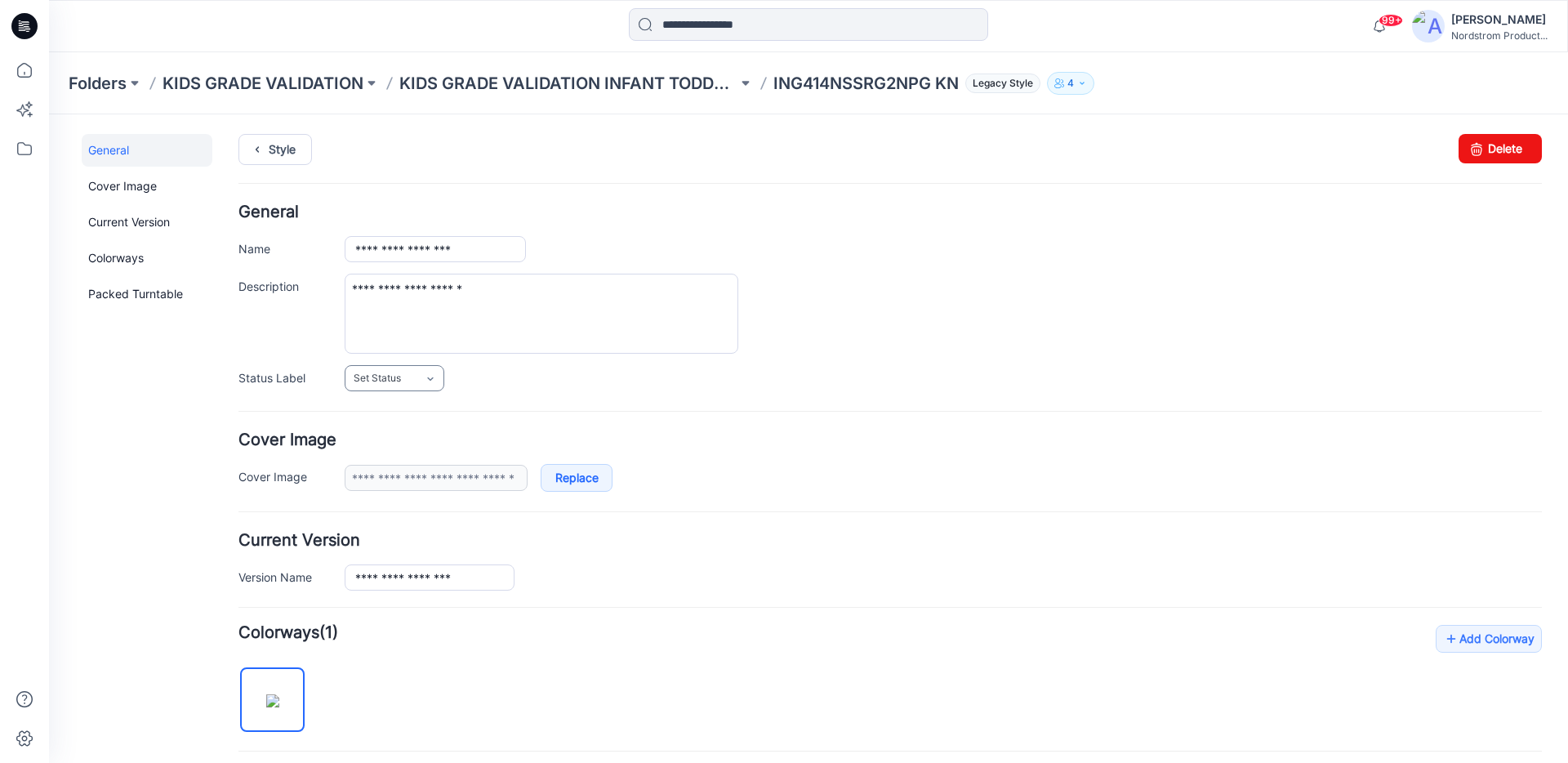
click at [373, 380] on span "Set Status" at bounding box center [377, 378] width 47 height 16
click at [372, 486] on link "Accepted" at bounding box center [439, 485] width 181 height 35
click at [478, 83] on p "KIDS GRADE VALIDATION INFANT TODDLER EXT" at bounding box center [568, 84] width 338 height 23
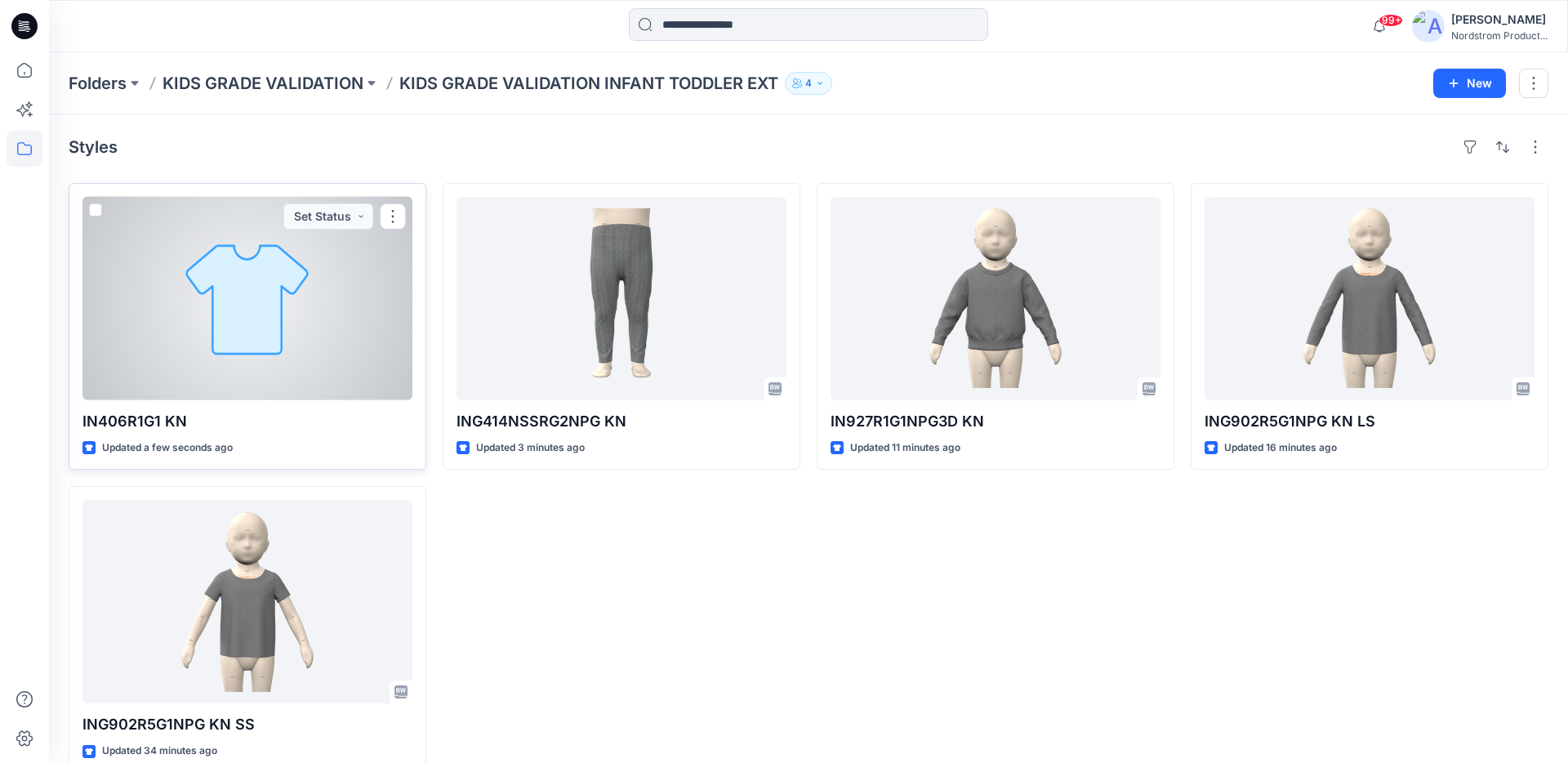
click at [357, 352] on div at bounding box center [248, 298] width 330 height 203
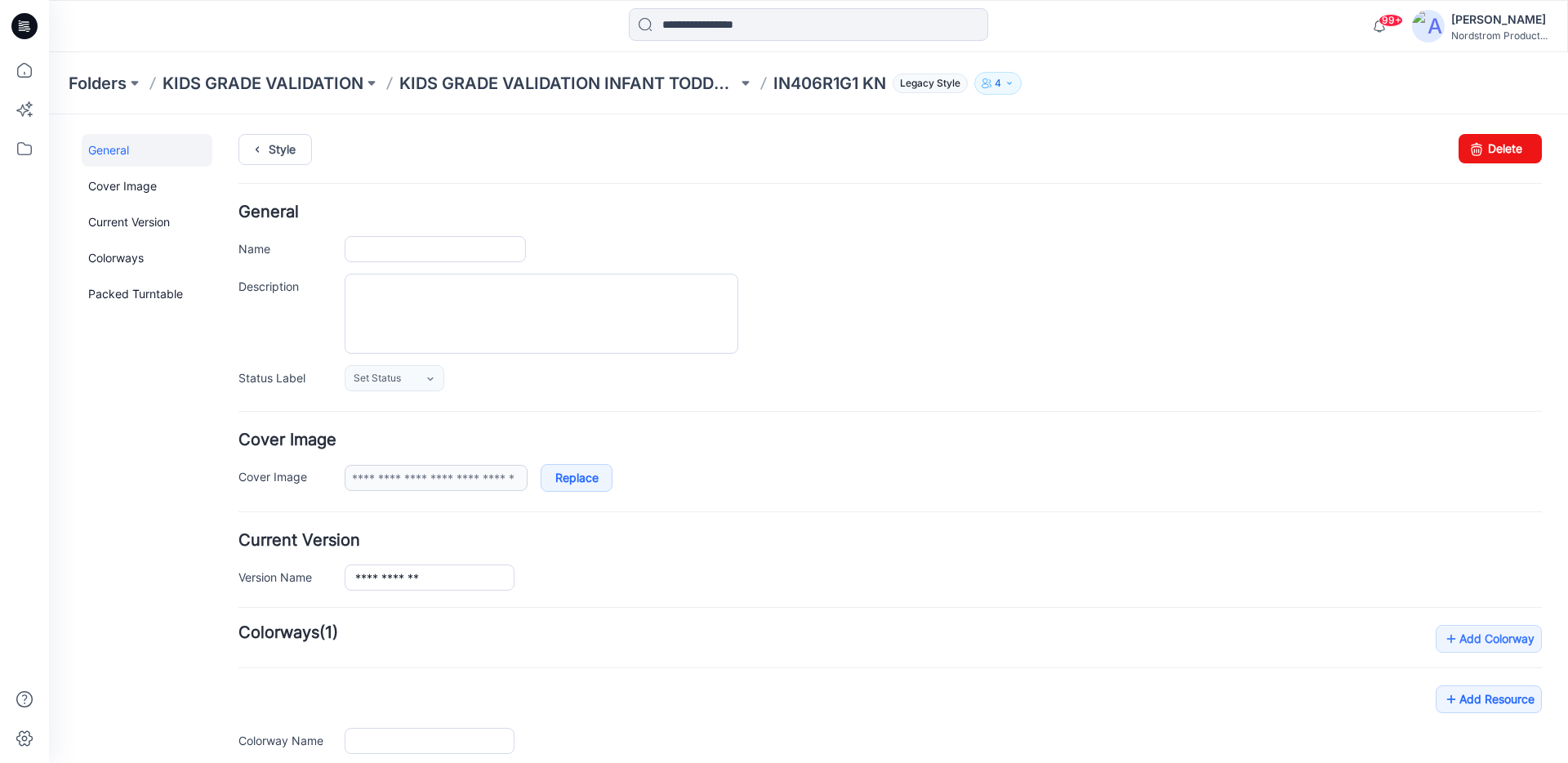
type input "**********"
click at [394, 314] on textarea "Description" at bounding box center [541, 313] width 394 height 80
paste textarea "**********"
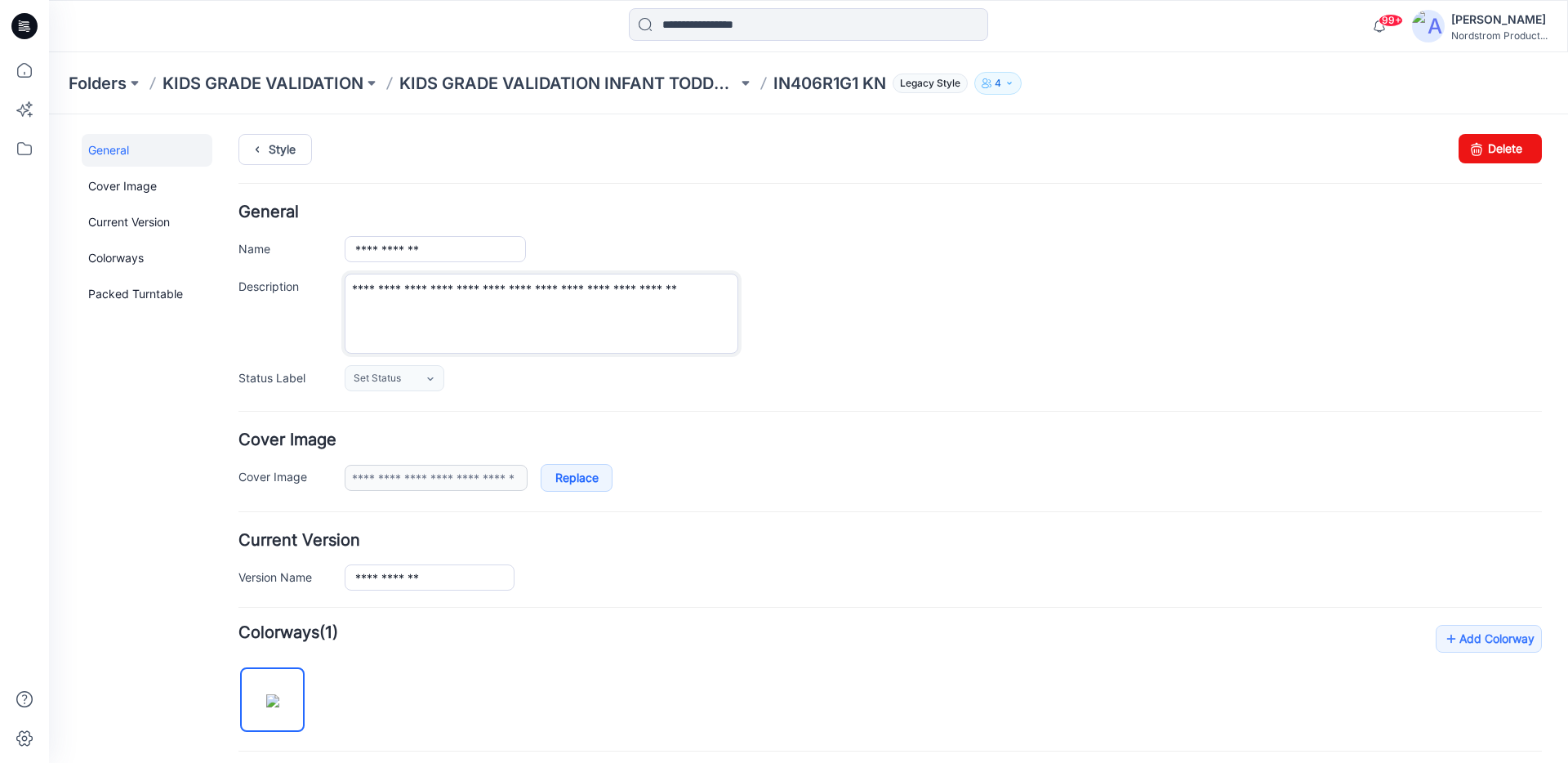
type textarea "**********"
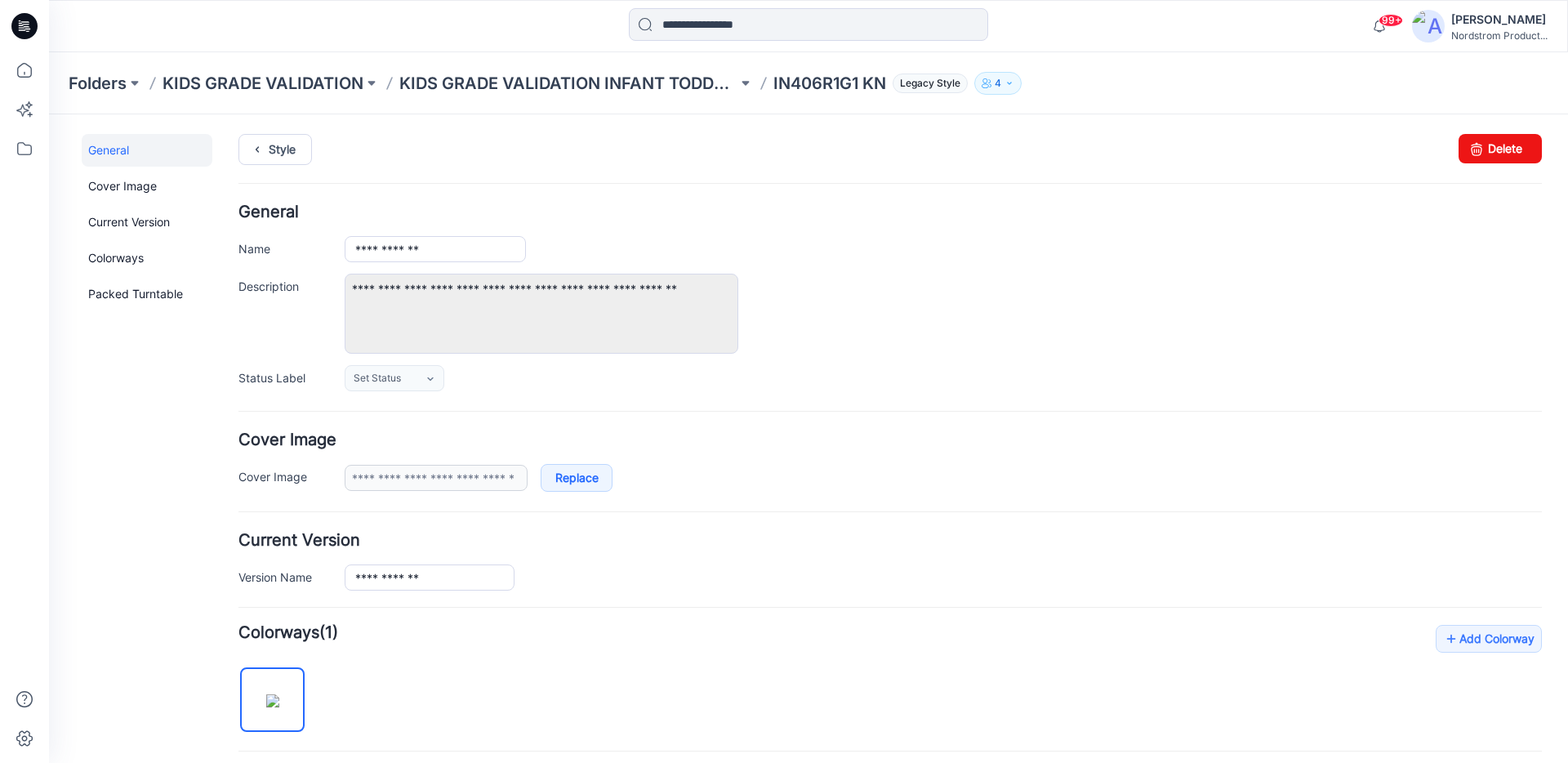
click at [687, 378] on div "Set Status Set Status Review Accepted Accepted w/CORRECTIONS Rejected 3D in pro…" at bounding box center [943, 378] width 1197 height 26
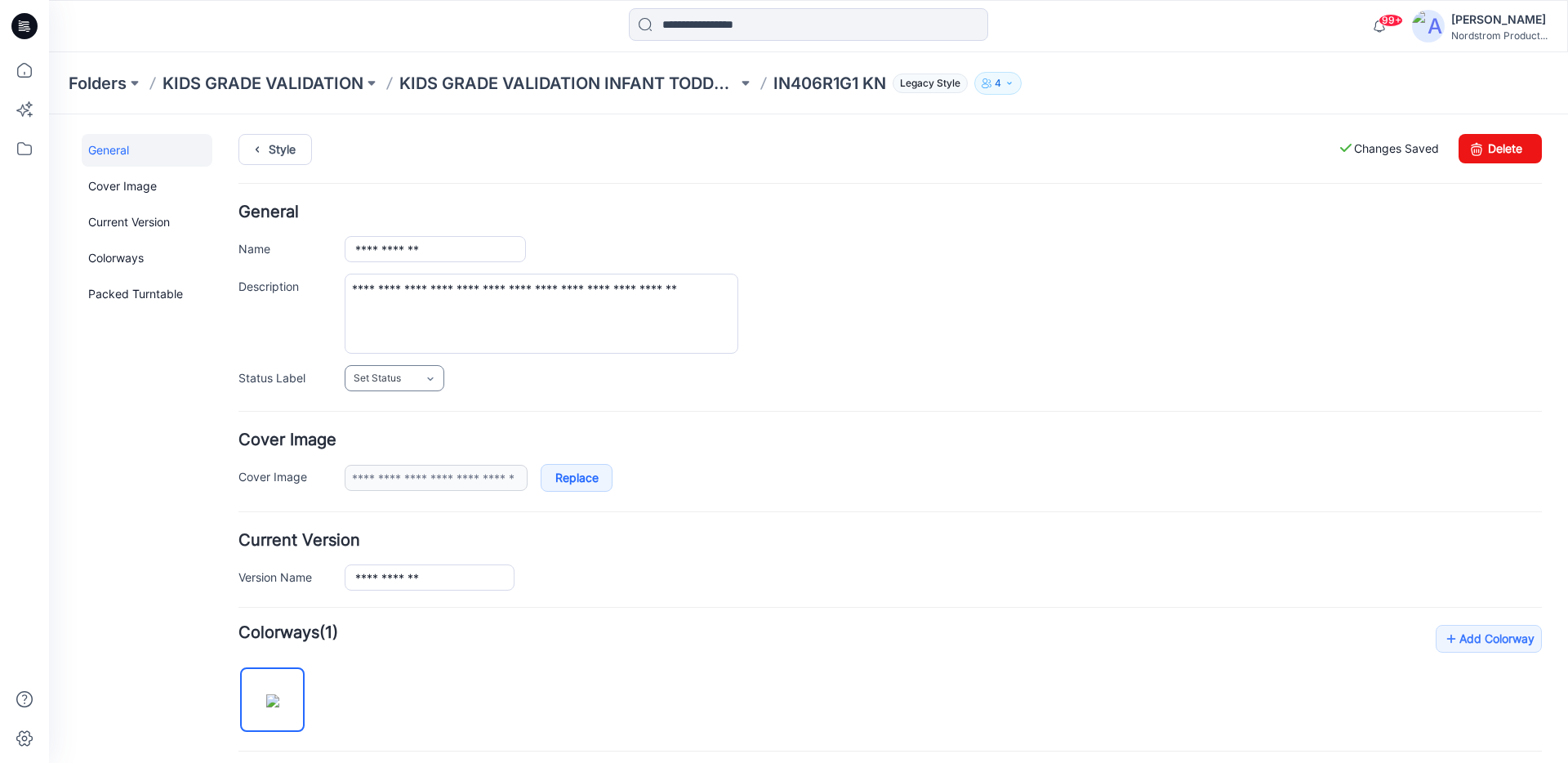
click at [424, 379] on icon at bounding box center [431, 380] width 13 height 13
click at [380, 475] on link "Accepted" at bounding box center [439, 485] width 181 height 35
click at [716, 344] on textarea "**********" at bounding box center [541, 313] width 394 height 80
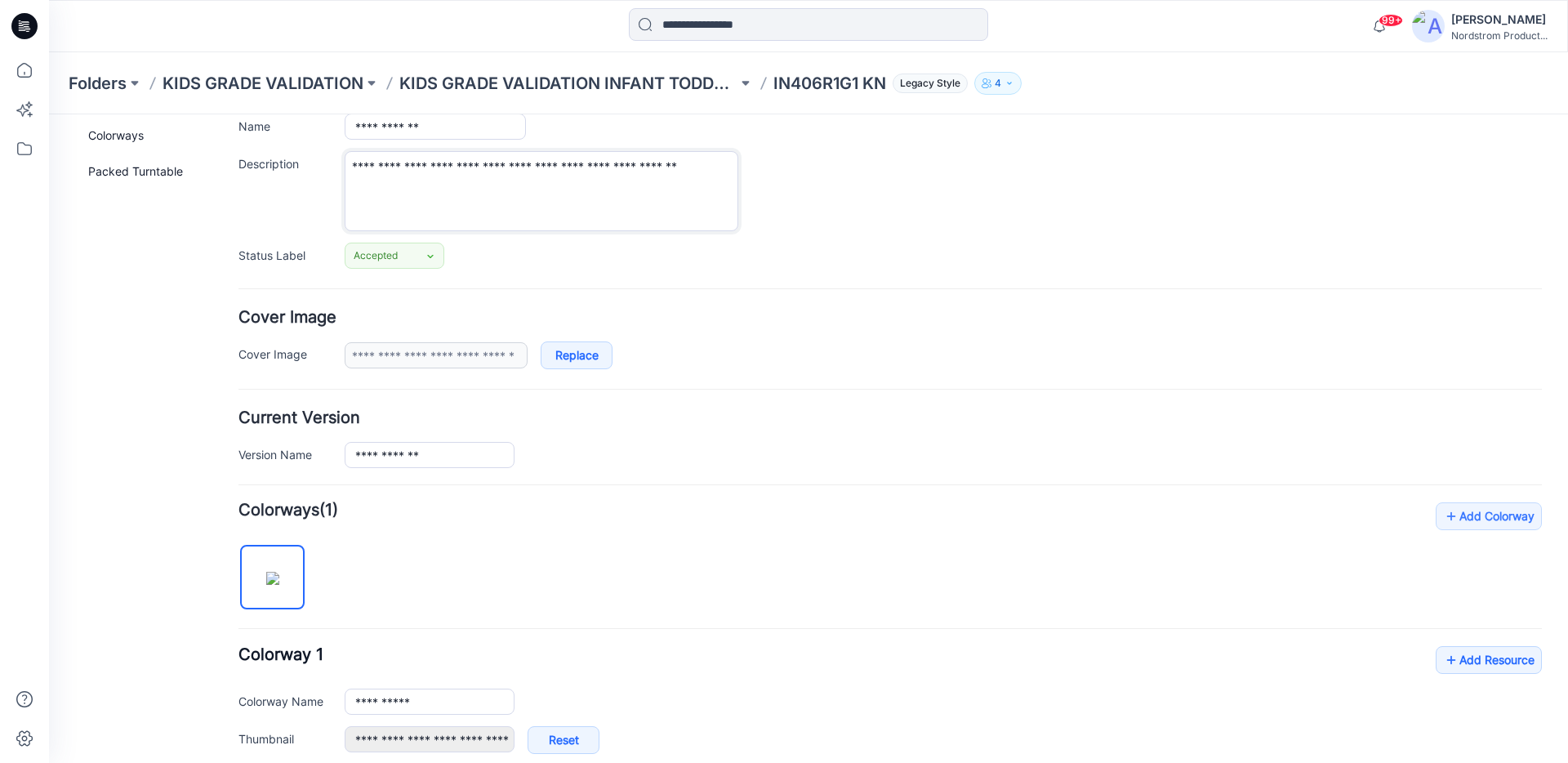
scroll to position [362, 0]
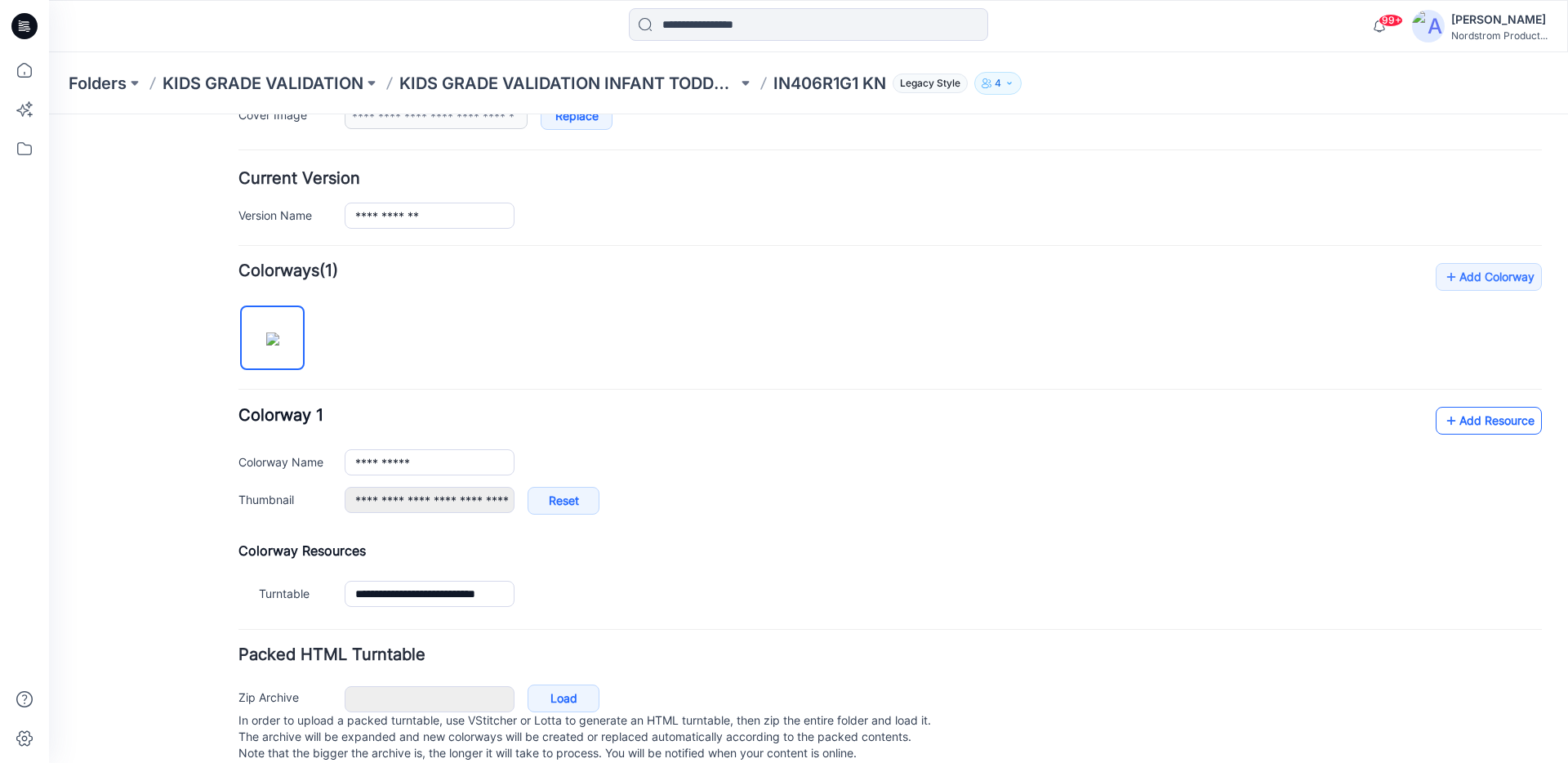
click at [1486, 427] on link "Add Resource" at bounding box center [1489, 420] width 106 height 28
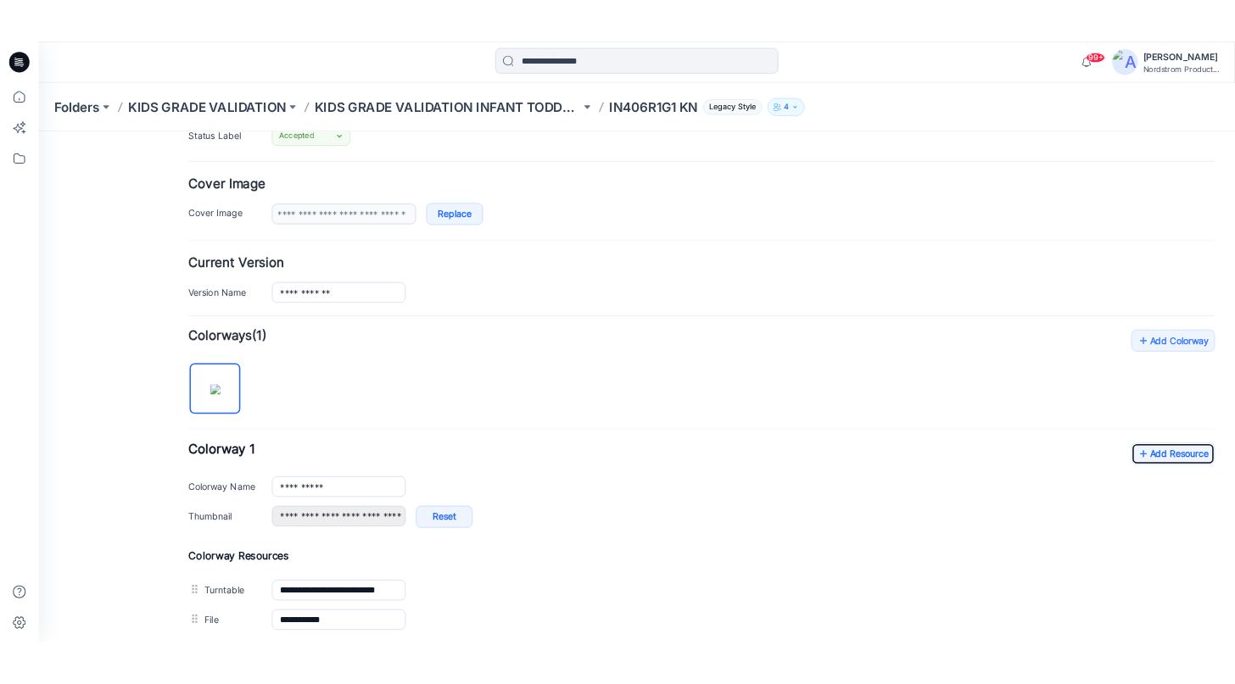
scroll to position [0, 0]
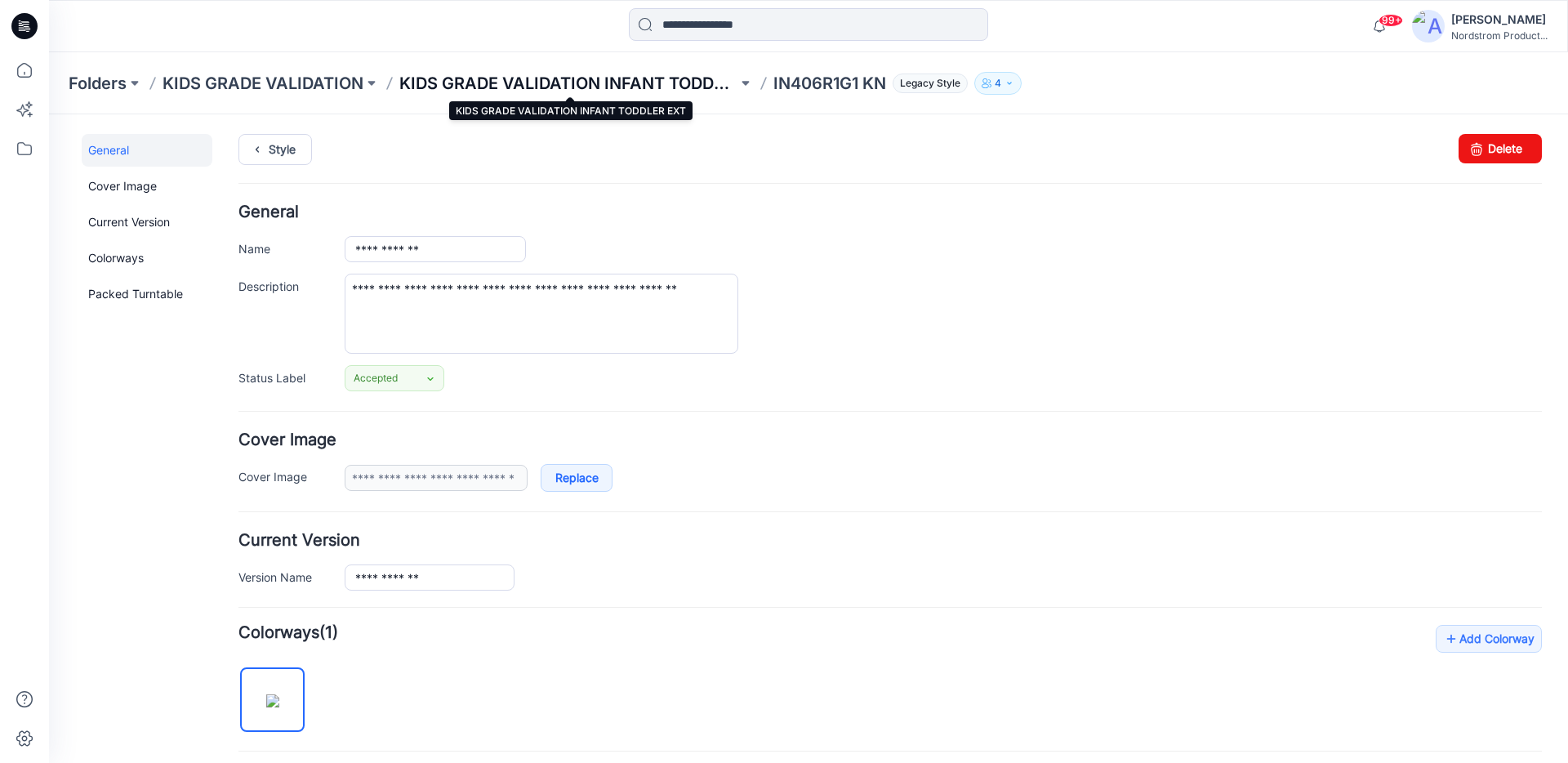
click at [508, 86] on p "KIDS GRADE VALIDATION INFANT TODDLER EXT" at bounding box center [568, 84] width 338 height 23
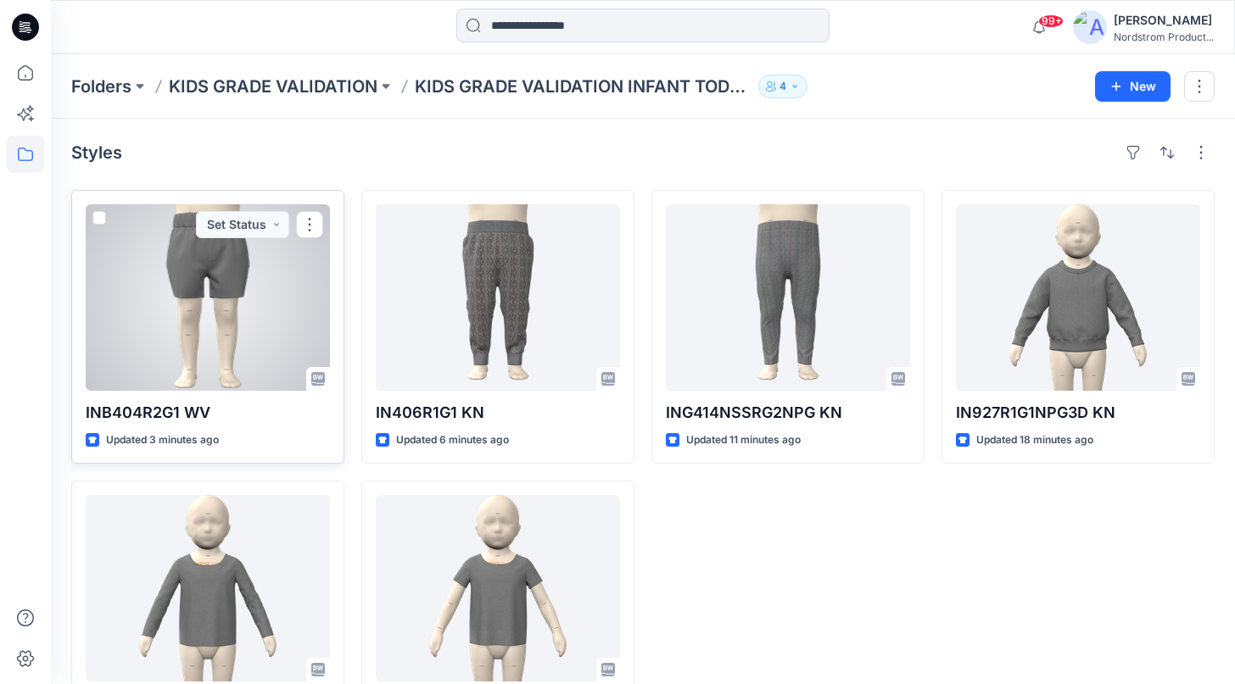
click at [253, 333] on div at bounding box center [208, 297] width 244 height 187
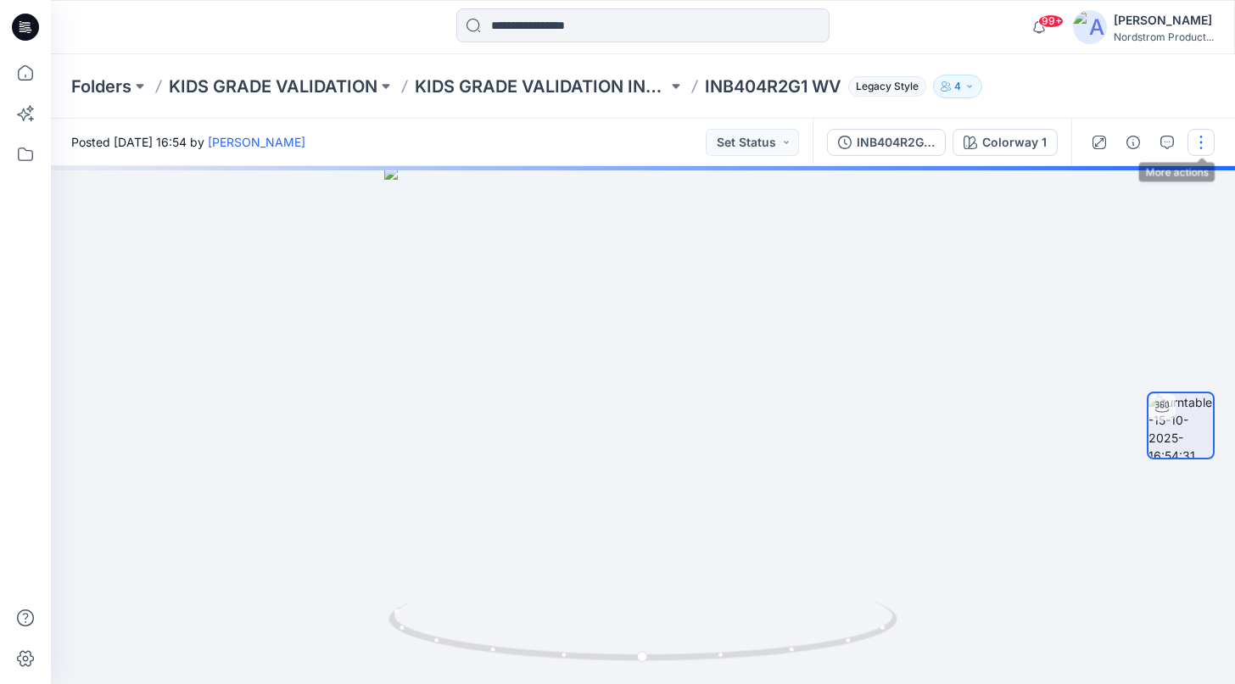
click at [1200, 133] on button "button" at bounding box center [1200, 142] width 27 height 27
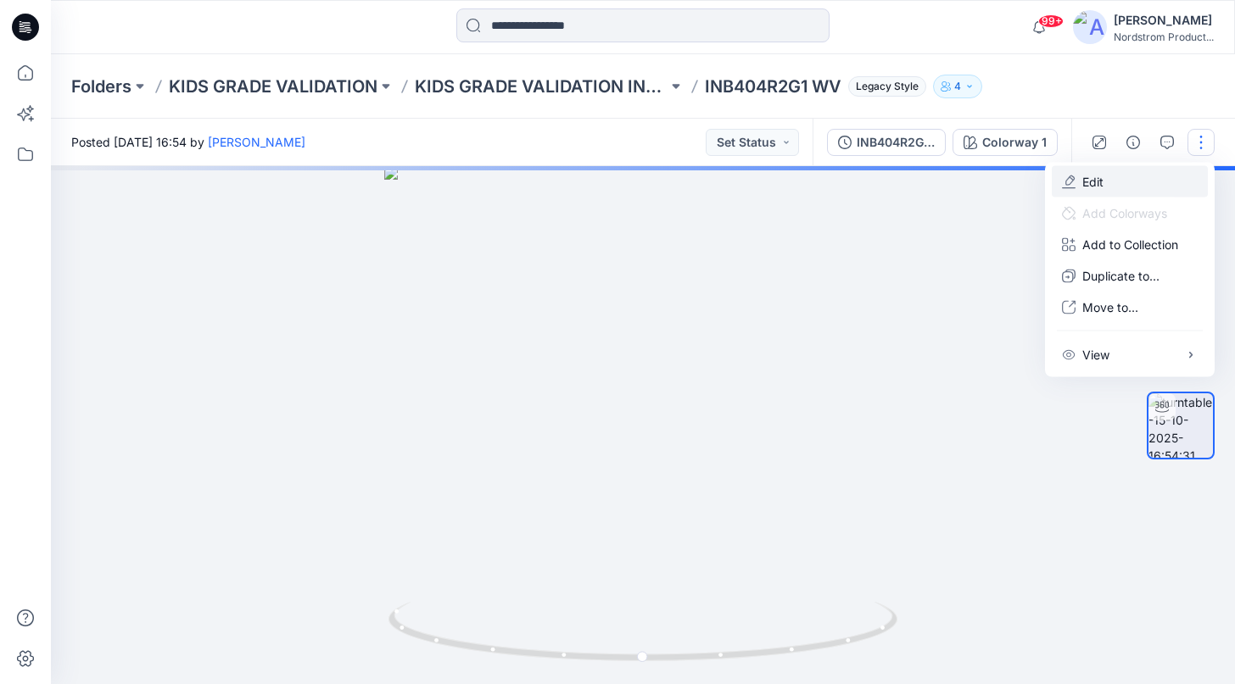
click at [1094, 174] on p "Edit" at bounding box center [1092, 182] width 21 height 18
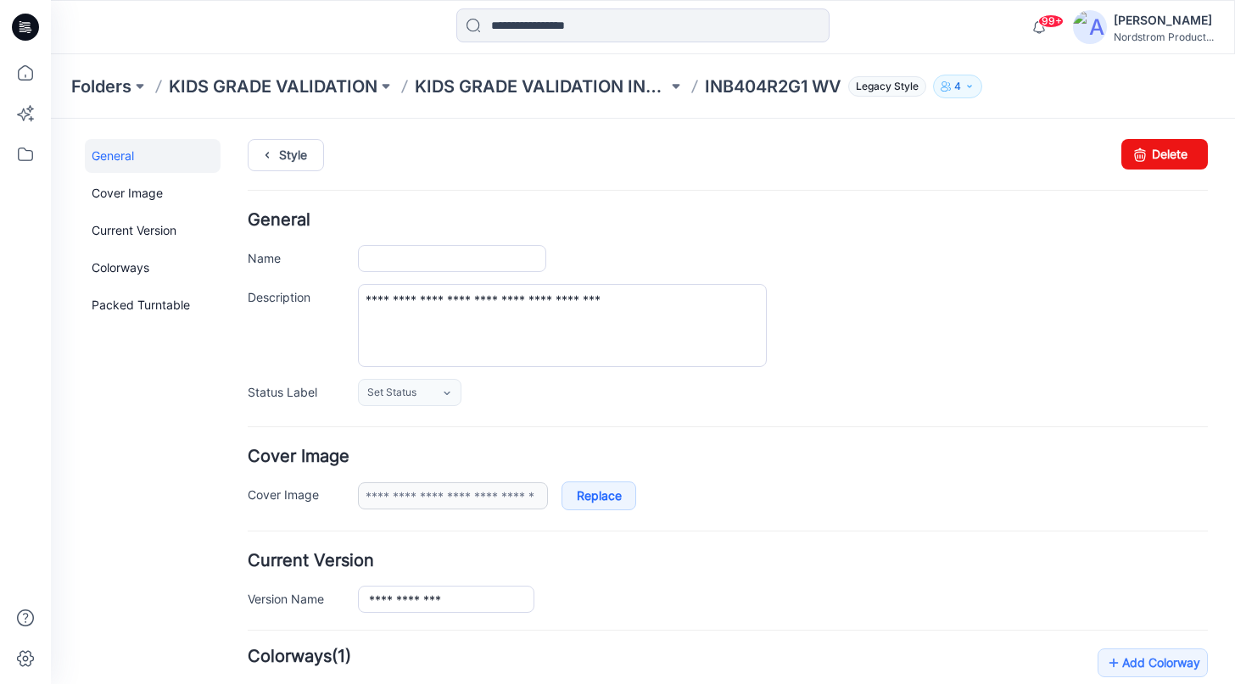
type input "**********"
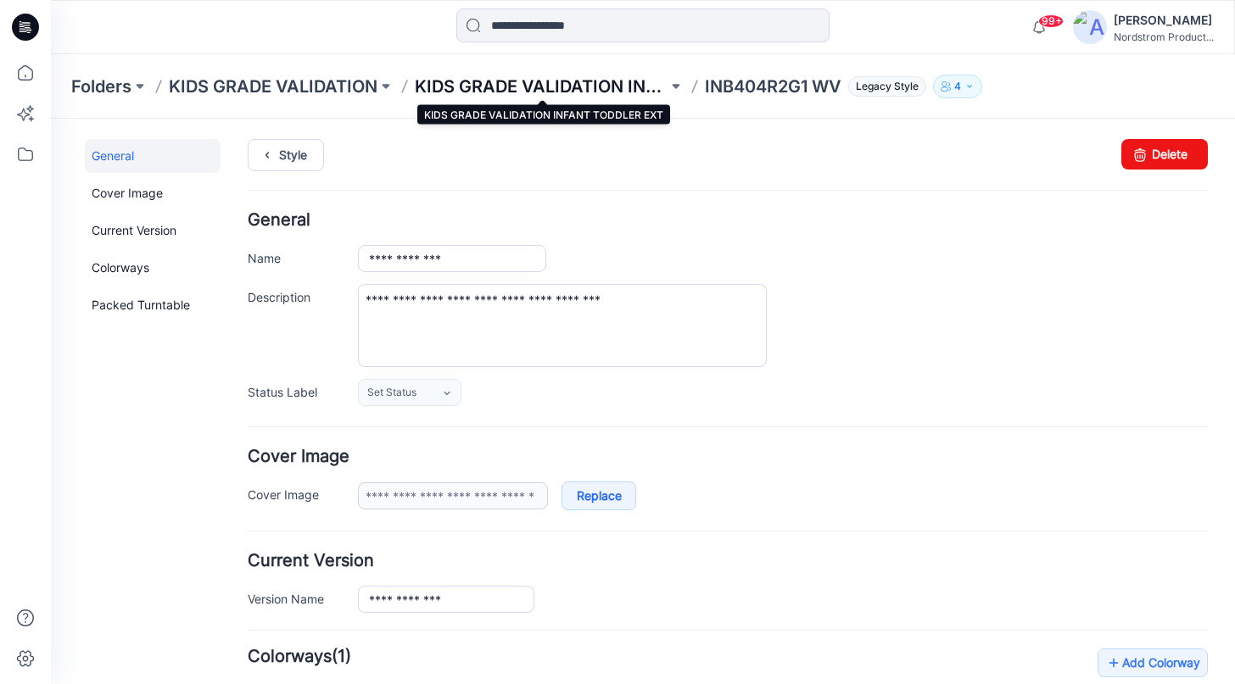
click at [582, 98] on p "KIDS GRADE VALIDATION INFANT TODDLER EXT" at bounding box center [541, 87] width 253 height 24
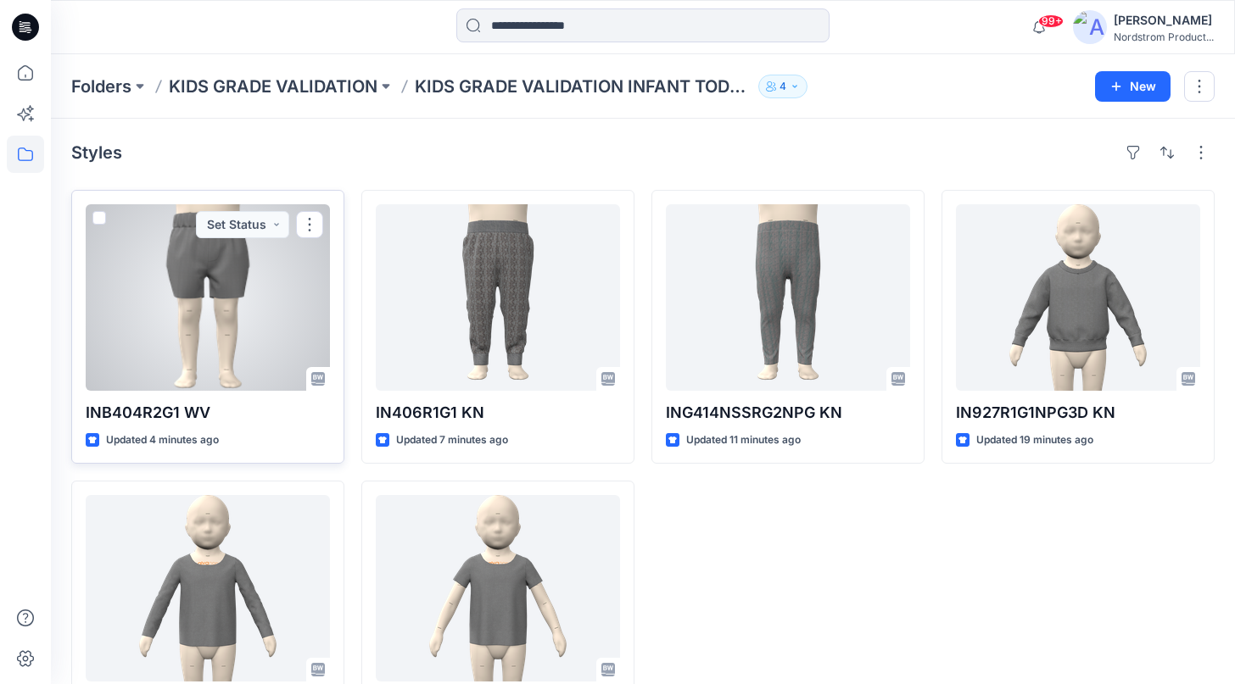
click at [185, 349] on div at bounding box center [208, 297] width 244 height 187
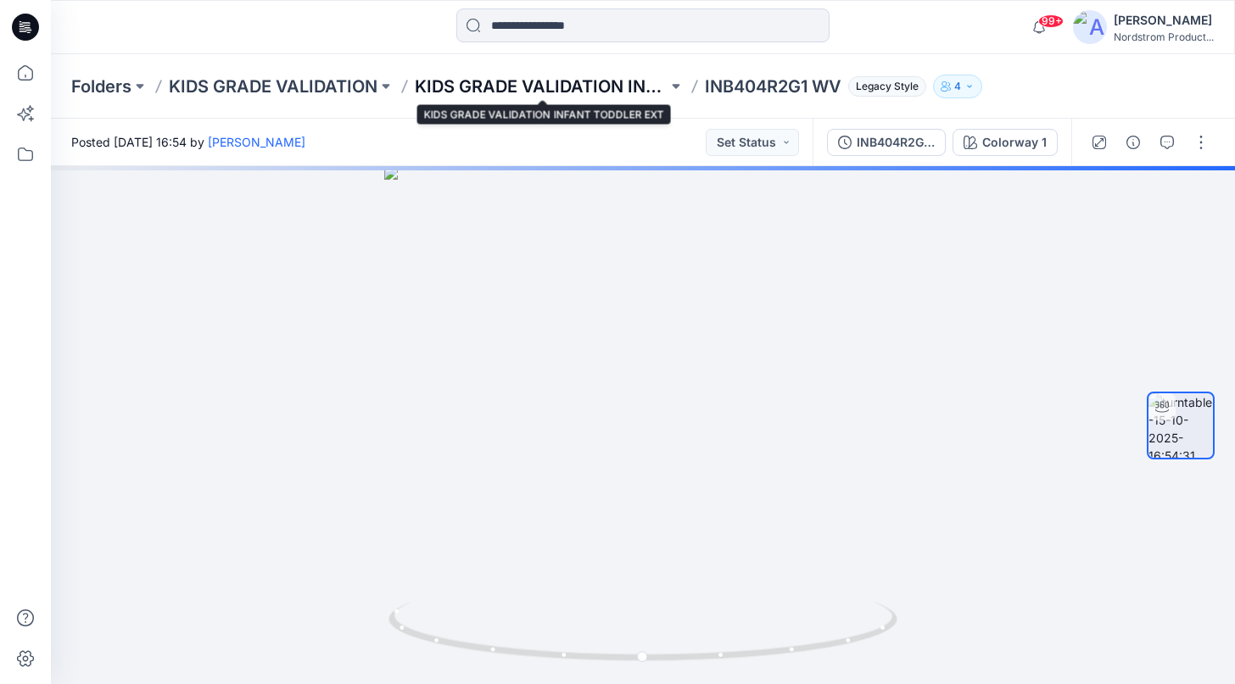
click at [514, 85] on p "KIDS GRADE VALIDATION INFANT TODDLER EXT" at bounding box center [541, 87] width 253 height 24
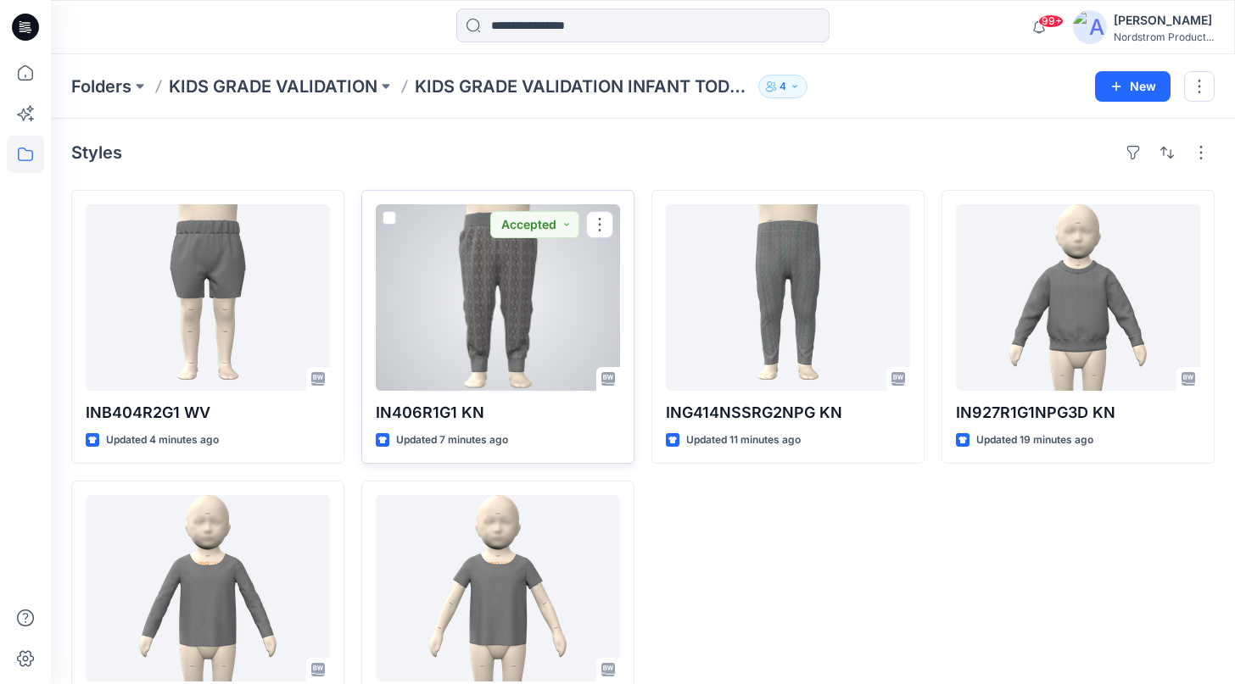
click at [503, 293] on div at bounding box center [498, 297] width 244 height 187
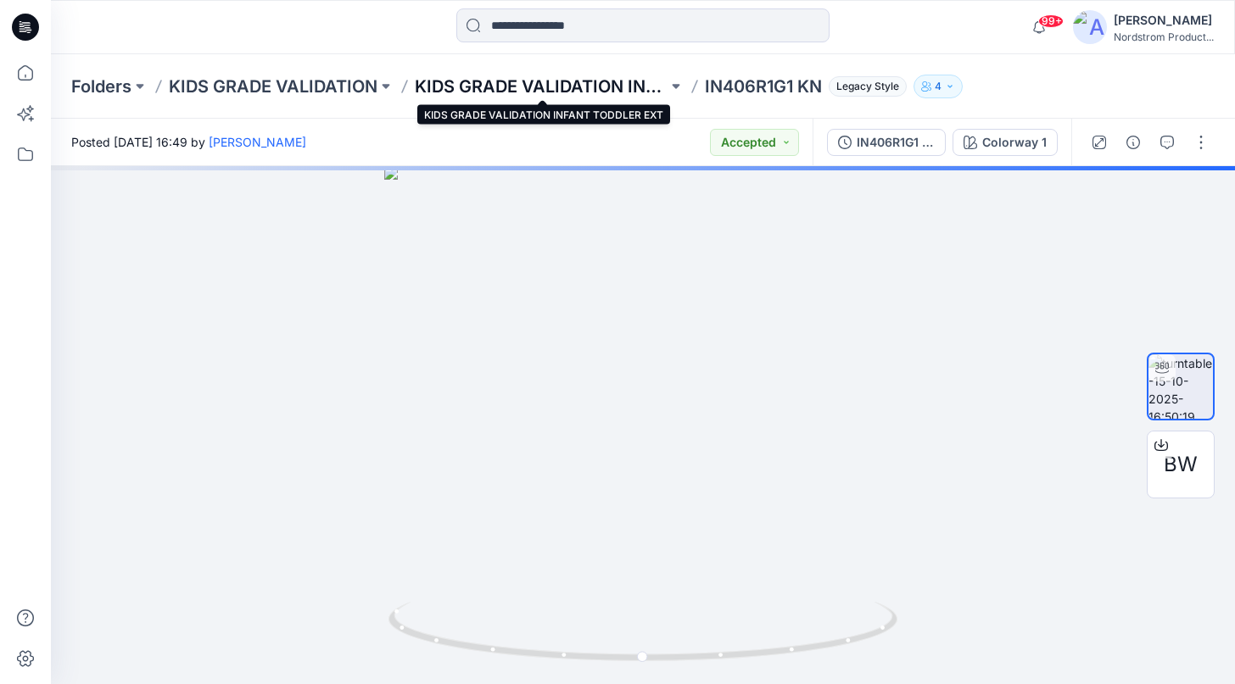
click at [510, 92] on p "KIDS GRADE VALIDATION INFANT TODDLER EXT" at bounding box center [541, 87] width 253 height 24
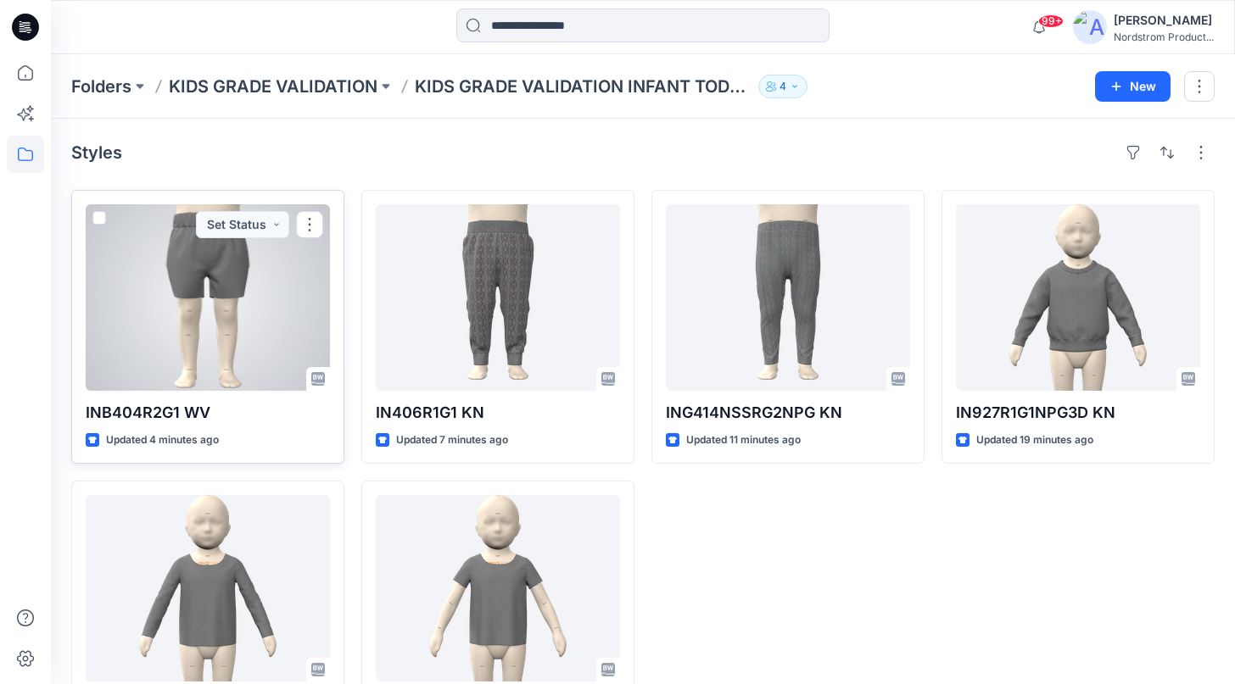
click at [250, 312] on div at bounding box center [208, 297] width 244 height 187
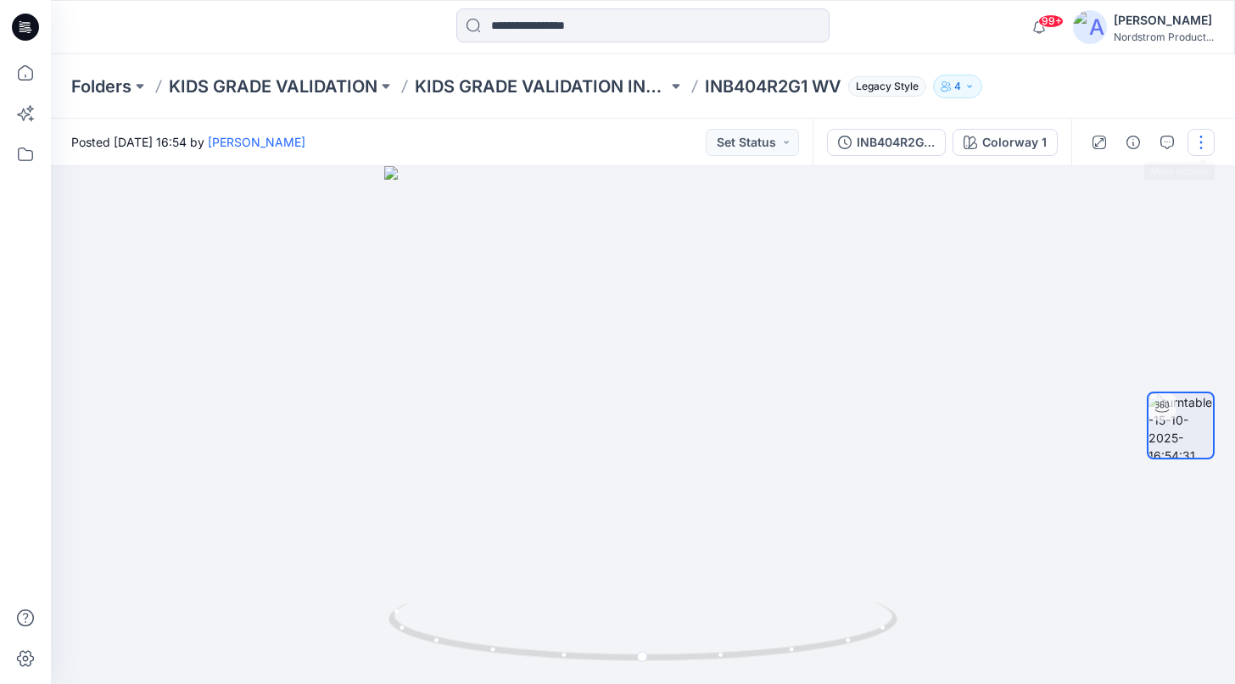
click at [1203, 145] on button "button" at bounding box center [1200, 142] width 27 height 27
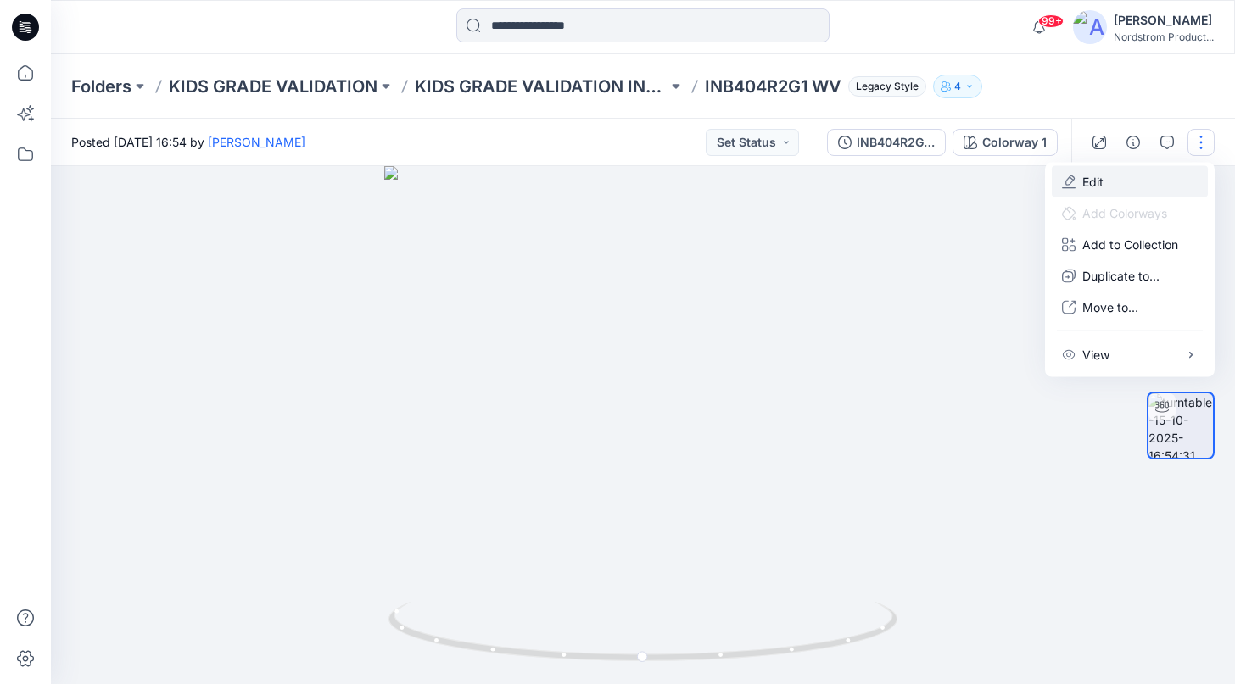
click at [1085, 184] on p "Edit" at bounding box center [1092, 182] width 21 height 18
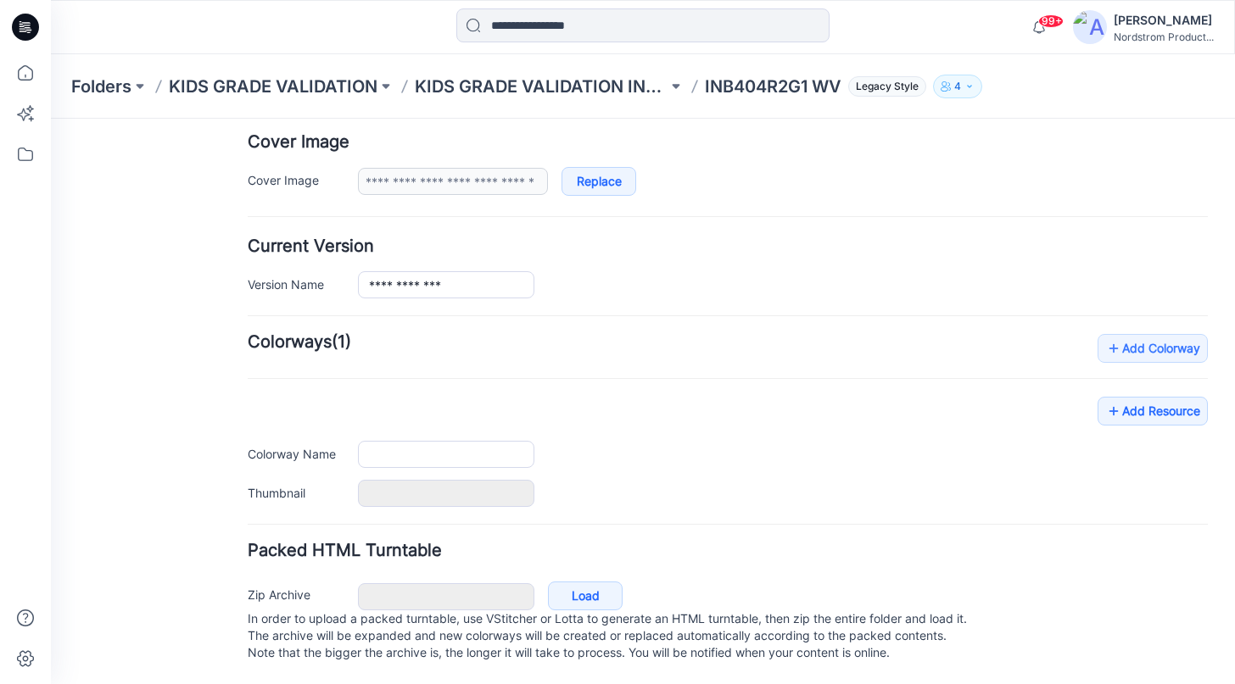
scroll to position [332, 0]
type input "**********"
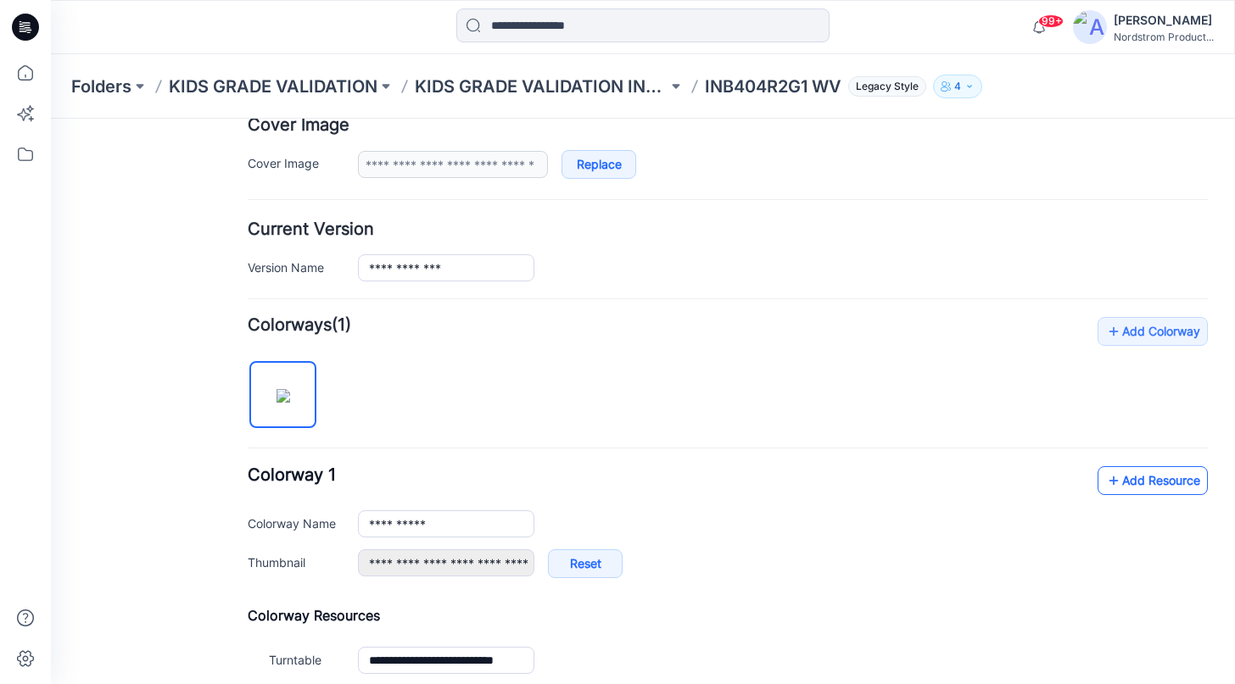
click at [1118, 488] on icon at bounding box center [1113, 480] width 17 height 27
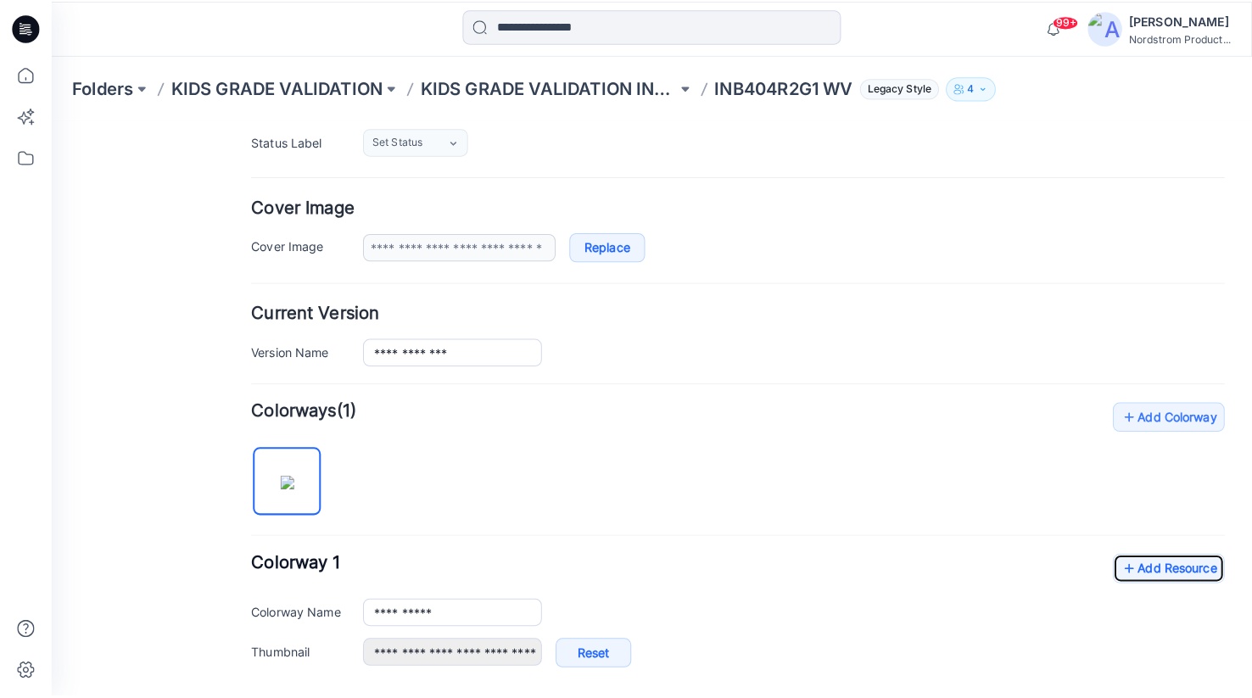
scroll to position [482, 0]
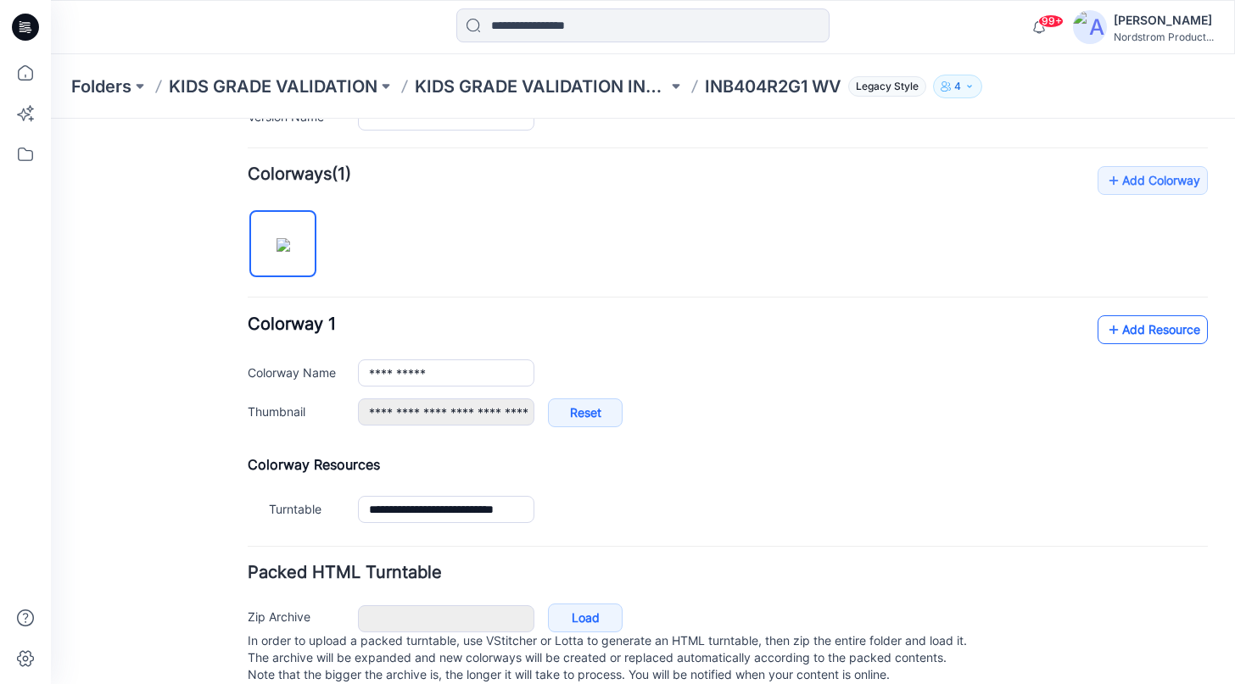
click at [1139, 336] on link "Add Resource" at bounding box center [1152, 329] width 110 height 29
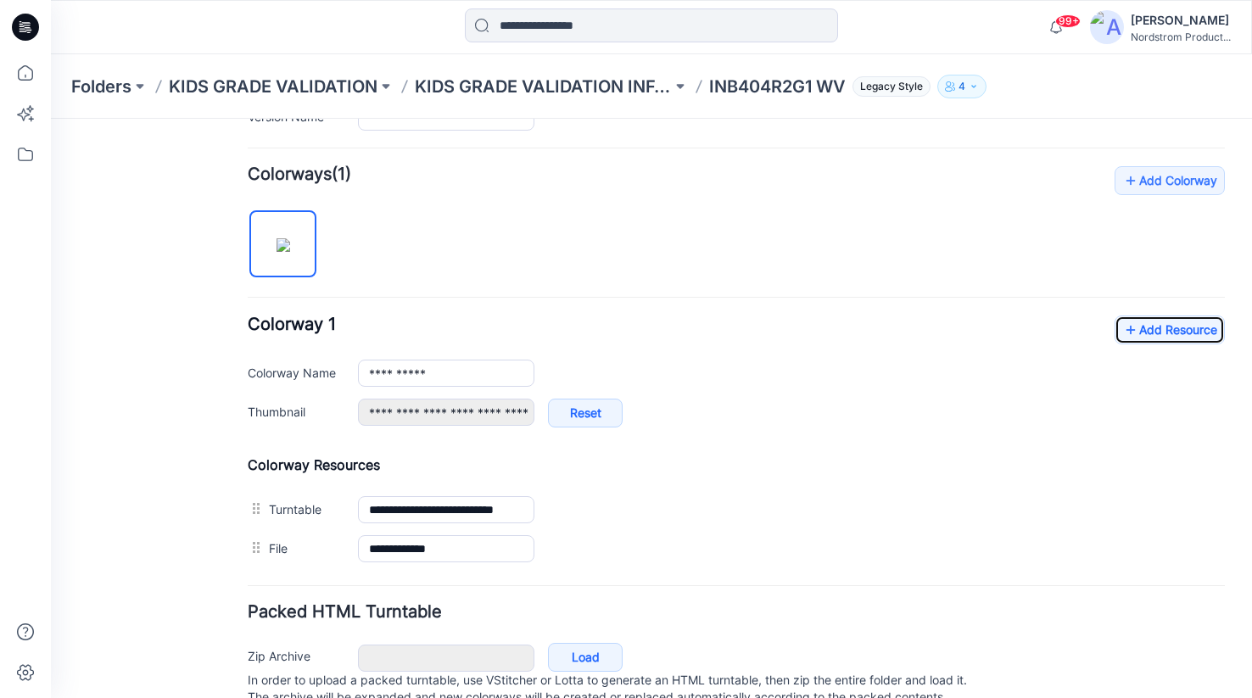
scroll to position [0, 0]
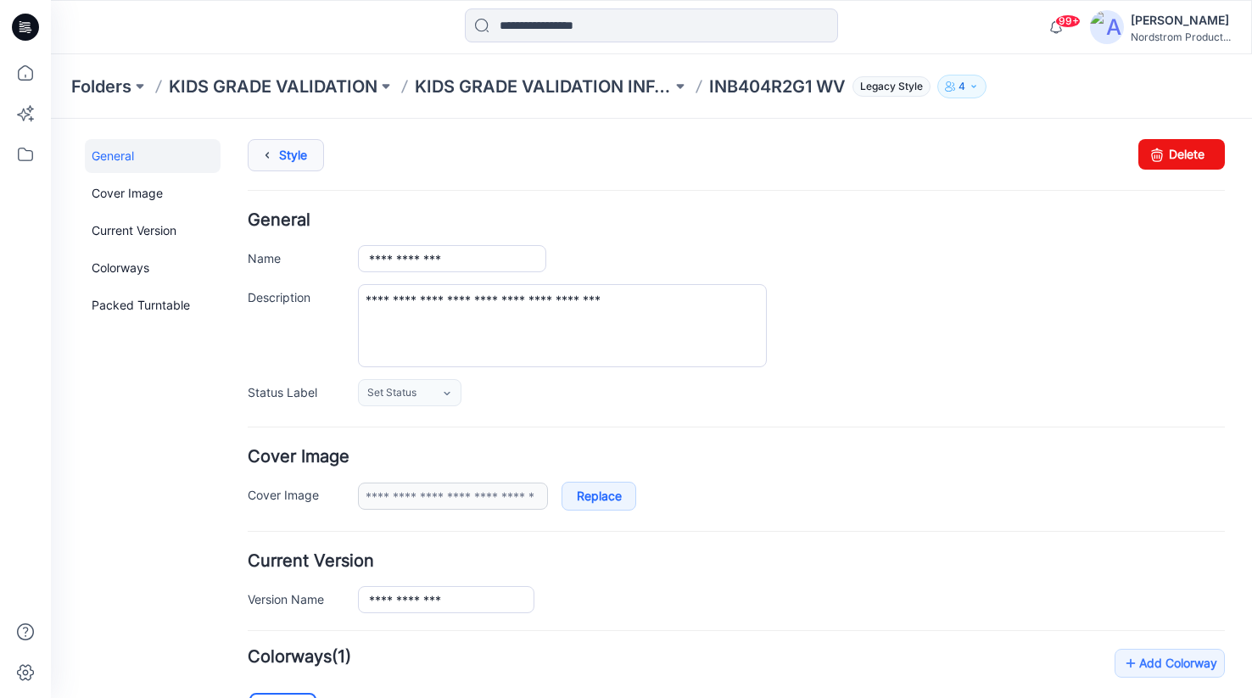
click at [278, 155] on link "Style" at bounding box center [286, 155] width 76 height 32
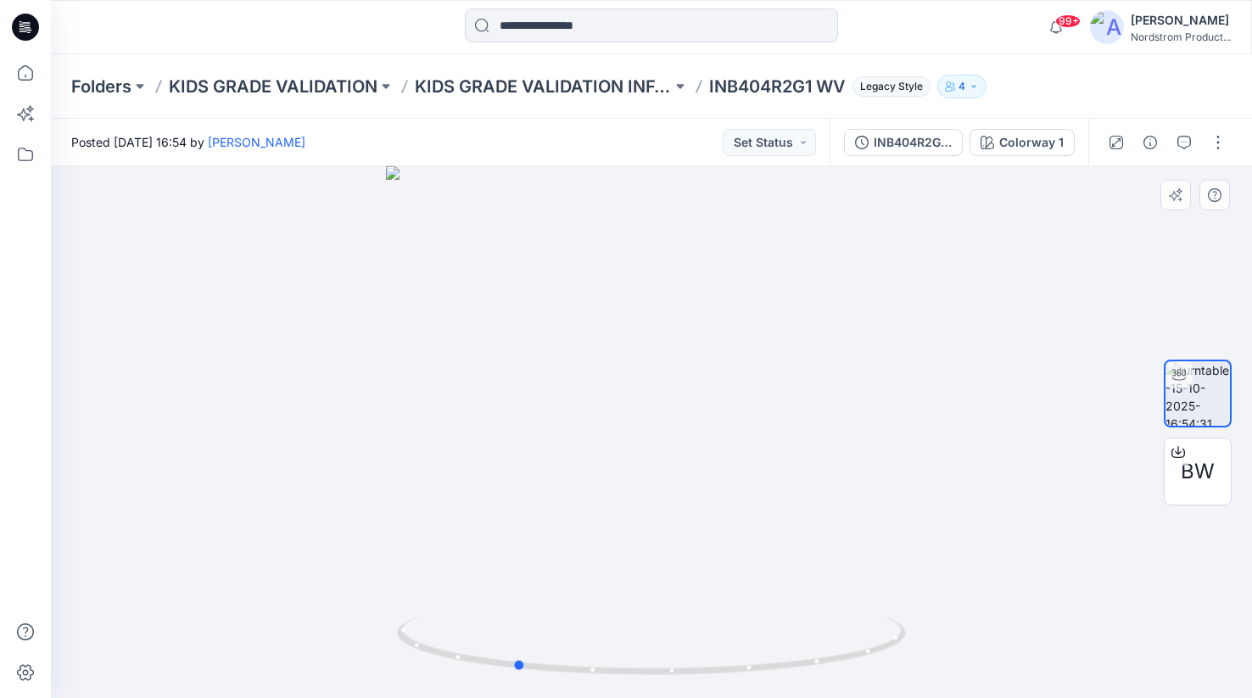
drag, startPoint x: 692, startPoint y: 667, endPoint x: 1063, endPoint y: 587, distance: 380.0
click at [1063, 587] on div at bounding box center [651, 432] width 1201 height 532
click at [1099, 76] on div "Folders KIDS GRADE VALIDATION KIDS GRADE VALIDATION INFANT TODDLER EXT INB404R2…" at bounding box center [651, 86] width 1201 height 64
drag, startPoint x: 601, startPoint y: 676, endPoint x: 332, endPoint y: 655, distance: 269.6
click at [332, 655] on div at bounding box center [651, 432] width 1201 height 532
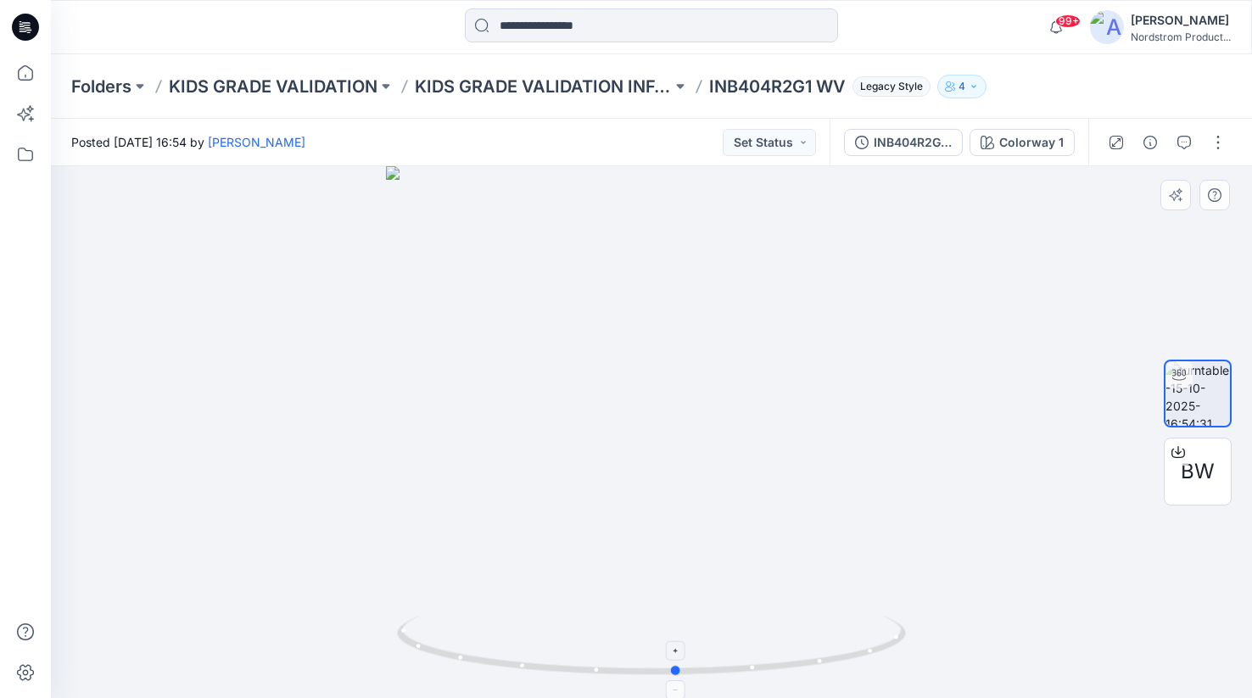
drag, startPoint x: 533, startPoint y: 669, endPoint x: 455, endPoint y: 667, distance: 77.2
click at [455, 667] on icon at bounding box center [653, 648] width 513 height 64
click at [775, 672] on icon at bounding box center [653, 648] width 513 height 64
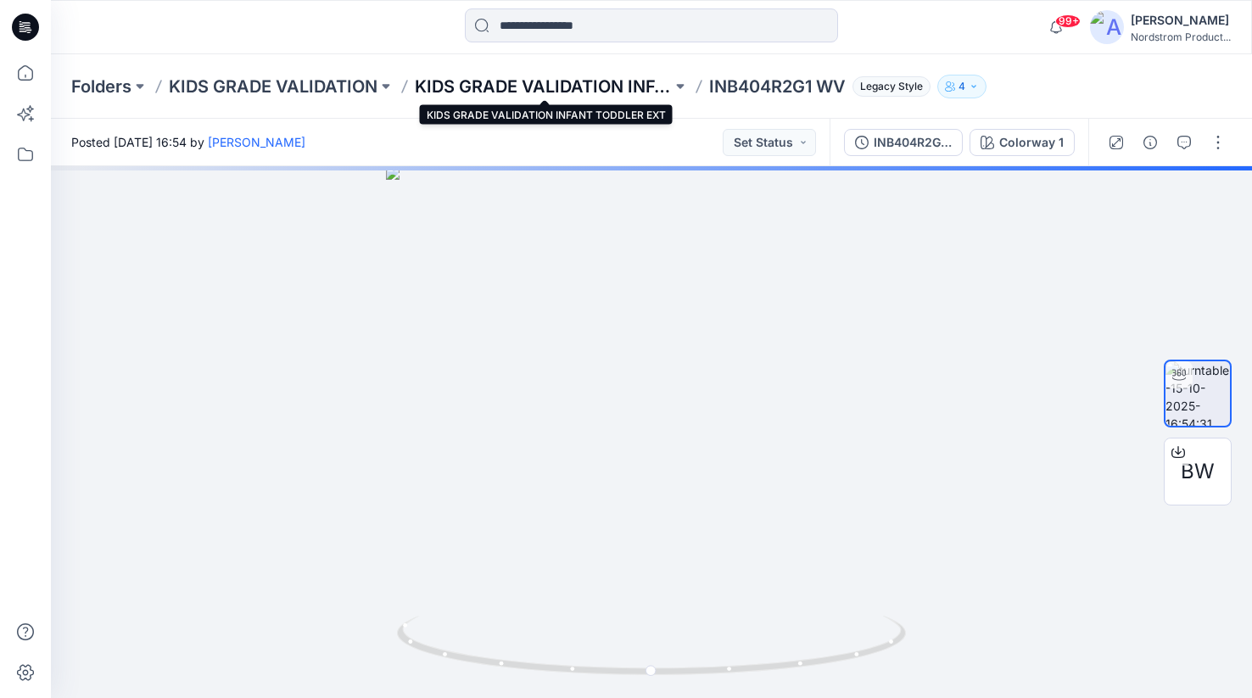
click at [534, 87] on p "KIDS GRADE VALIDATION INFANT TODDLER EXT" at bounding box center [543, 87] width 257 height 24
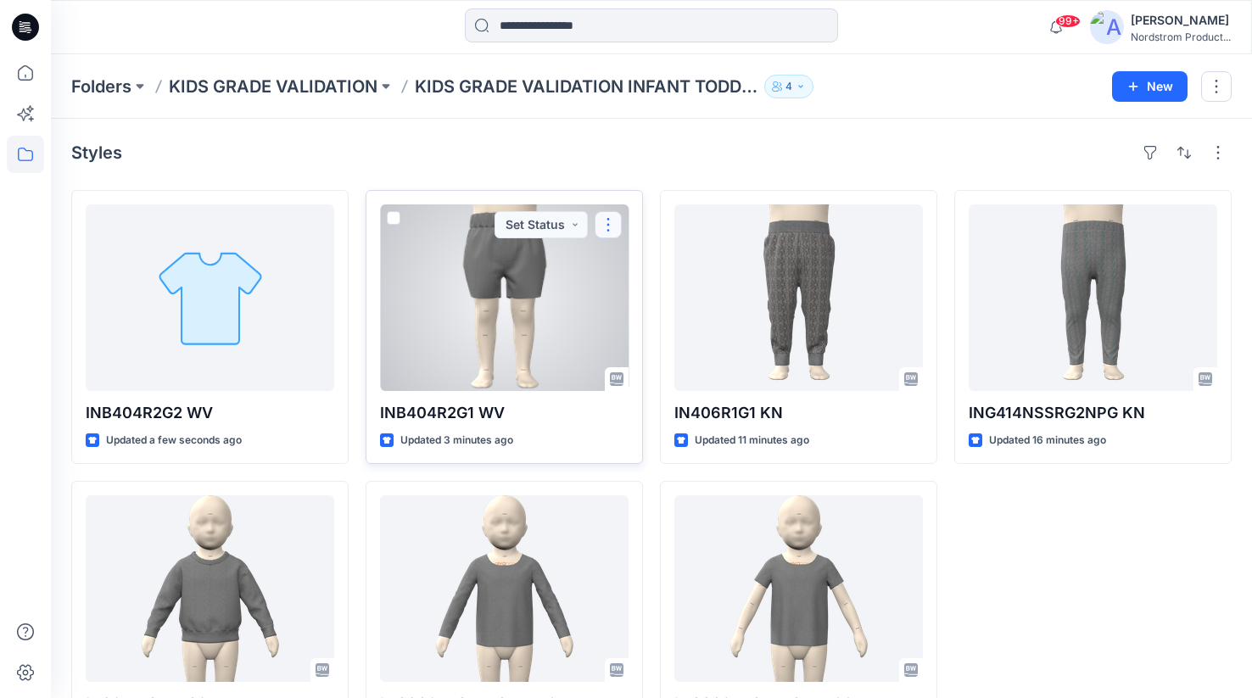
click at [608, 225] on button "button" at bounding box center [607, 224] width 27 height 27
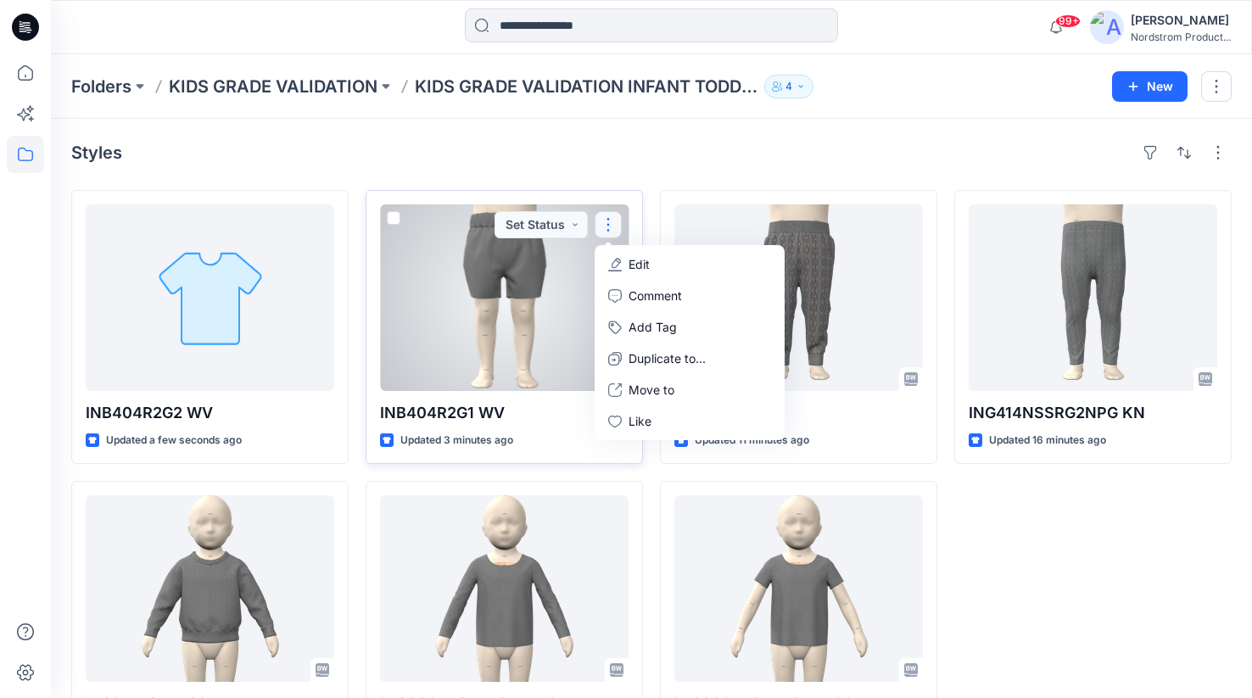
click at [622, 267] on button "Edit" at bounding box center [689, 263] width 183 height 31
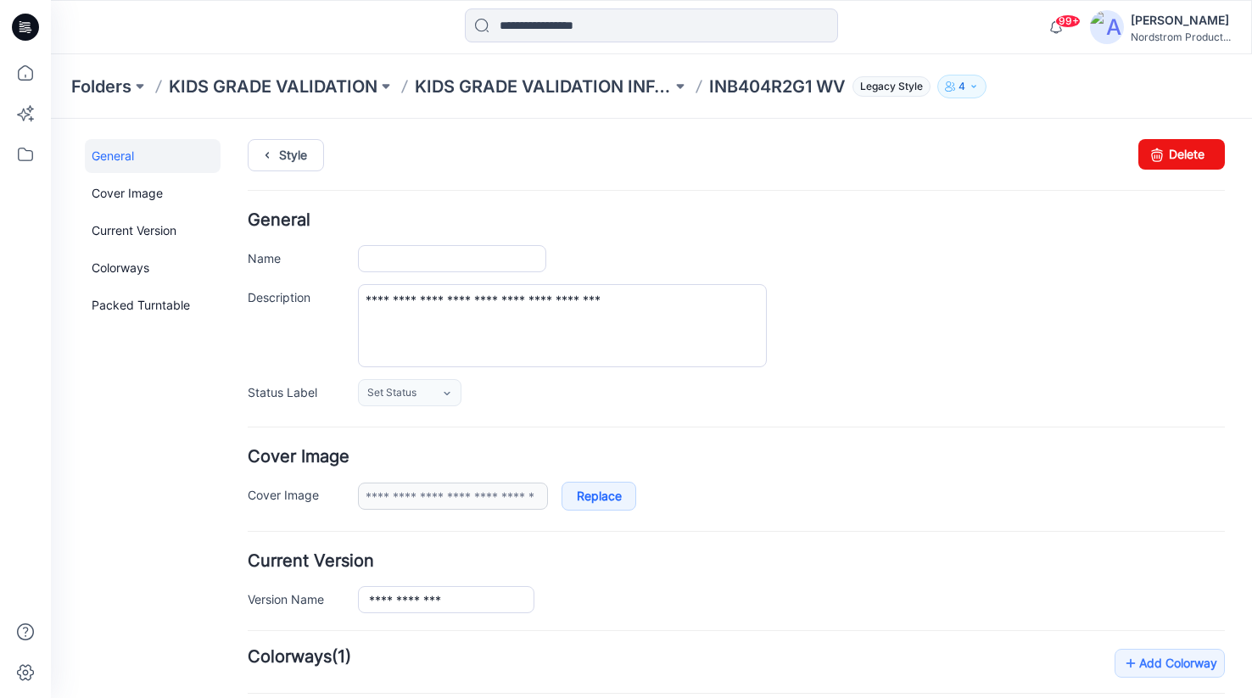
type input "**********"
click at [439, 259] on input "**********" at bounding box center [452, 258] width 188 height 27
type input "**********"
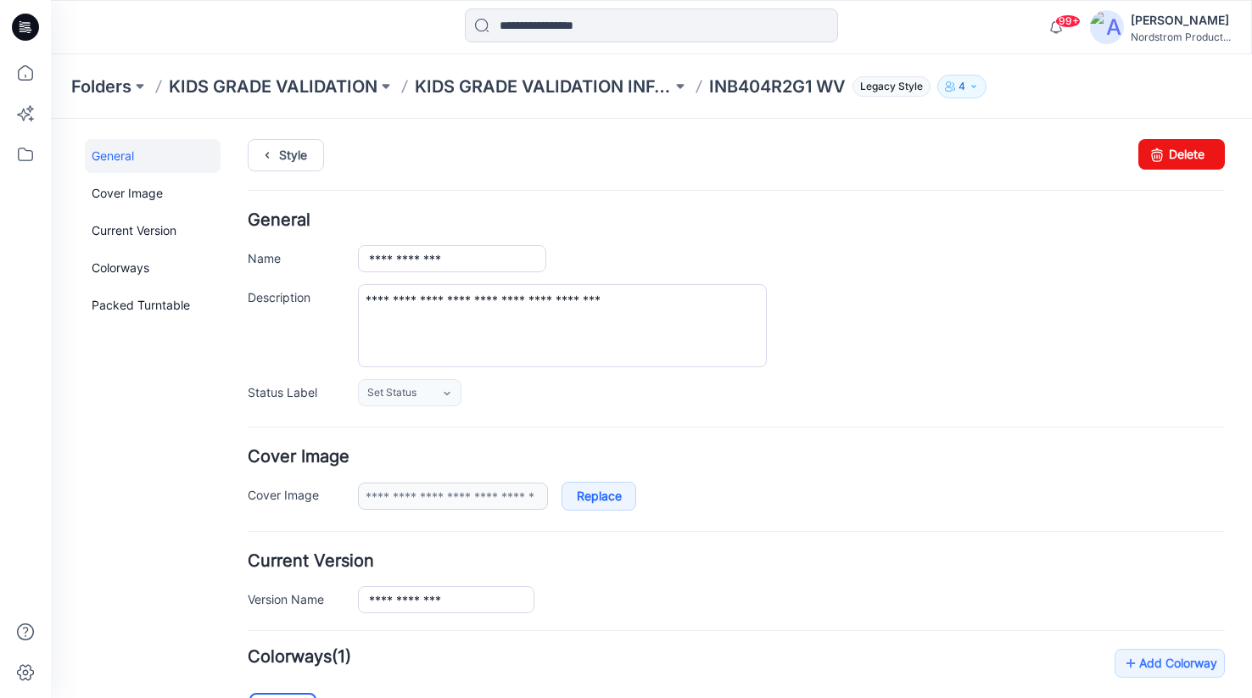
click at [789, 204] on div "Style Changes Saved Delete" at bounding box center [736, 175] width 977 height 73
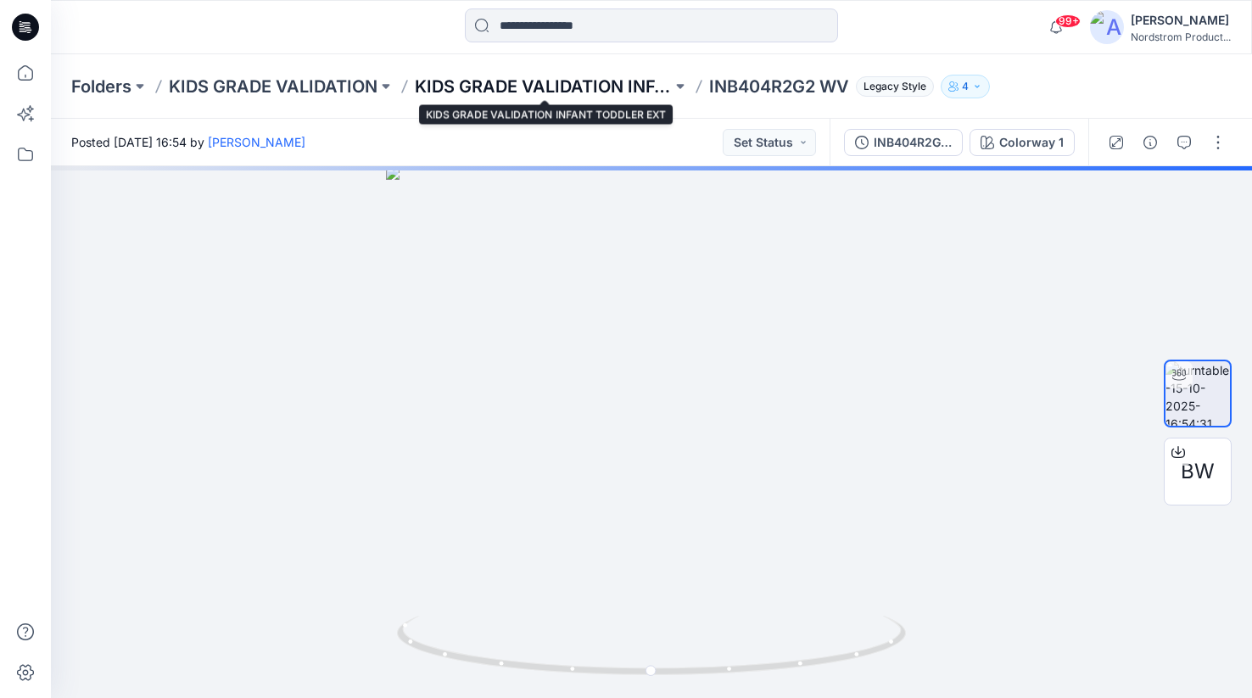
click at [596, 86] on p "KIDS GRADE VALIDATION INFANT TODDLER EXT" at bounding box center [543, 87] width 257 height 24
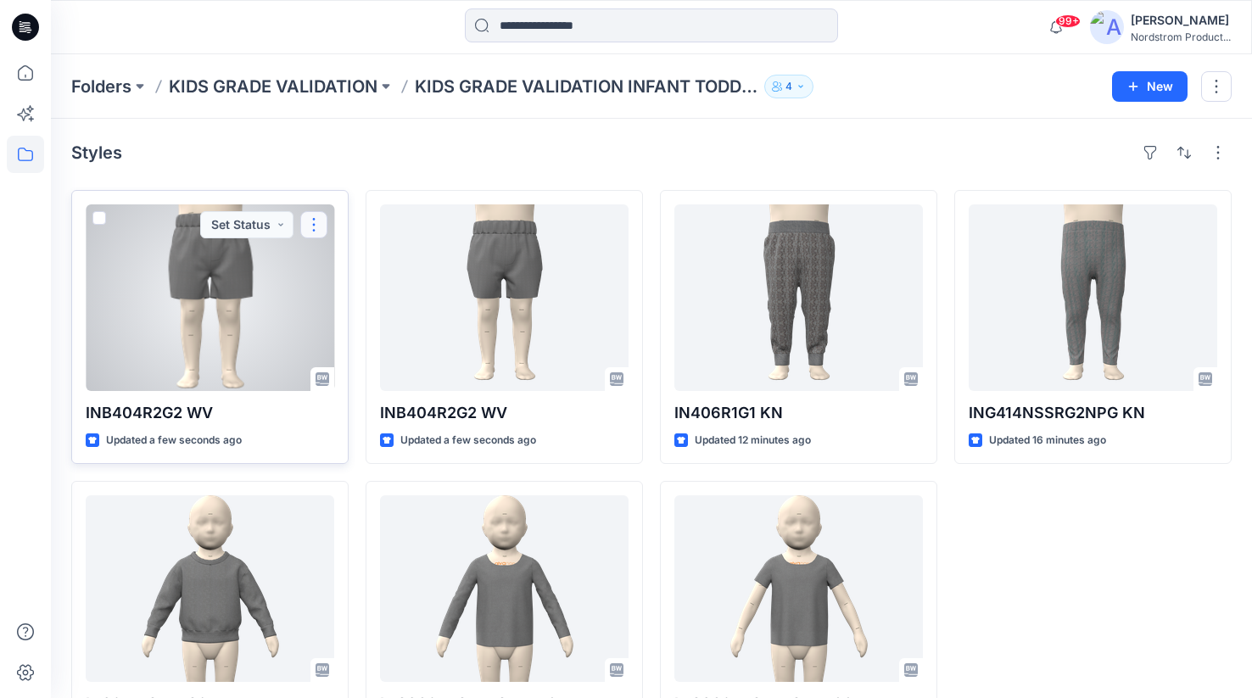
click at [315, 223] on button "button" at bounding box center [313, 224] width 27 height 27
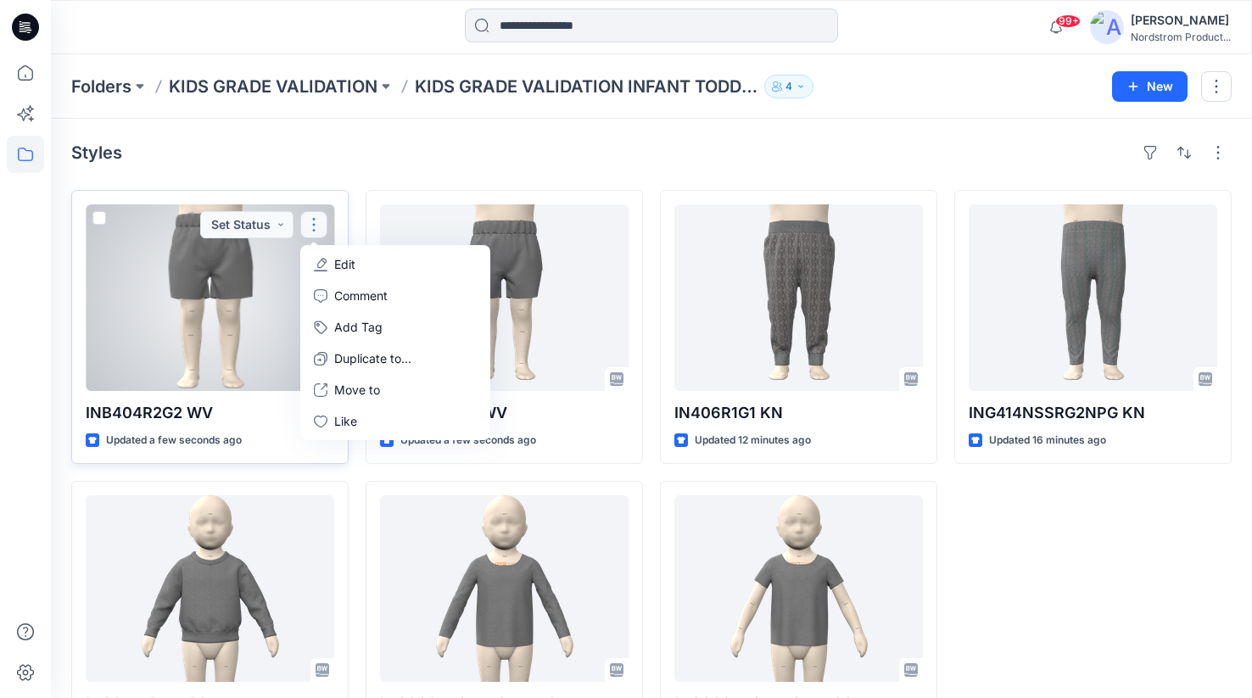
click at [252, 315] on div at bounding box center [210, 297] width 248 height 187
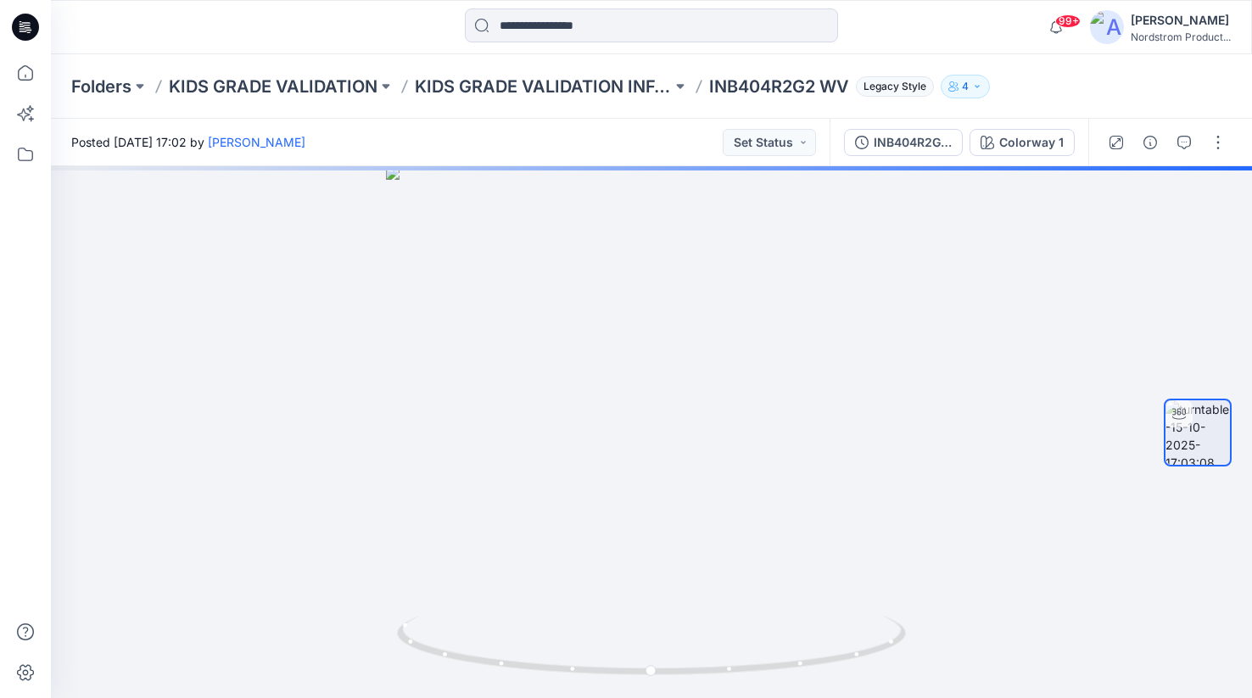
click at [1221, 155] on div at bounding box center [1166, 142] width 157 height 47
click at [1218, 143] on button "button" at bounding box center [1217, 142] width 27 height 27
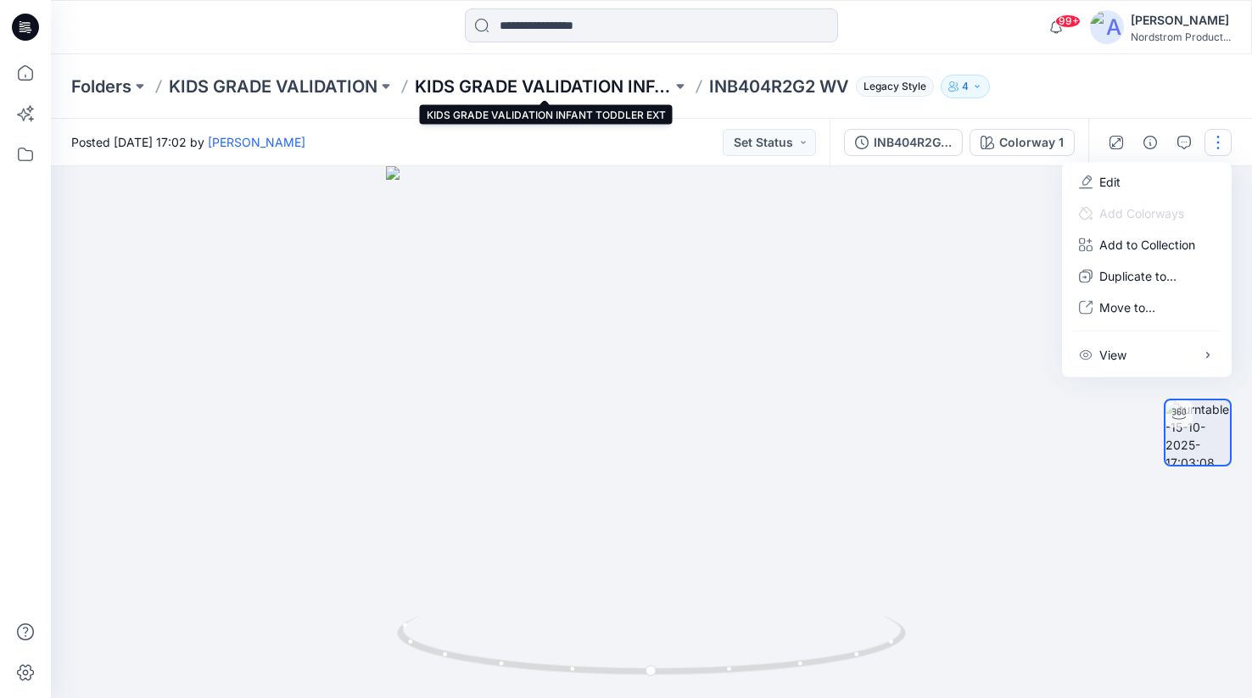
click at [579, 81] on p "KIDS GRADE VALIDATION INFANT TODDLER EXT" at bounding box center [543, 87] width 257 height 24
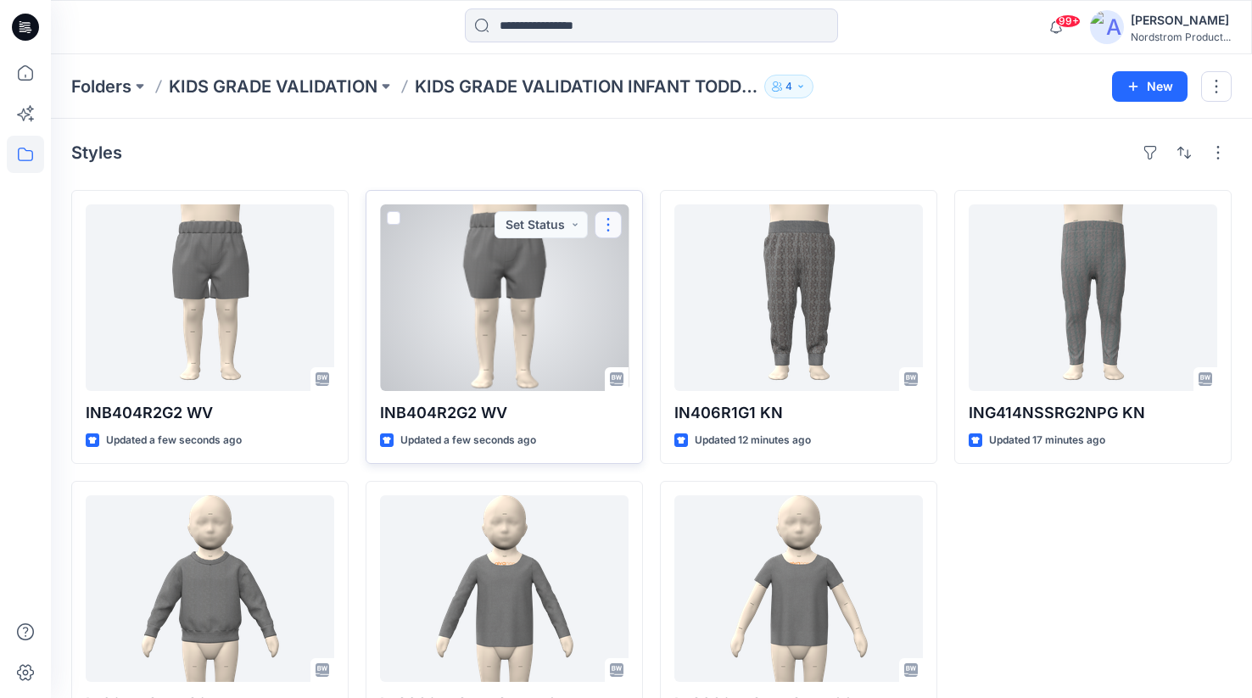
click at [612, 228] on button "button" at bounding box center [607, 224] width 27 height 27
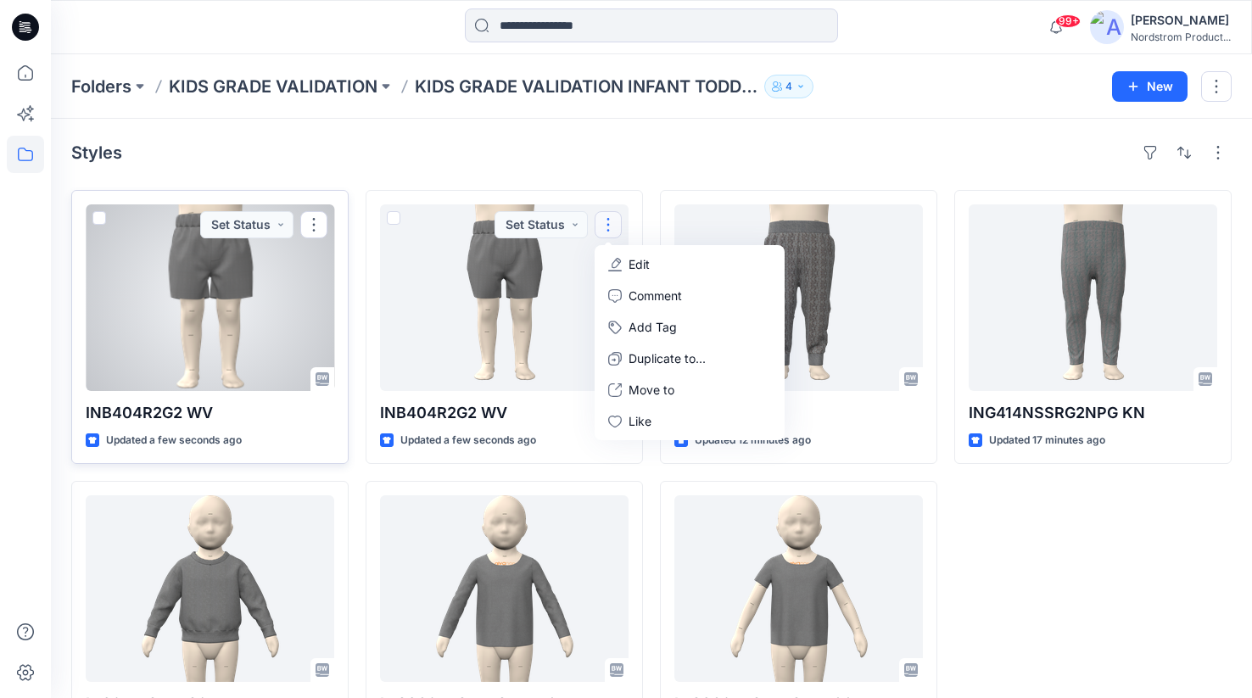
click at [296, 310] on div at bounding box center [210, 297] width 248 height 187
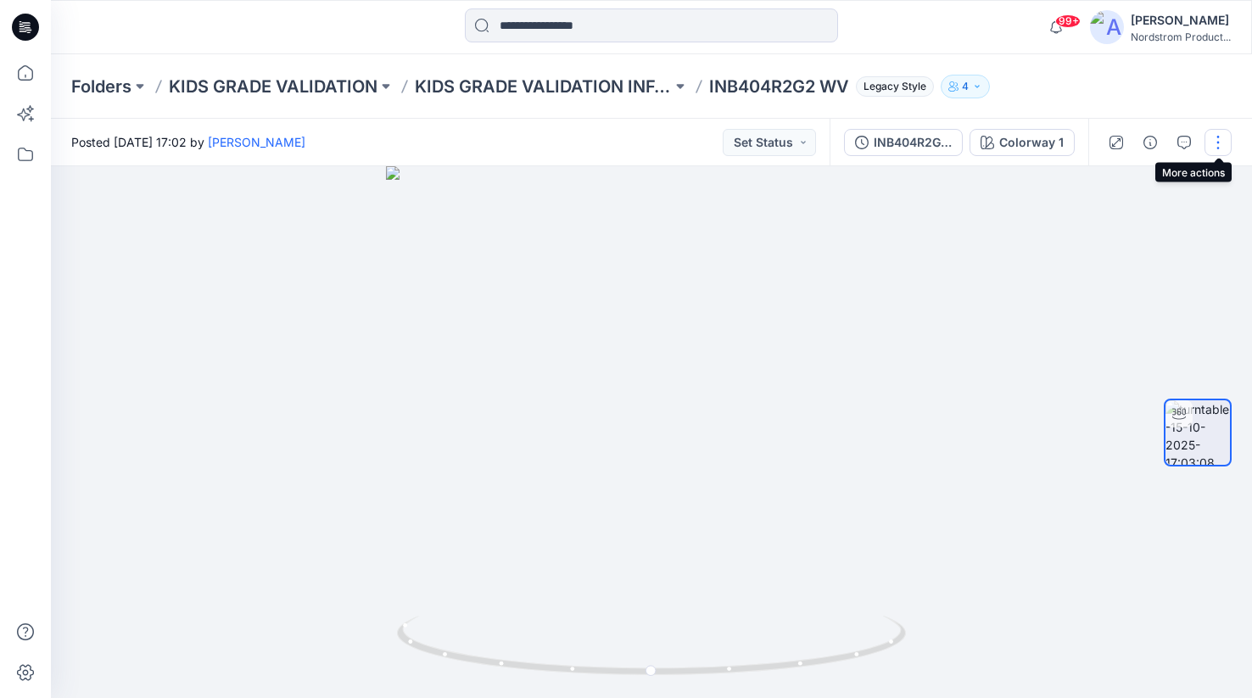
click at [1220, 144] on button "button" at bounding box center [1217, 142] width 27 height 27
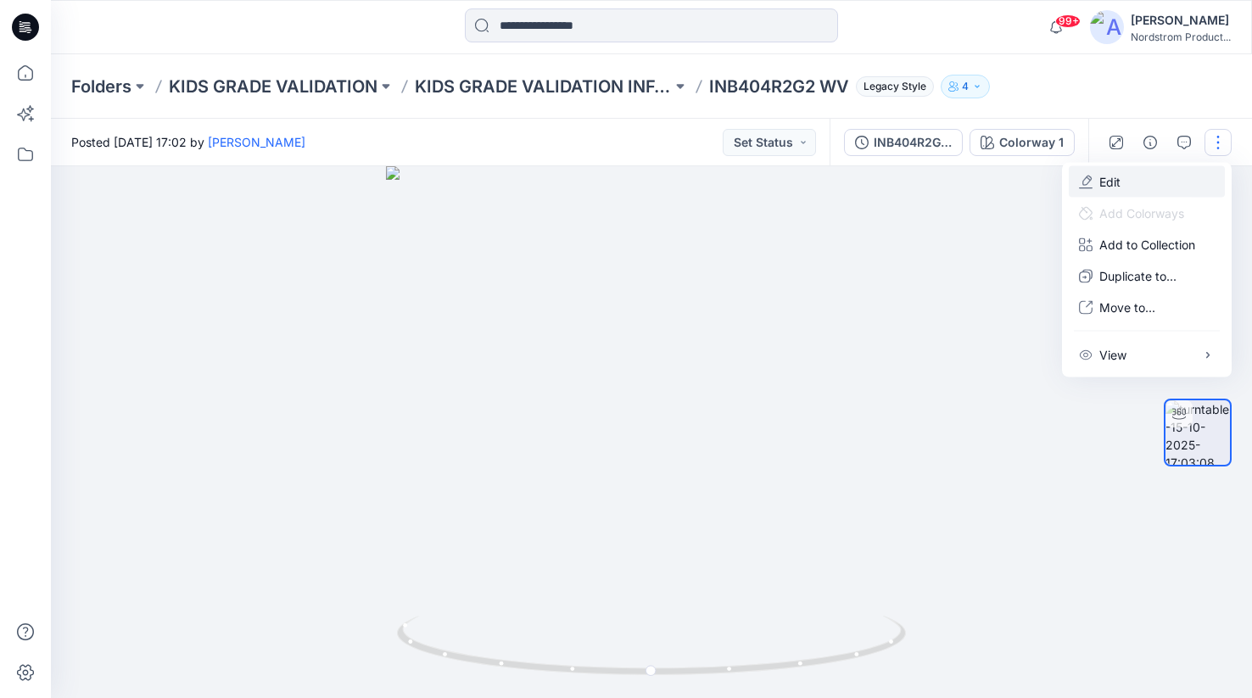
click at [1124, 181] on button "Edit" at bounding box center [1146, 181] width 156 height 31
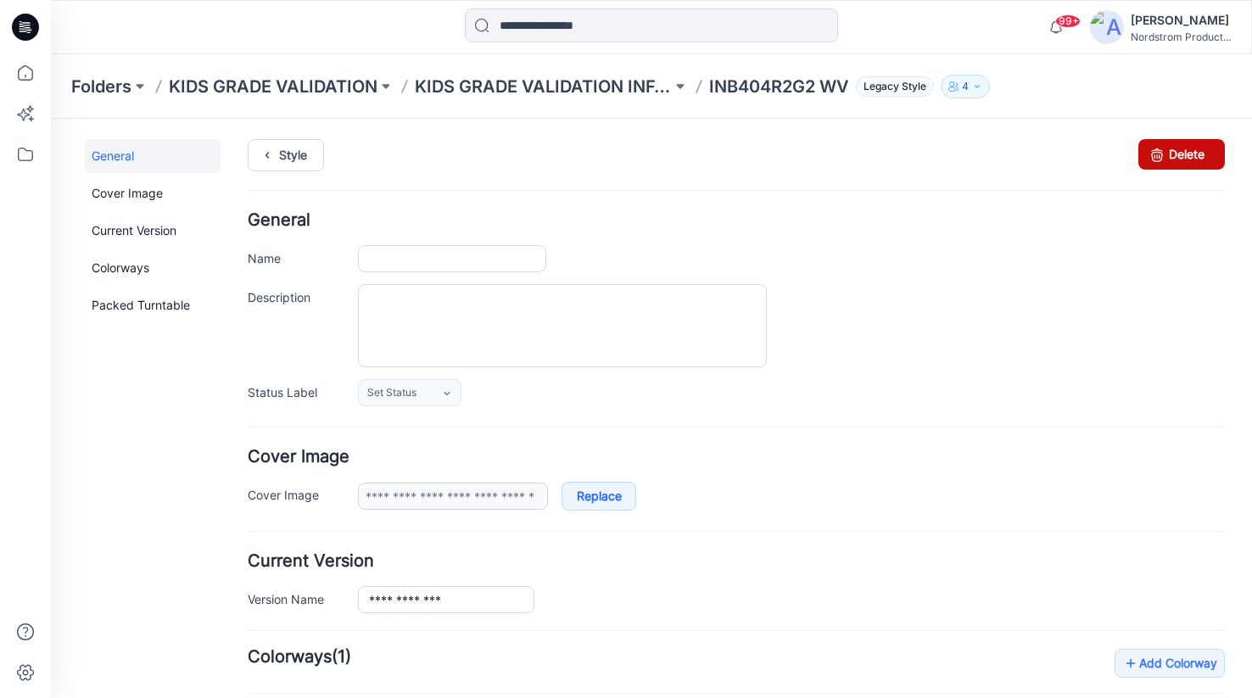
type input "**********"
click at [1175, 166] on link "Delete" at bounding box center [1181, 154] width 86 height 31
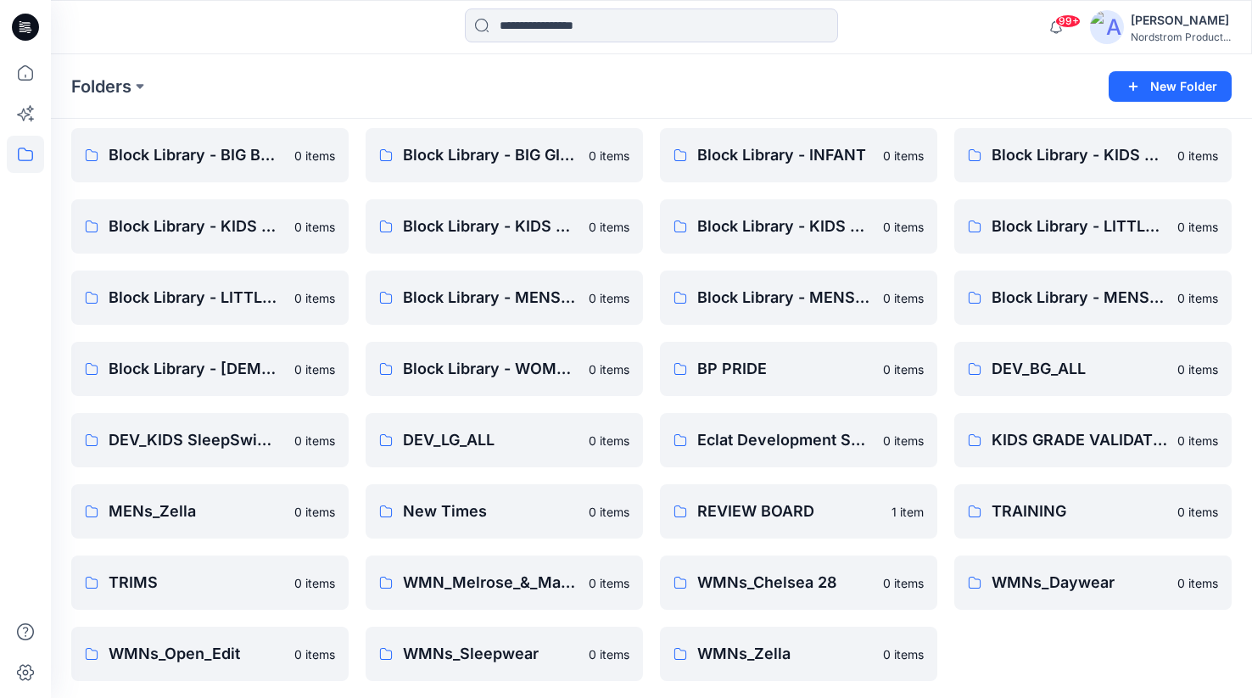
scroll to position [62, 0]
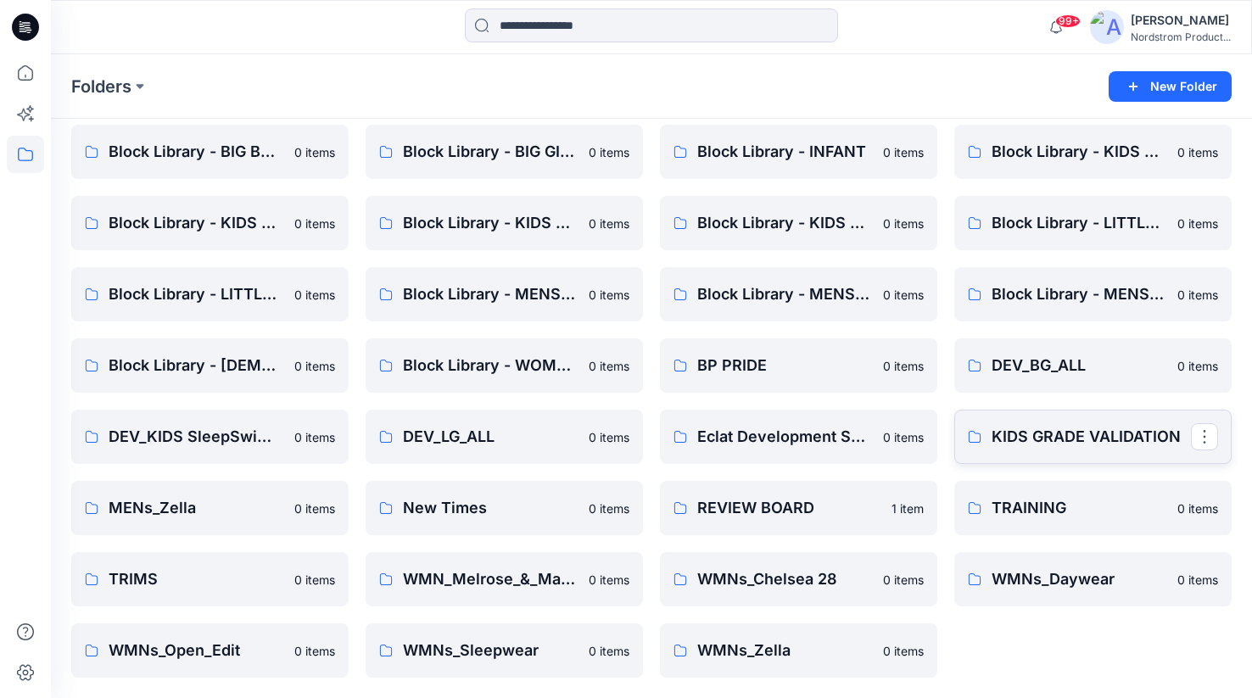
click at [984, 422] on link "KIDS GRADE VALIDATION" at bounding box center [1092, 437] width 277 height 54
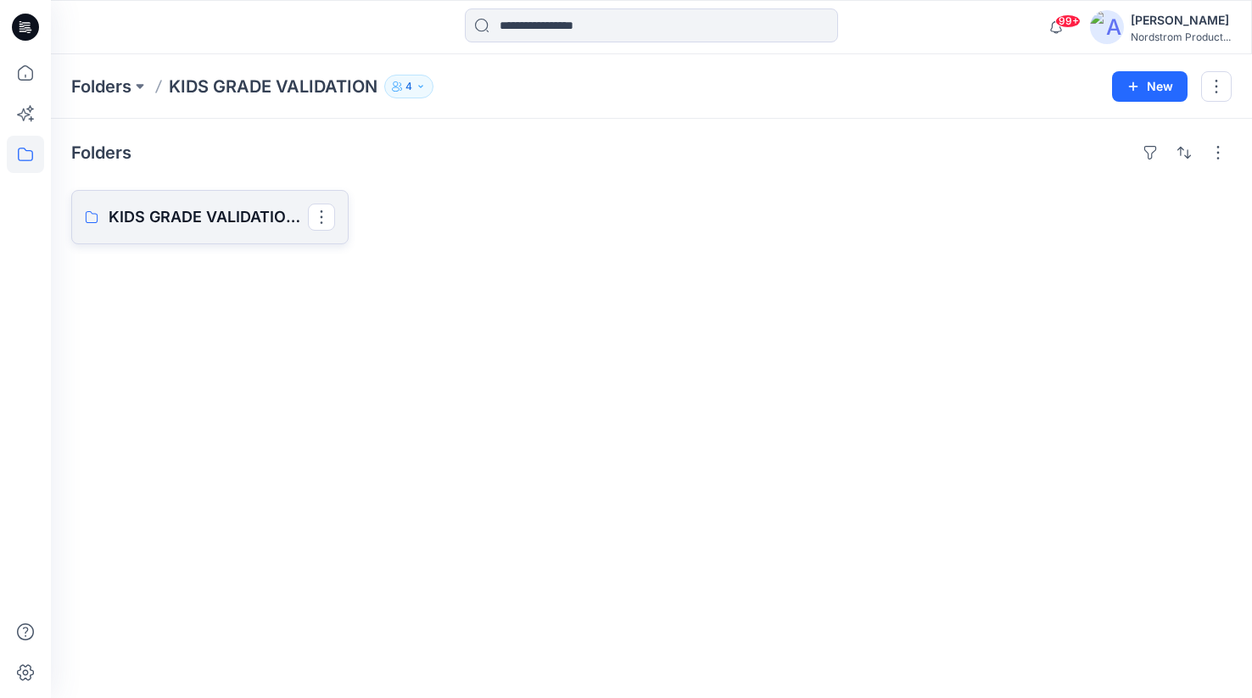
click at [248, 222] on p "KIDS GRADE VALIDATION INFANT TODDLER EXT" at bounding box center [208, 217] width 199 height 24
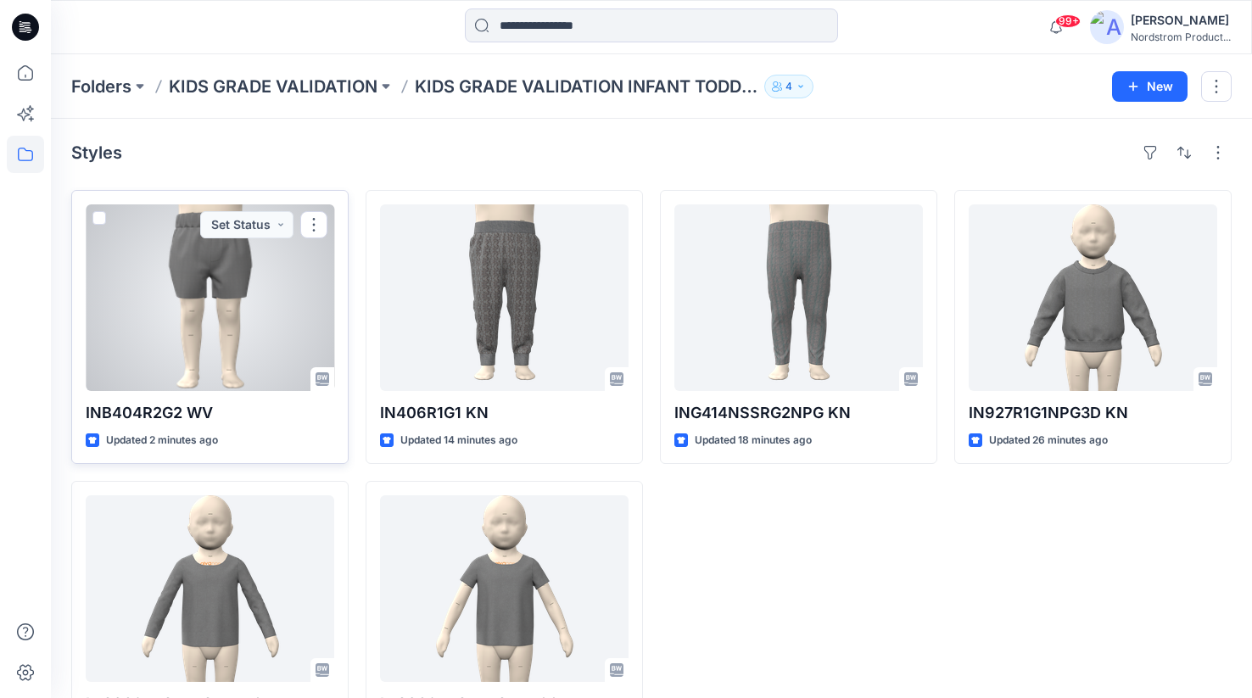
click at [238, 307] on div at bounding box center [210, 297] width 248 height 187
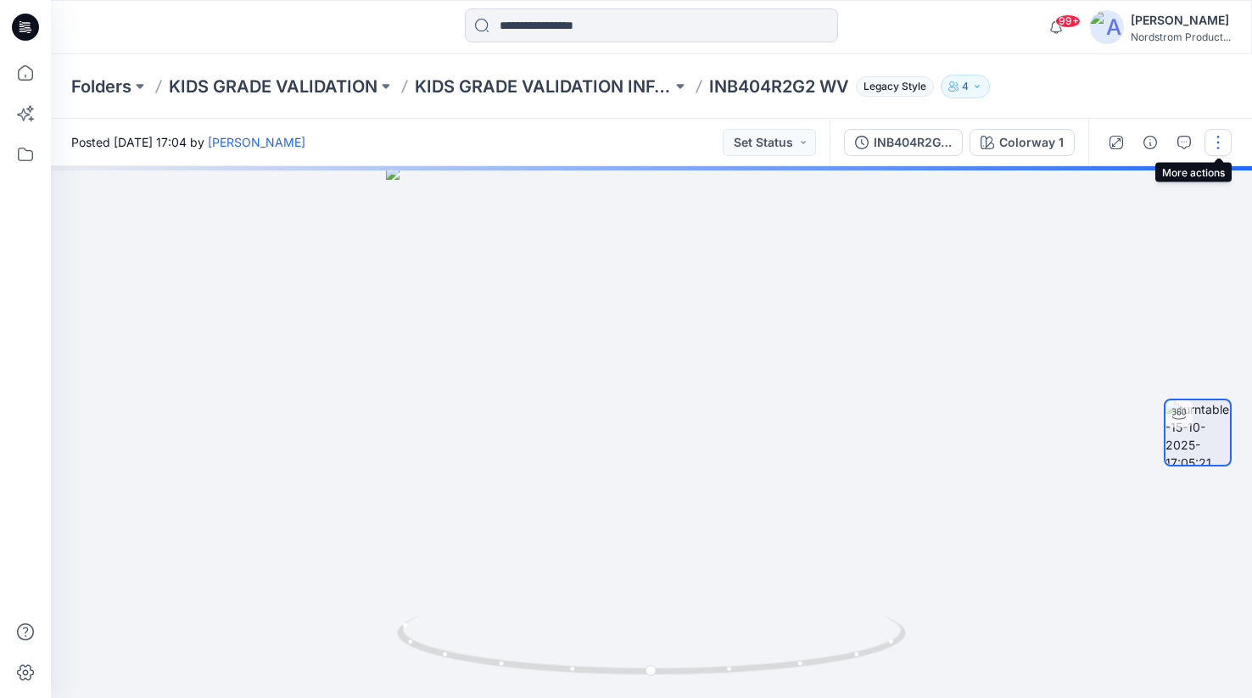
click at [1214, 143] on button "button" at bounding box center [1217, 142] width 27 height 27
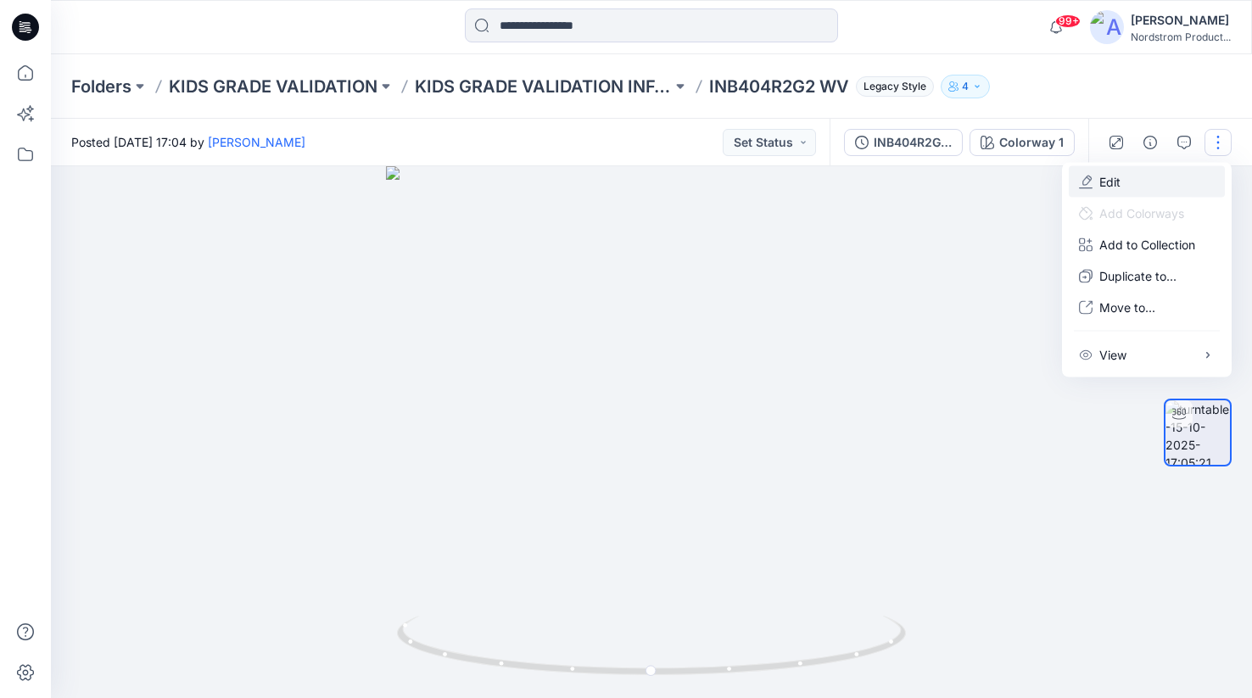
click at [1102, 184] on p "Edit" at bounding box center [1109, 182] width 21 height 18
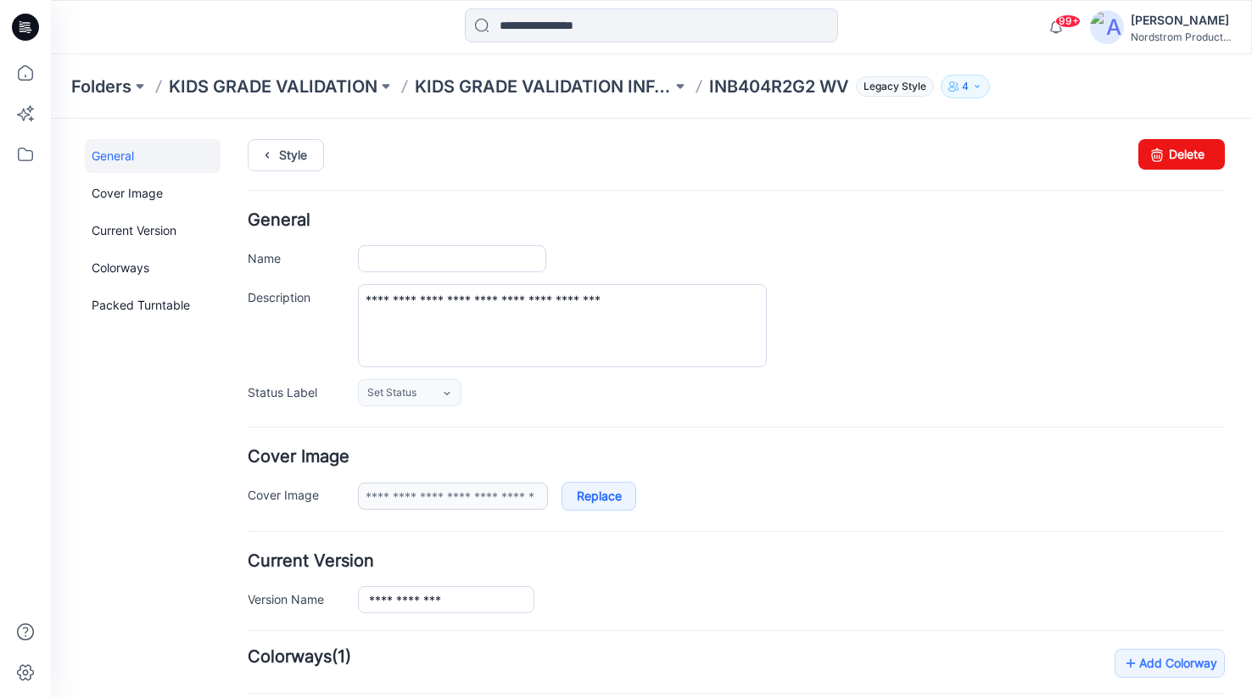
type input "**********"
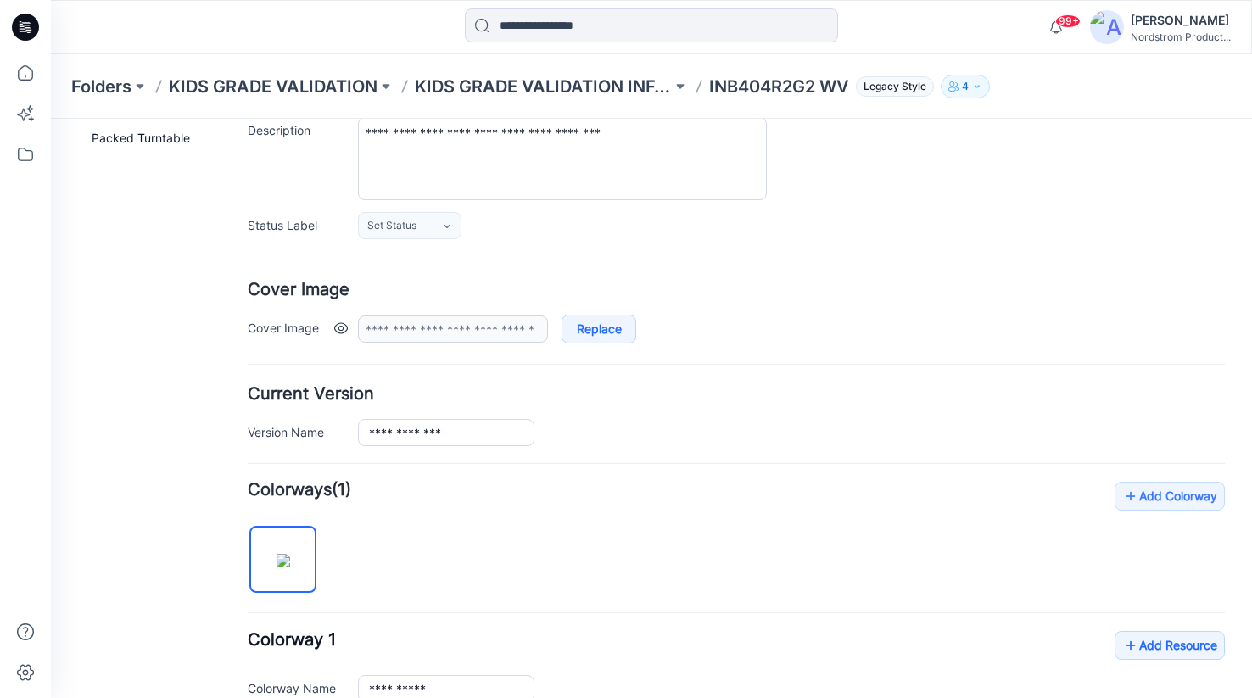
scroll to position [509, 0]
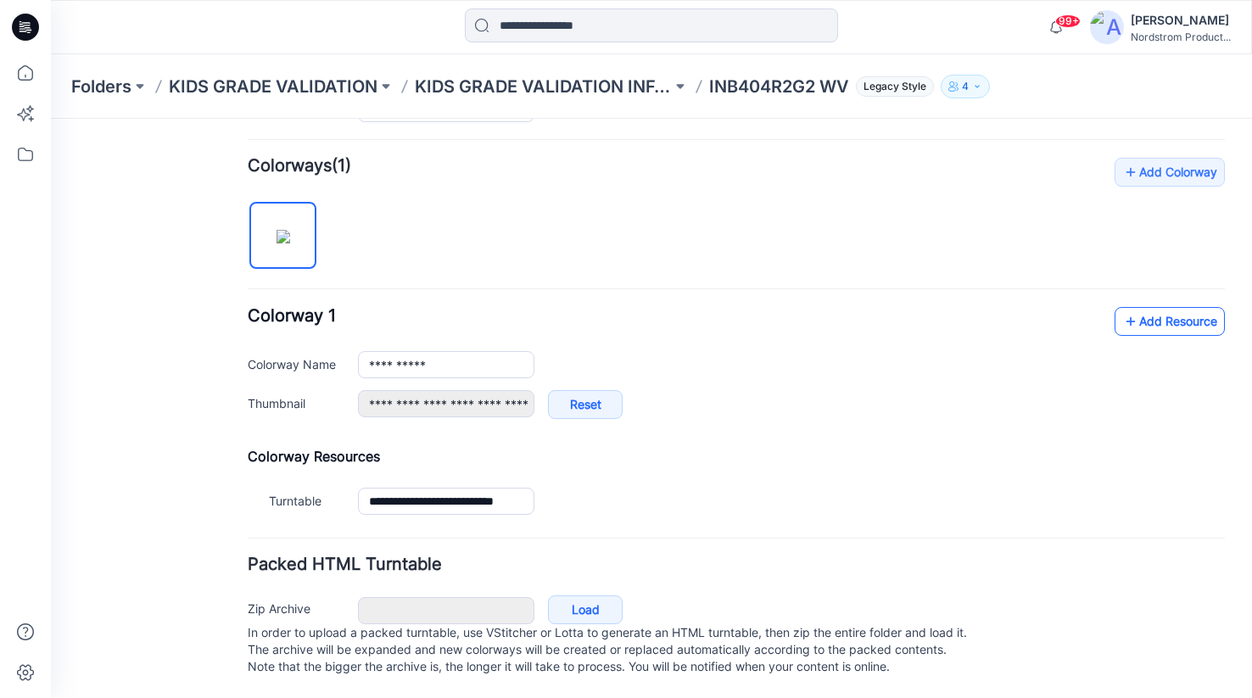
click at [1204, 310] on link "Add Resource" at bounding box center [1169, 321] width 110 height 29
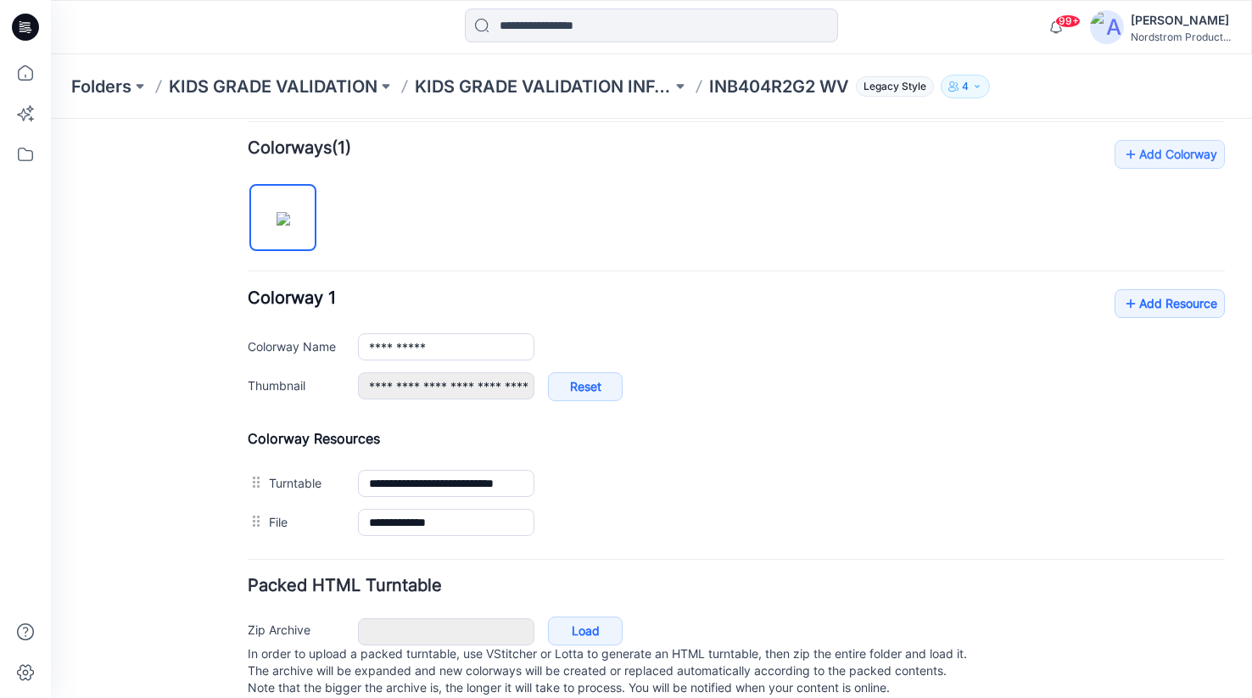
click at [728, 276] on div "**********" at bounding box center [736, 341] width 977 height 402
click at [548, 84] on p "KIDS GRADE VALIDATION INFANT TODDLER EXT" at bounding box center [543, 87] width 257 height 24
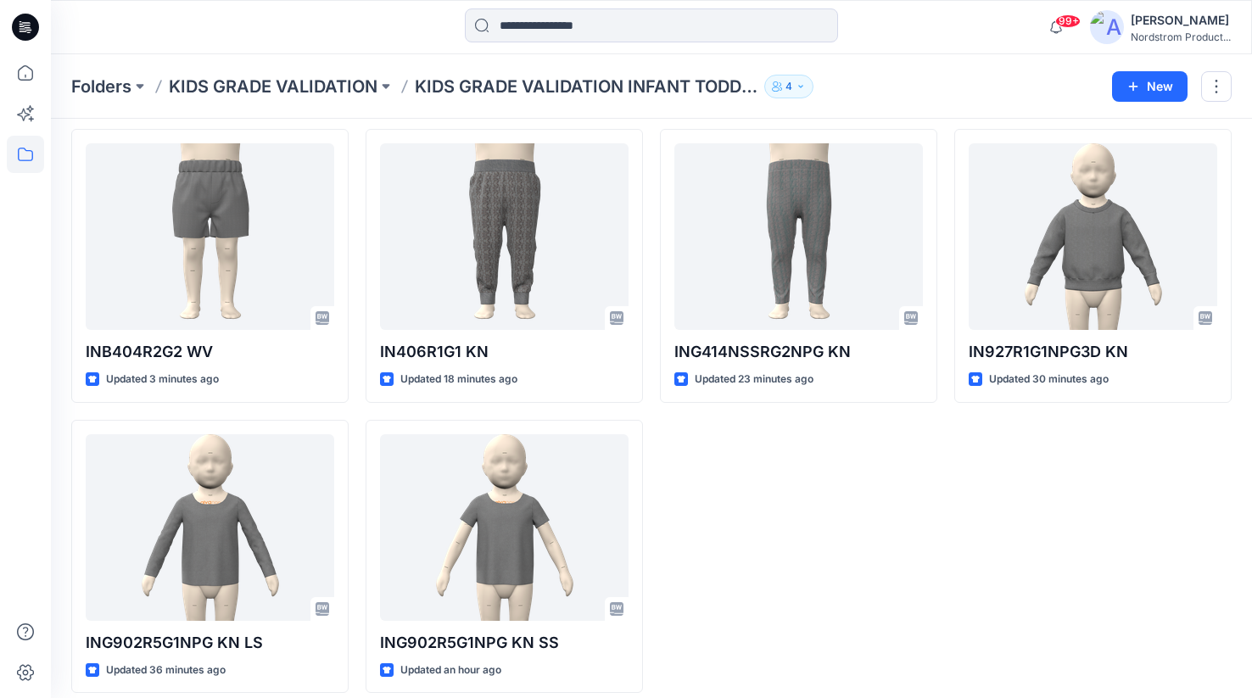
scroll to position [76, 0]
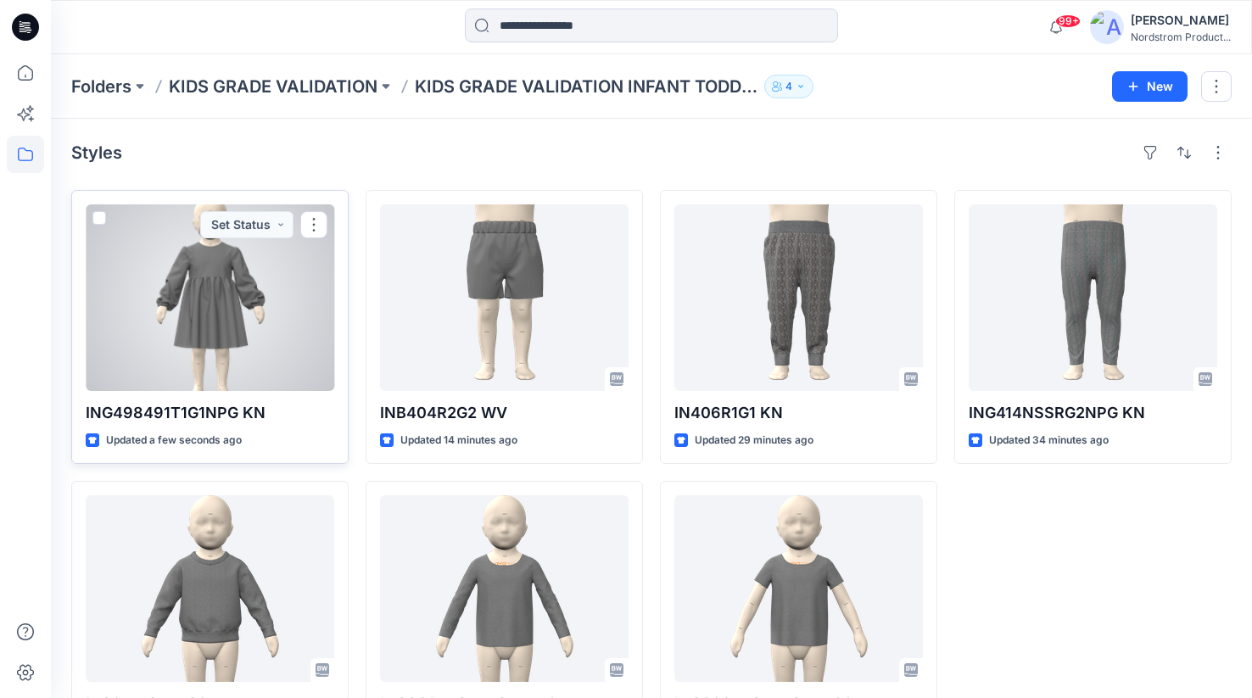
click at [272, 304] on div at bounding box center [210, 297] width 248 height 187
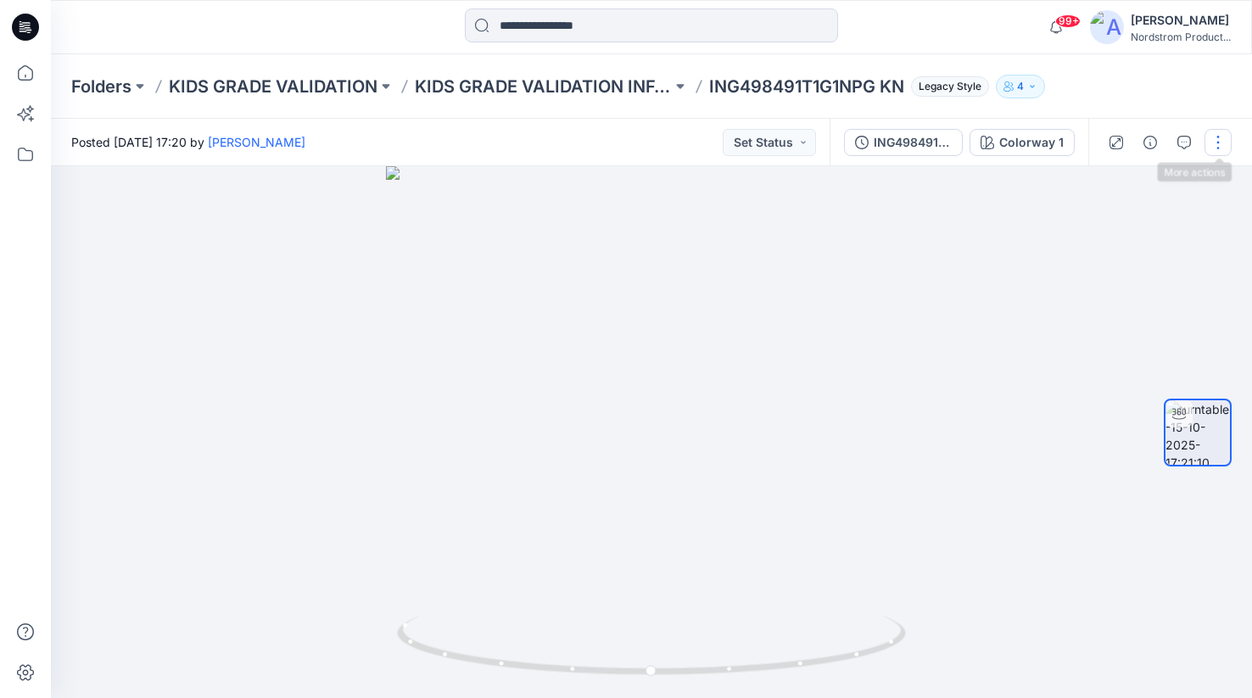
click at [1217, 142] on button "button" at bounding box center [1217, 142] width 27 height 27
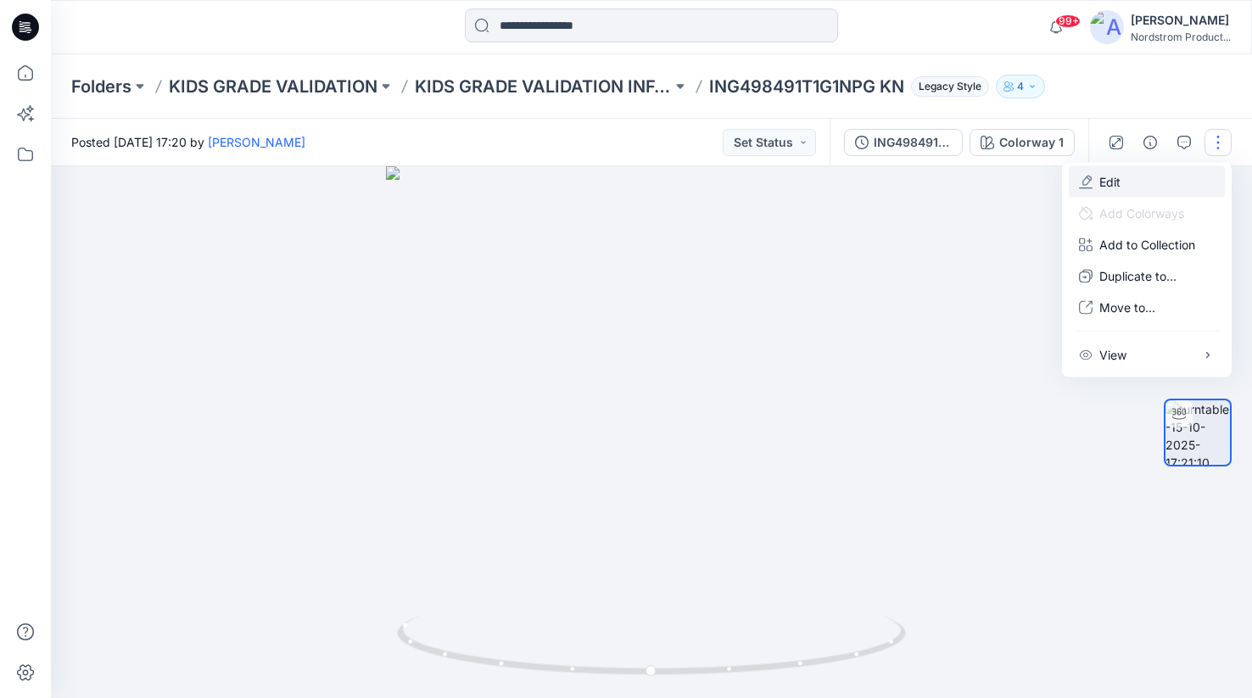
click at [1143, 179] on button "Edit" at bounding box center [1146, 181] width 156 height 31
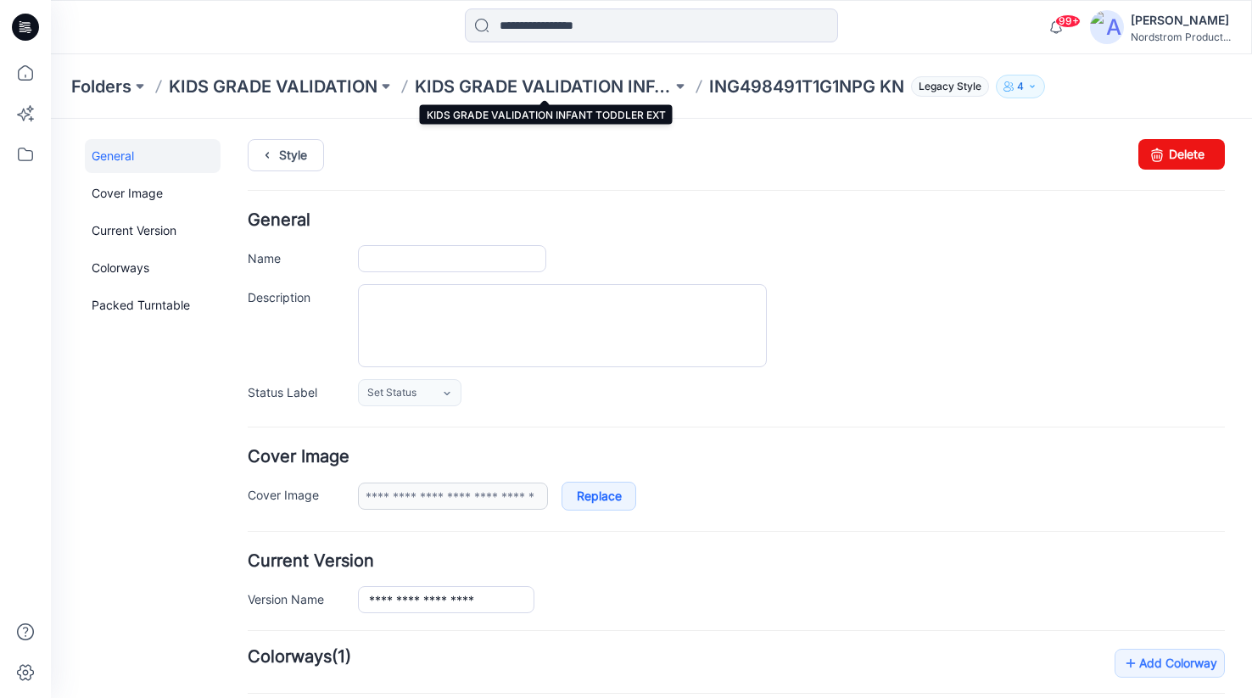
type input "**********"
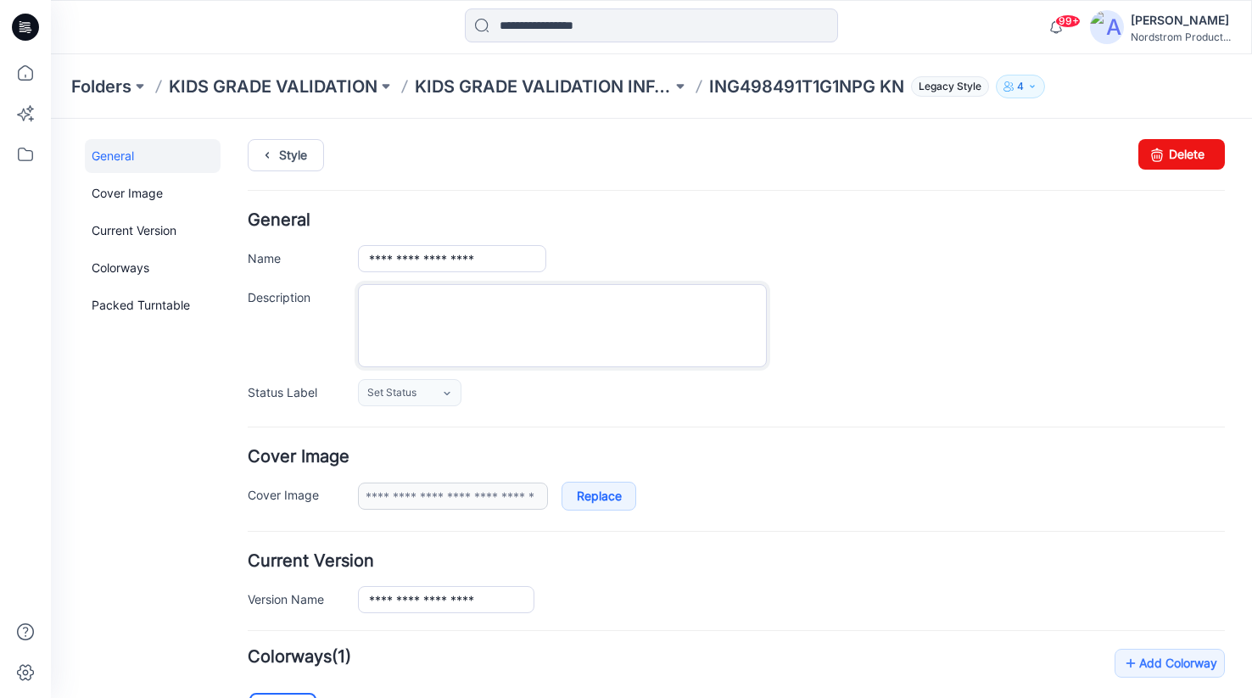
click at [391, 297] on textarea "Description" at bounding box center [562, 325] width 409 height 83
paste textarea "**********"
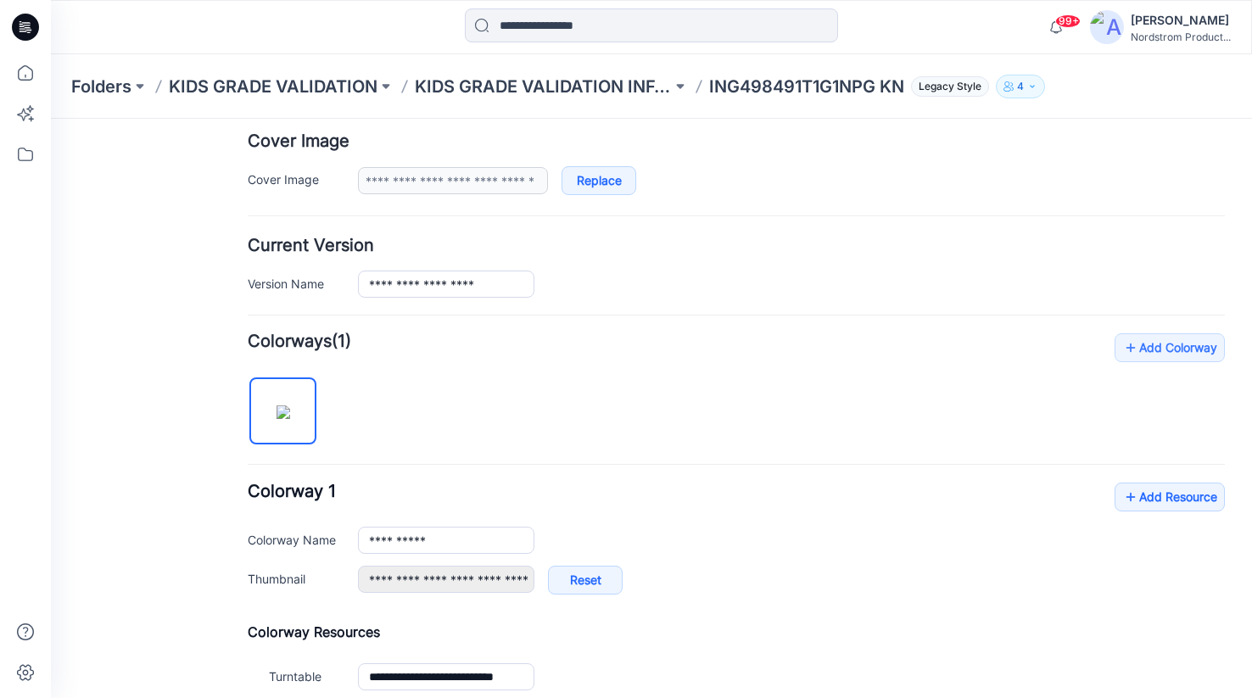
scroll to position [343, 0]
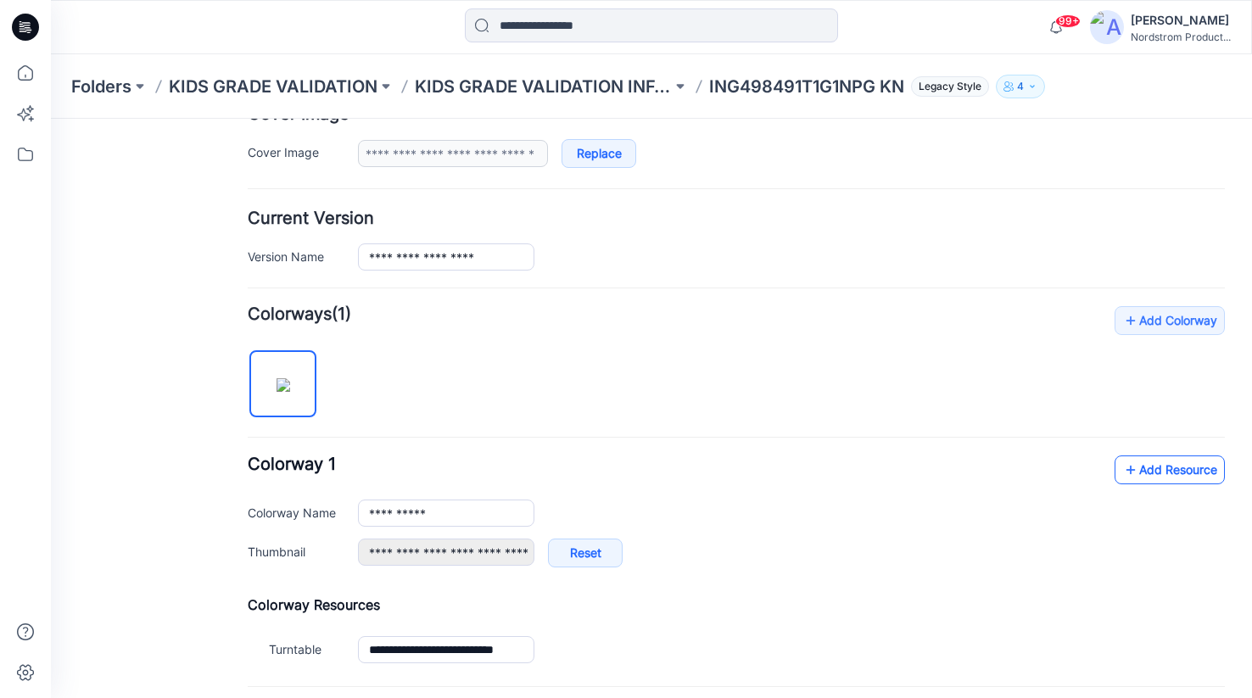
type textarea "**********"
click at [1156, 476] on link "Add Resource" at bounding box center [1169, 469] width 110 height 29
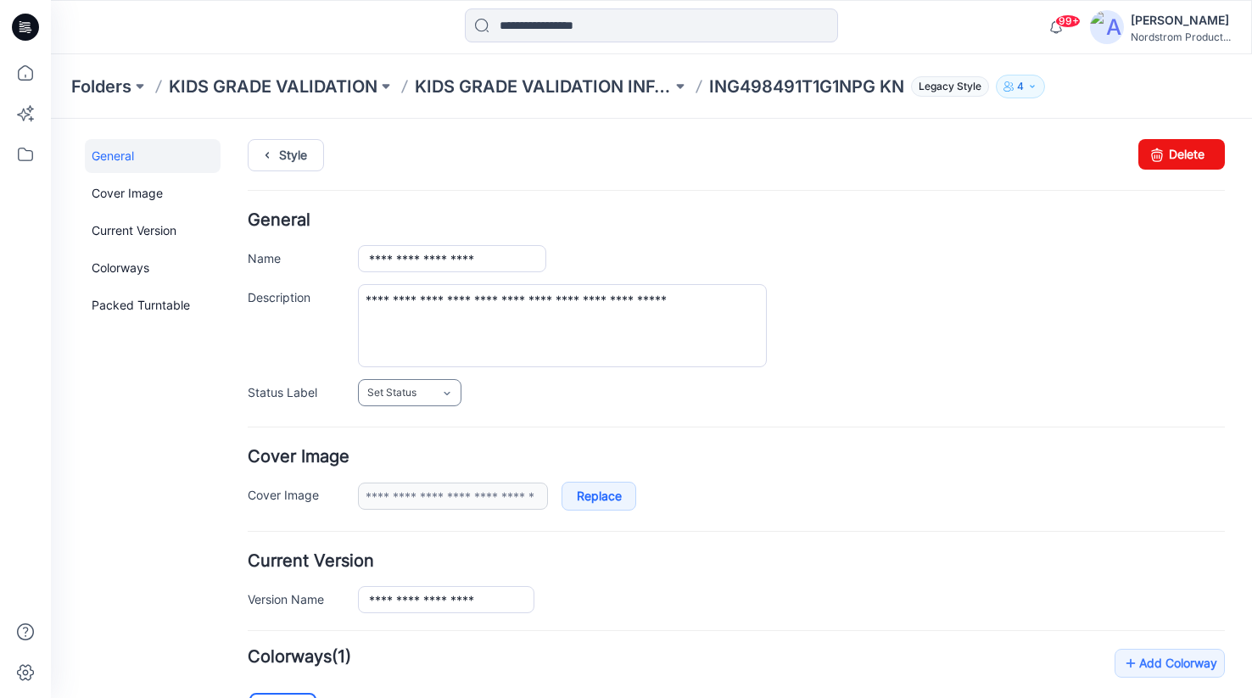
click at [410, 392] on span "Set Status" at bounding box center [391, 392] width 49 height 17
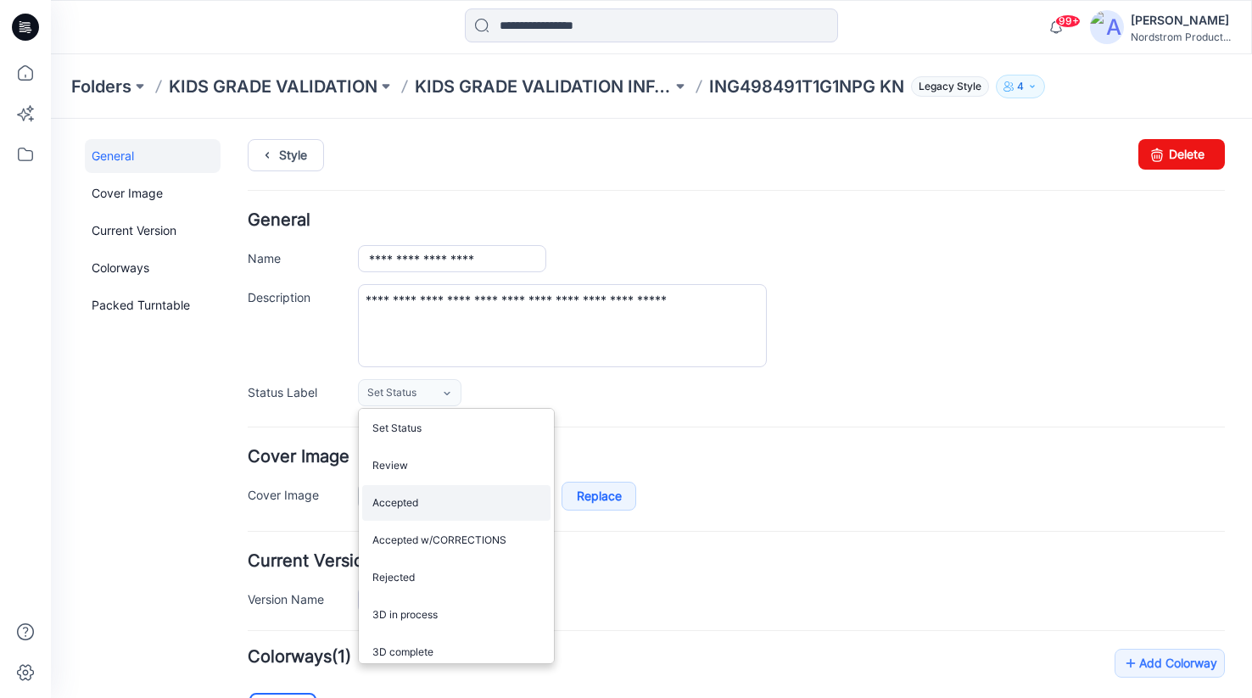
click at [403, 498] on link "Accepted" at bounding box center [456, 503] width 188 height 36
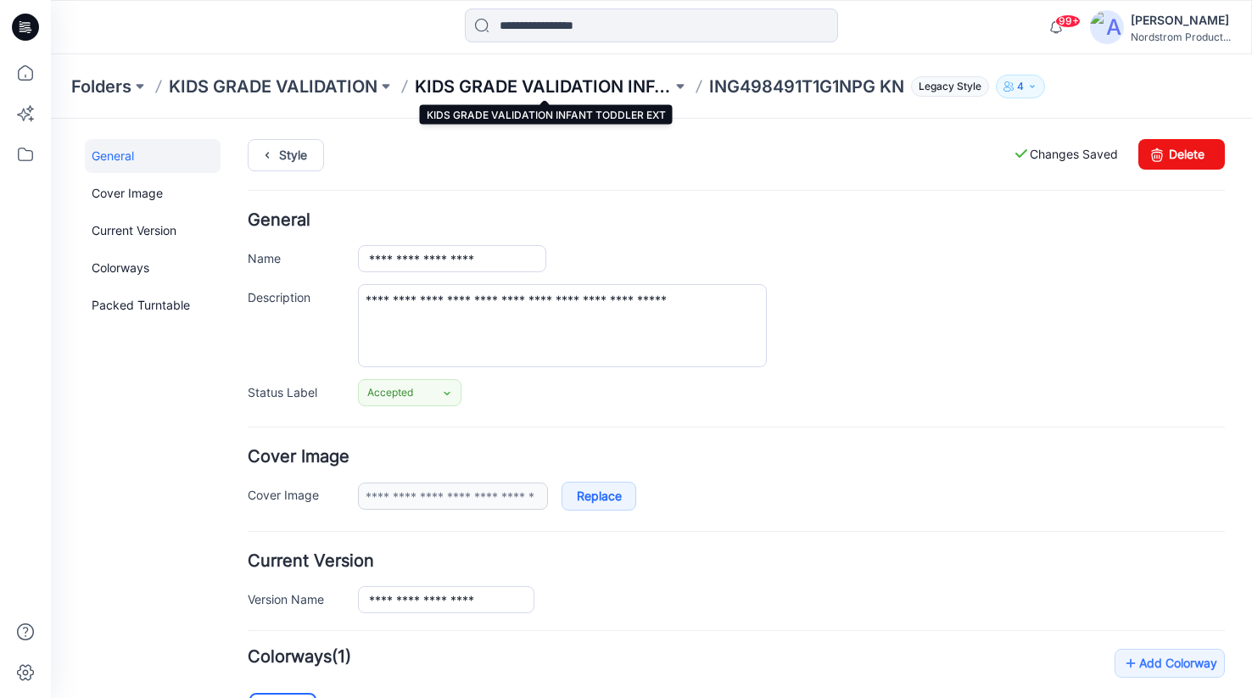
click at [578, 81] on p "KIDS GRADE VALIDATION INFANT TODDLER EXT" at bounding box center [543, 87] width 257 height 24
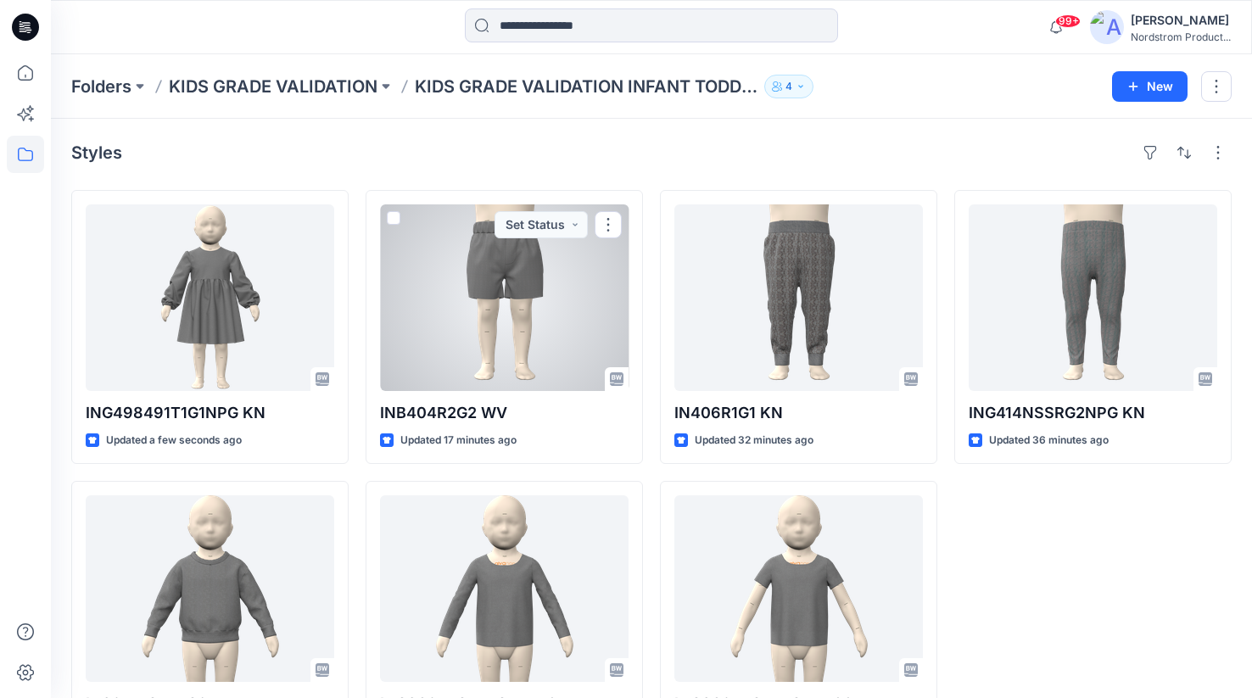
scroll to position [76, 0]
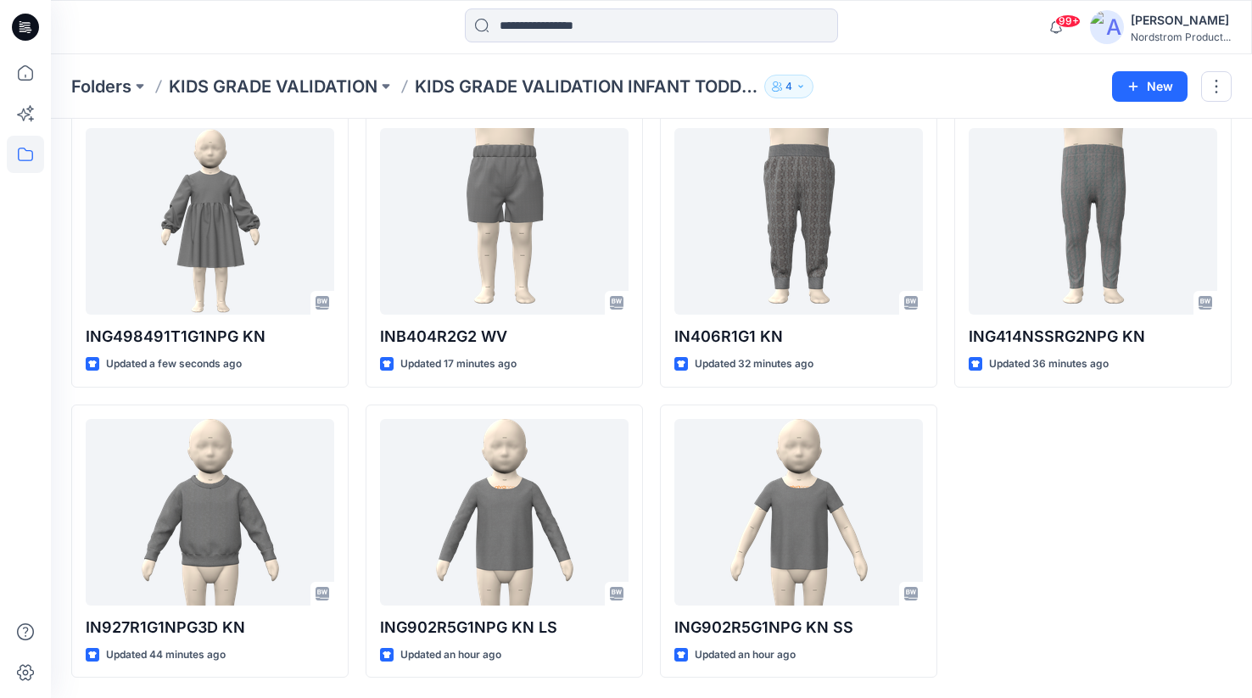
click at [805, 85] on icon "button" at bounding box center [800, 86] width 10 height 10
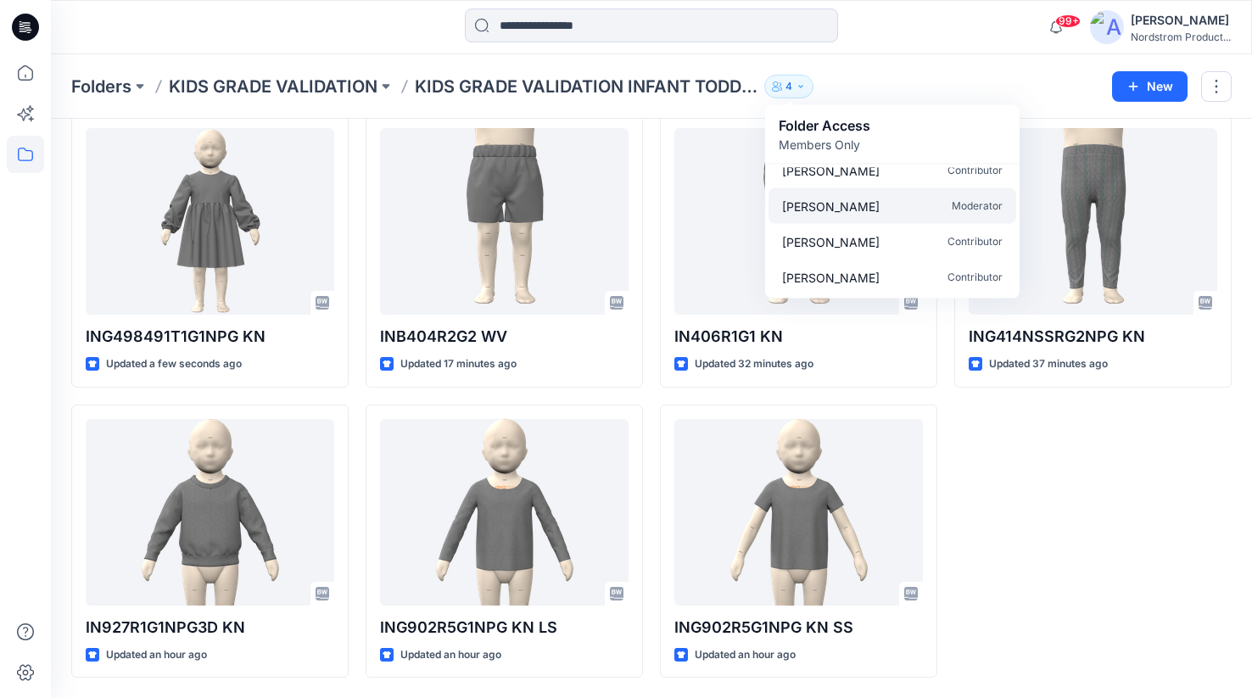
scroll to position [0, 0]
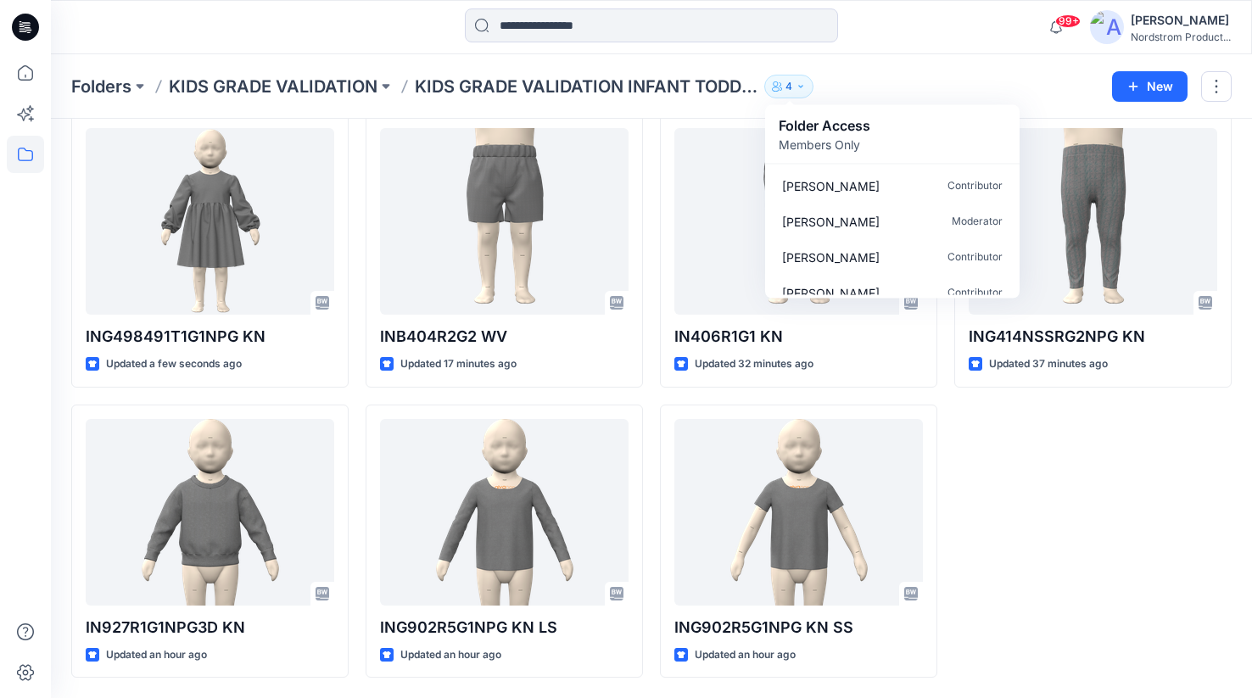
click at [839, 75] on div "Folders KIDS GRADE VALIDATION KIDS GRADE VALIDATION INFANT TODDLER EXT 4 Folder…" at bounding box center [585, 87] width 1028 height 24
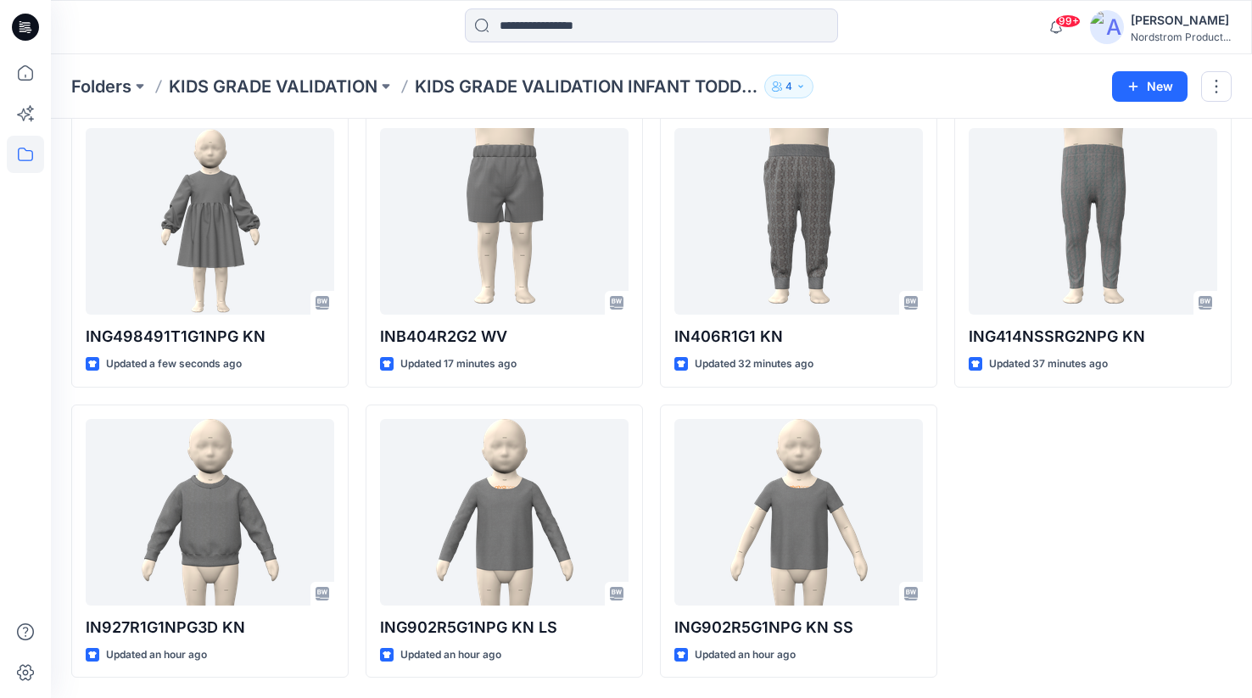
click at [780, 85] on icon "button" at bounding box center [777, 86] width 10 height 10
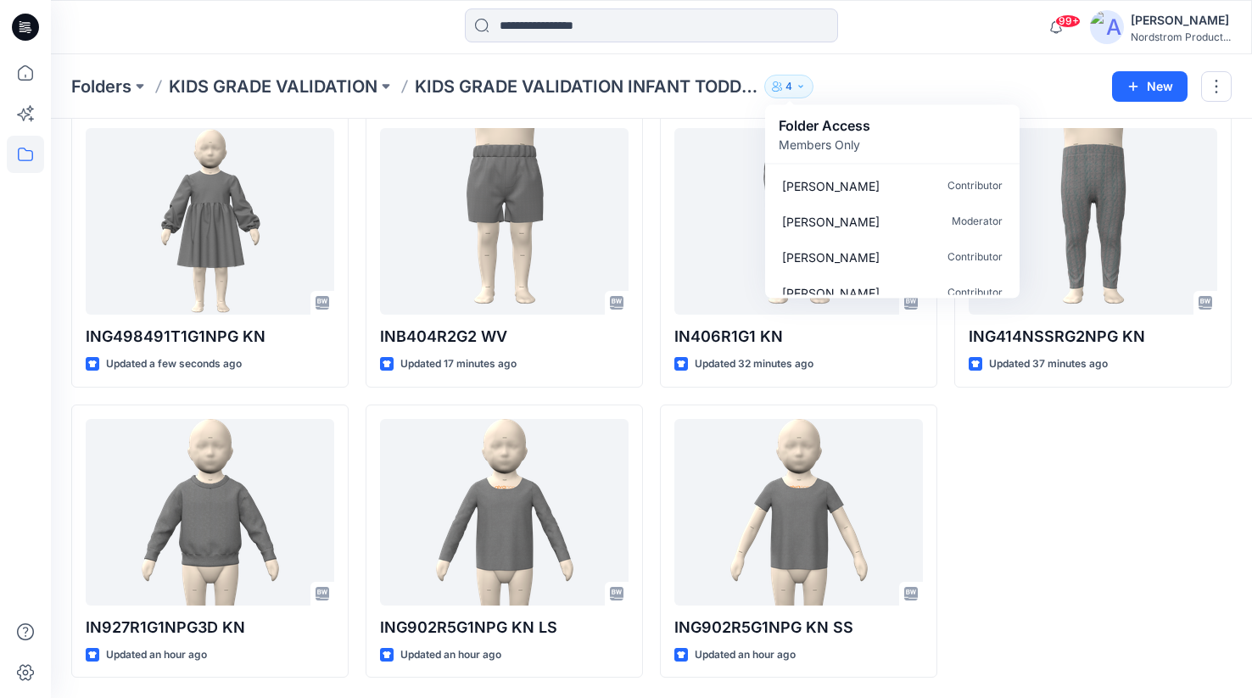
click at [802, 143] on p "Members Only" at bounding box center [824, 145] width 92 height 18
click at [895, 87] on div "Folders KIDS GRADE VALIDATION KIDS GRADE VALIDATION INFANT TODDLER EXT 4 Folder…" at bounding box center [585, 87] width 1028 height 24
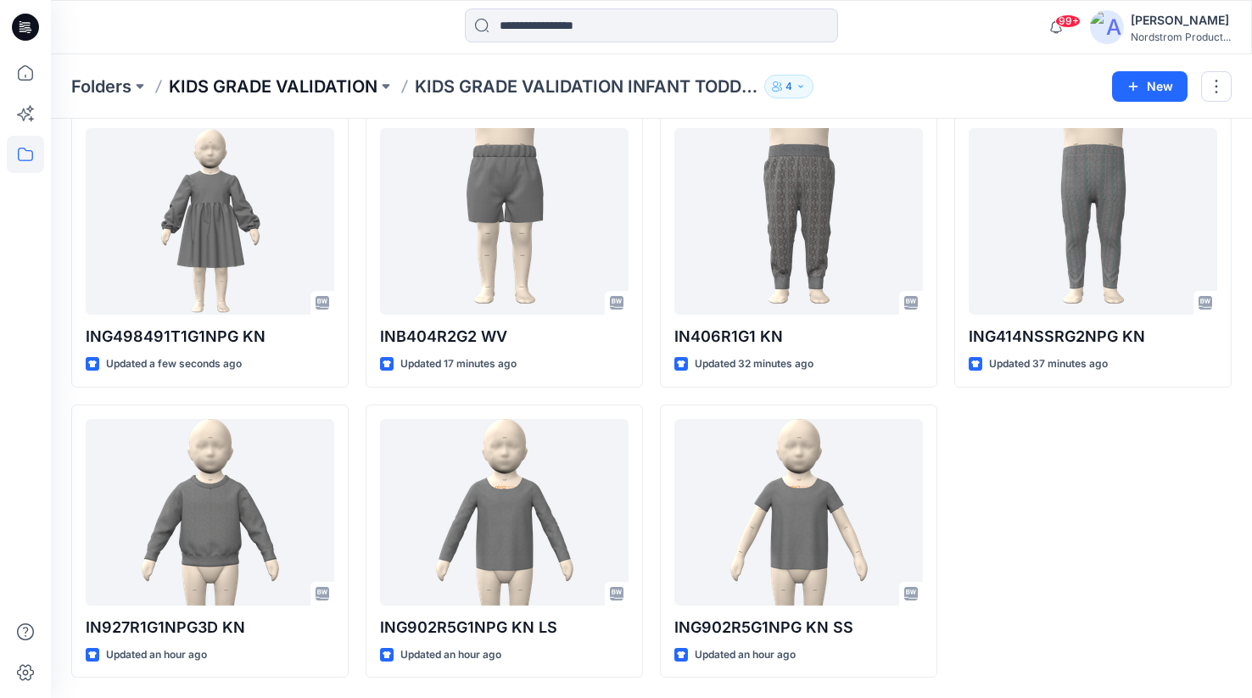
click at [329, 81] on p "KIDS GRADE VALIDATION" at bounding box center [273, 87] width 209 height 24
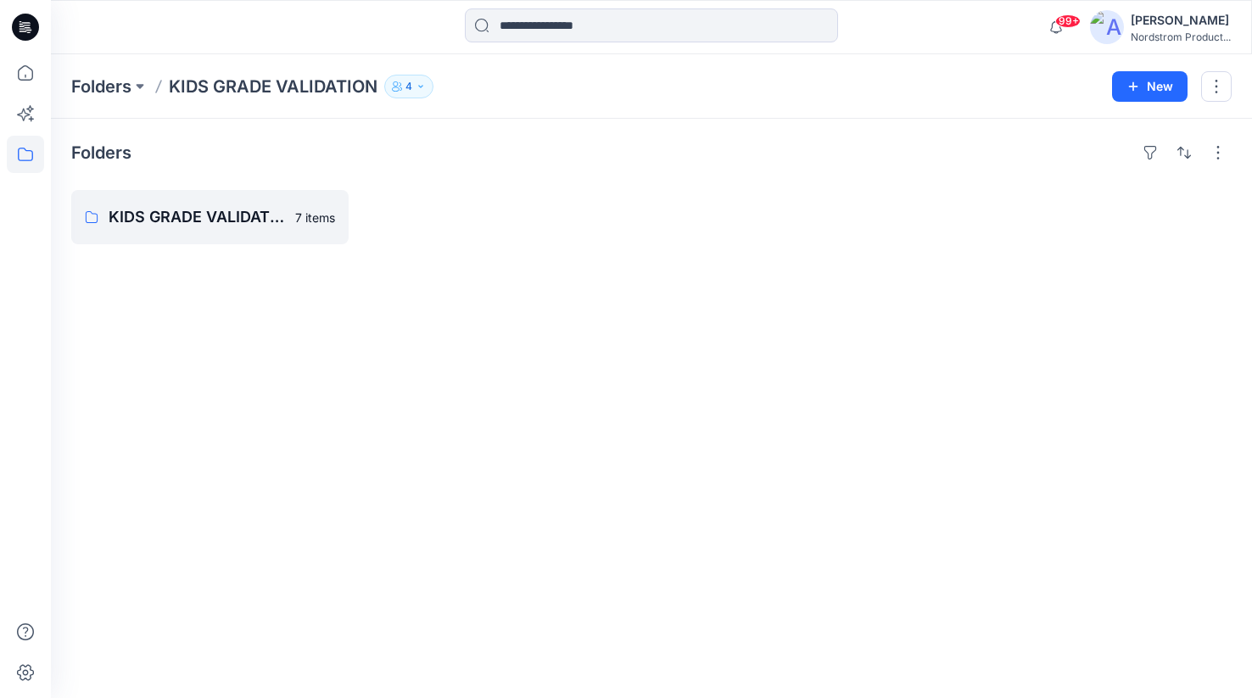
click at [416, 86] on icon "button" at bounding box center [421, 86] width 10 height 10
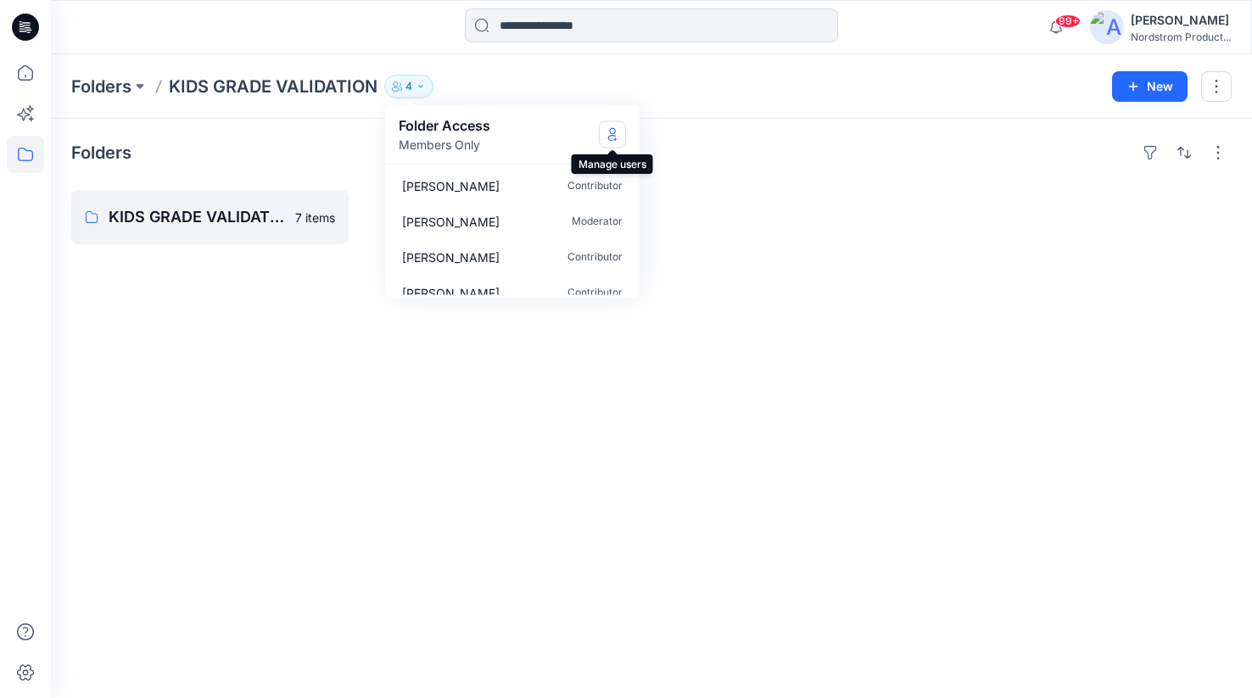
click at [611, 133] on icon "Manage Users" at bounding box center [612, 134] width 14 height 14
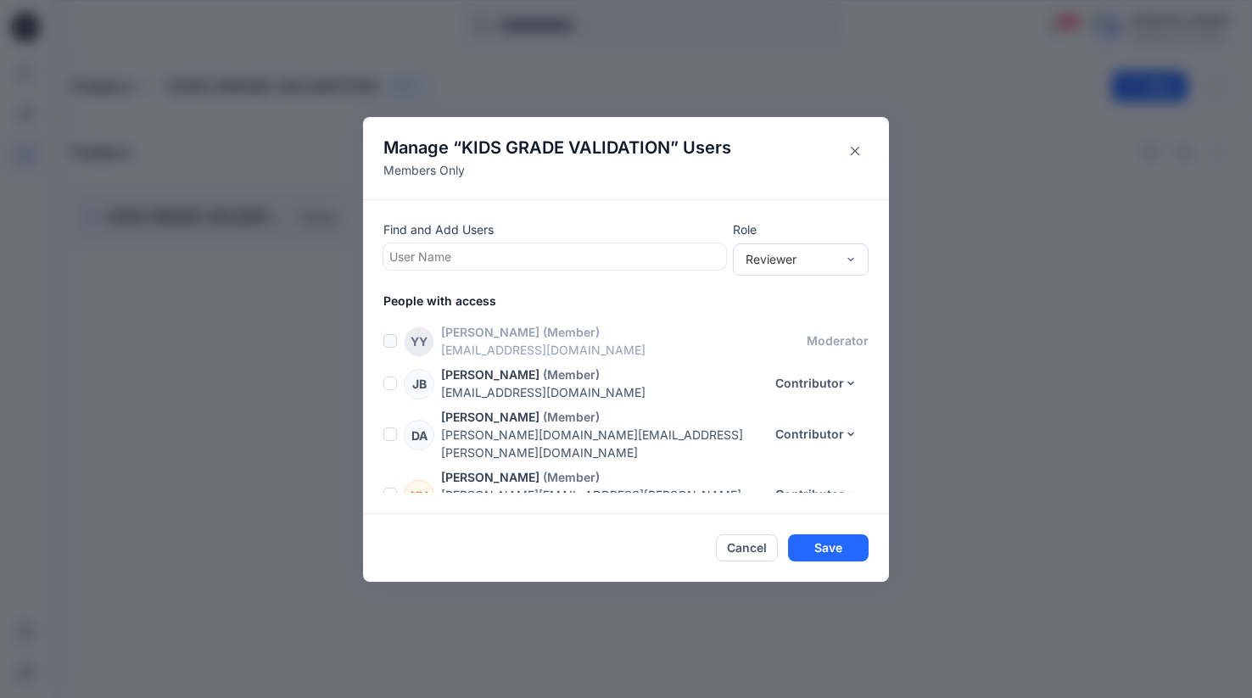
click at [454, 263] on div at bounding box center [554, 256] width 331 height 21
type input "*"
type input "**********"
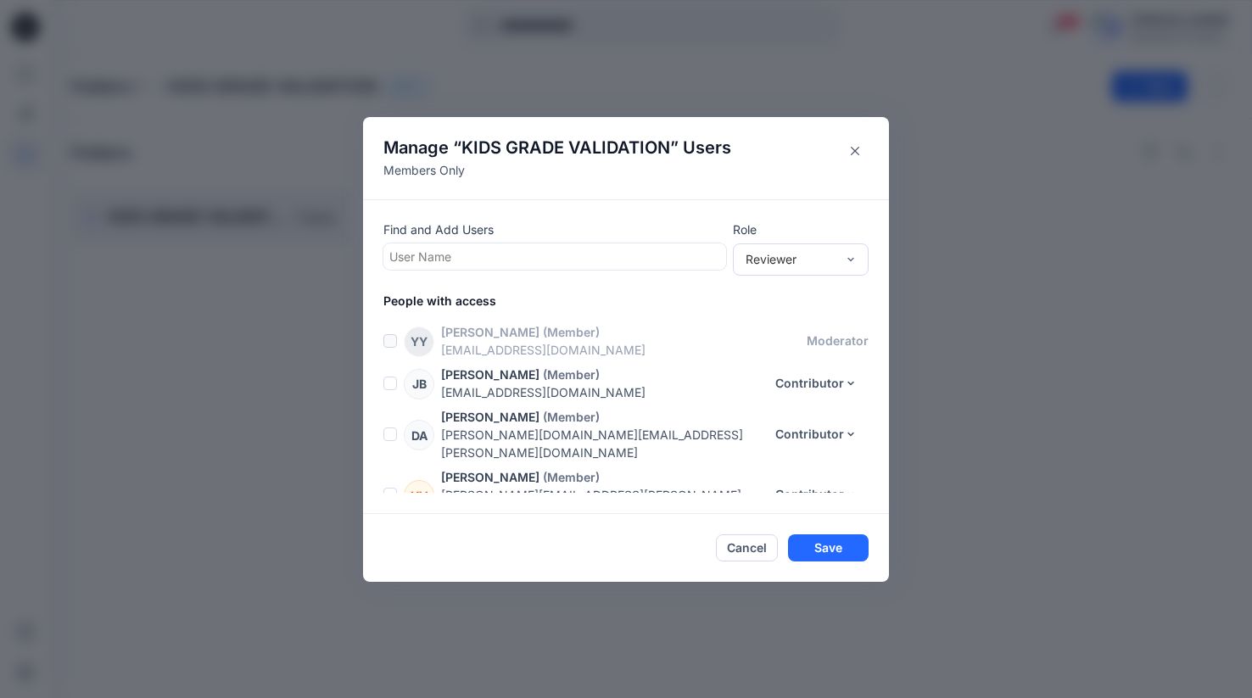
click at [507, 274] on div "Find and Add Users option , selected. Select is focused ,type to refine list, p…" at bounding box center [626, 356] width 526 height 315
click at [494, 258] on div at bounding box center [554, 256] width 331 height 21
type input "**********"
drag, startPoint x: 463, startPoint y: 263, endPoint x: 384, endPoint y: 258, distance: 79.0
click at [384, 258] on div "User Name" at bounding box center [552, 256] width 337 height 25
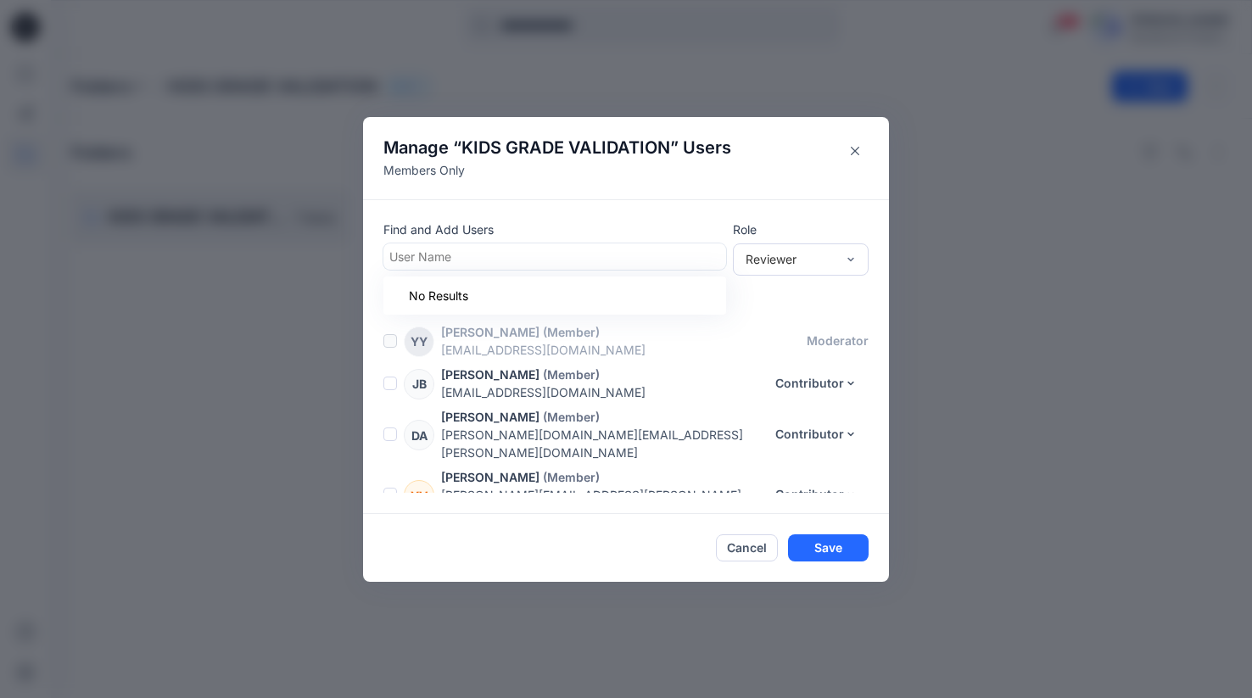
click at [452, 255] on div at bounding box center [554, 256] width 331 height 21
click at [446, 253] on div at bounding box center [554, 256] width 331 height 21
click at [433, 259] on div at bounding box center [554, 256] width 331 height 21
click at [425, 257] on div at bounding box center [554, 256] width 331 height 21
click at [410, 259] on div at bounding box center [554, 256] width 331 height 21
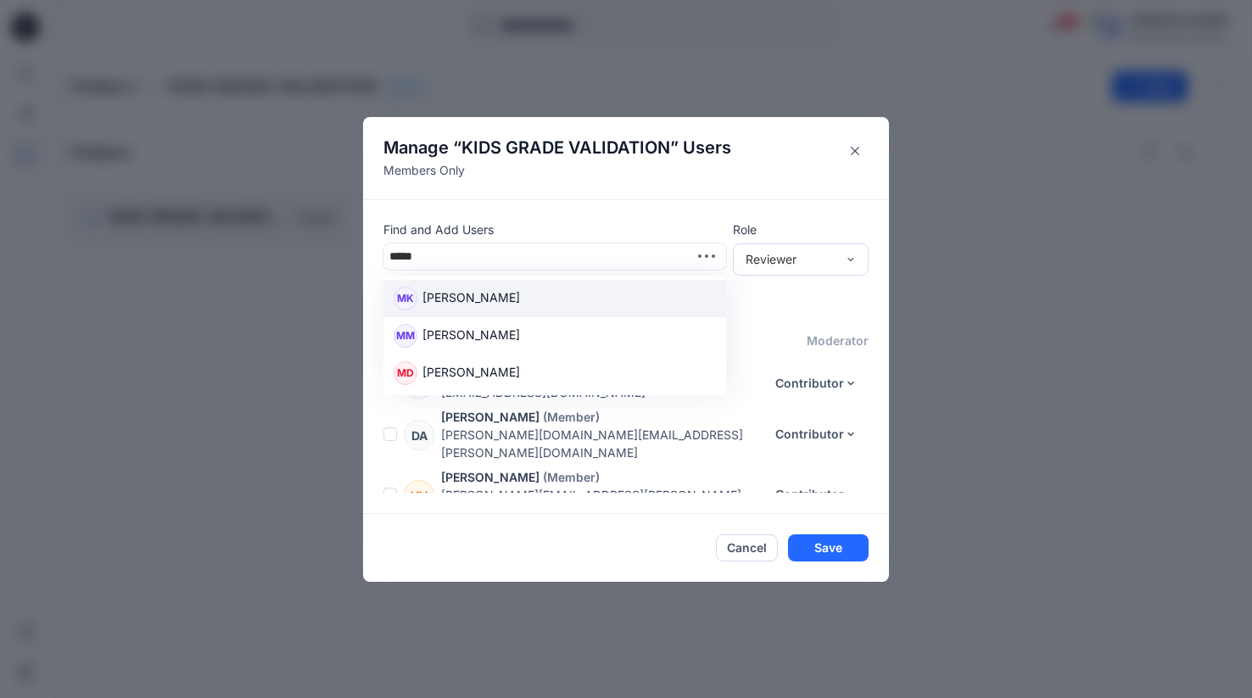
type input "******"
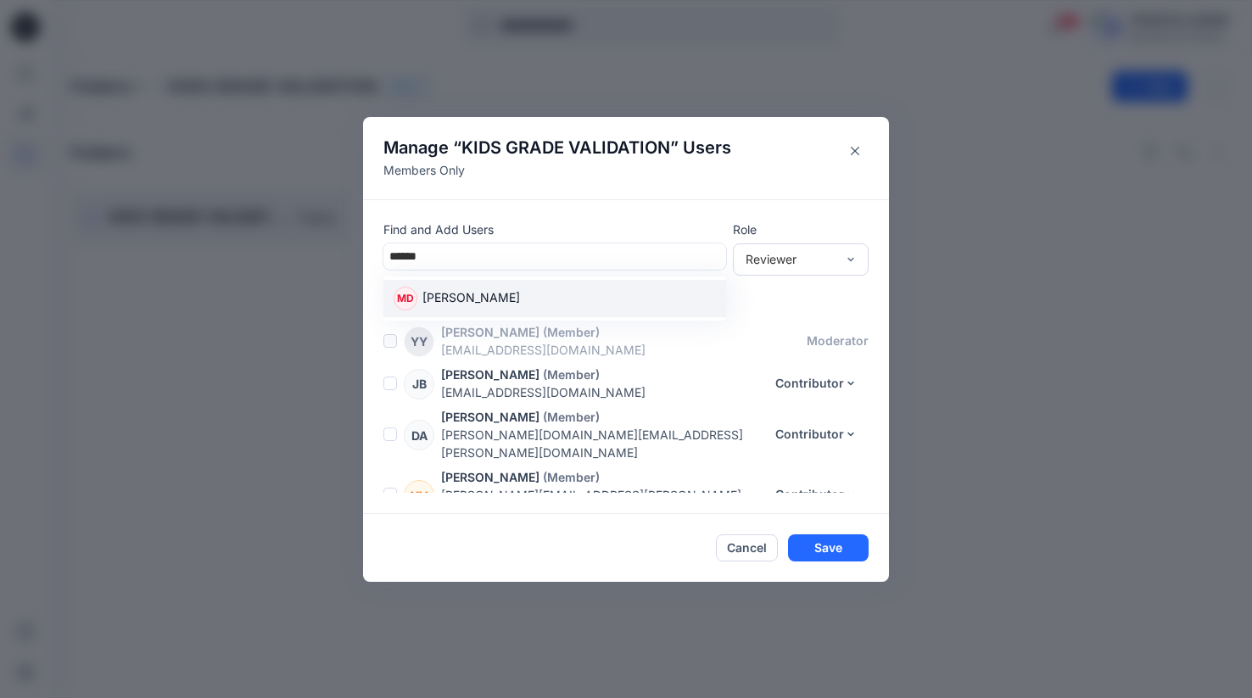
click at [431, 305] on p "Monika Demczuk" at bounding box center [471, 299] width 98 height 22
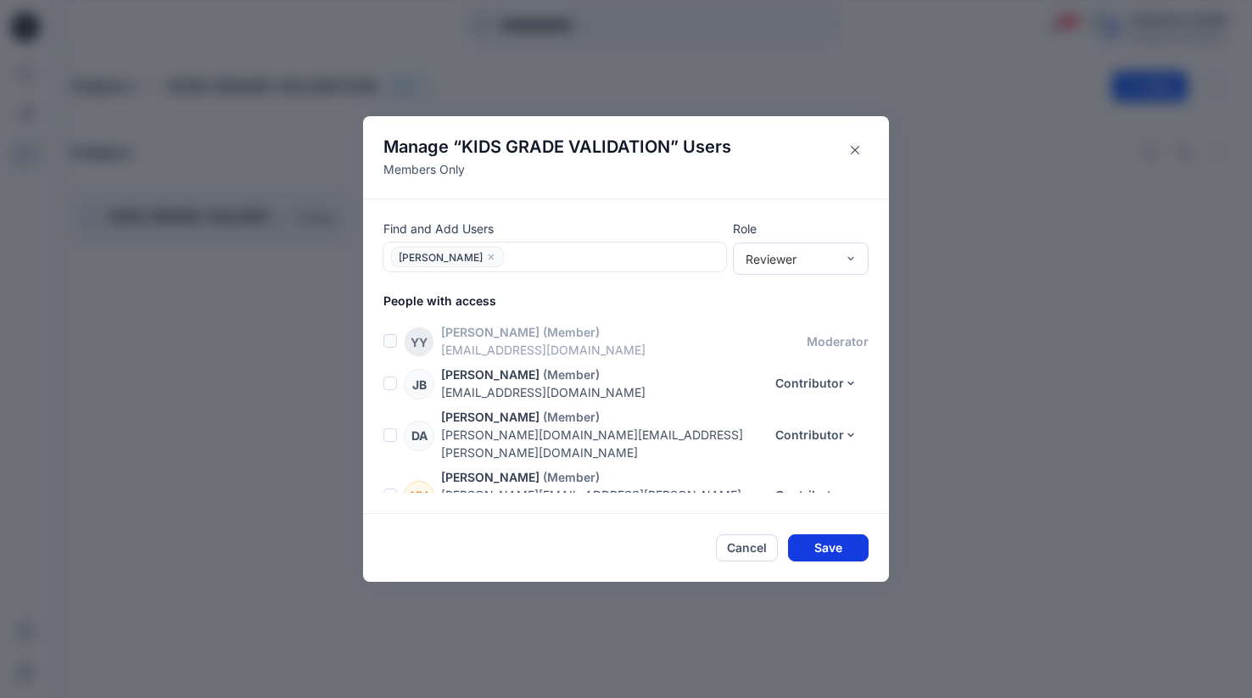
click at [816, 552] on button "Save" at bounding box center [828, 547] width 81 height 27
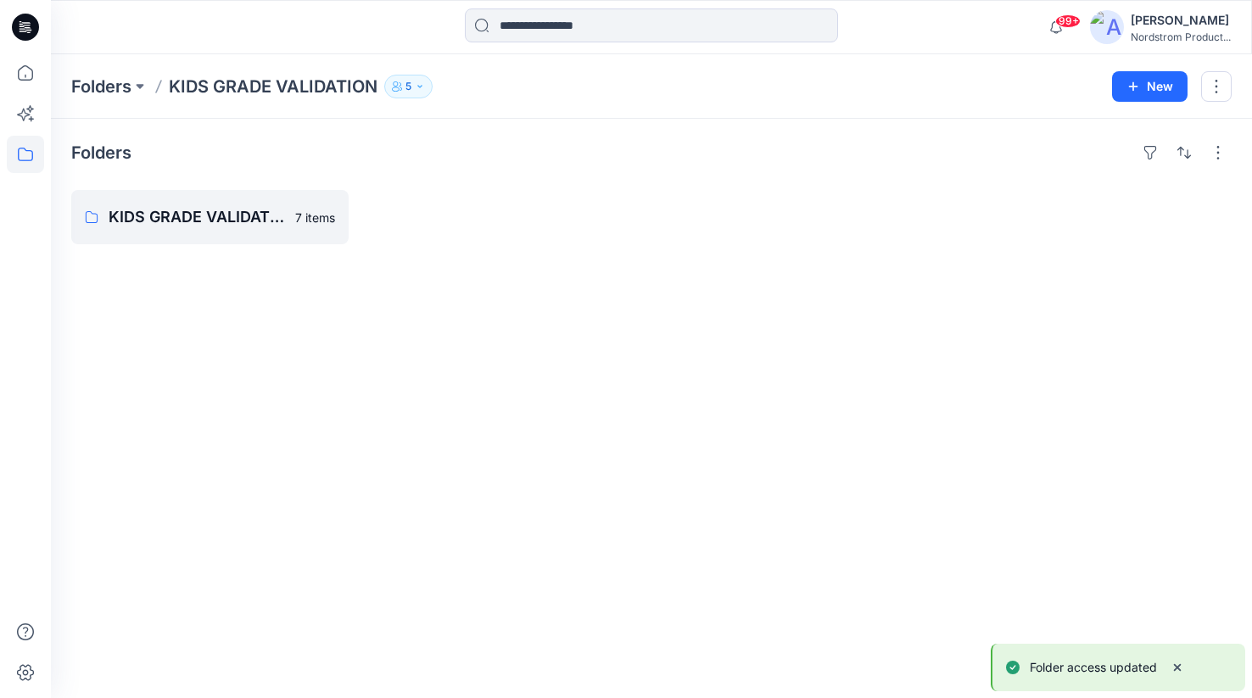
click at [413, 82] on button "5" at bounding box center [408, 87] width 48 height 24
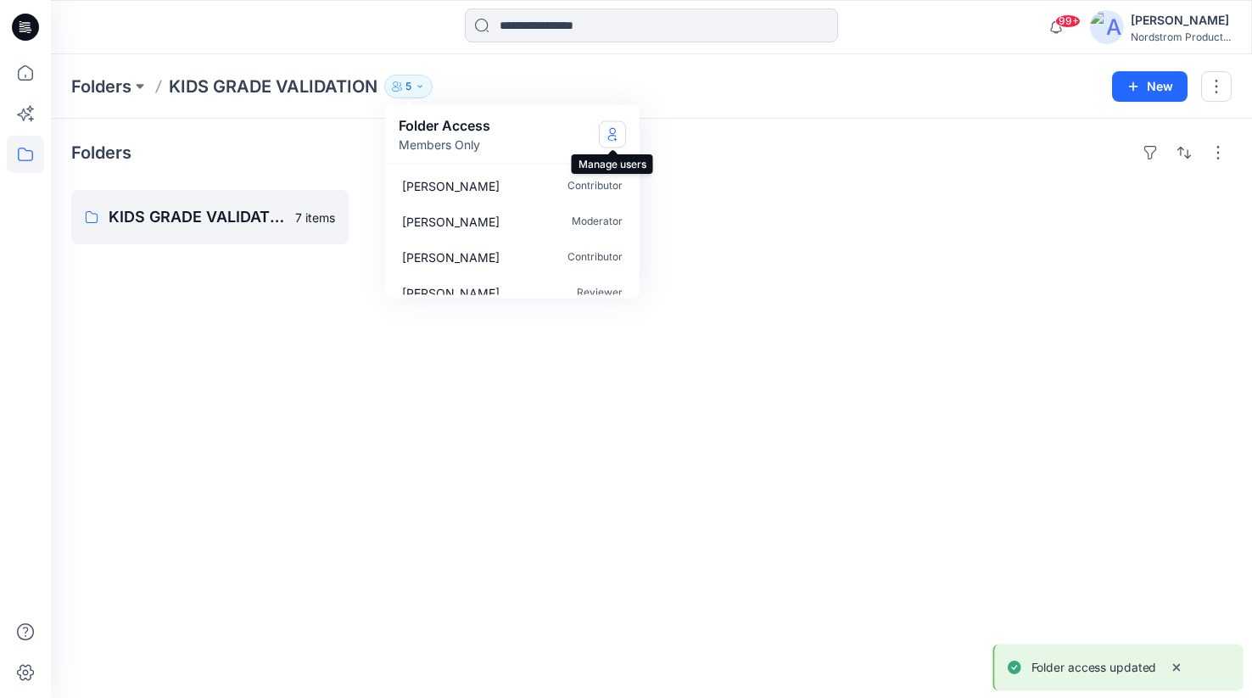
click at [613, 134] on icon "Manage Users" at bounding box center [612, 137] width 8 height 7
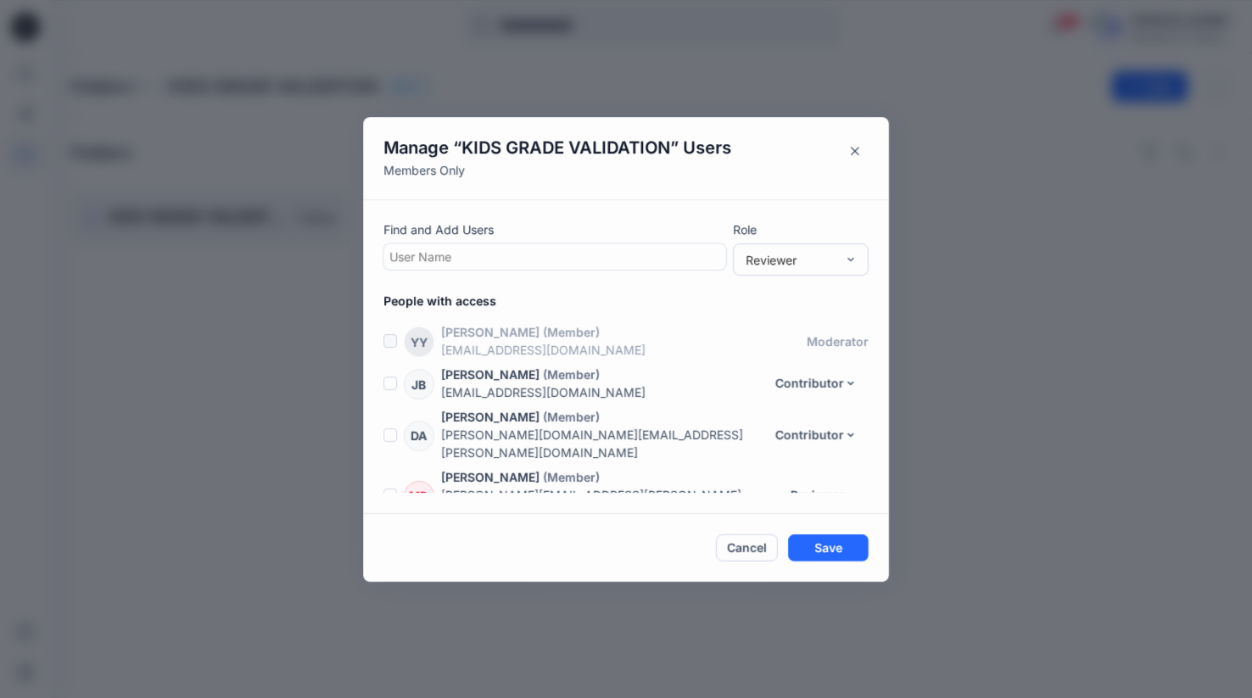
scroll to position [36, 0]
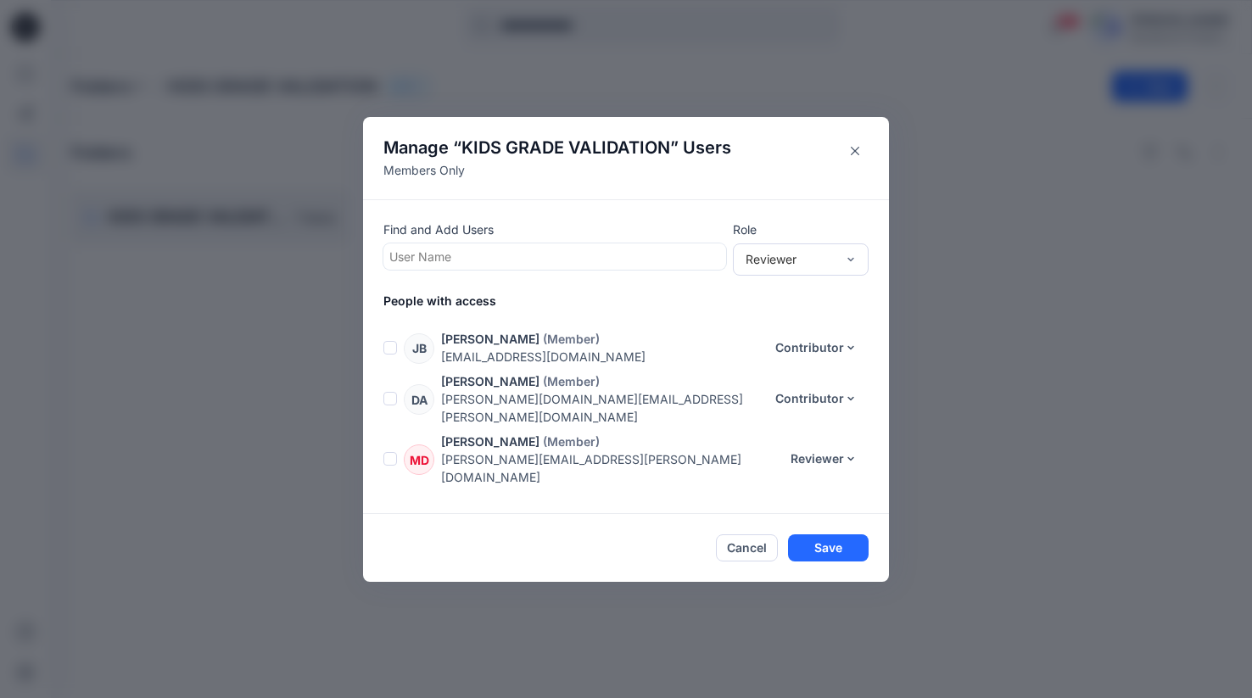
click at [416, 256] on div at bounding box center [554, 256] width 331 height 21
type input "****"
click at [429, 300] on p "Sara Liddy" at bounding box center [471, 299] width 98 height 22
click at [817, 543] on button "Save" at bounding box center [828, 547] width 81 height 27
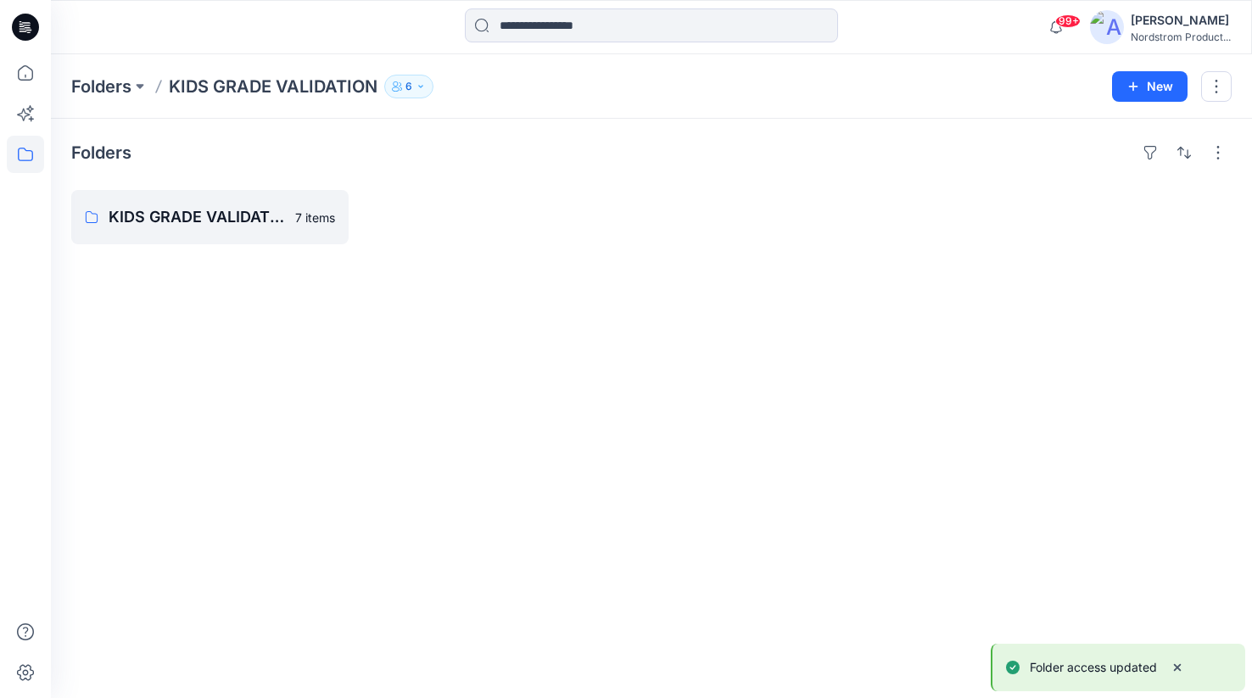
click at [405, 87] on p "6" at bounding box center [408, 86] width 7 height 19
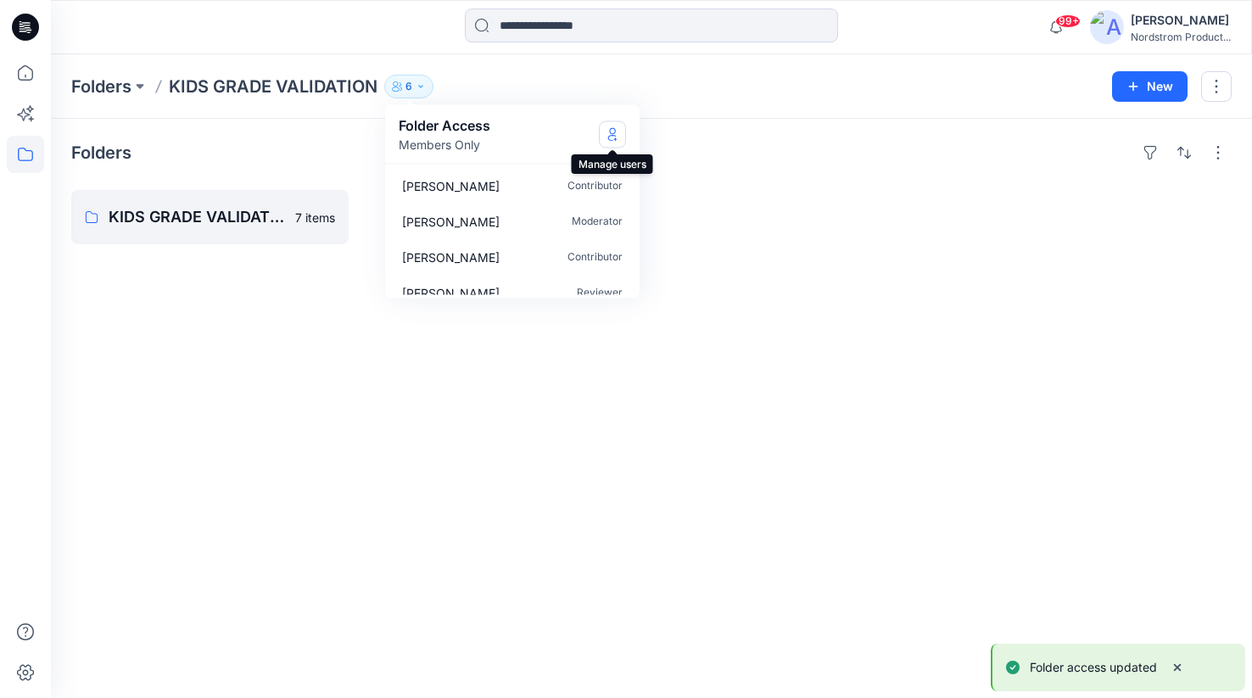
click at [611, 135] on icon "Manage Users" at bounding box center [612, 137] width 8 height 7
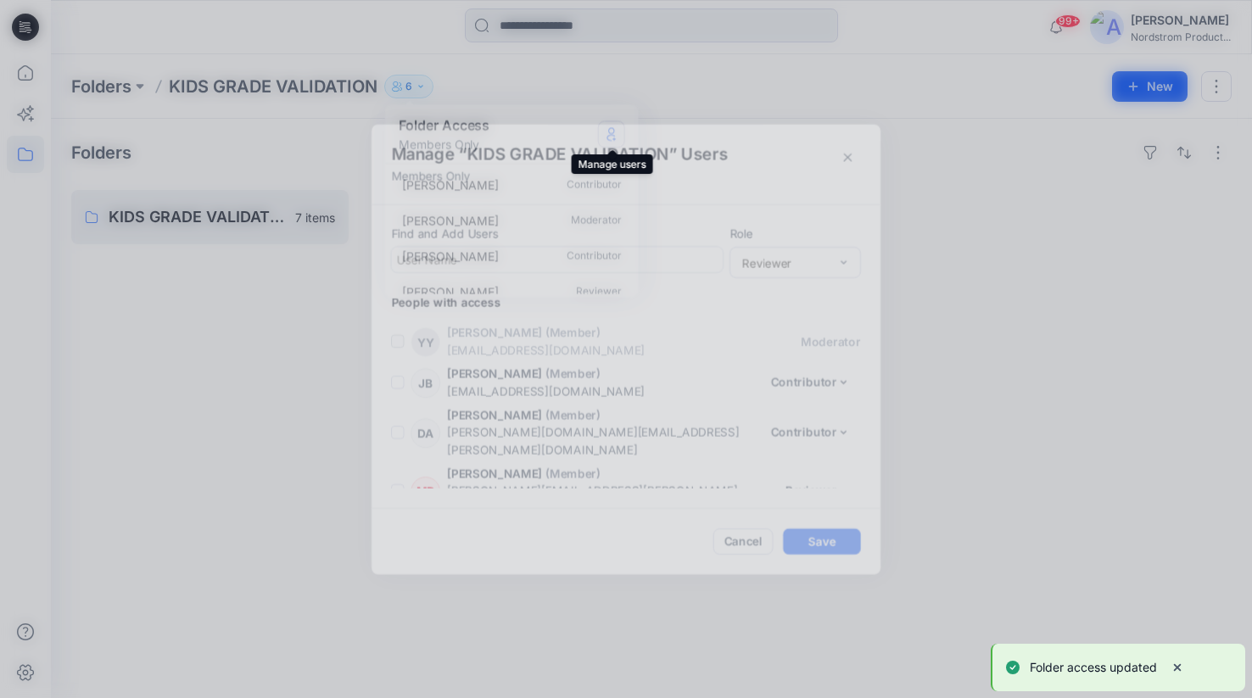
scroll to position [78, 0]
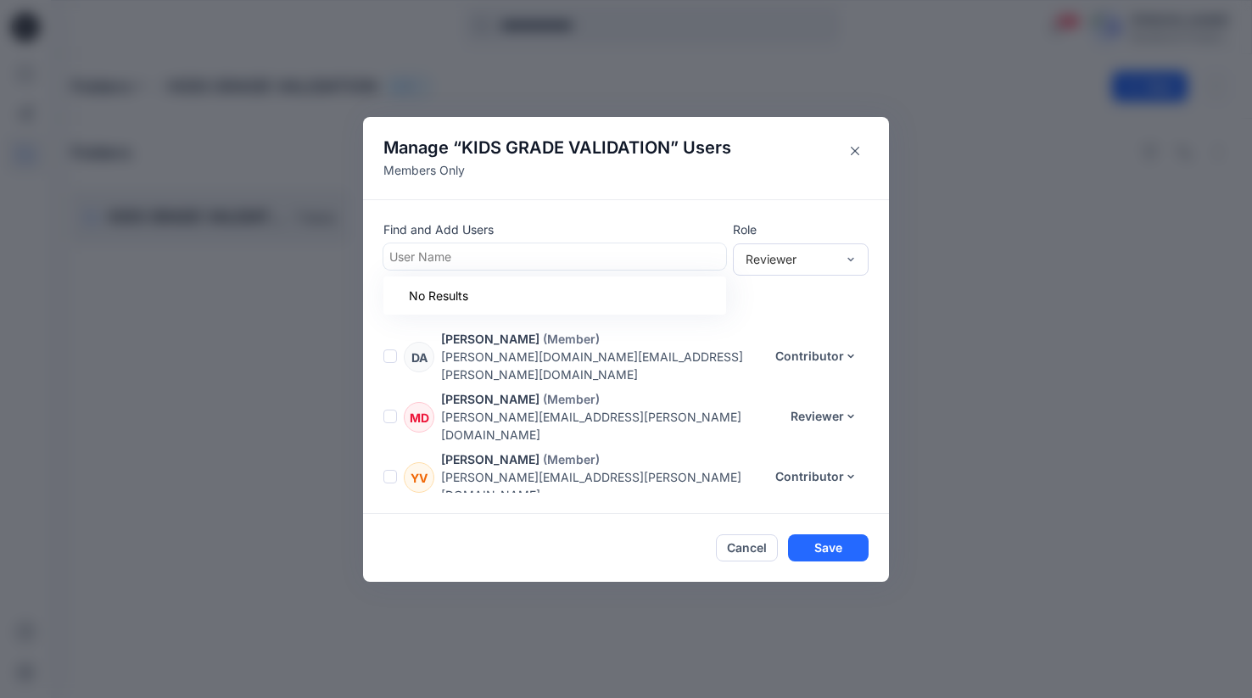
click at [497, 250] on div at bounding box center [554, 256] width 331 height 21
type input "*****"
click at [492, 290] on p "Savannah Mather" at bounding box center [471, 299] width 98 height 22
click at [823, 547] on button "Save" at bounding box center [828, 547] width 81 height 27
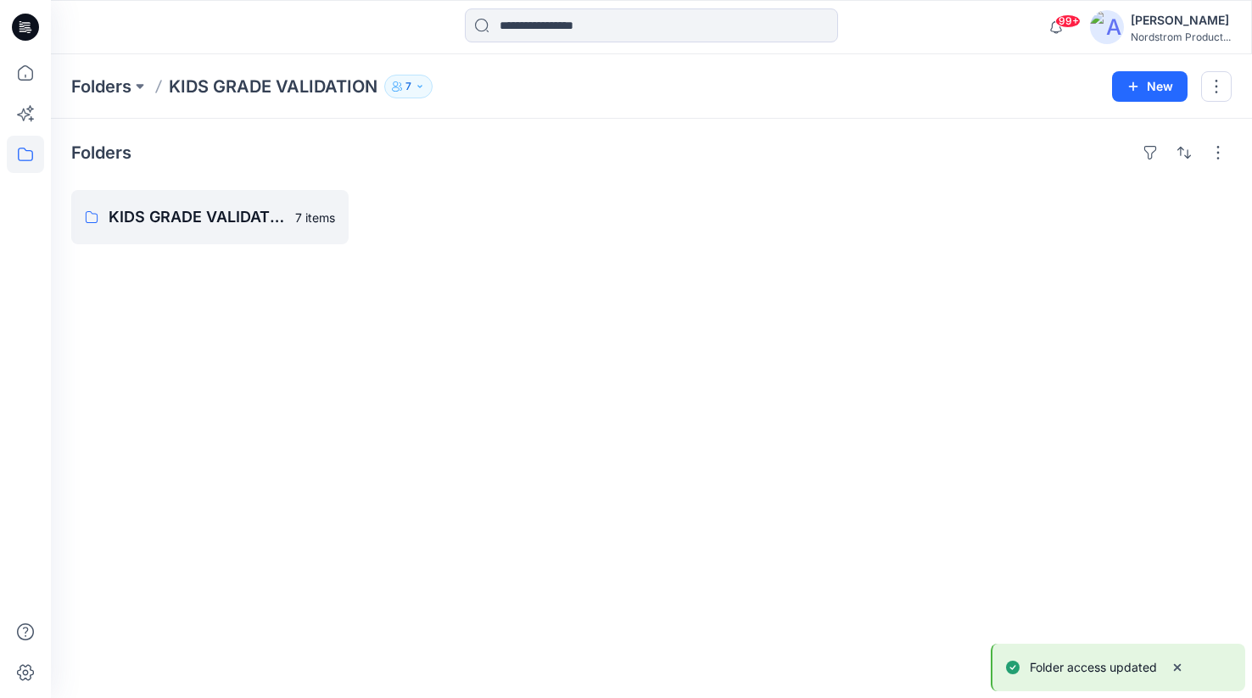
click at [399, 89] on icon "button" at bounding box center [397, 86] width 10 height 10
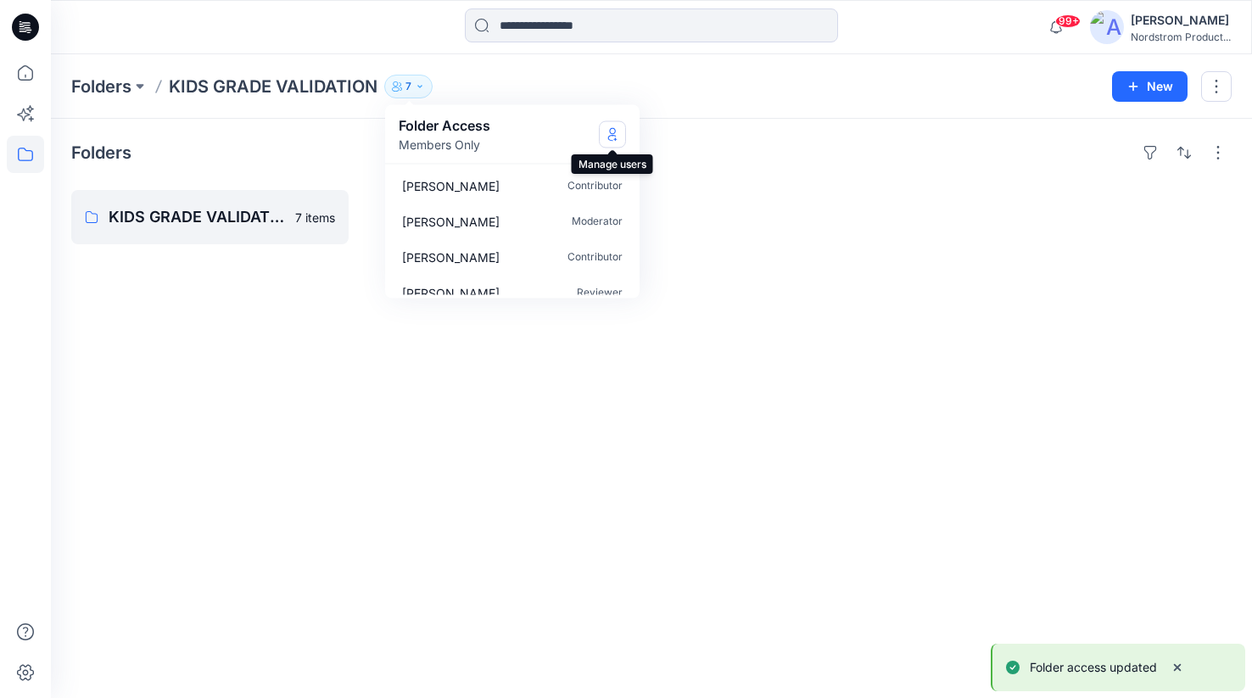
click at [615, 135] on icon "Manage Users" at bounding box center [612, 137] width 8 height 7
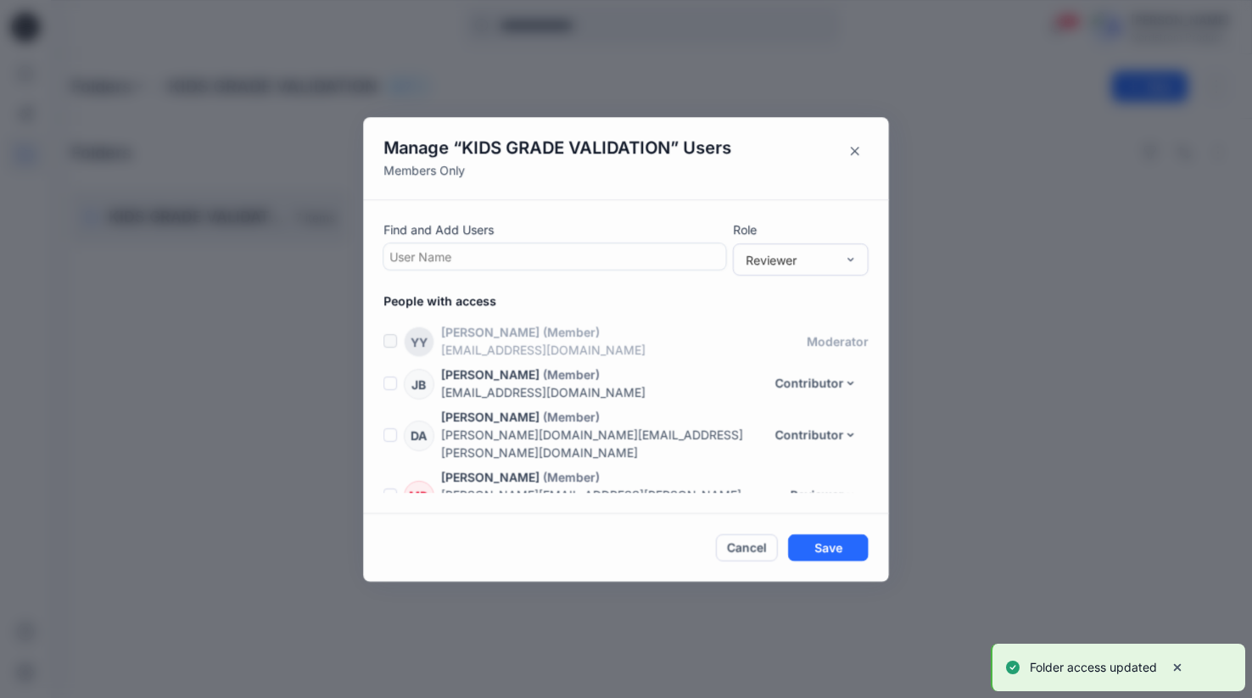
scroll to position [120, 0]
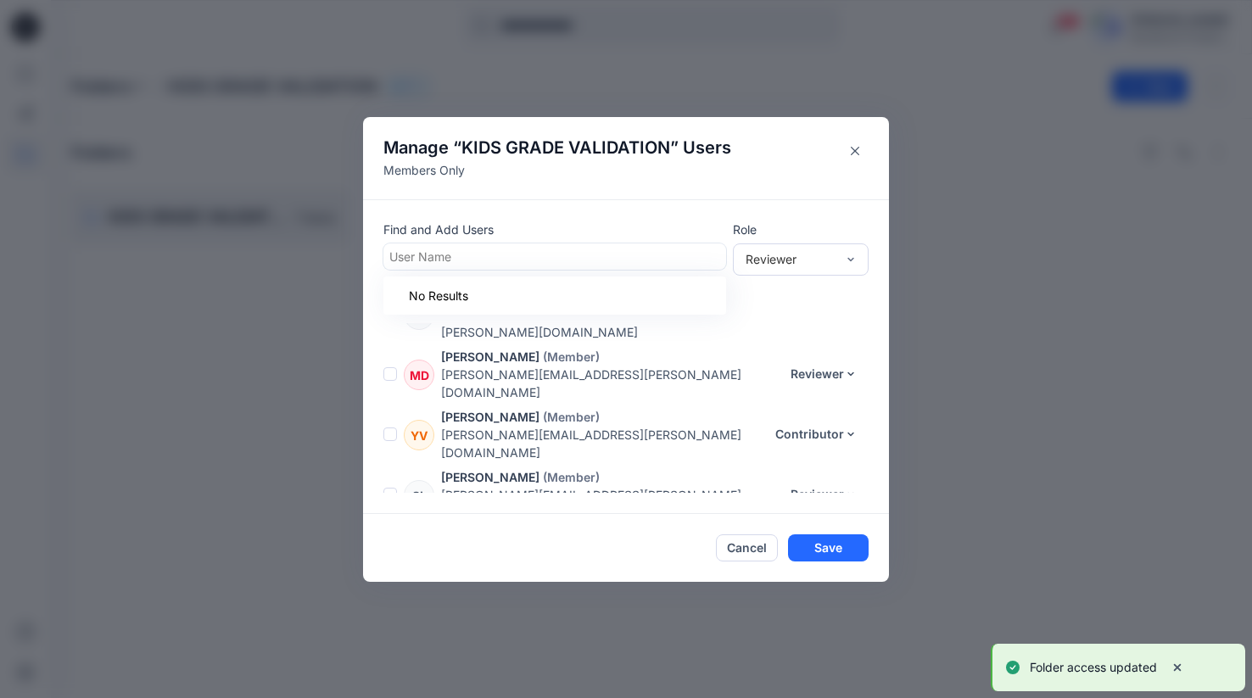
click at [460, 250] on div at bounding box center [554, 256] width 331 height 21
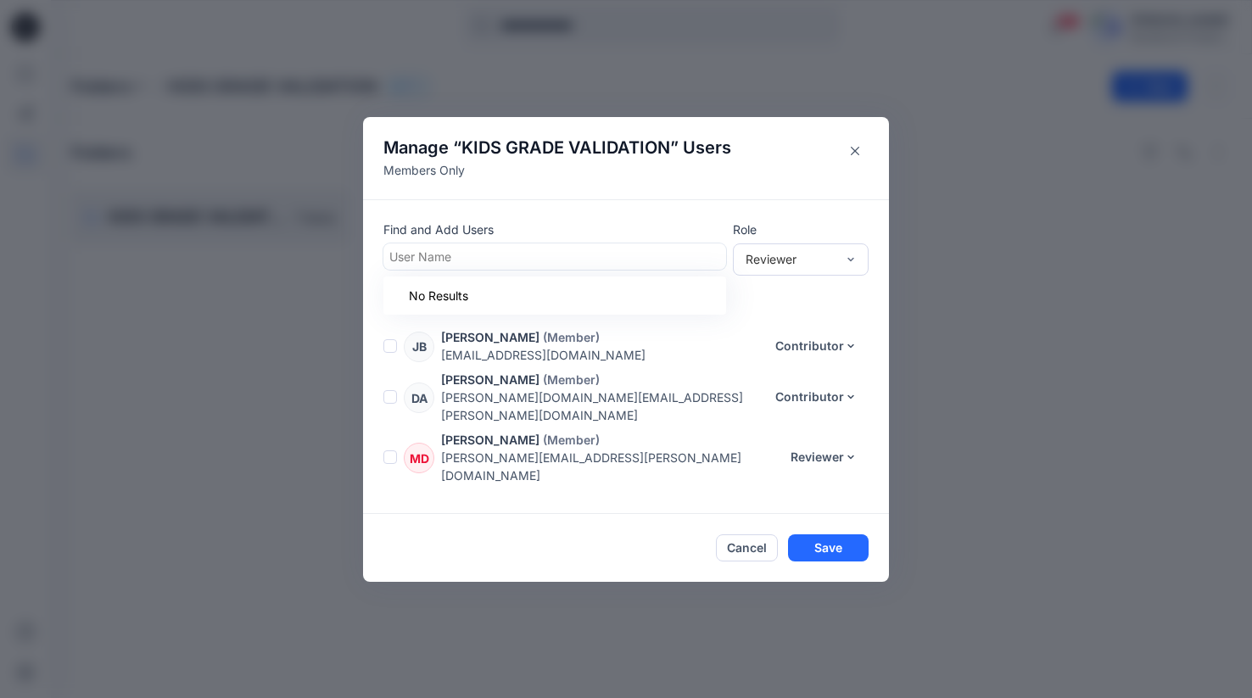
scroll to position [0, 0]
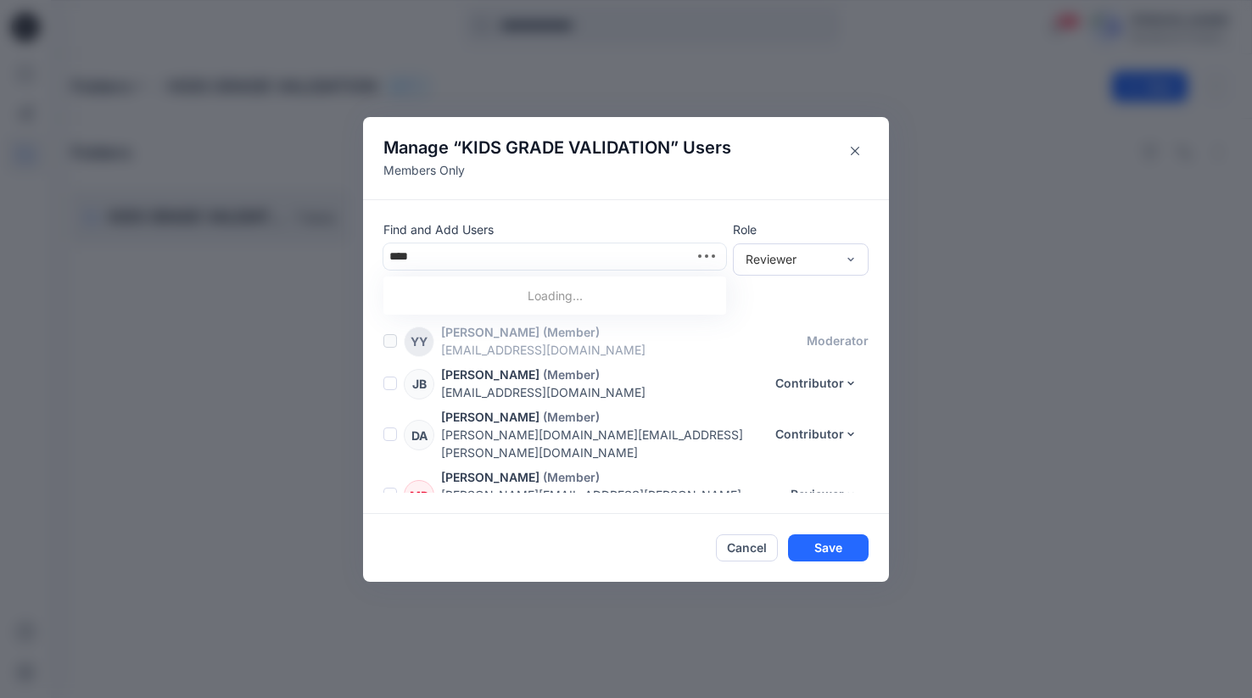
type input "*****"
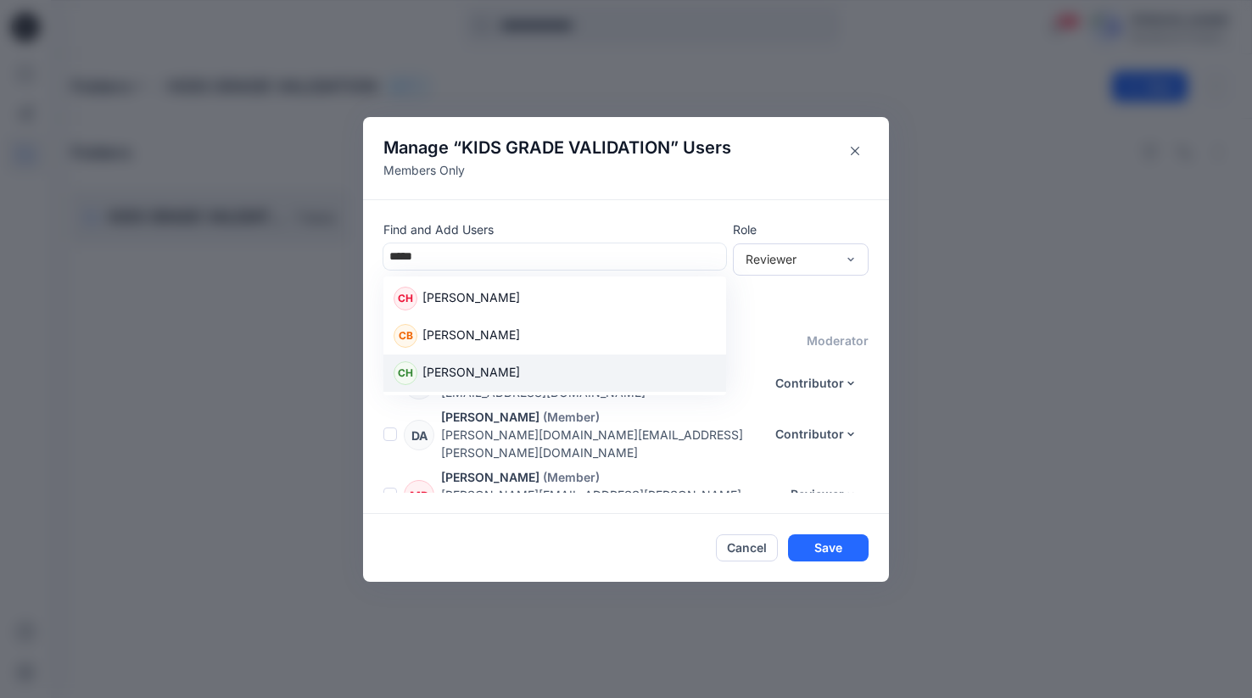
click at [520, 376] on div "CH Christine Hayd" at bounding box center [554, 373] width 322 height 24
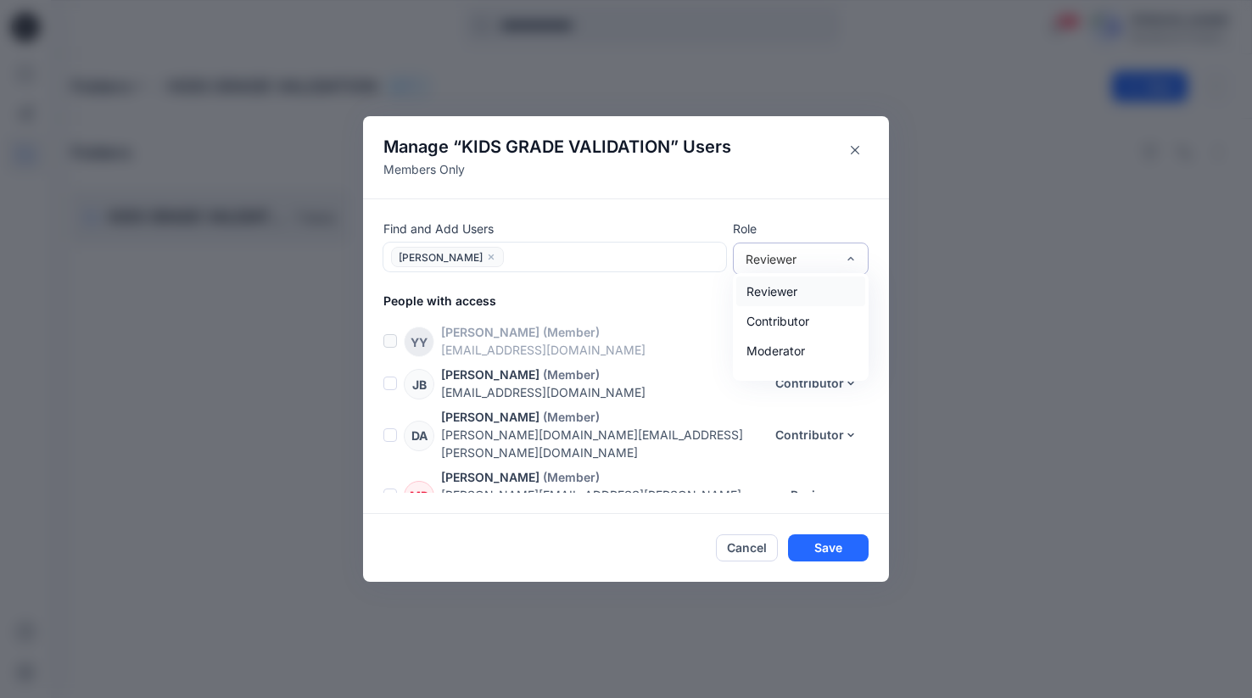
click at [826, 175] on header "Manage “ KIDS GRADE VALIDATION ” Users Members Only" at bounding box center [626, 157] width 526 height 82
click at [830, 540] on button "Save" at bounding box center [828, 547] width 81 height 27
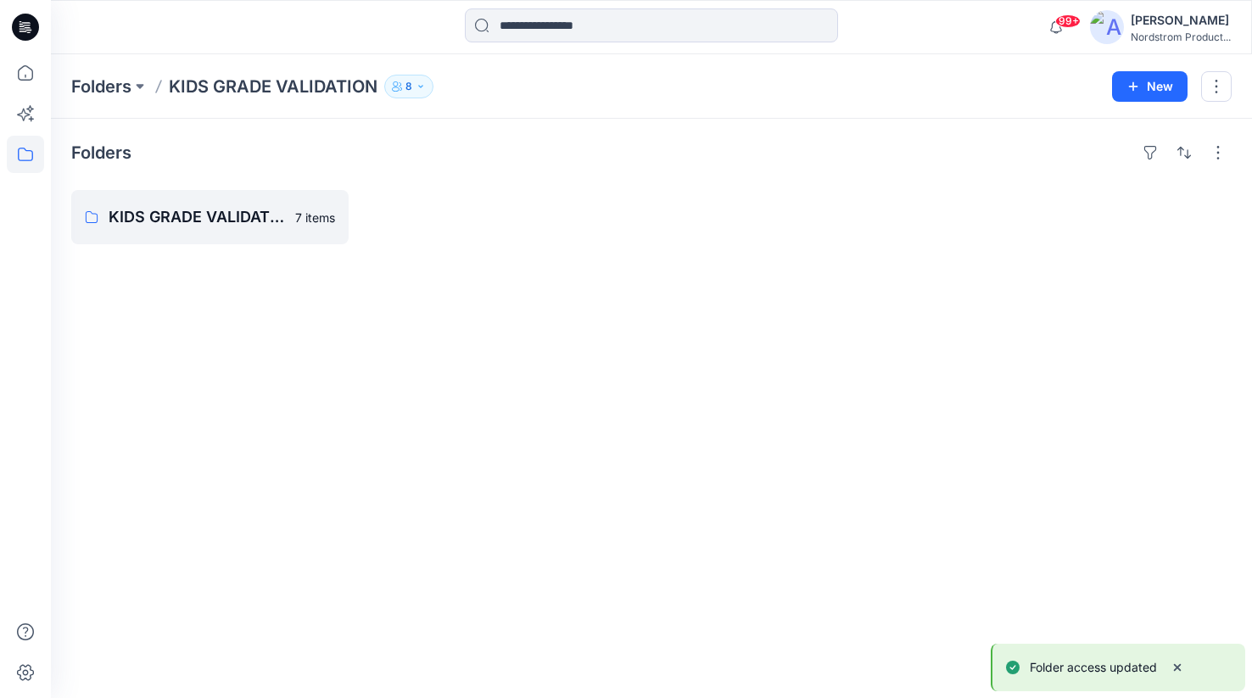
click at [308, 165] on div "Folders" at bounding box center [651, 152] width 1160 height 27
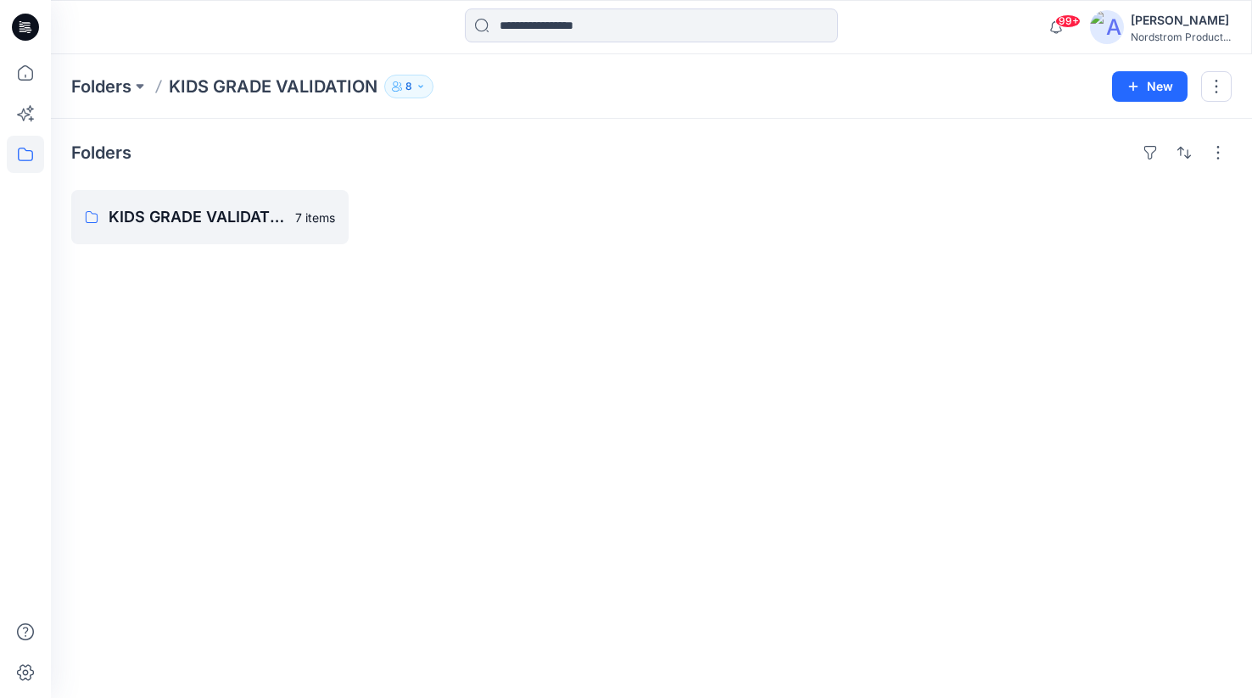
click at [426, 89] on button "8" at bounding box center [408, 87] width 49 height 24
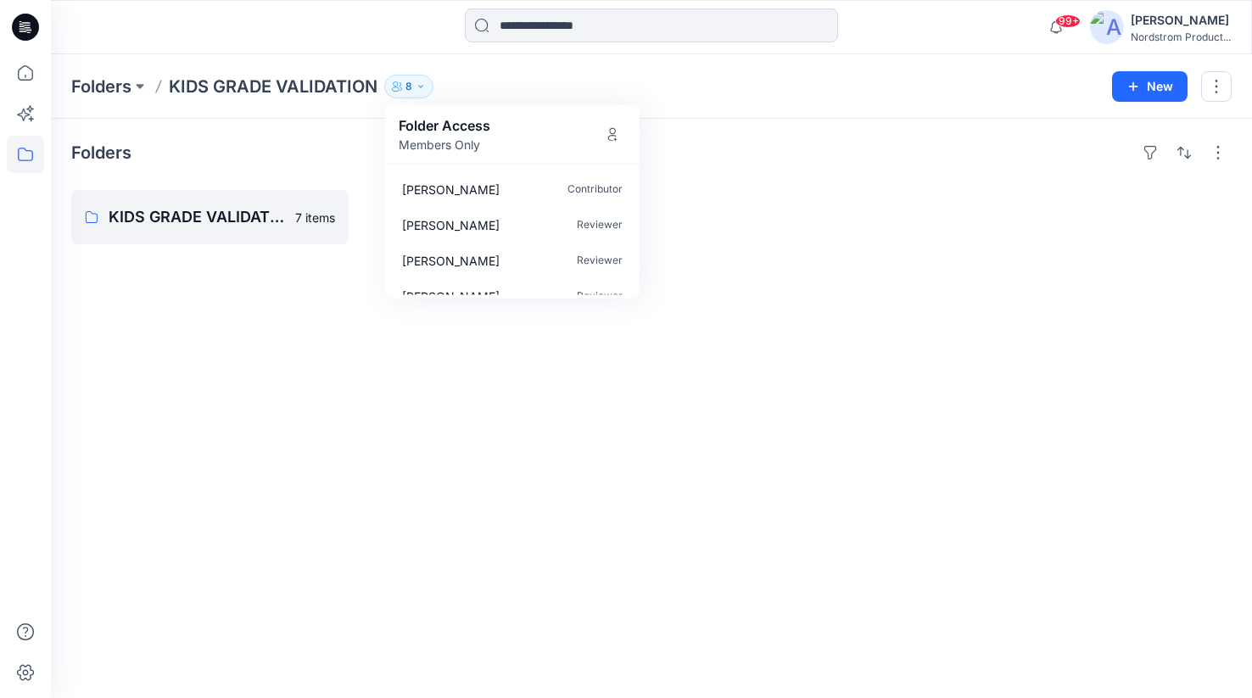
scroll to position [158, 0]
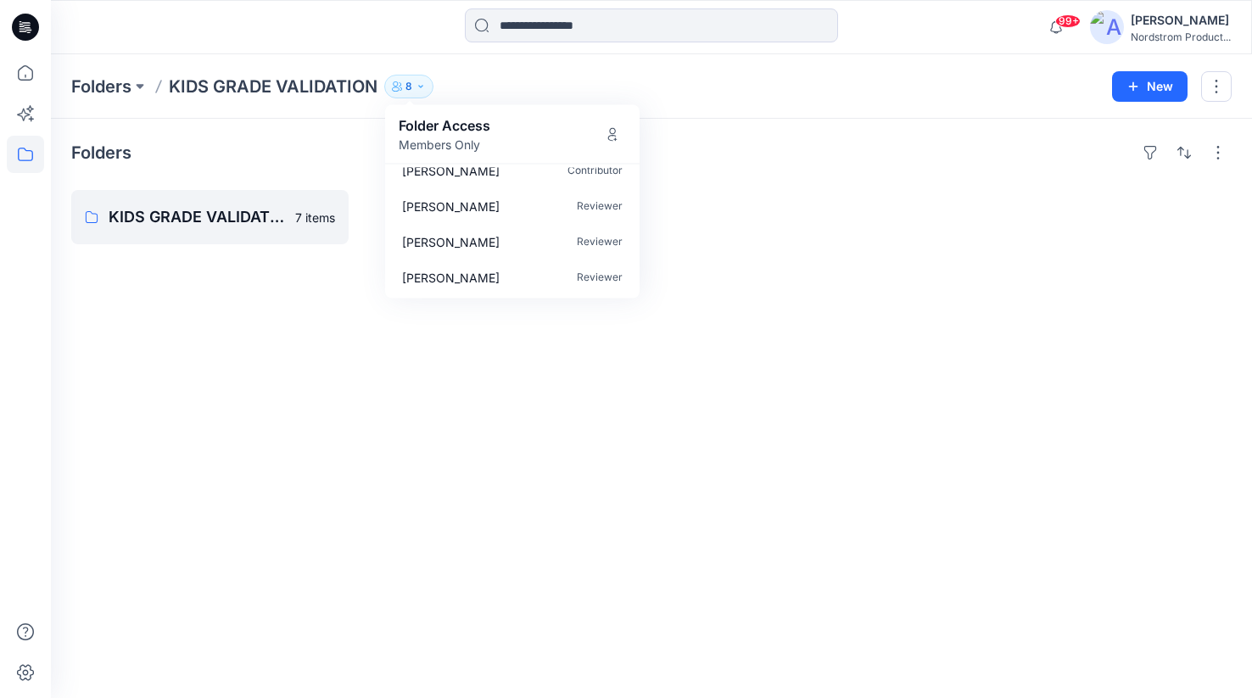
click at [803, 139] on div "Folders" at bounding box center [651, 152] width 1160 height 27
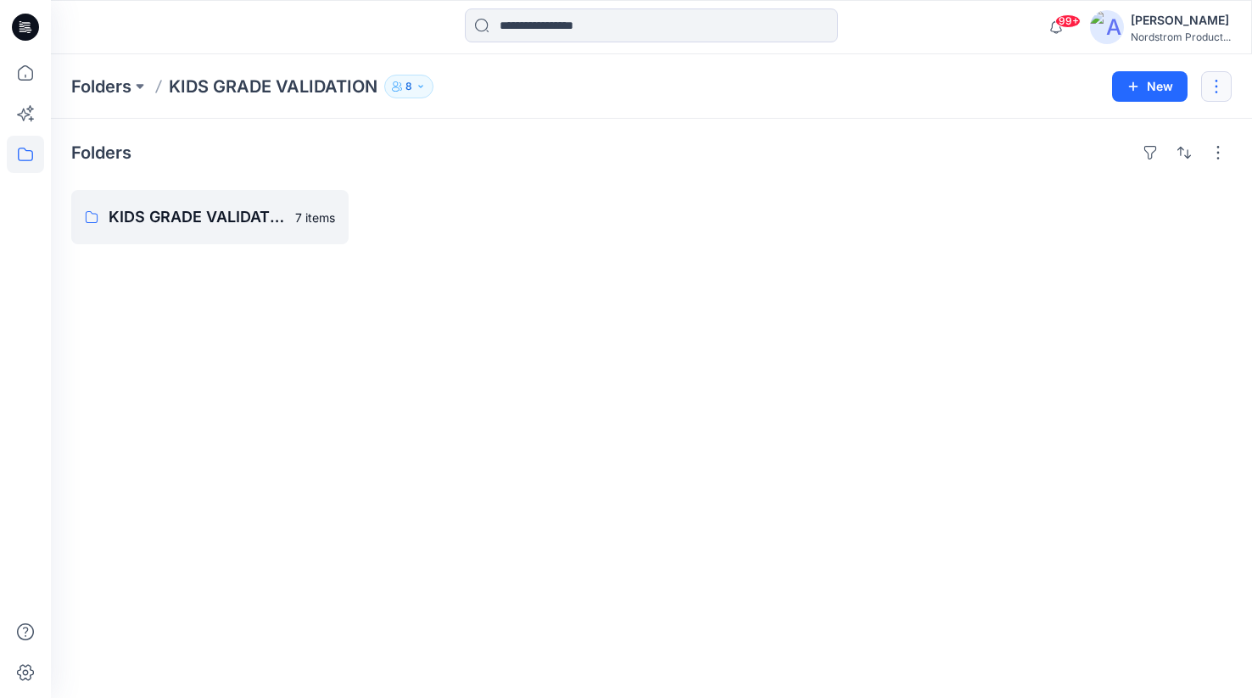
click at [1211, 86] on button "button" at bounding box center [1216, 86] width 31 height 31
click at [867, 153] on div "Folders" at bounding box center [651, 152] width 1160 height 27
click at [1213, 153] on button "button" at bounding box center [1217, 152] width 27 height 27
click at [858, 162] on div "Folders Layout Grid Large Grid Folder View Compact Card Card View Card Info Tags" at bounding box center [651, 152] width 1160 height 27
click at [247, 216] on p "KIDS GRADE VALIDATION INFANT TODDLER EXT" at bounding box center [208, 217] width 199 height 24
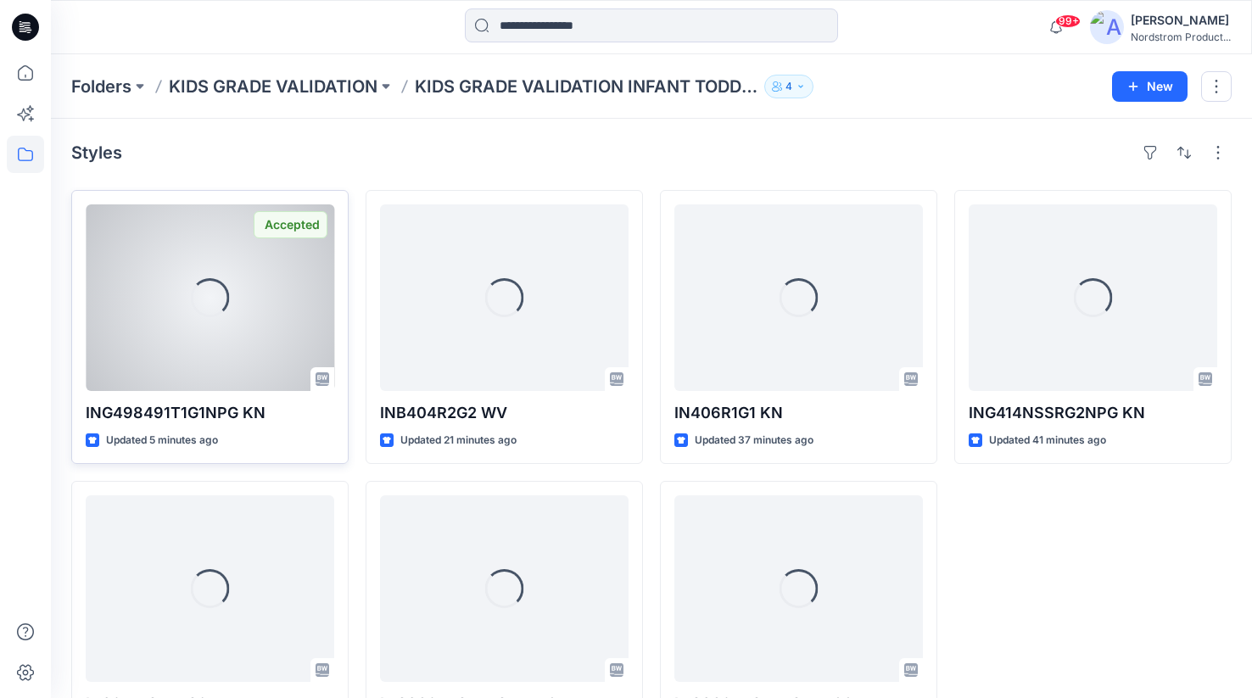
scroll to position [158, 0]
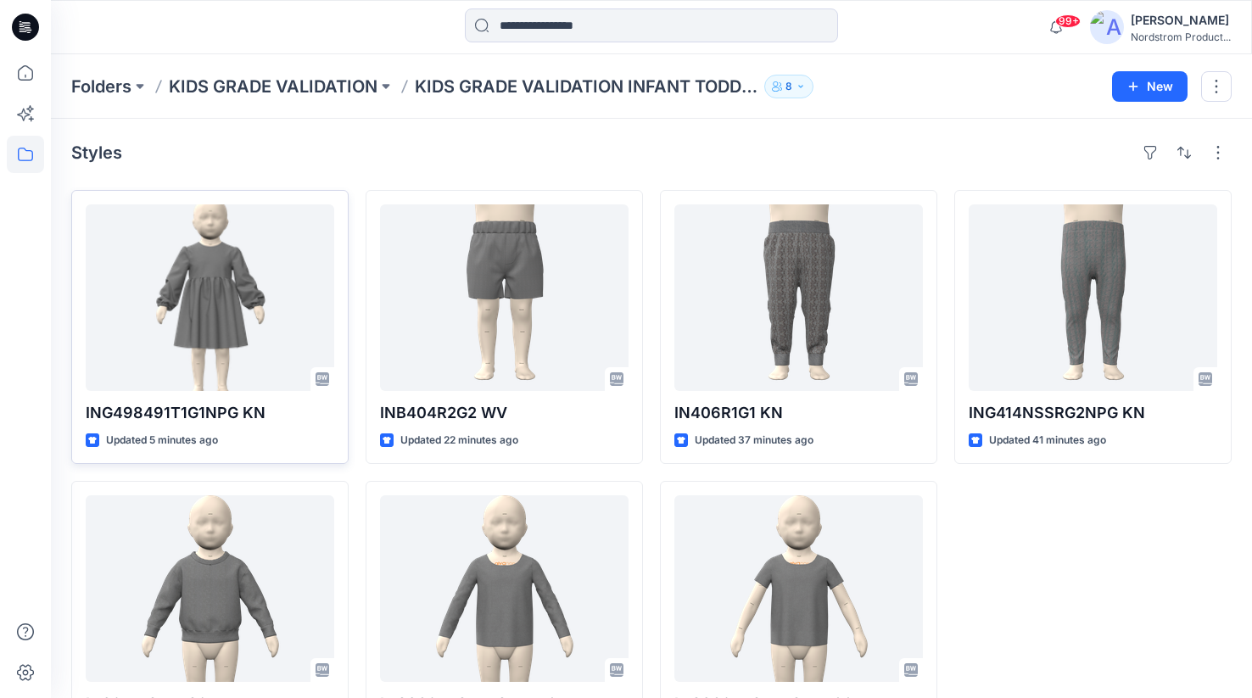
click at [737, 91] on p "KIDS GRADE VALIDATION INFANT TODDLER EXT" at bounding box center [586, 87] width 343 height 24
click at [695, 84] on p "KIDS GRADE VALIDATION INFANT TODDLER EXT" at bounding box center [586, 87] width 343 height 24
click at [740, 93] on p "KIDS GRADE VALIDATION INFANT TODDLER EXT" at bounding box center [586, 87] width 343 height 24
click at [739, 87] on p "KIDS GRADE VALIDATION INFANT TODDLER EXT" at bounding box center [586, 87] width 343 height 24
click at [746, 93] on p "KIDS GRADE VALIDATION INFANT TODDLER EXT" at bounding box center [586, 87] width 343 height 24
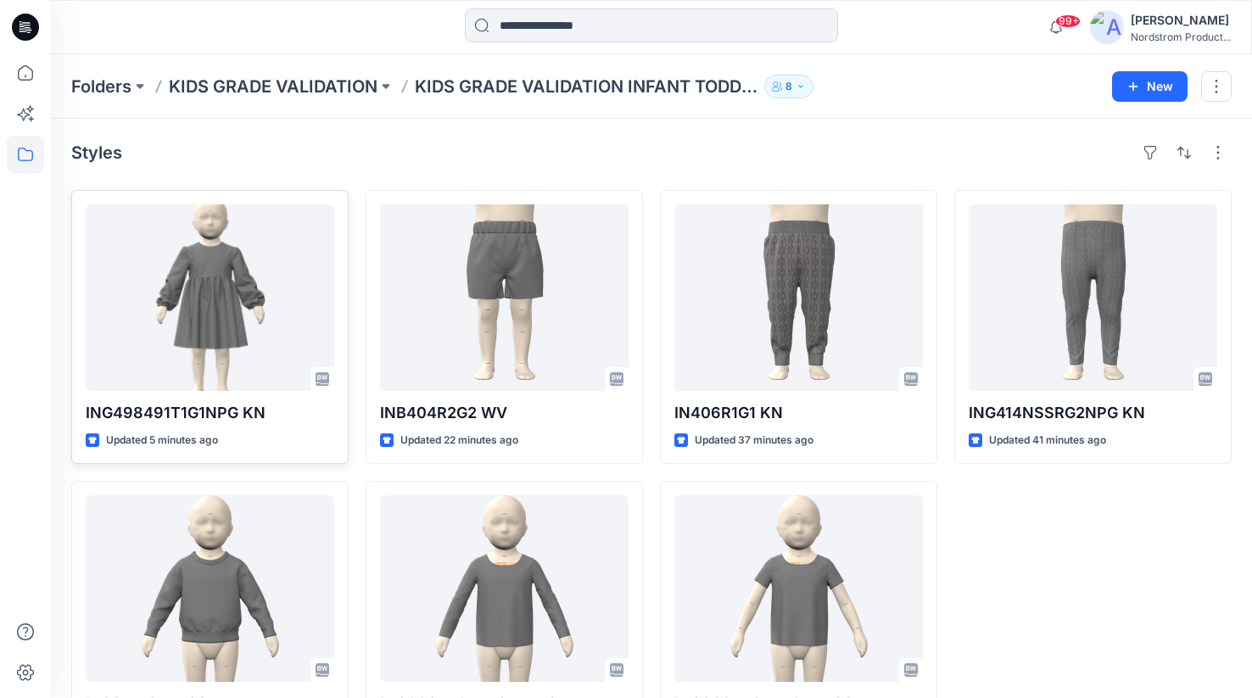
click at [640, 82] on p "KIDS GRADE VALIDATION INFANT TODDLER EXT" at bounding box center [586, 87] width 343 height 24
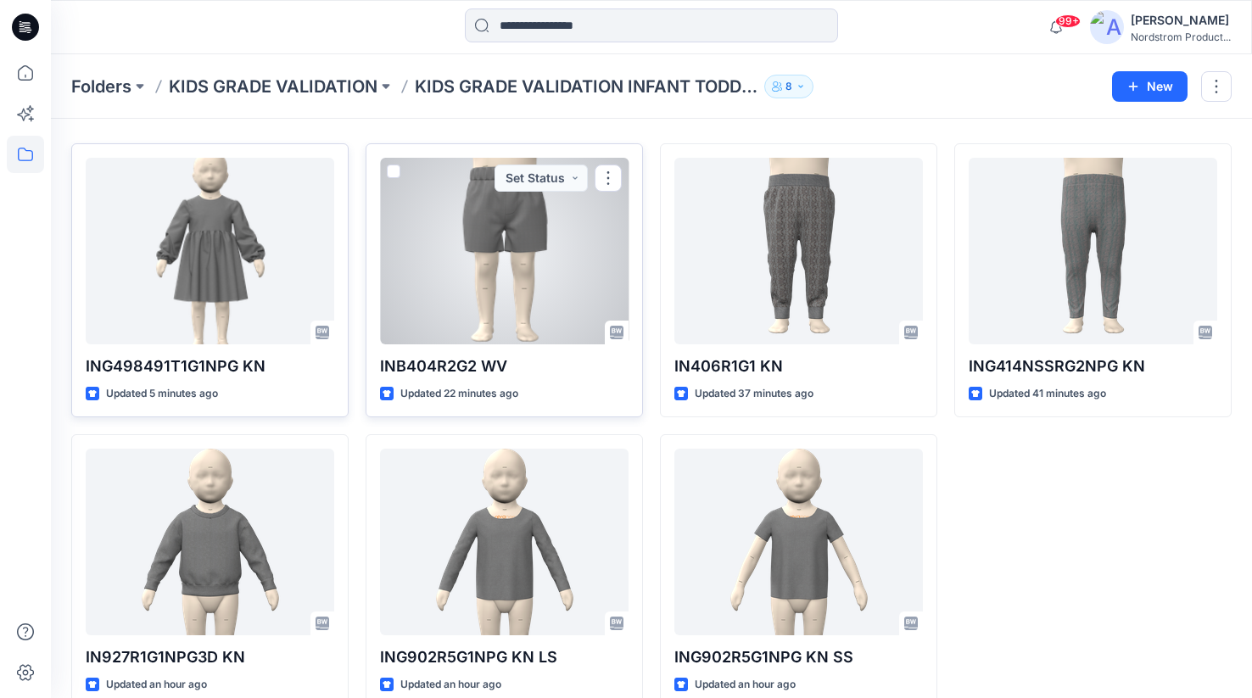
scroll to position [47, 0]
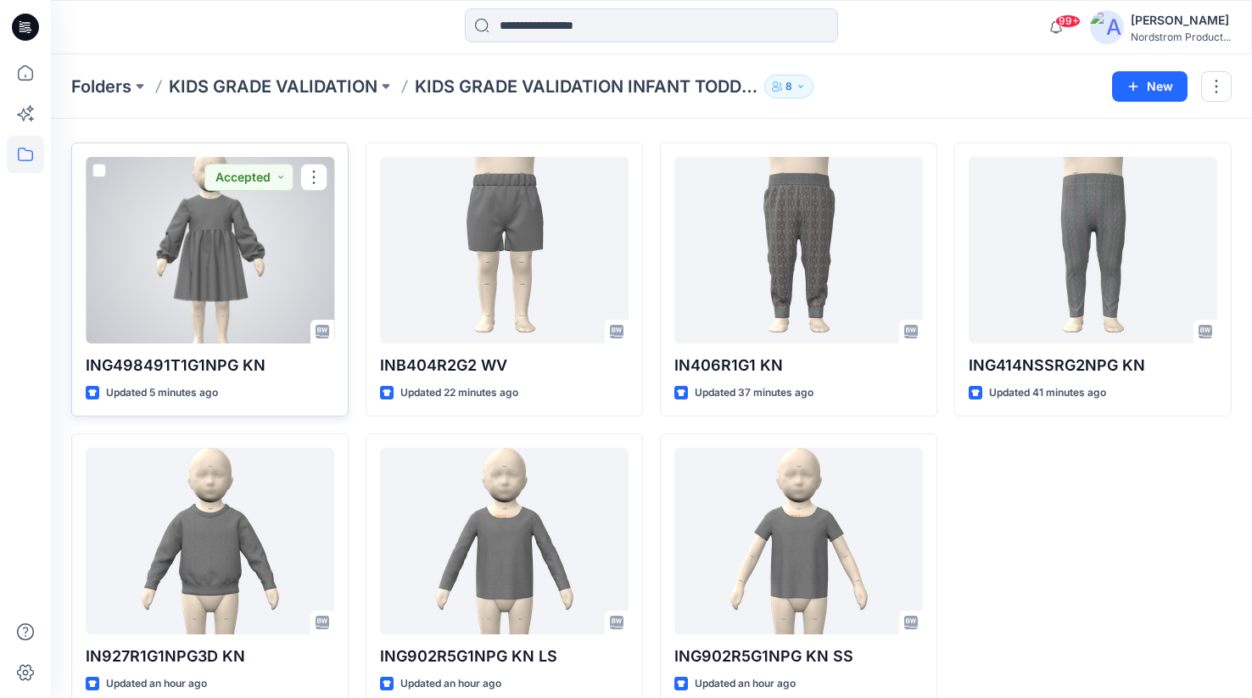
click at [249, 262] on div at bounding box center [210, 250] width 248 height 187
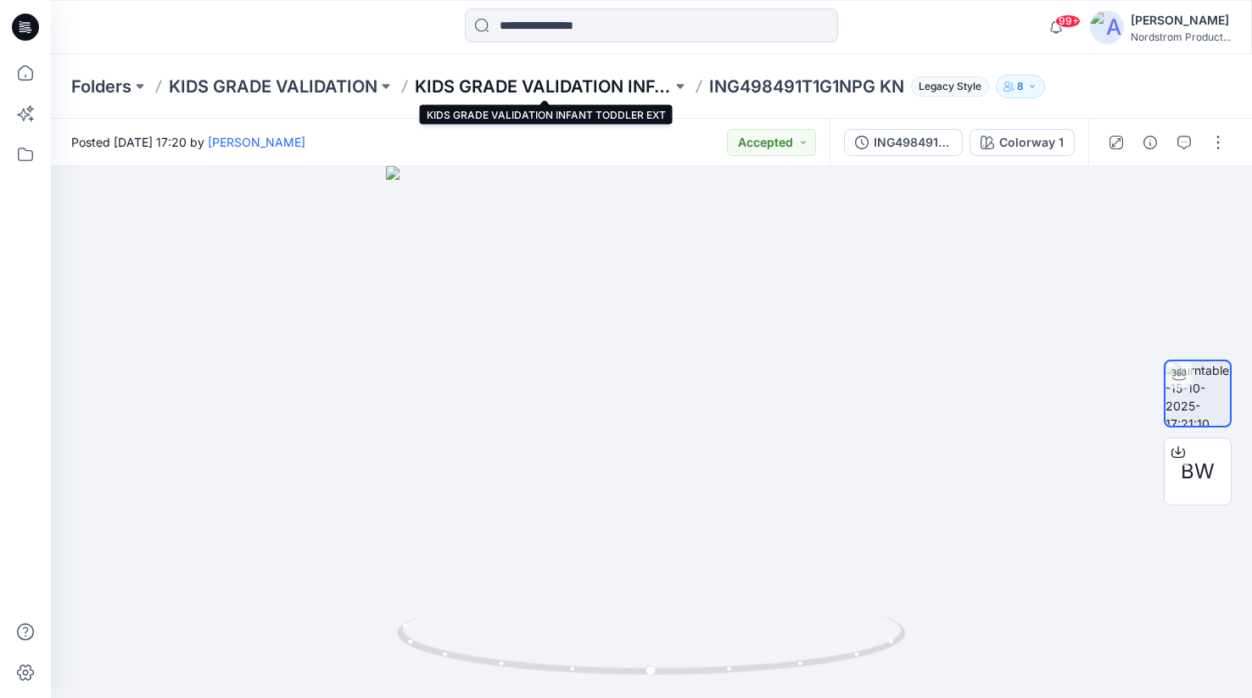
click at [526, 86] on p "KIDS GRADE VALIDATION INFANT TODDLER EXT" at bounding box center [543, 87] width 257 height 24
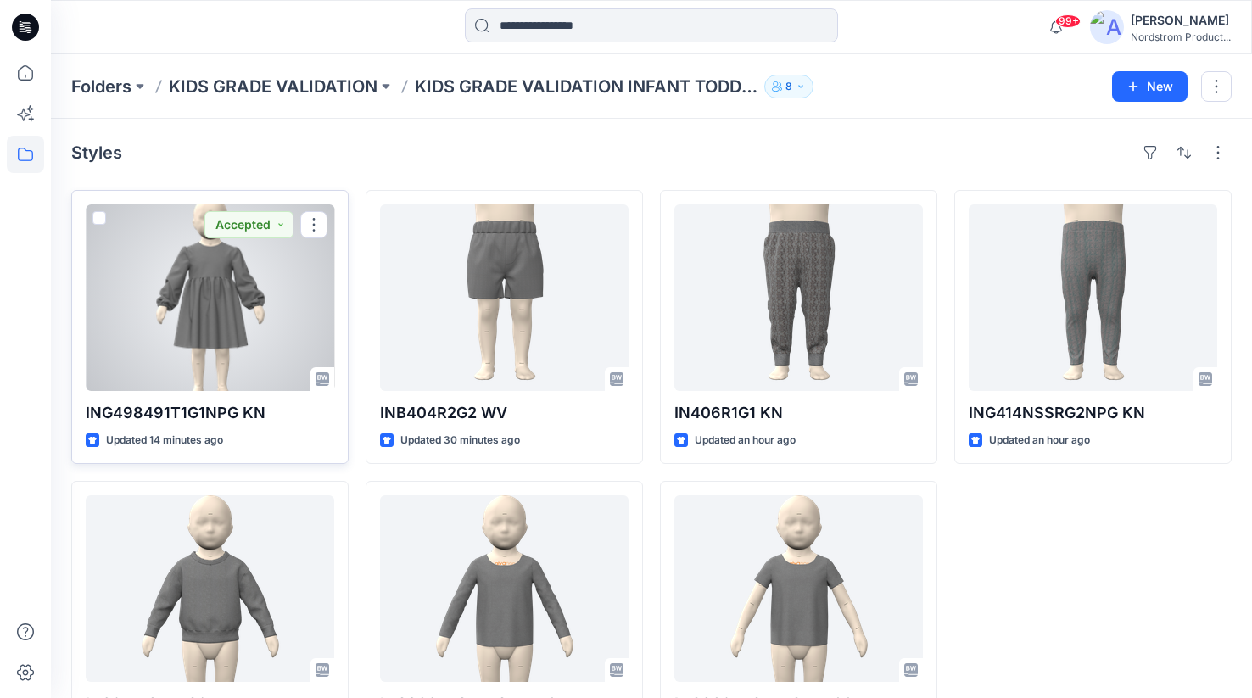
scroll to position [76, 0]
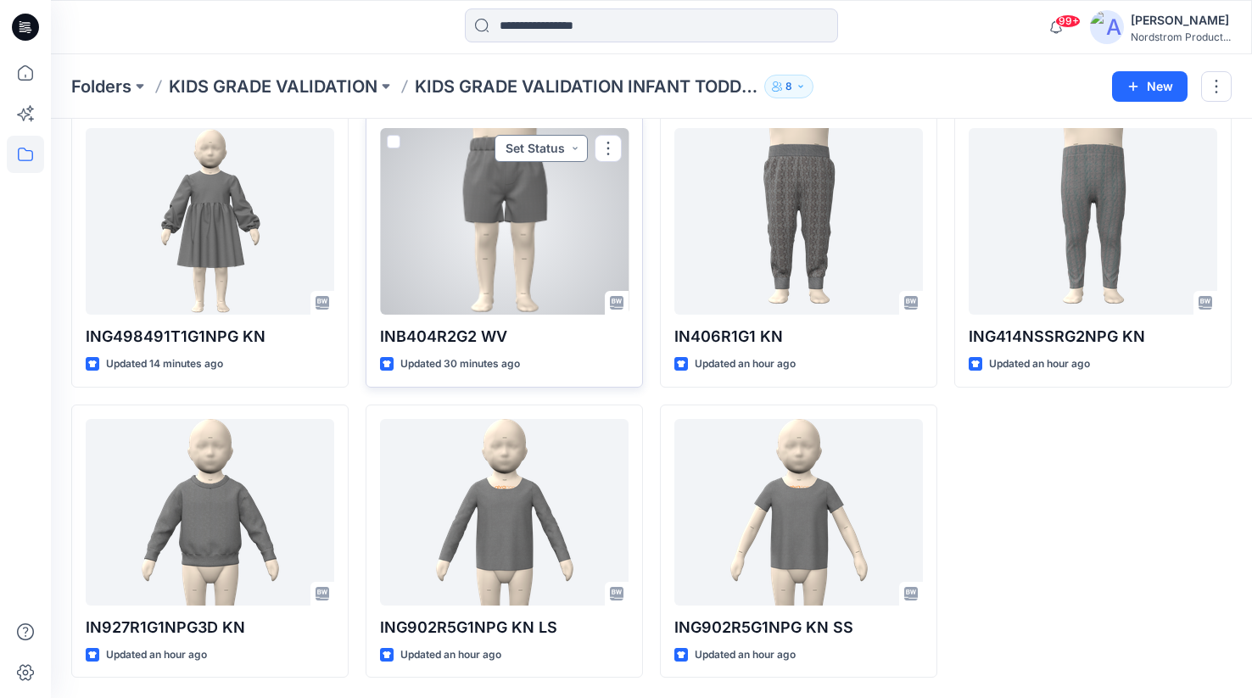
click at [577, 145] on button "Set Status" at bounding box center [540, 148] width 93 height 27
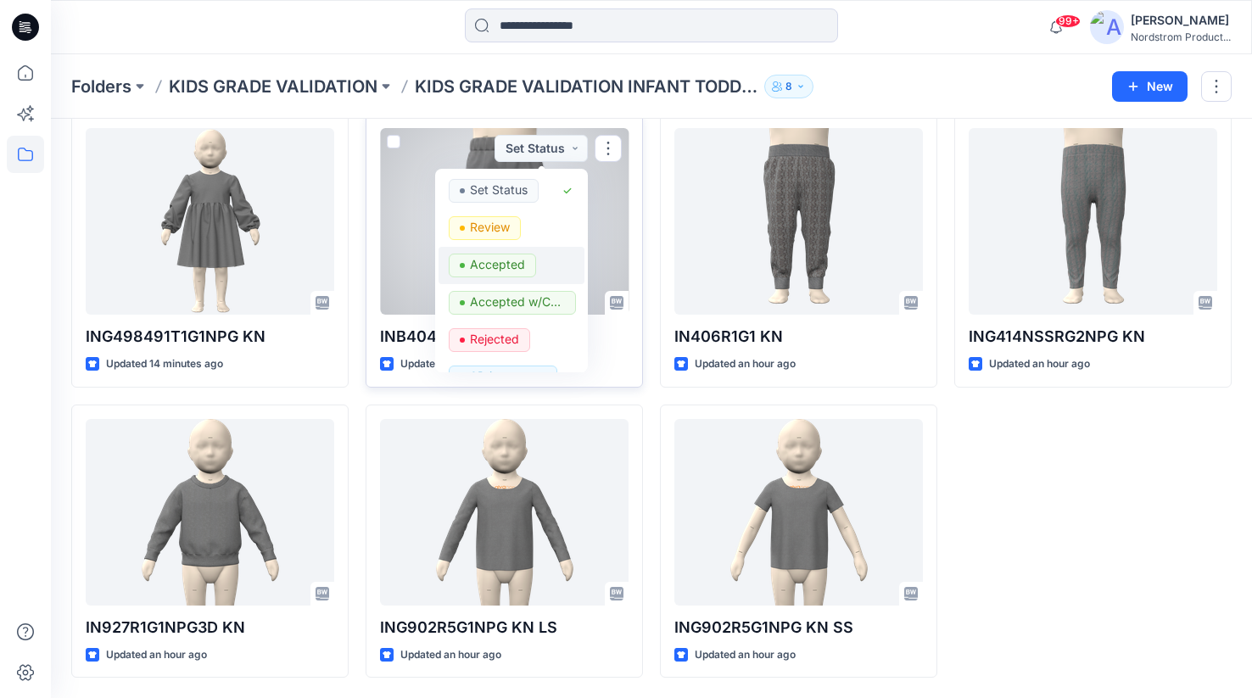
click at [510, 262] on p "Accepted" at bounding box center [497, 265] width 55 height 22
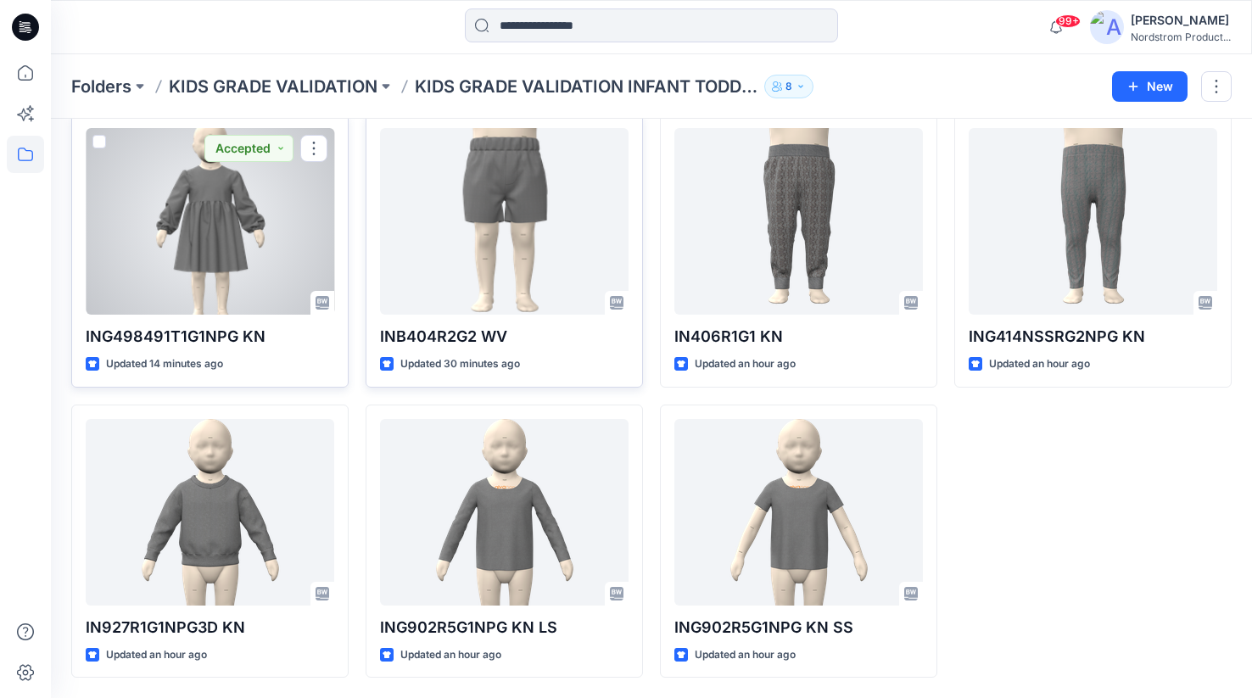
click at [197, 281] on div at bounding box center [210, 221] width 248 height 187
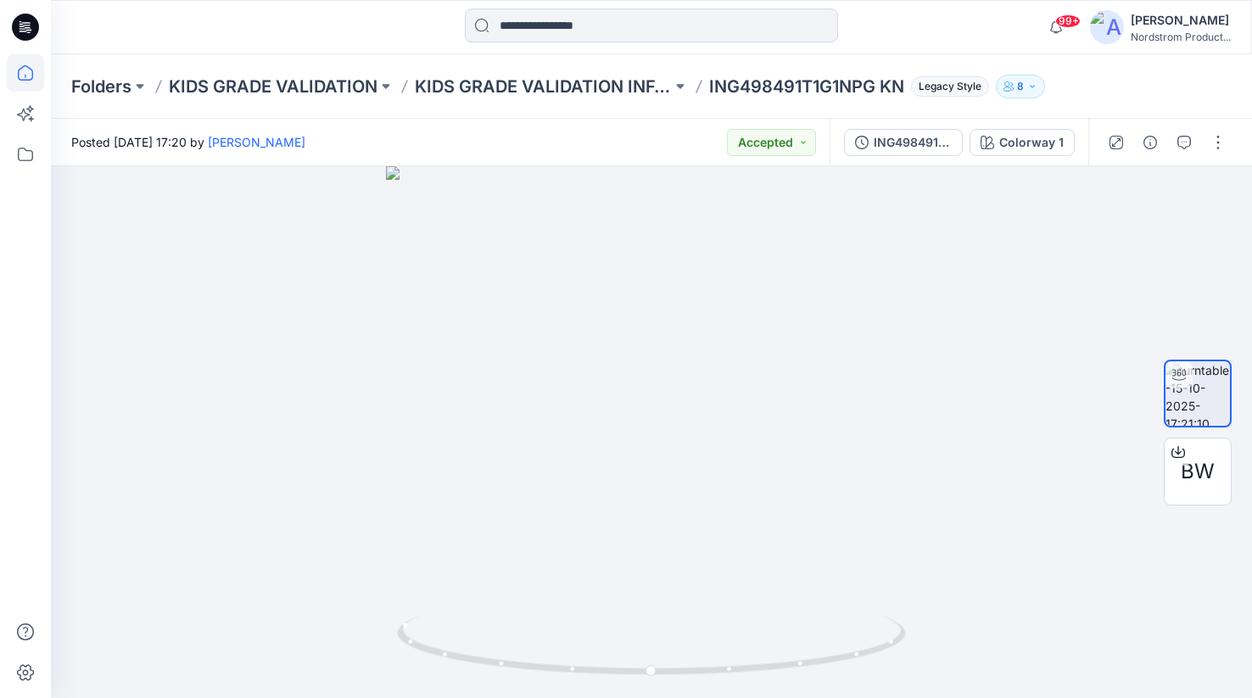
scroll to position [76, 0]
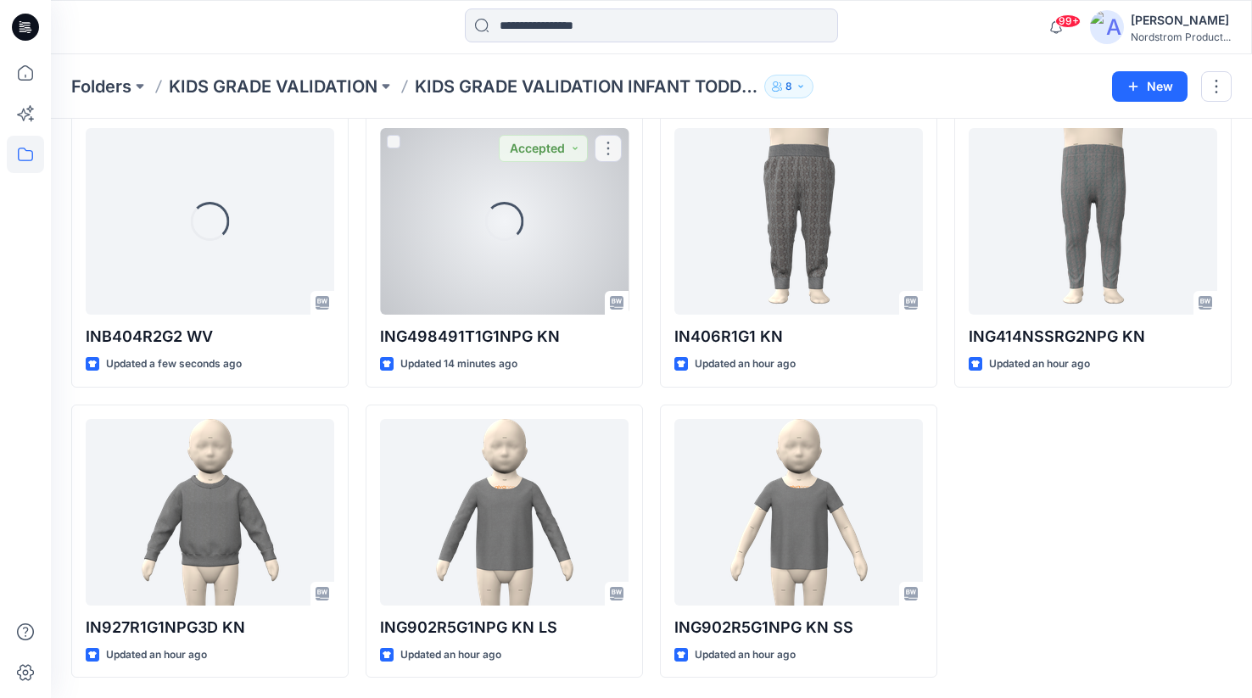
click at [512, 199] on div "Loading..." at bounding box center [504, 221] width 248 height 187
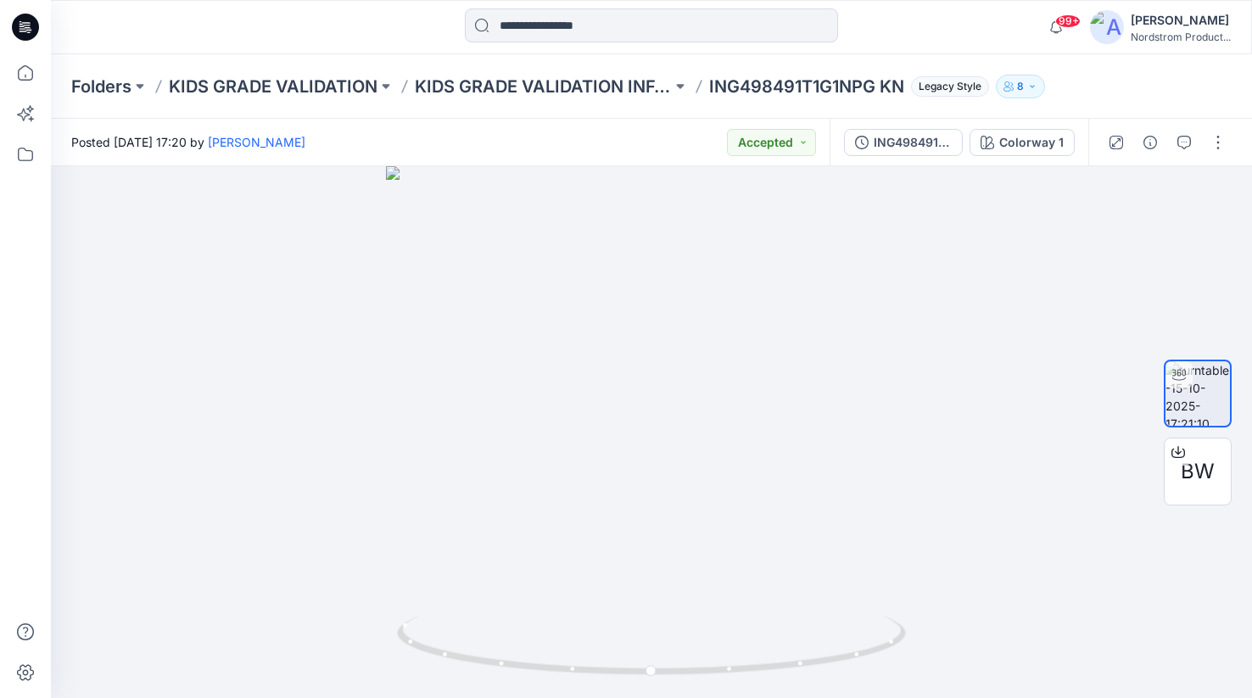
scroll to position [76, 0]
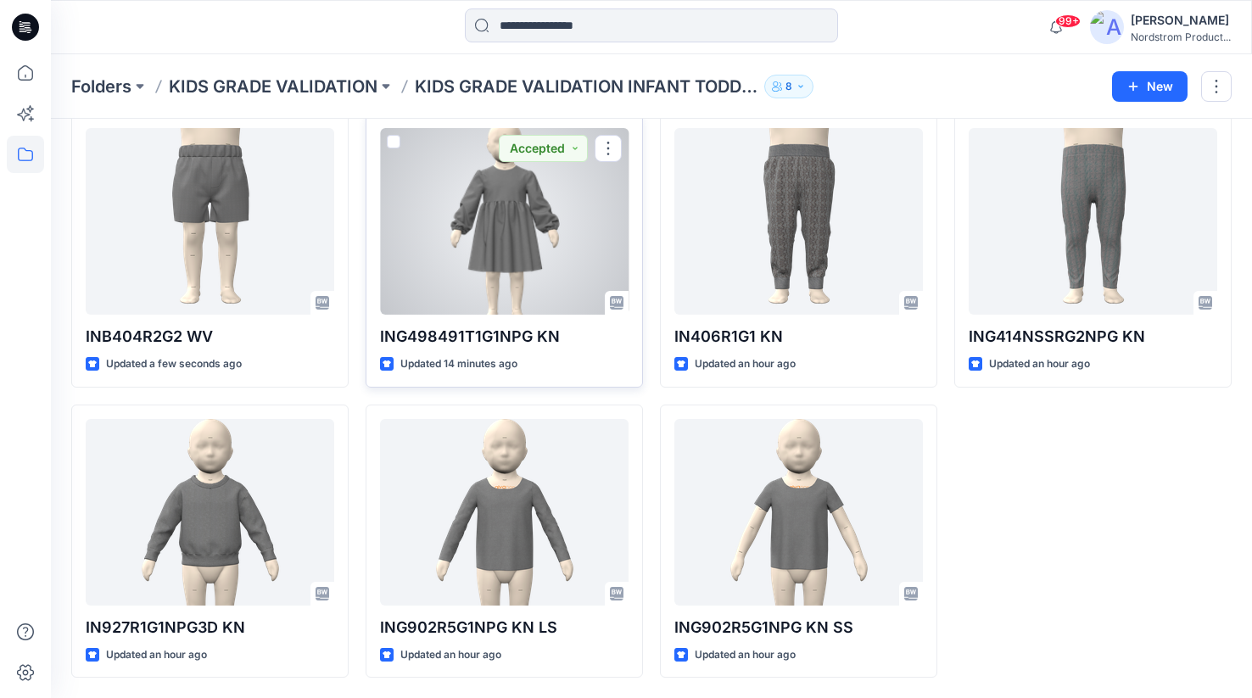
click at [527, 255] on div at bounding box center [504, 221] width 248 height 187
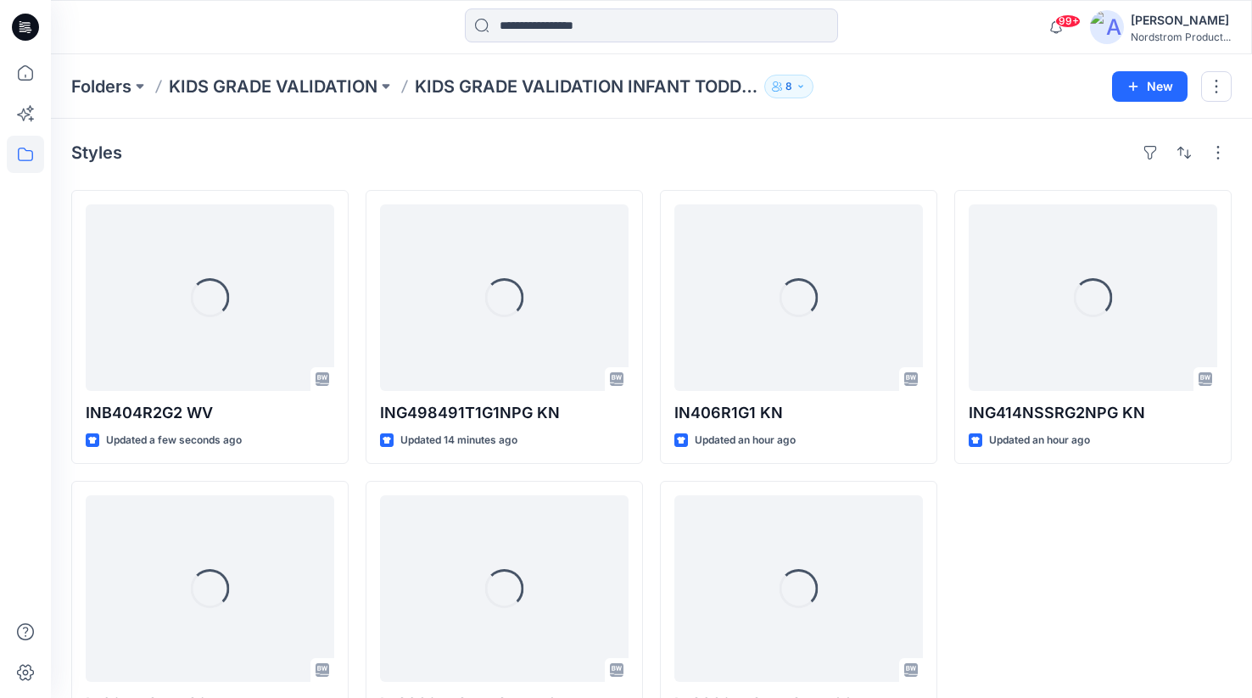
scroll to position [76, 0]
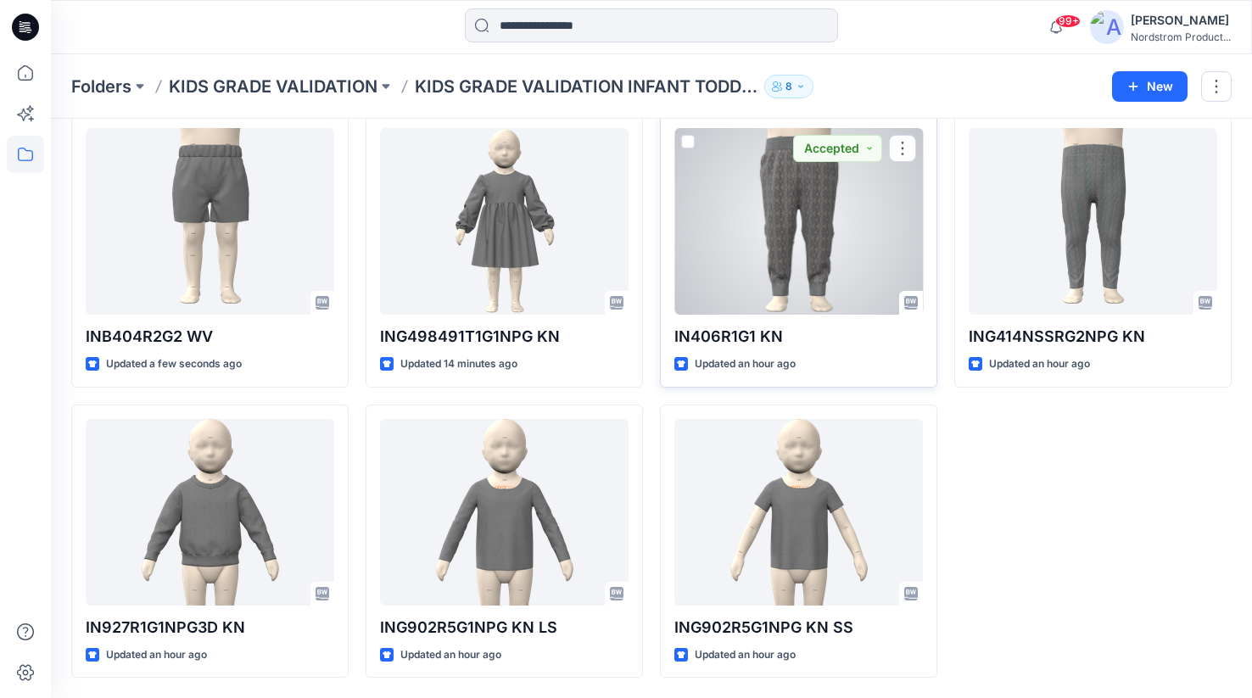
click at [789, 231] on div at bounding box center [798, 221] width 248 height 187
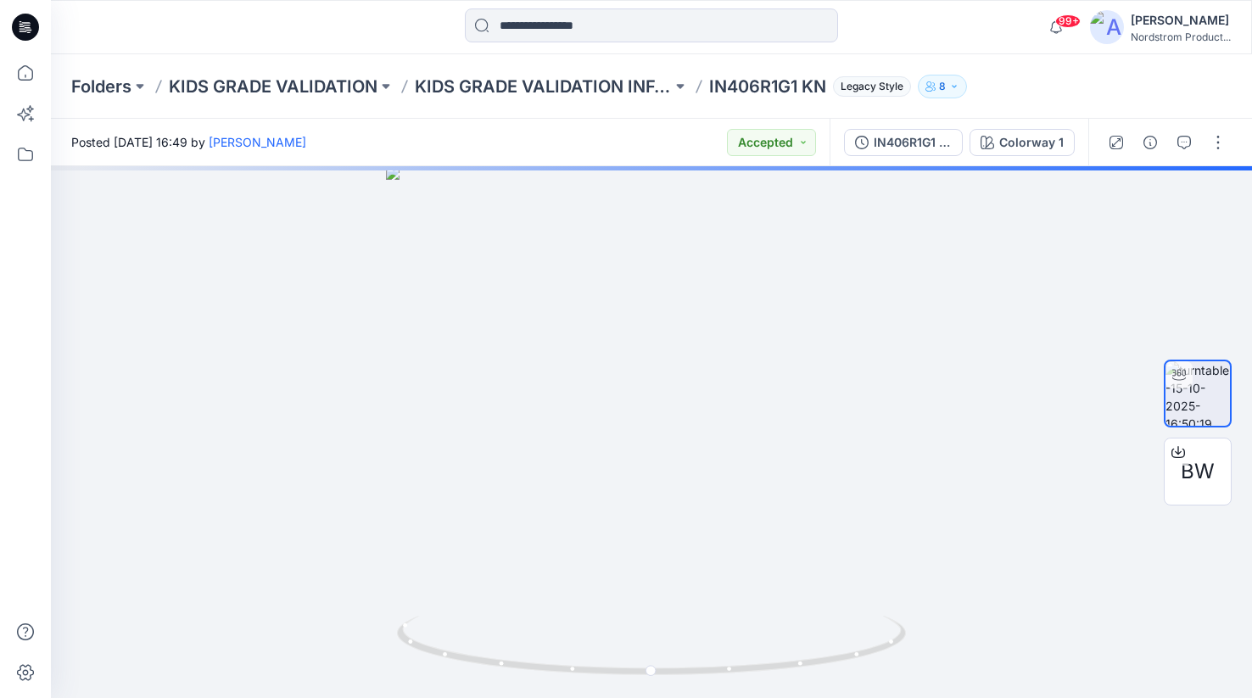
scroll to position [76, 0]
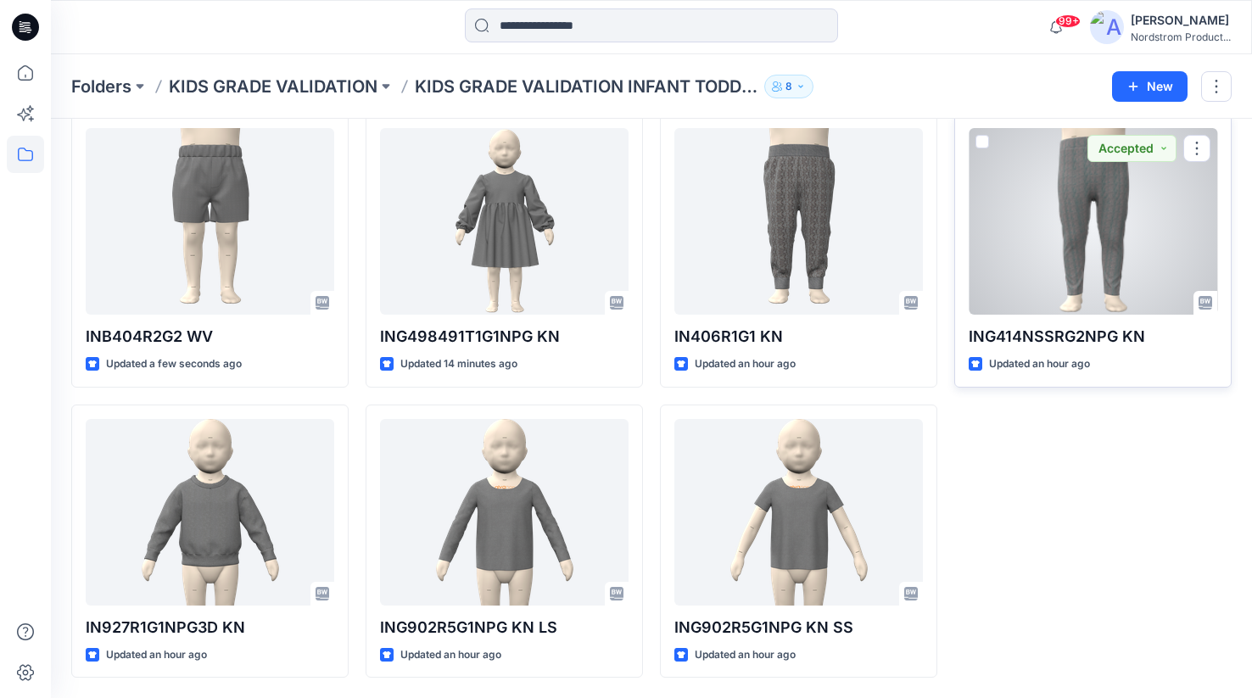
click at [1096, 221] on div at bounding box center [1092, 221] width 248 height 187
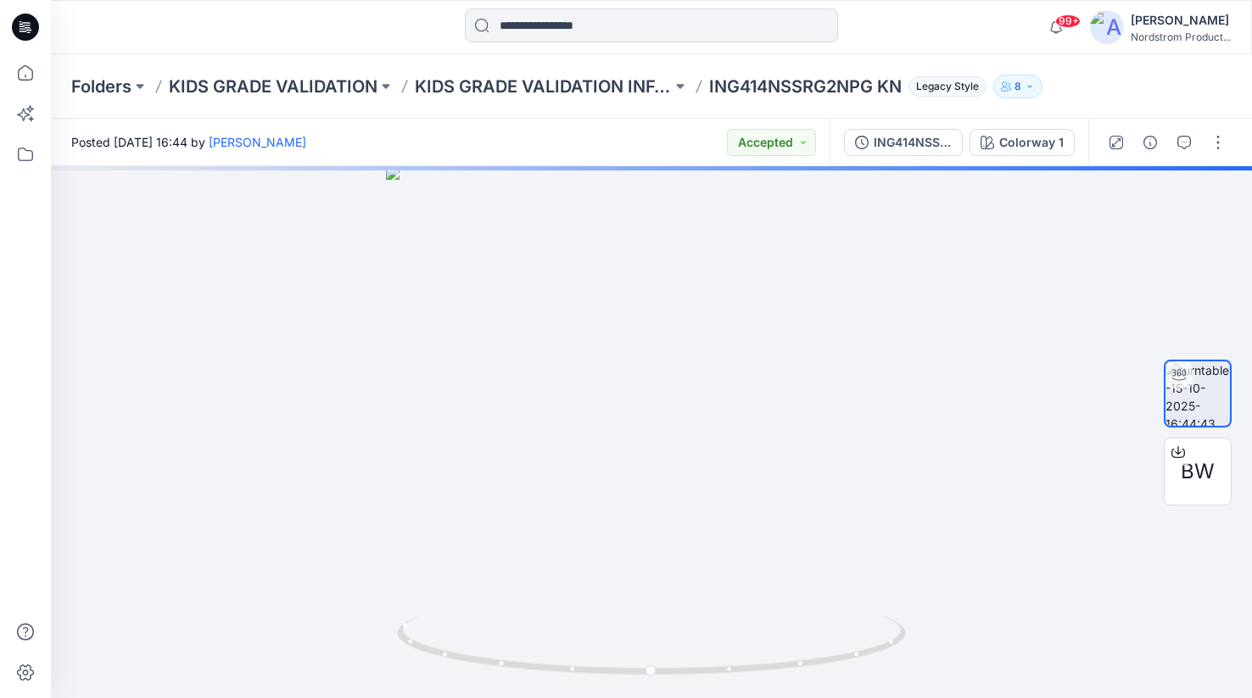
scroll to position [76, 0]
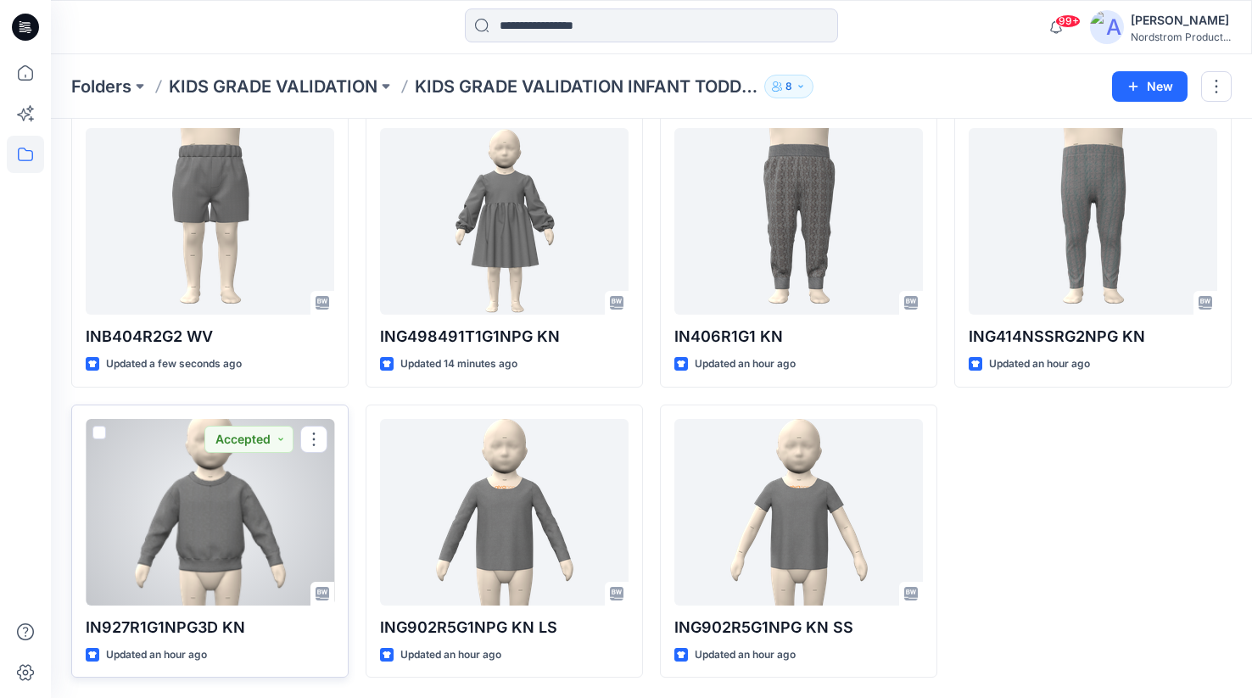
click at [175, 474] on div at bounding box center [210, 512] width 248 height 187
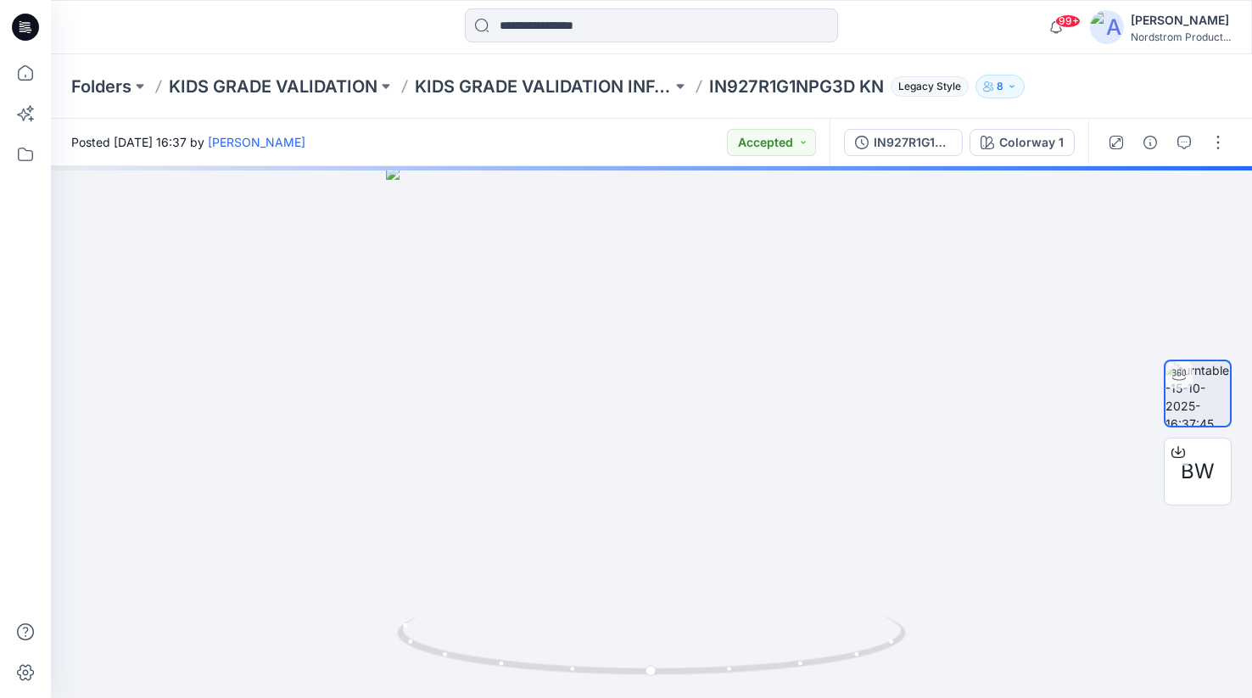
scroll to position [76, 0]
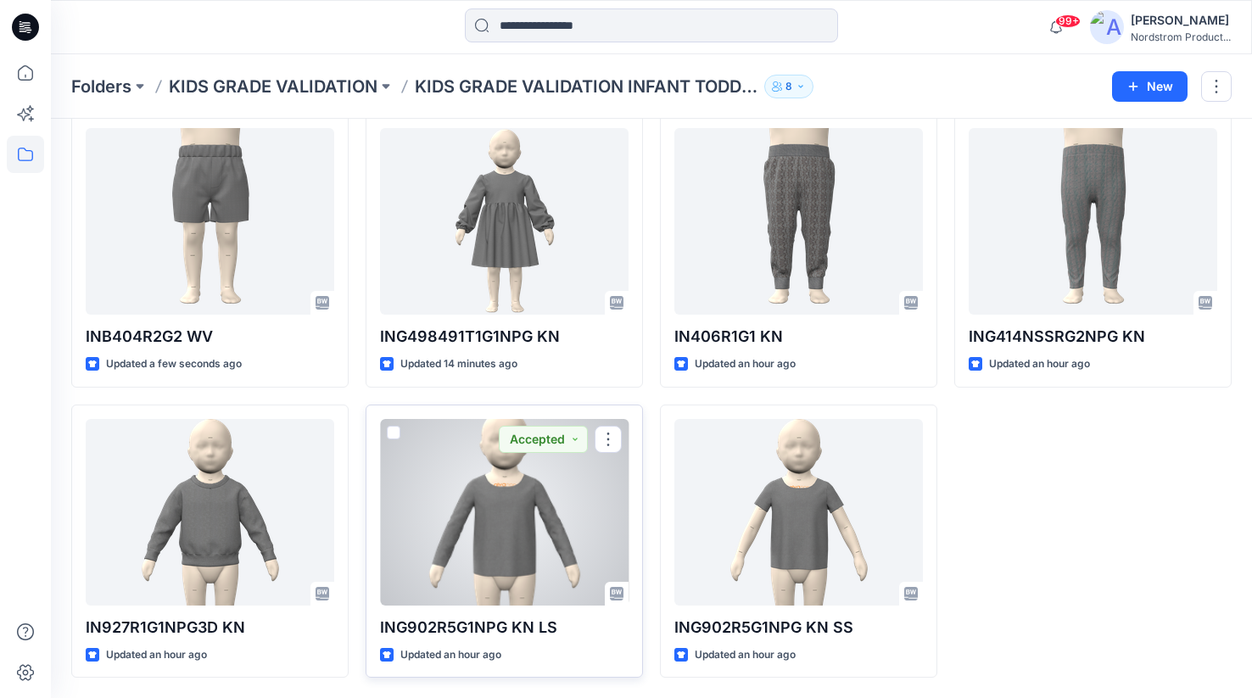
click at [483, 455] on div at bounding box center [504, 512] width 248 height 187
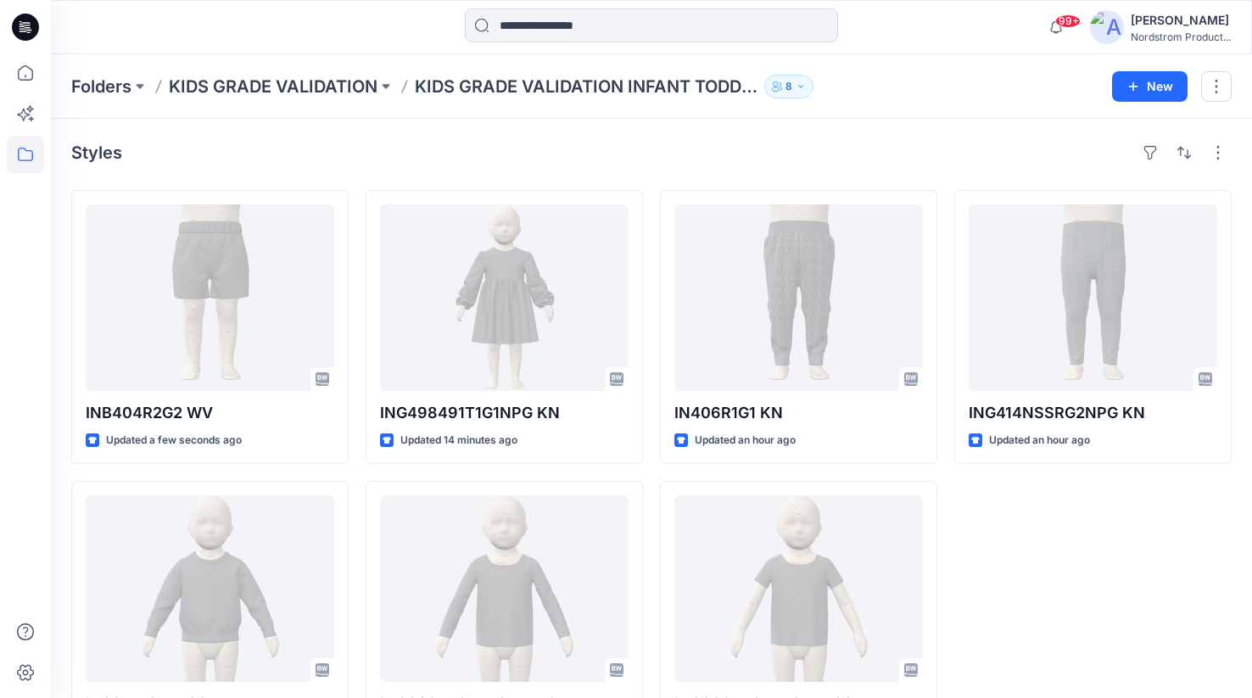
scroll to position [76, 0]
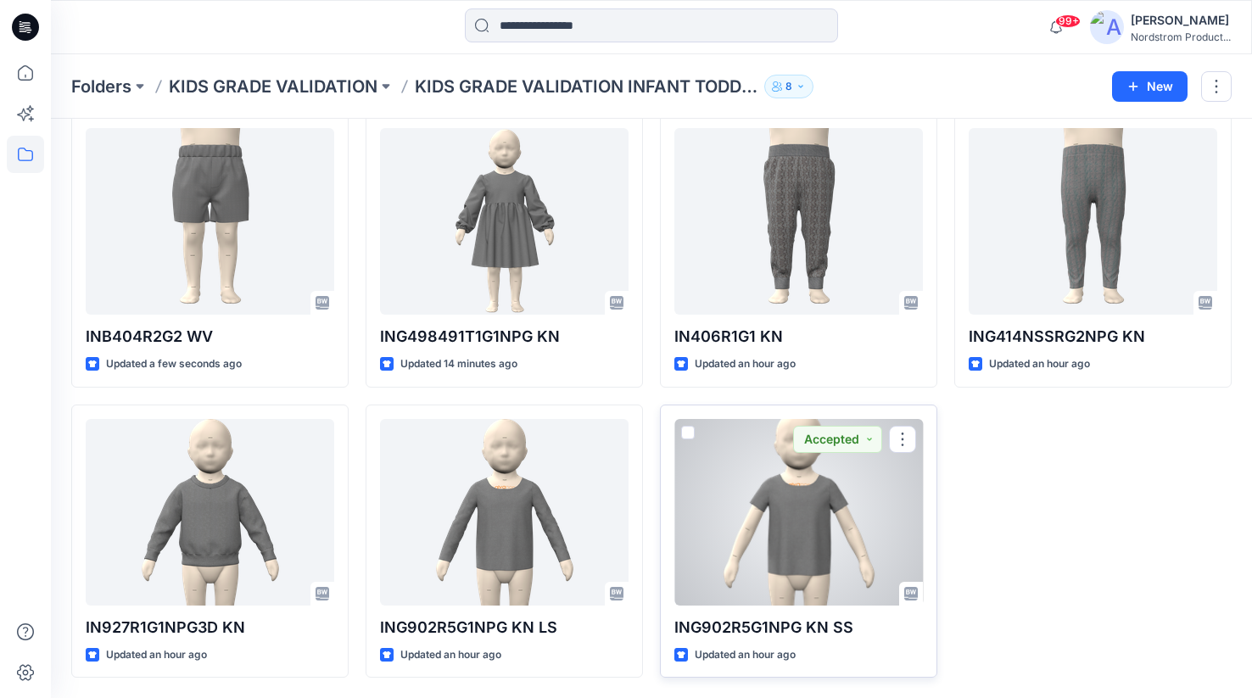
click at [759, 490] on div at bounding box center [798, 512] width 248 height 187
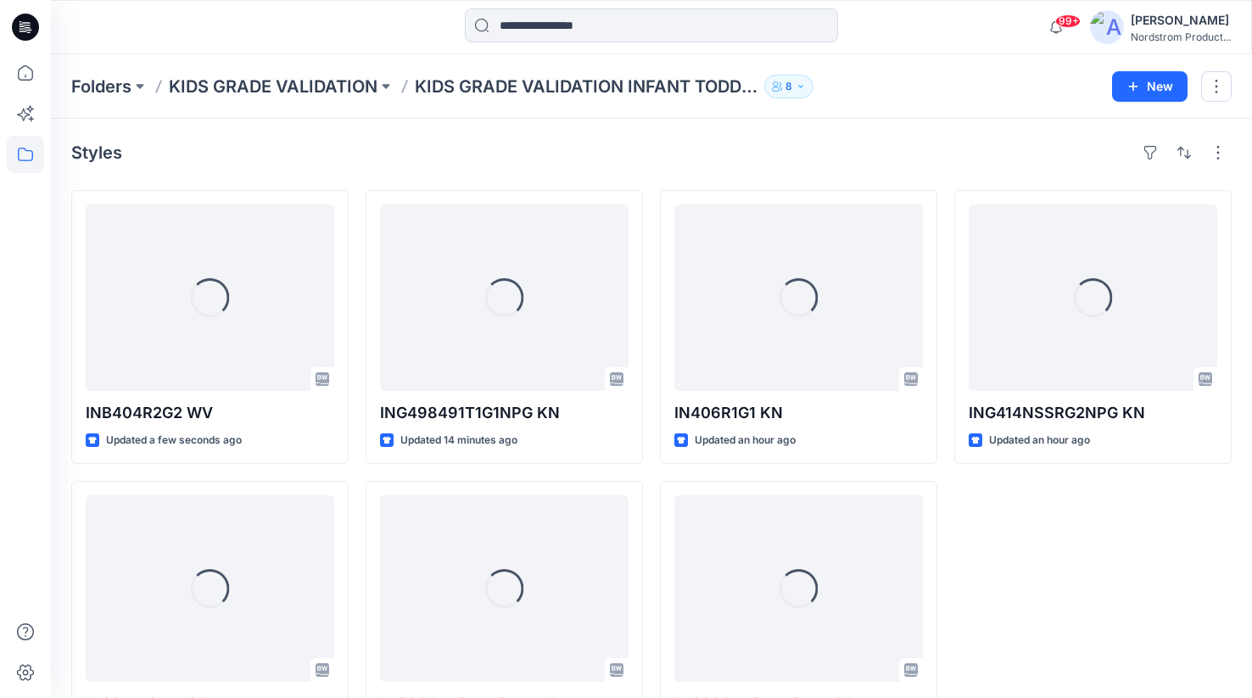
scroll to position [76, 0]
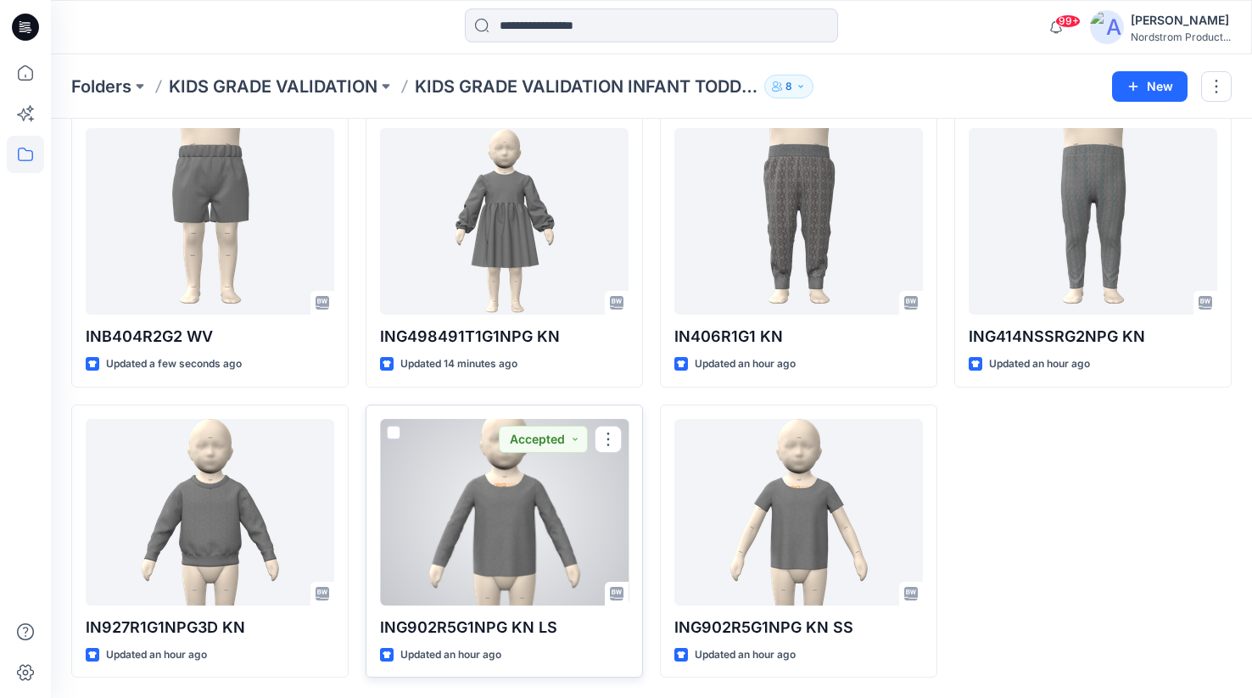
click at [477, 487] on div at bounding box center [504, 512] width 248 height 187
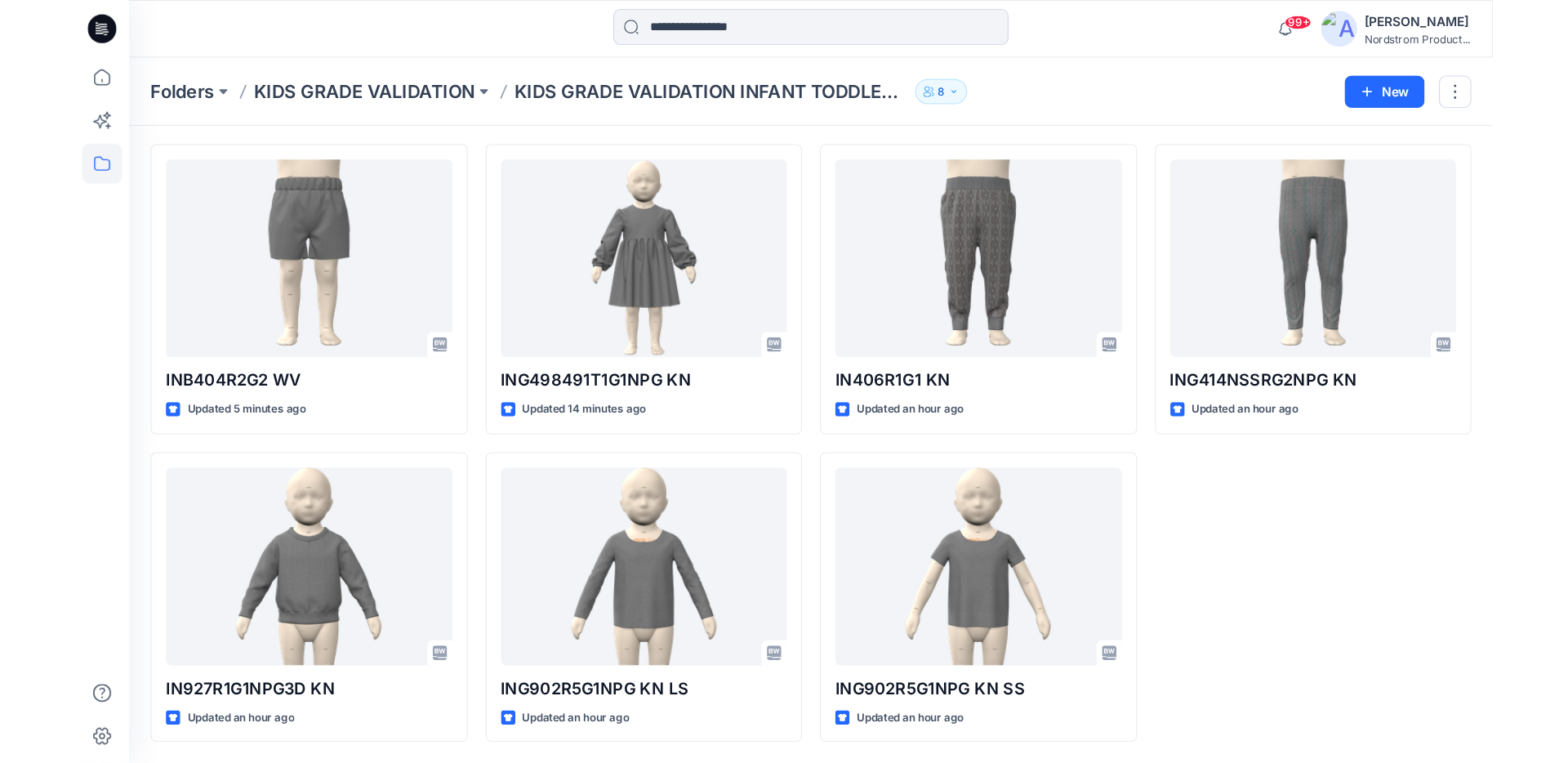
scroll to position [22, 0]
